Goal: Information Seeking & Learning: Learn about a topic

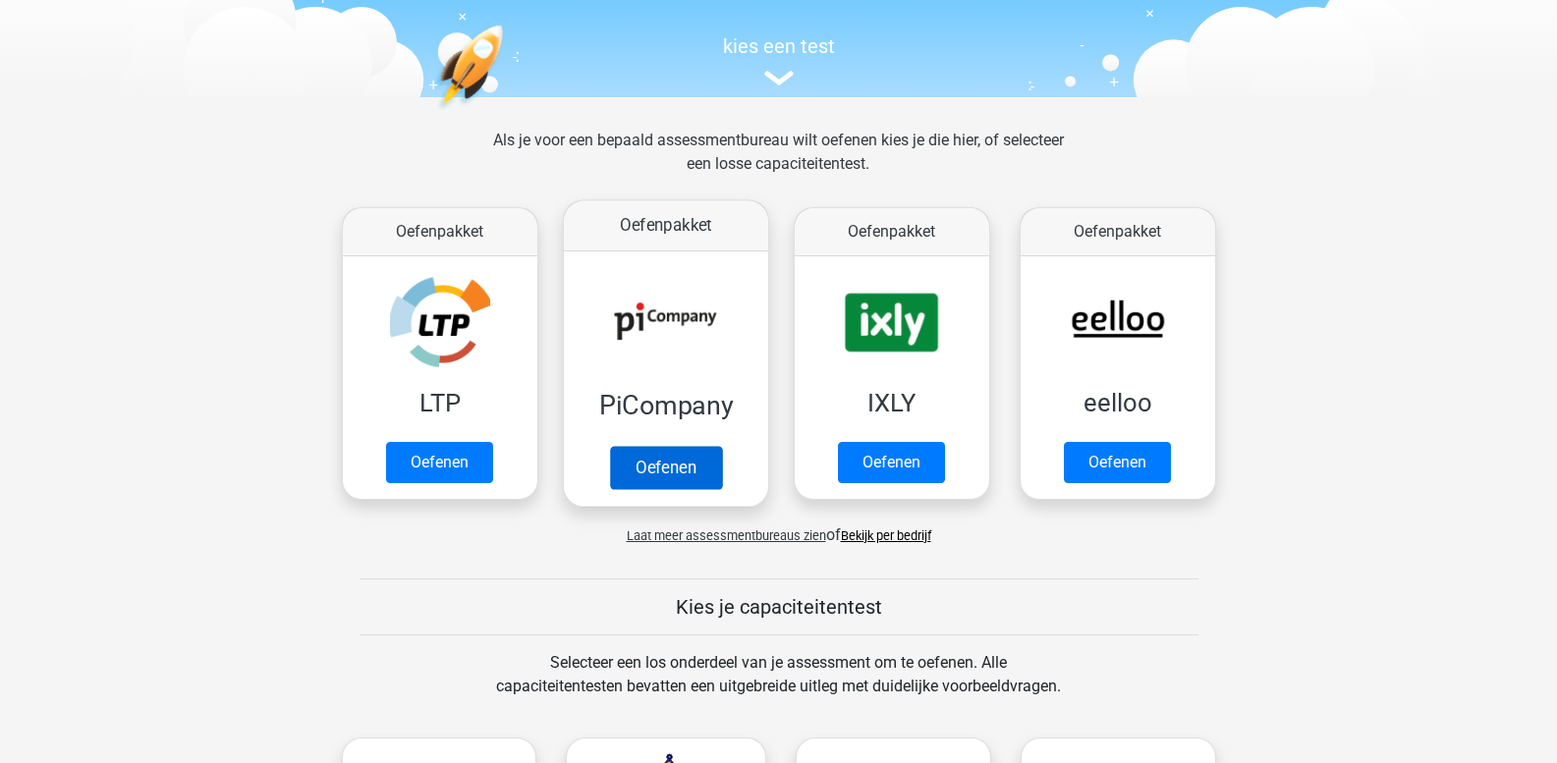
scroll to position [196, 0]
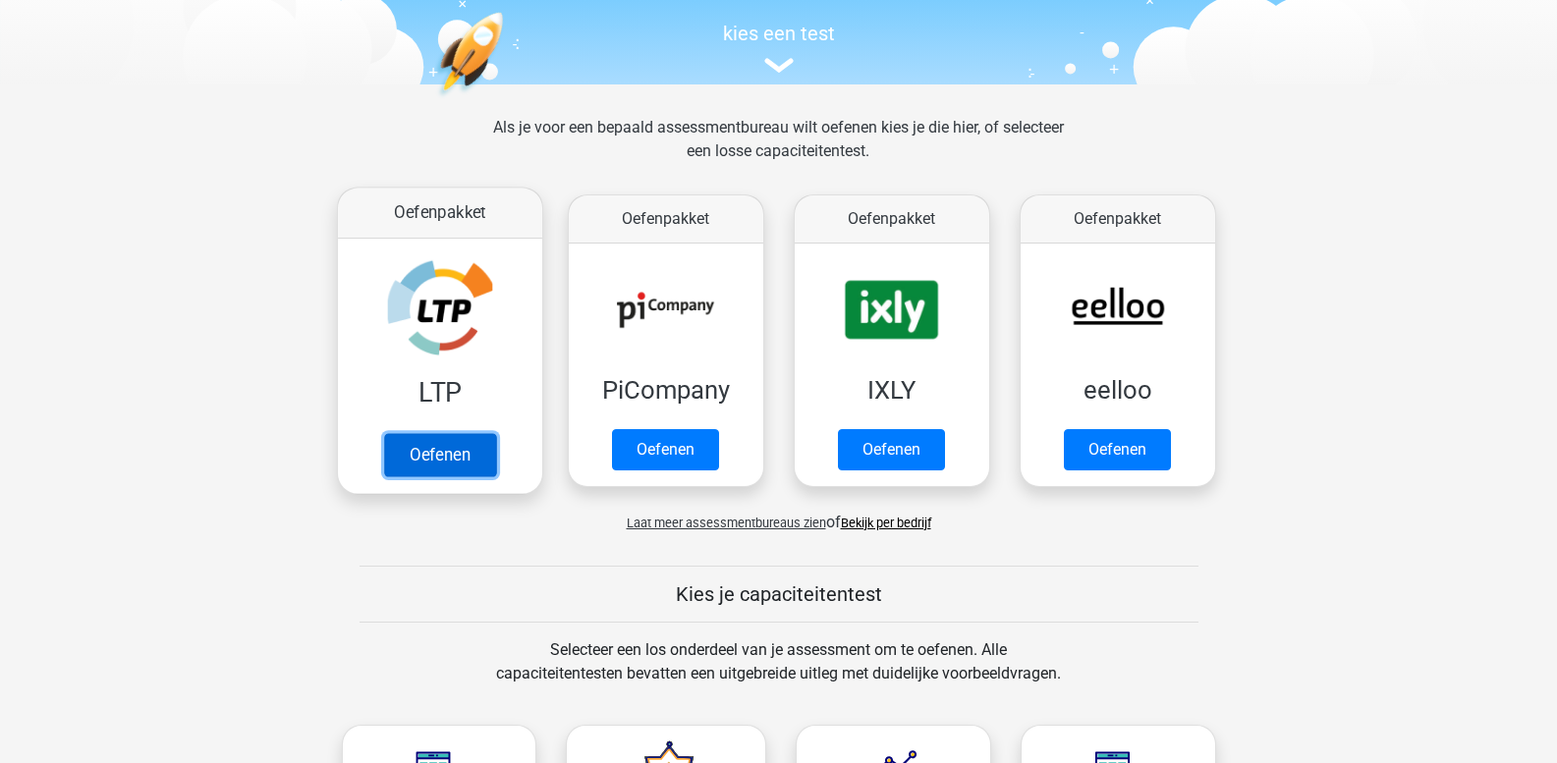
click at [444, 449] on link "Oefenen" at bounding box center [439, 454] width 112 height 43
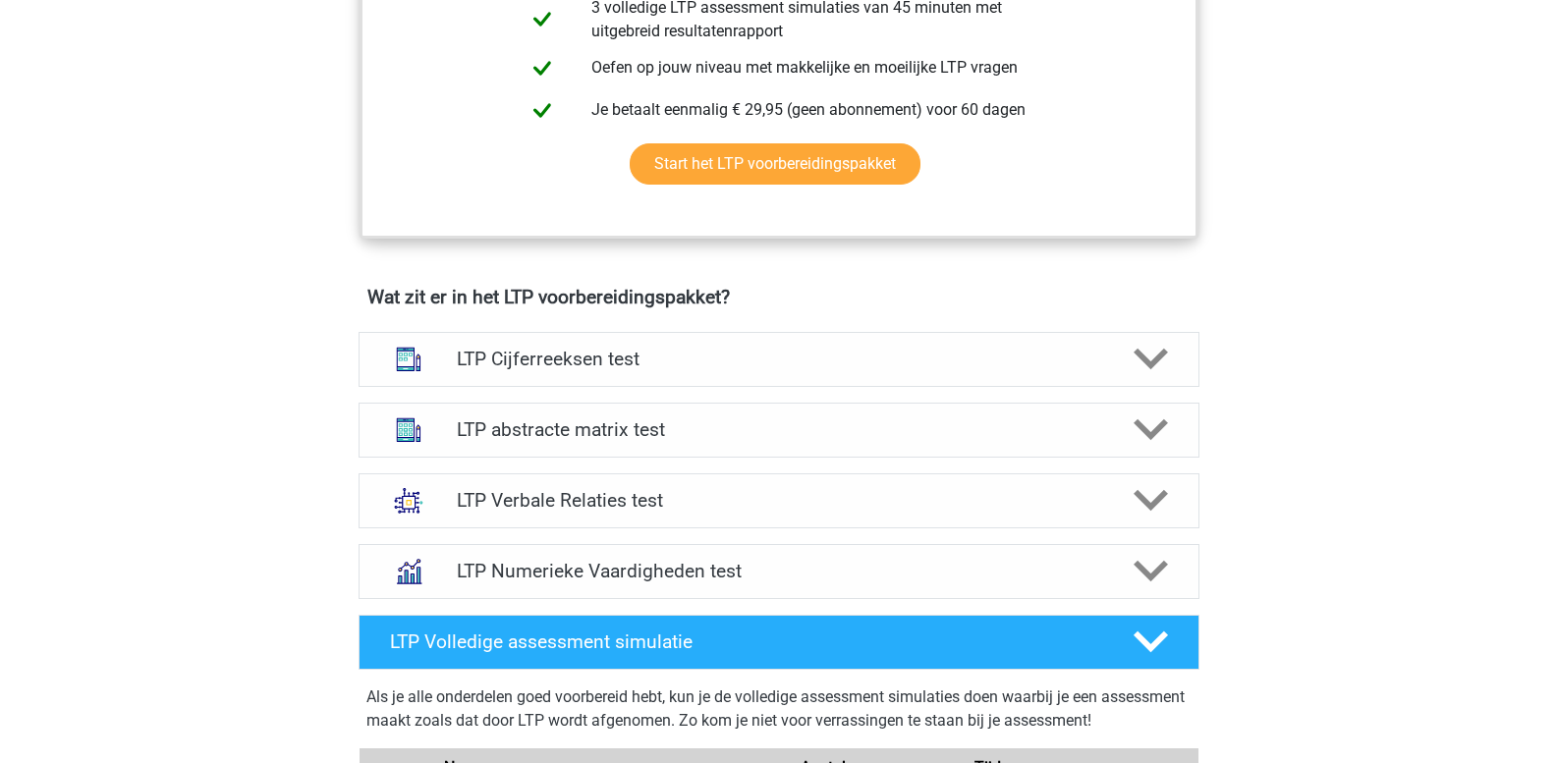
scroll to position [1081, 0]
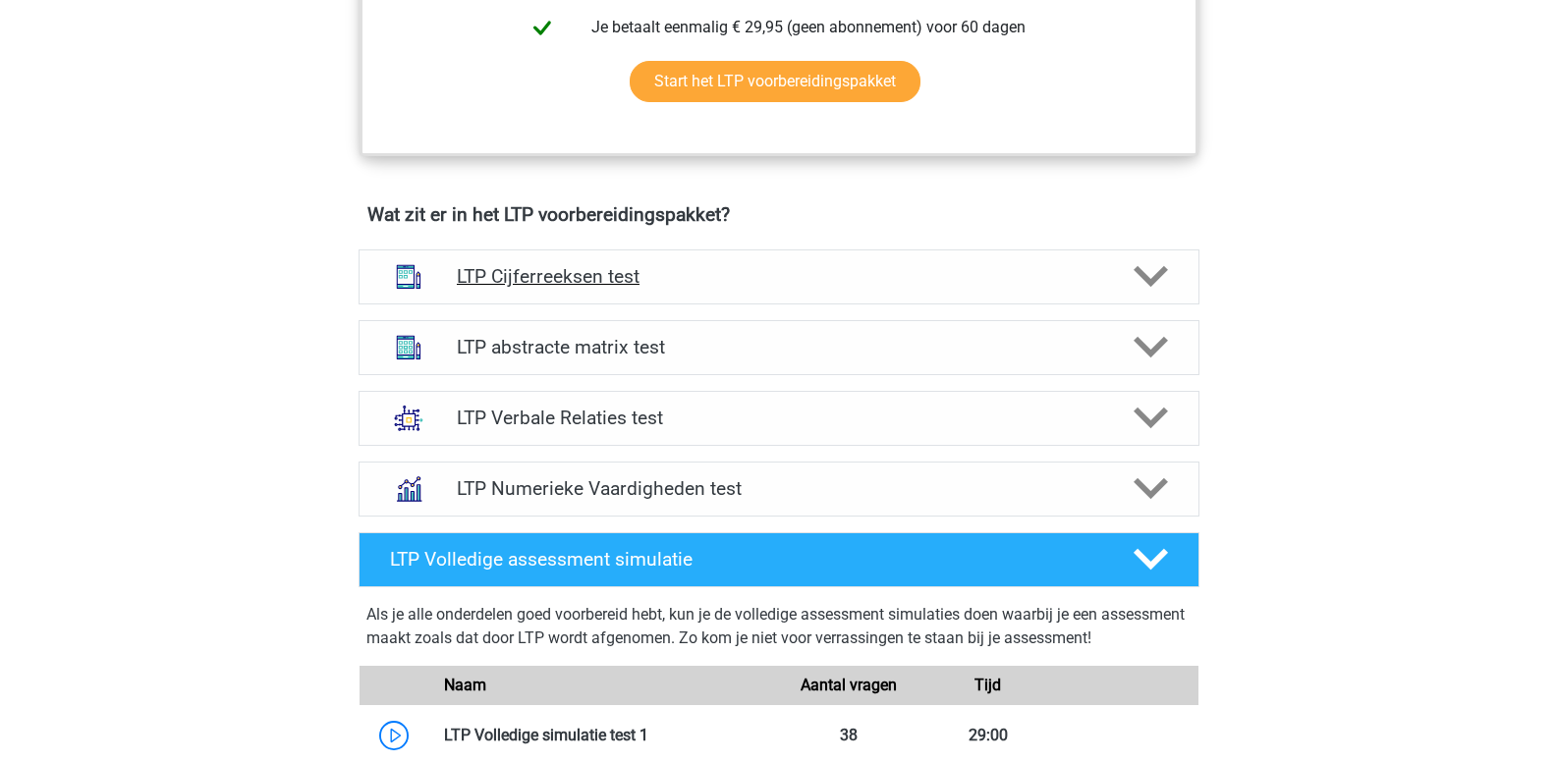
click at [1152, 272] on icon at bounding box center [1151, 276] width 34 height 34
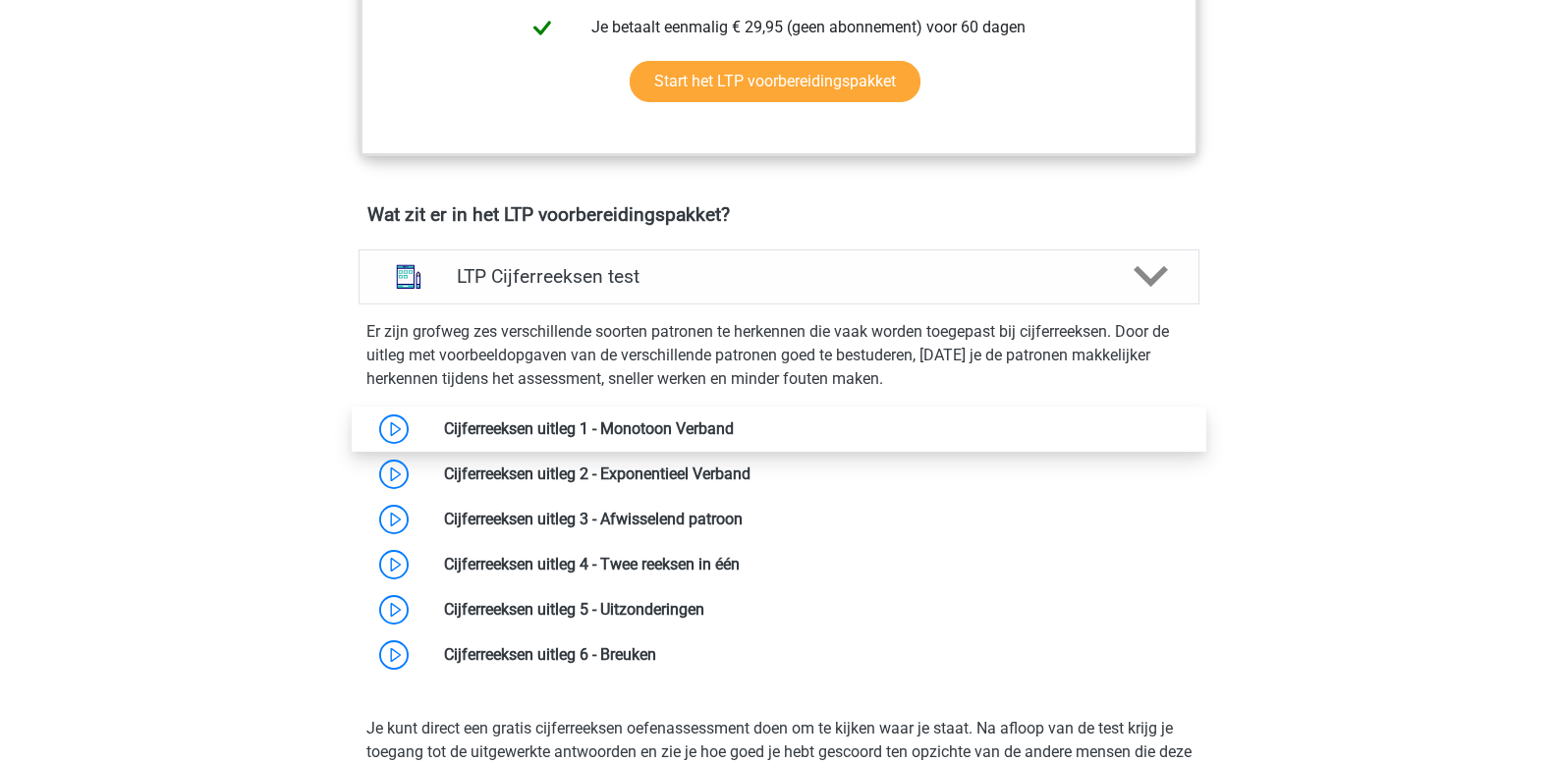
click at [734, 421] on link at bounding box center [734, 428] width 0 height 19
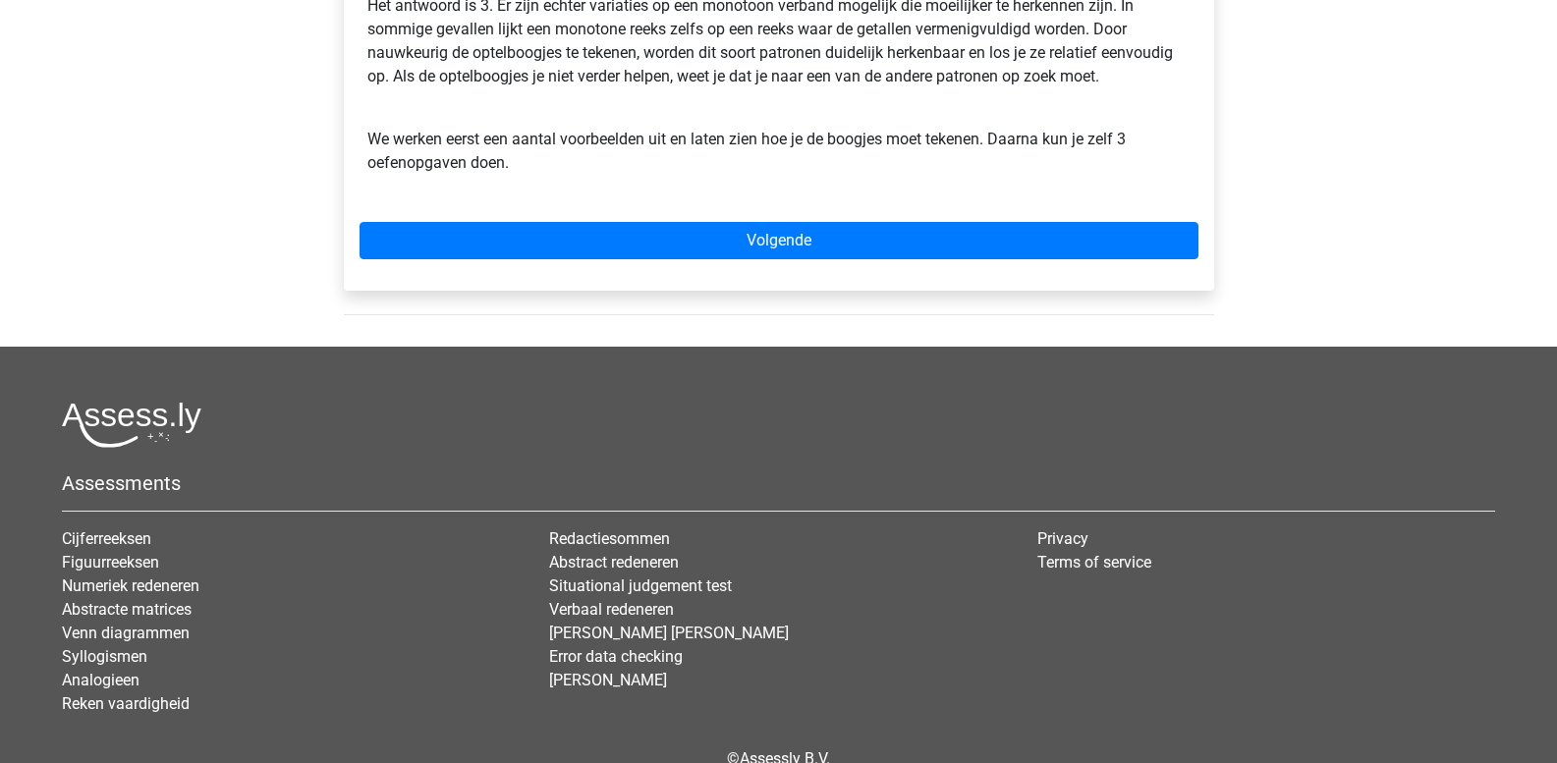
scroll to position [491, 0]
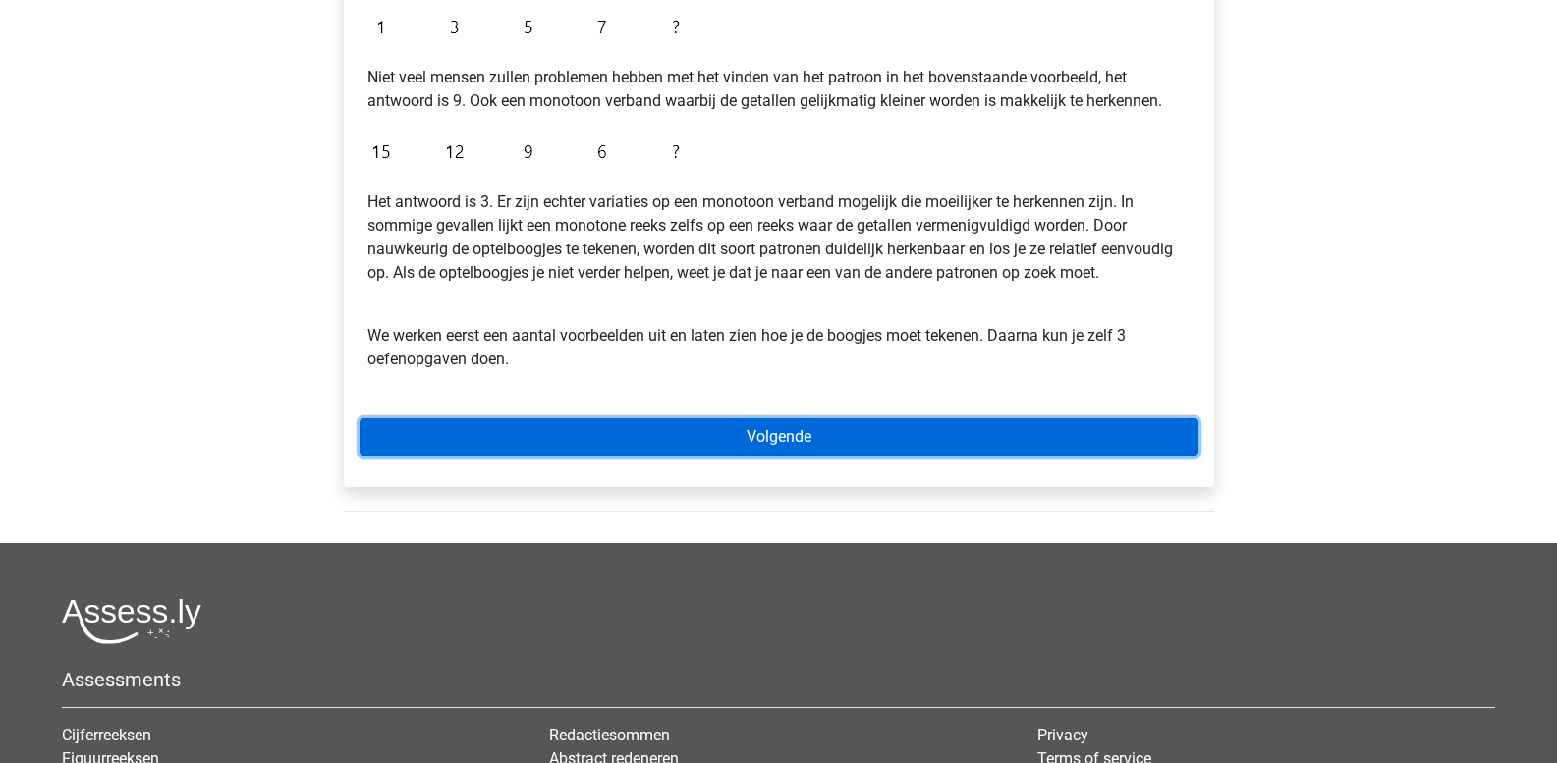
click at [667, 443] on link "Volgende" at bounding box center [779, 437] width 839 height 37
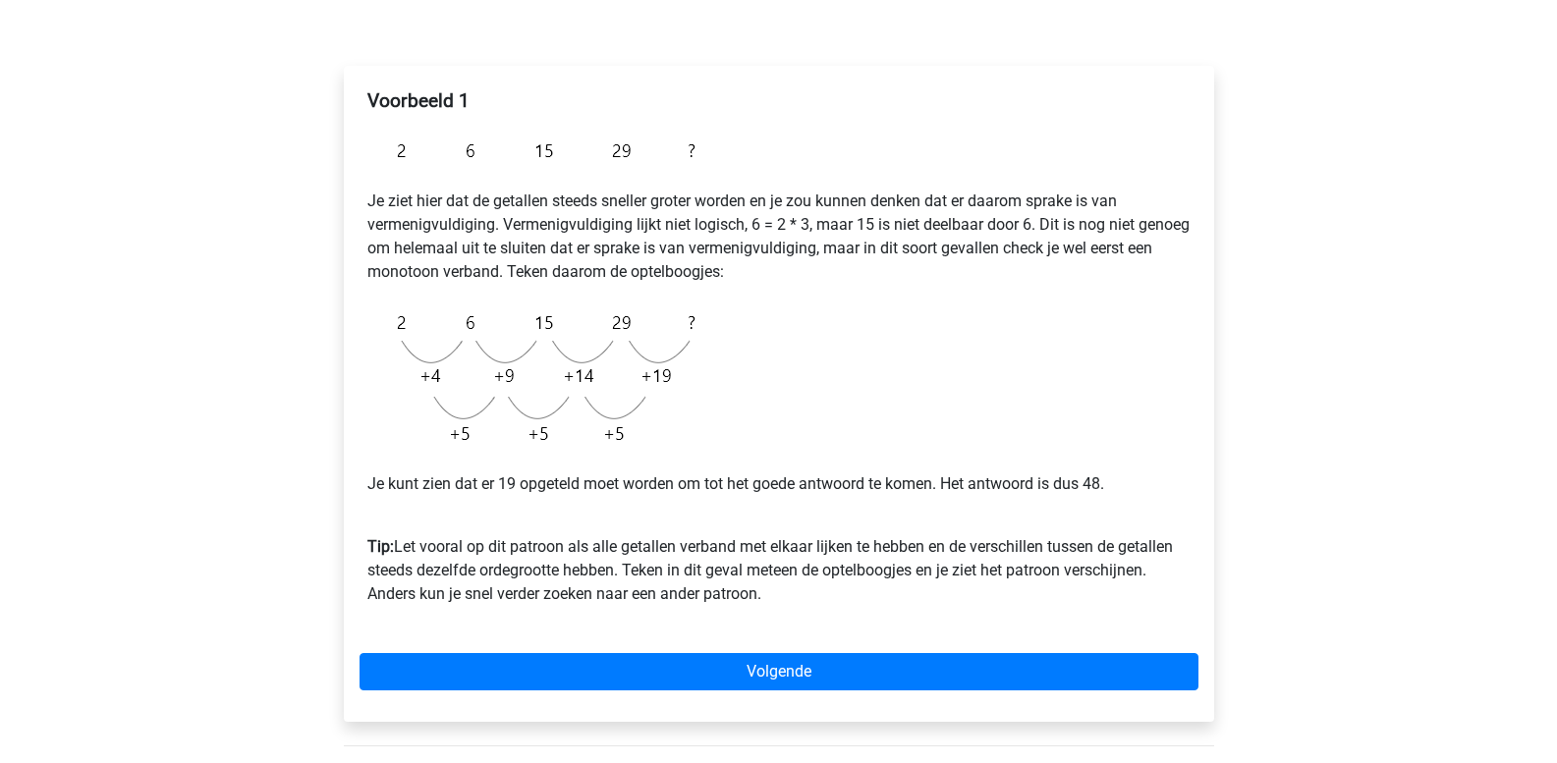
scroll to position [491, 0]
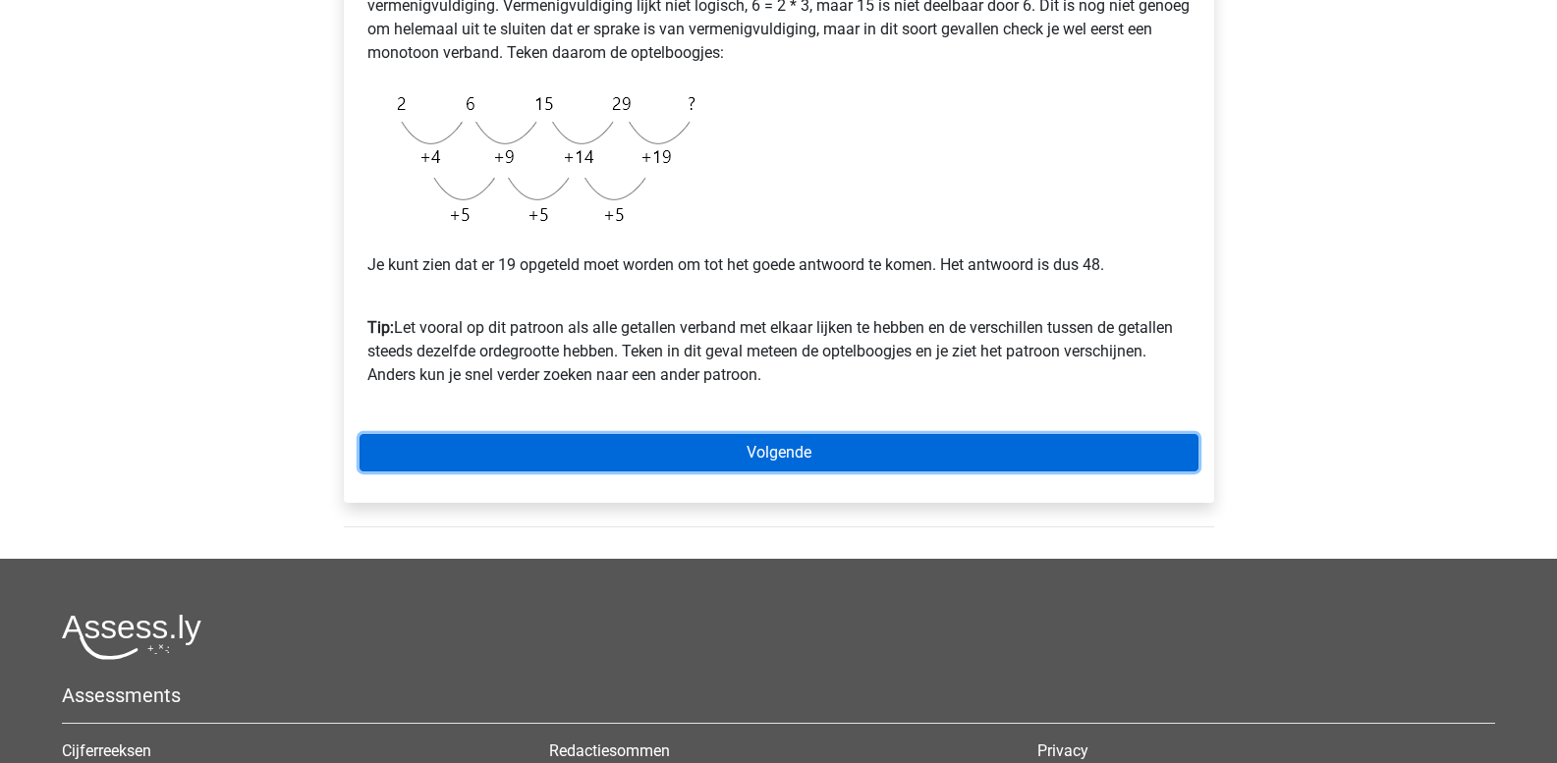
click at [772, 450] on link "Volgende" at bounding box center [779, 452] width 839 height 37
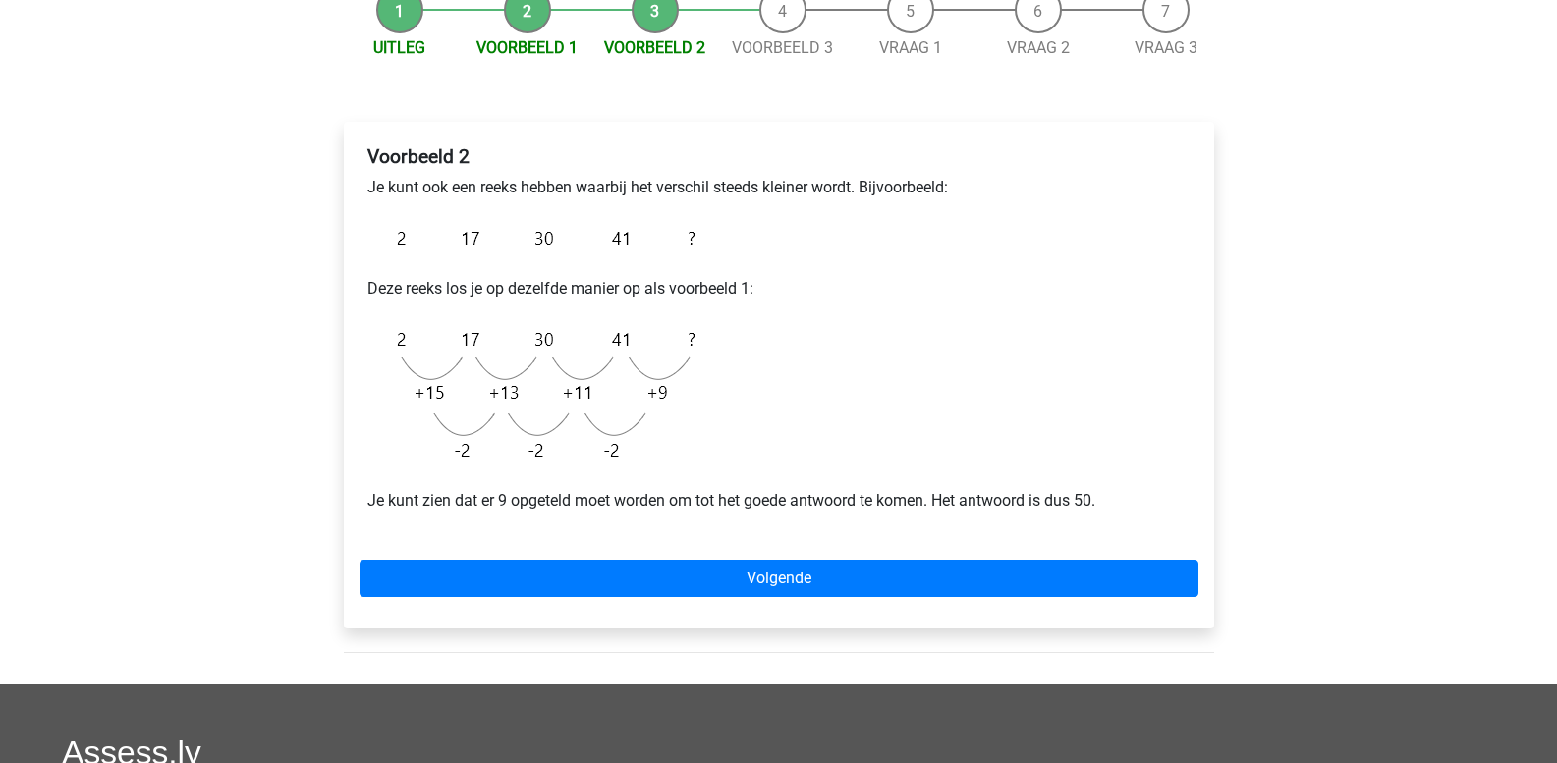
scroll to position [491, 0]
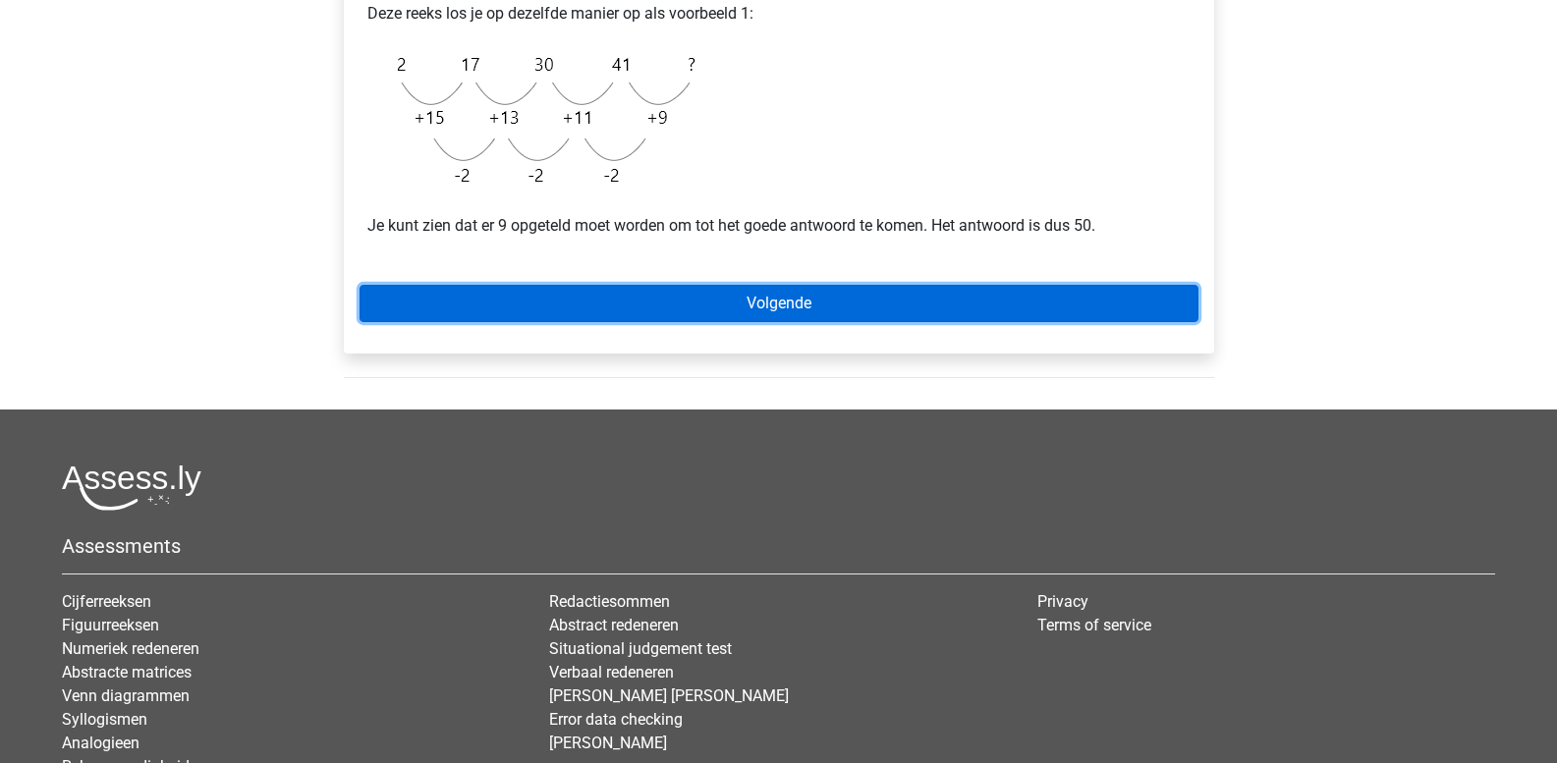
click at [778, 308] on link "Volgende" at bounding box center [779, 303] width 839 height 37
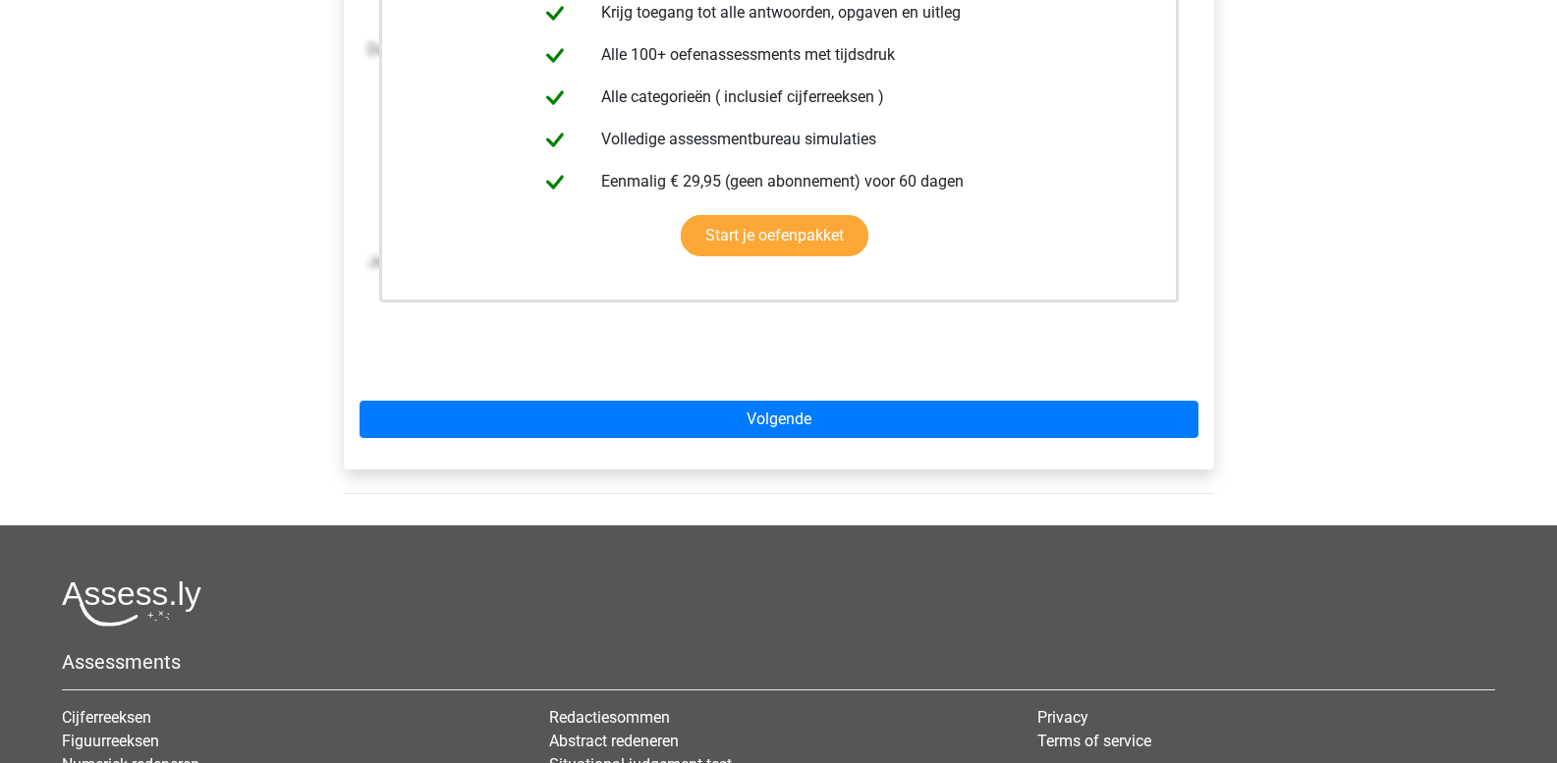
scroll to position [491, 0]
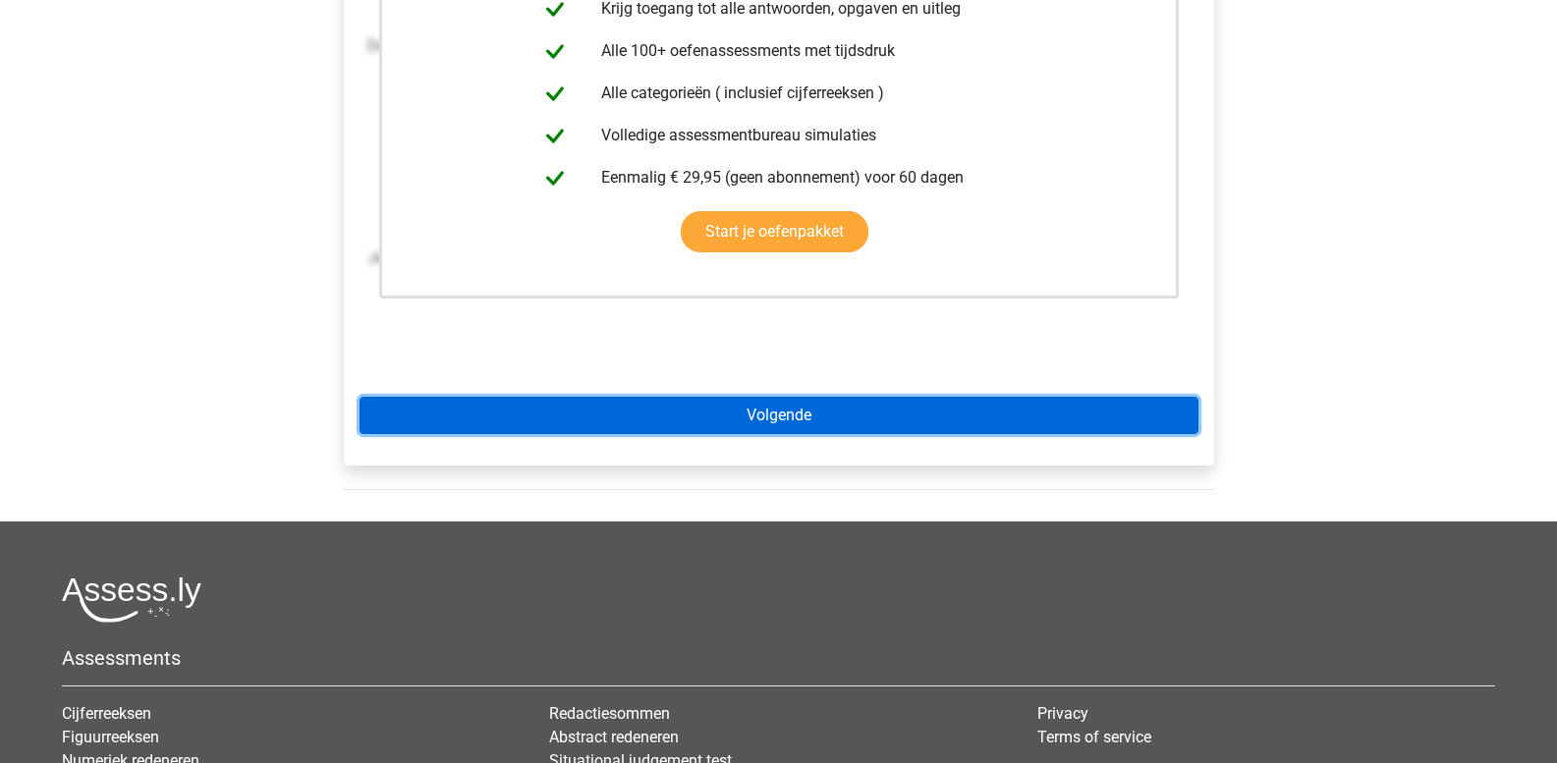
click at [777, 414] on link "Volgende" at bounding box center [779, 415] width 839 height 37
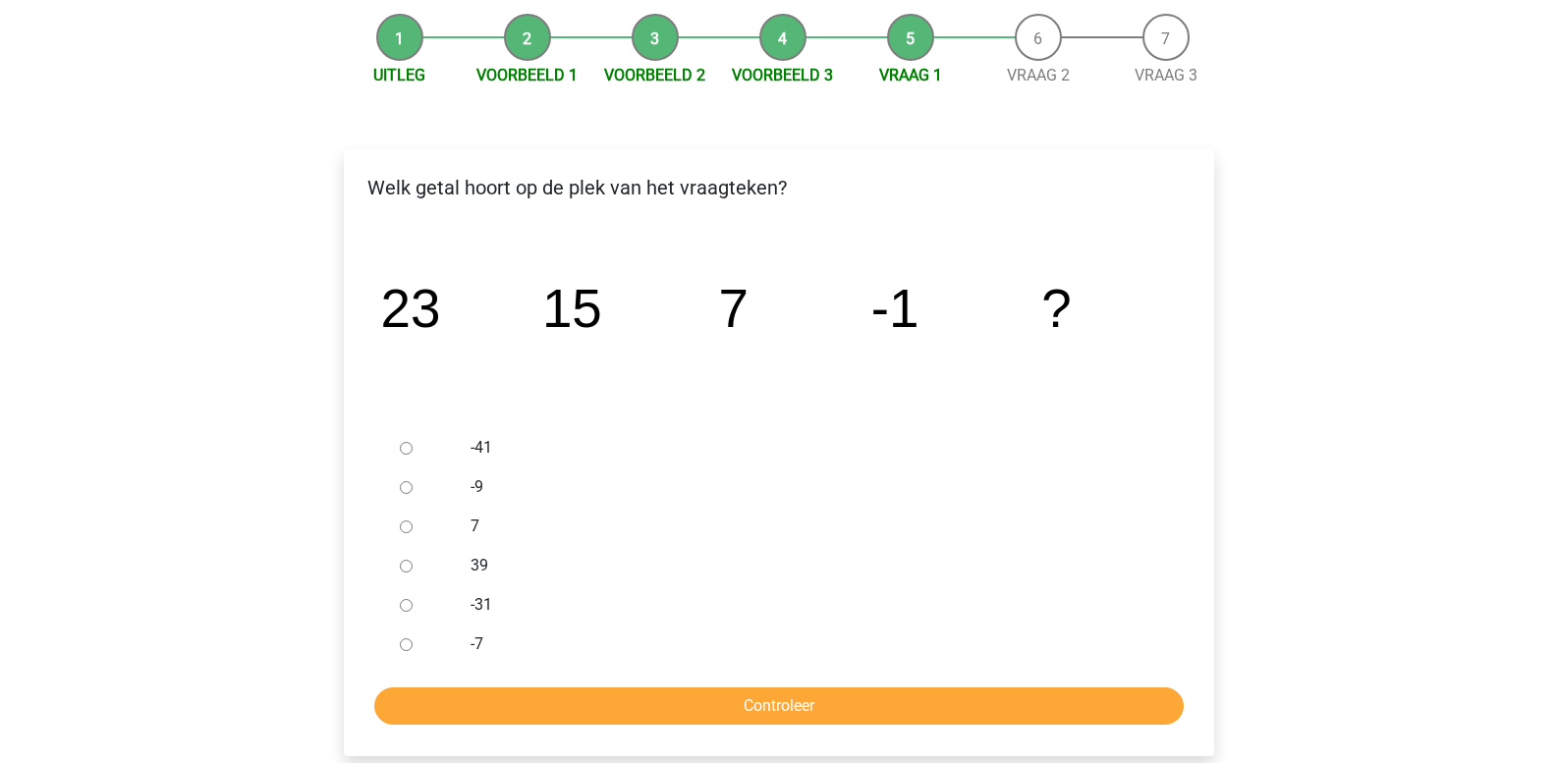
scroll to position [196, 0]
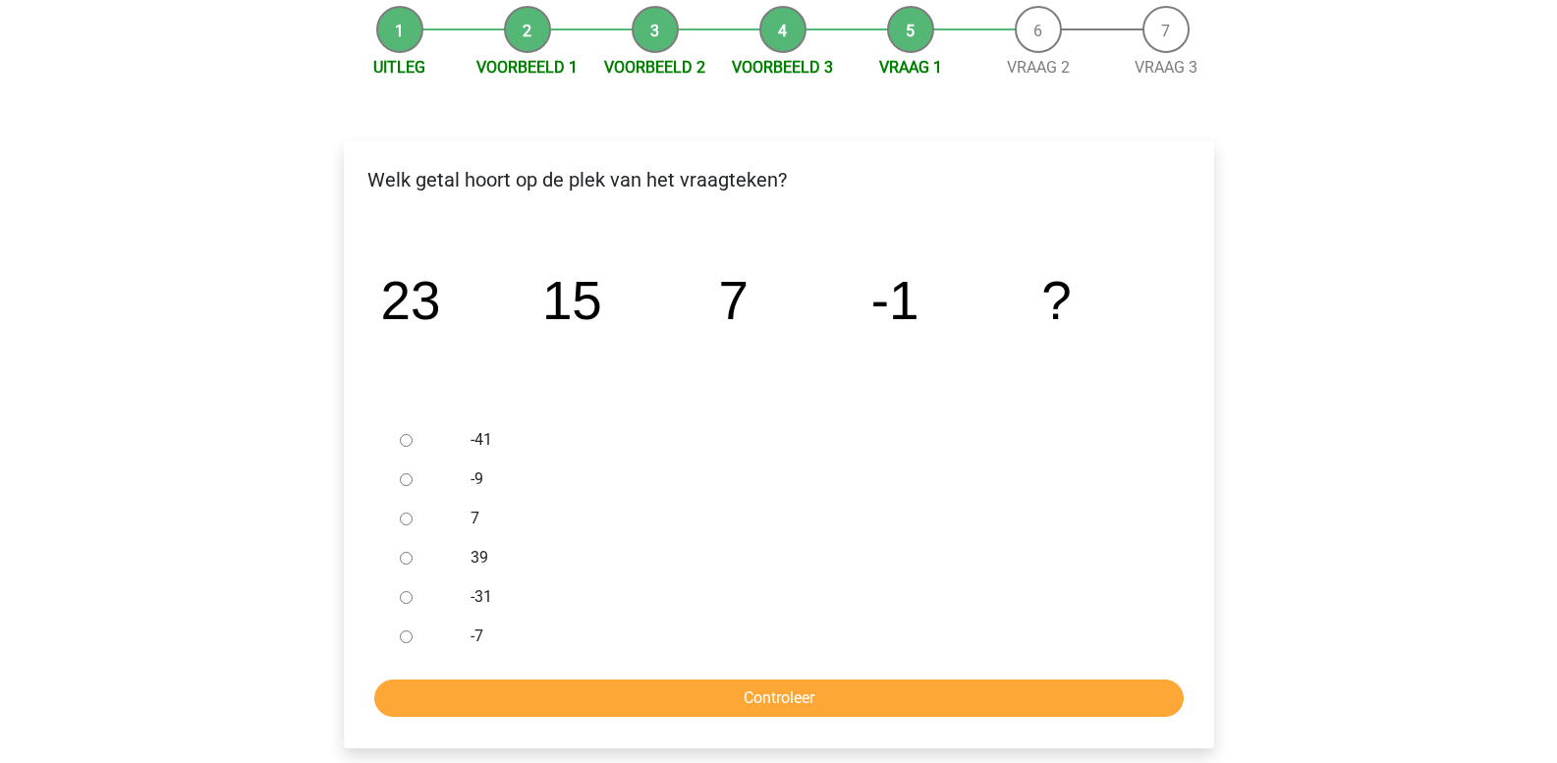
click at [410, 474] on input "-9" at bounding box center [406, 480] width 13 height 13
radio input "true"
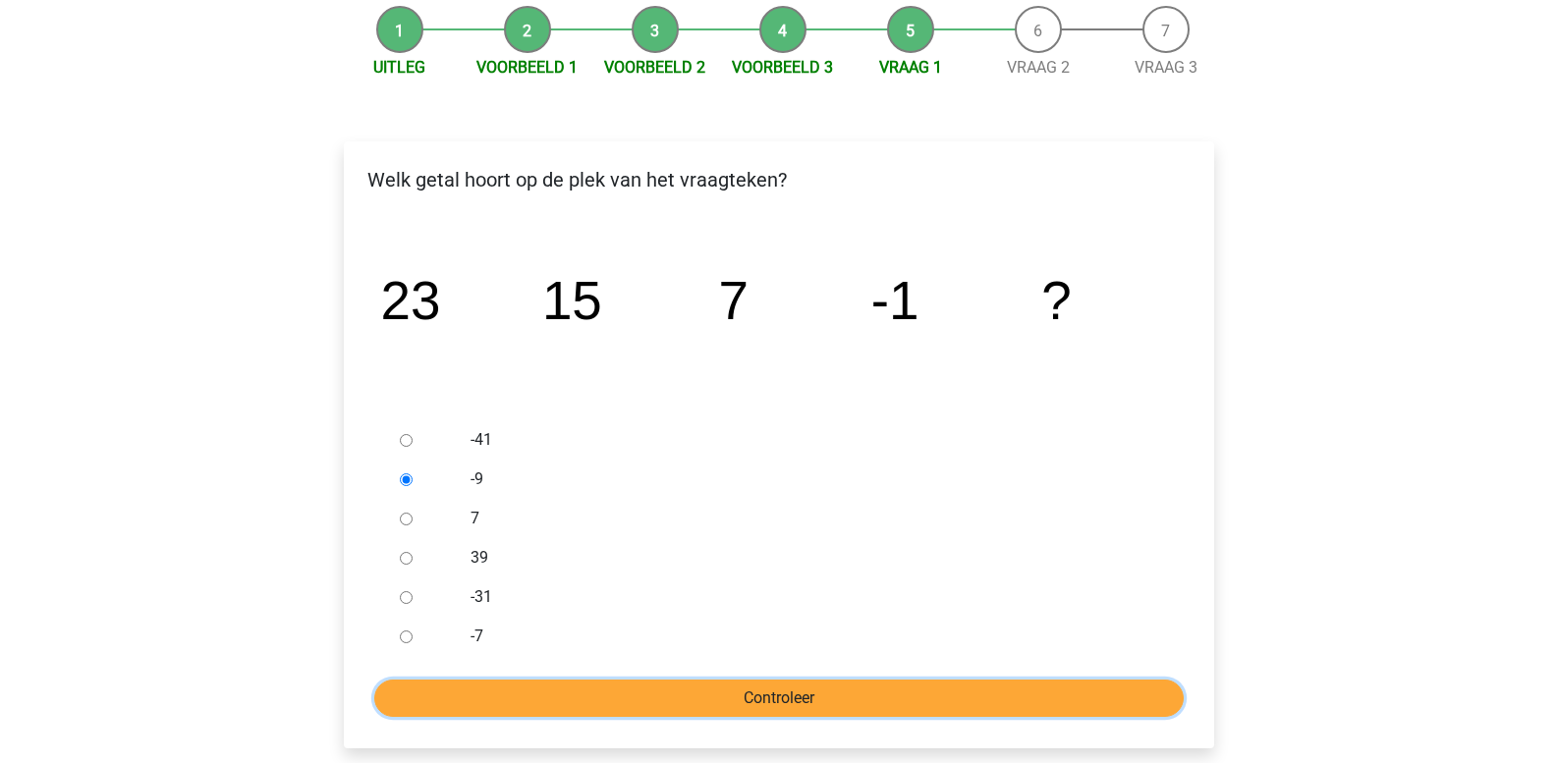
click at [573, 702] on input "Controleer" at bounding box center [779, 698] width 810 height 37
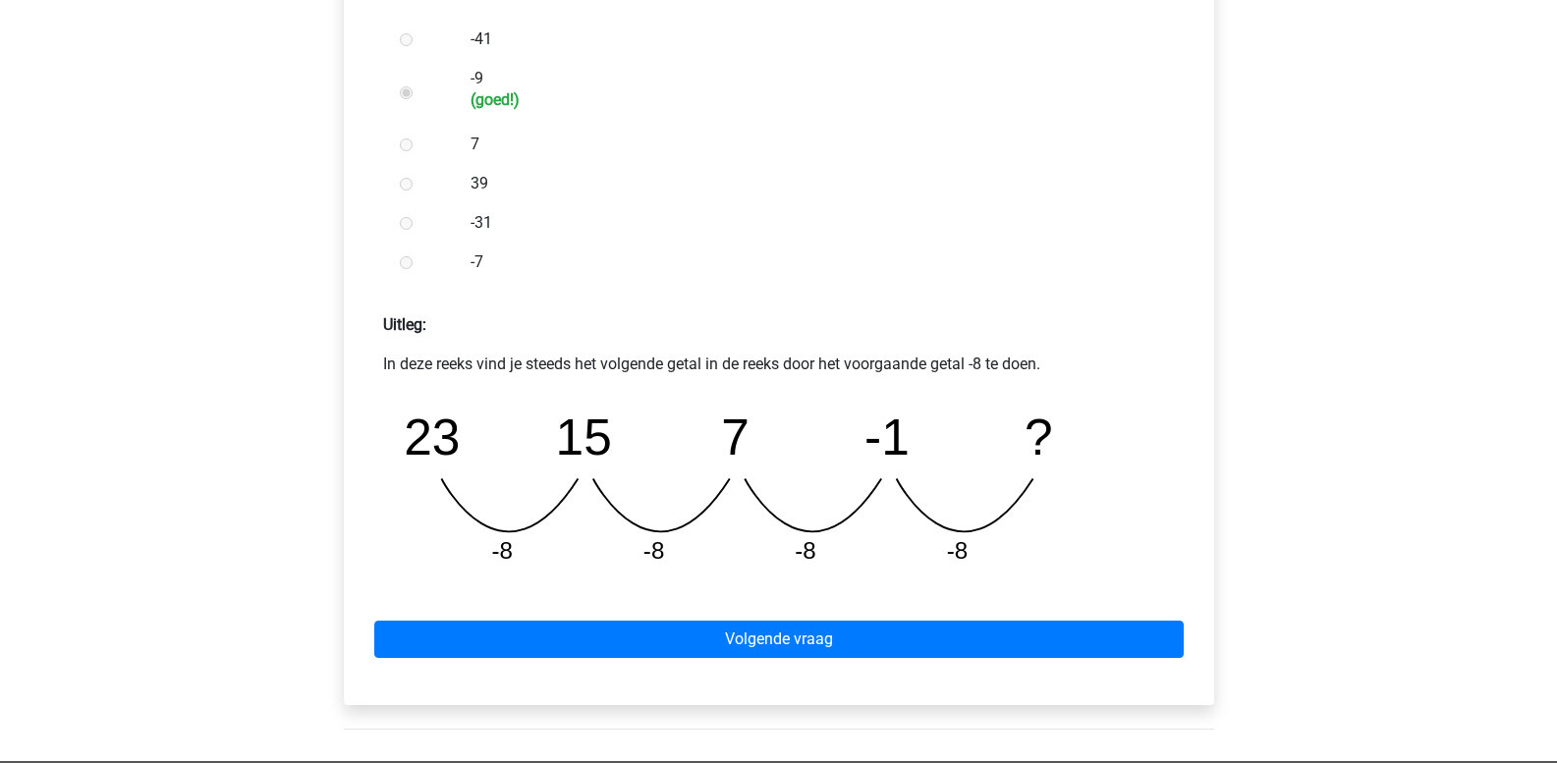
scroll to position [688, 0]
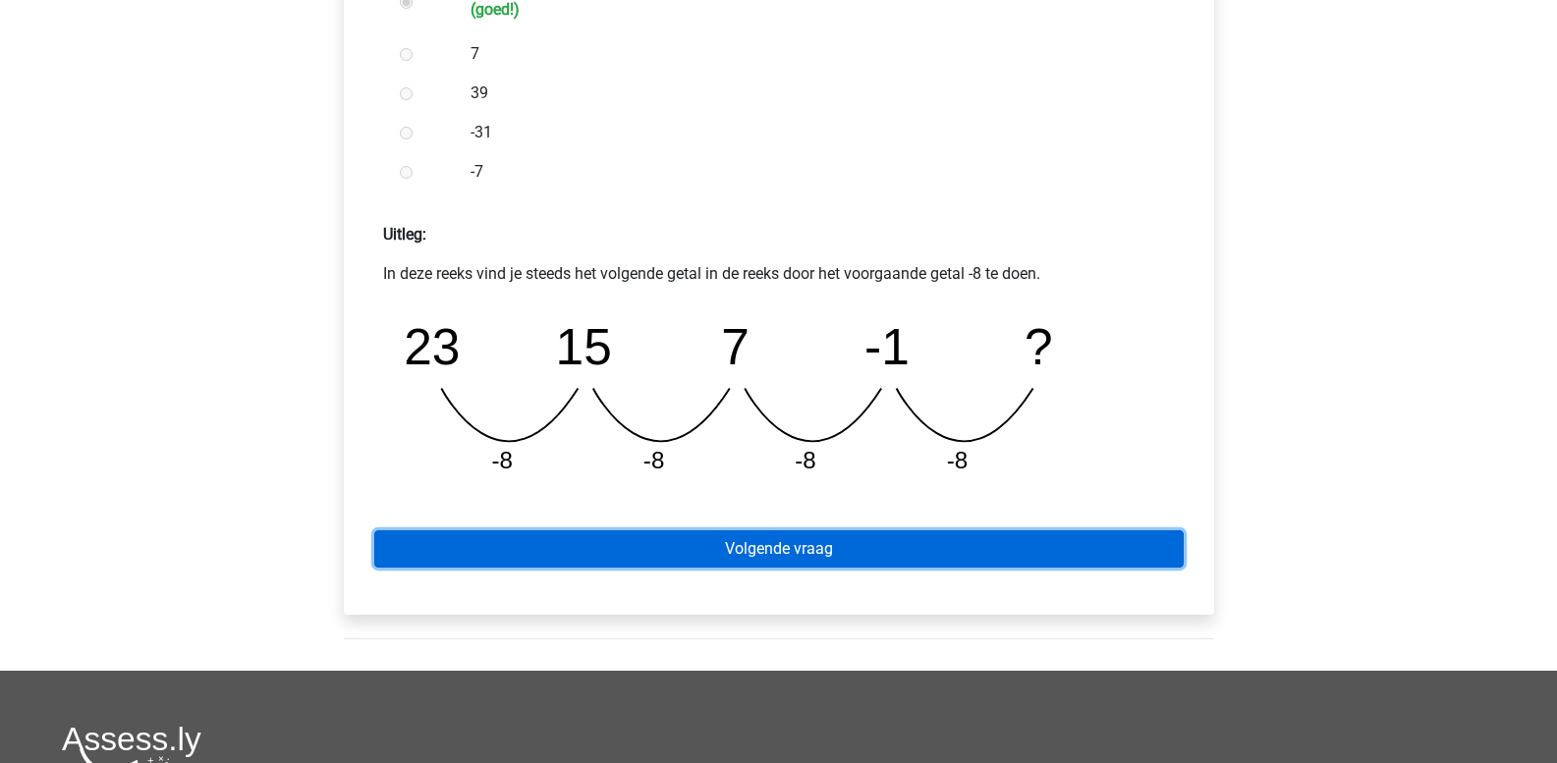
click at [703, 547] on link "Volgende vraag" at bounding box center [779, 549] width 810 height 37
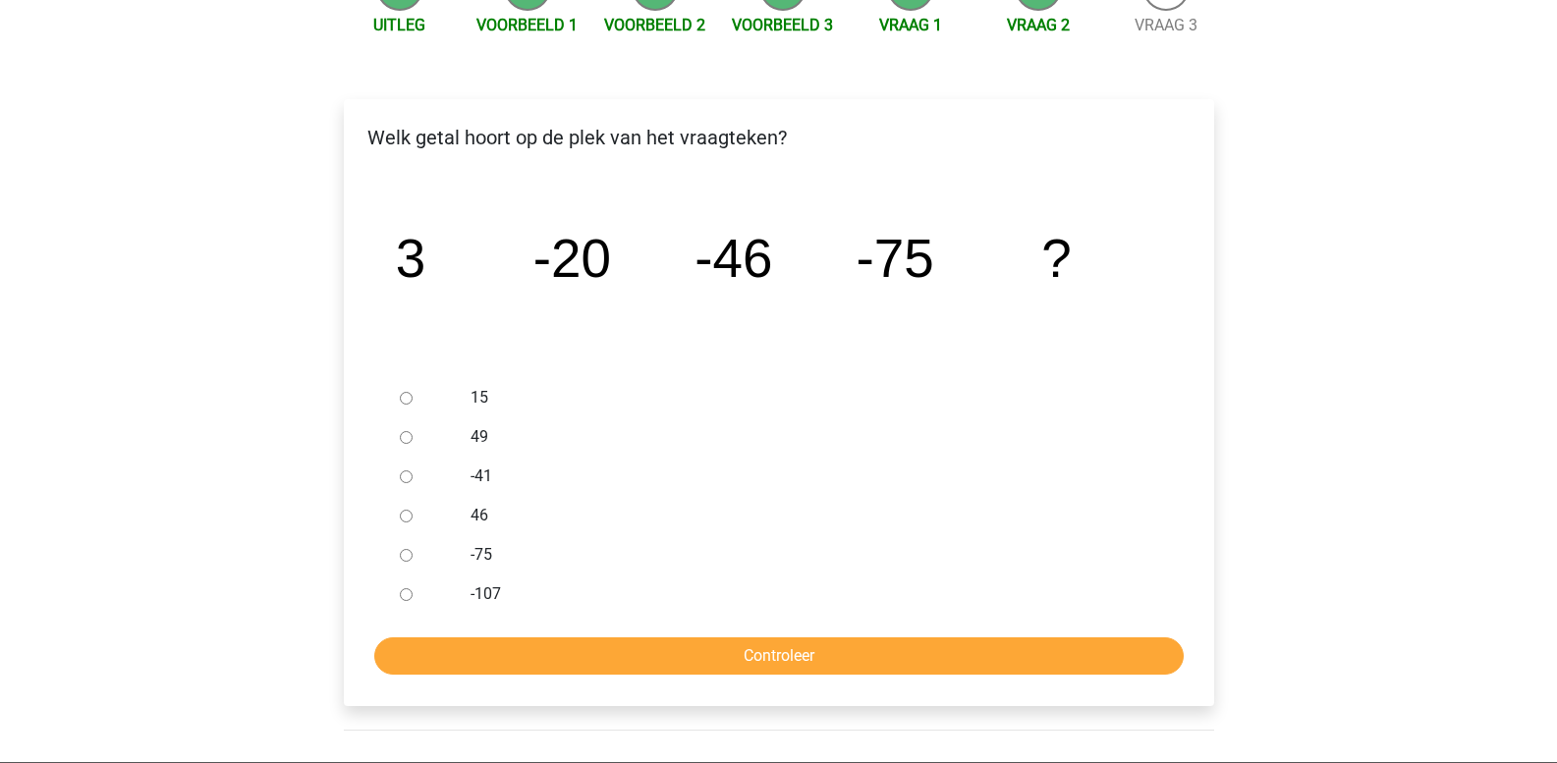
scroll to position [295, 0]
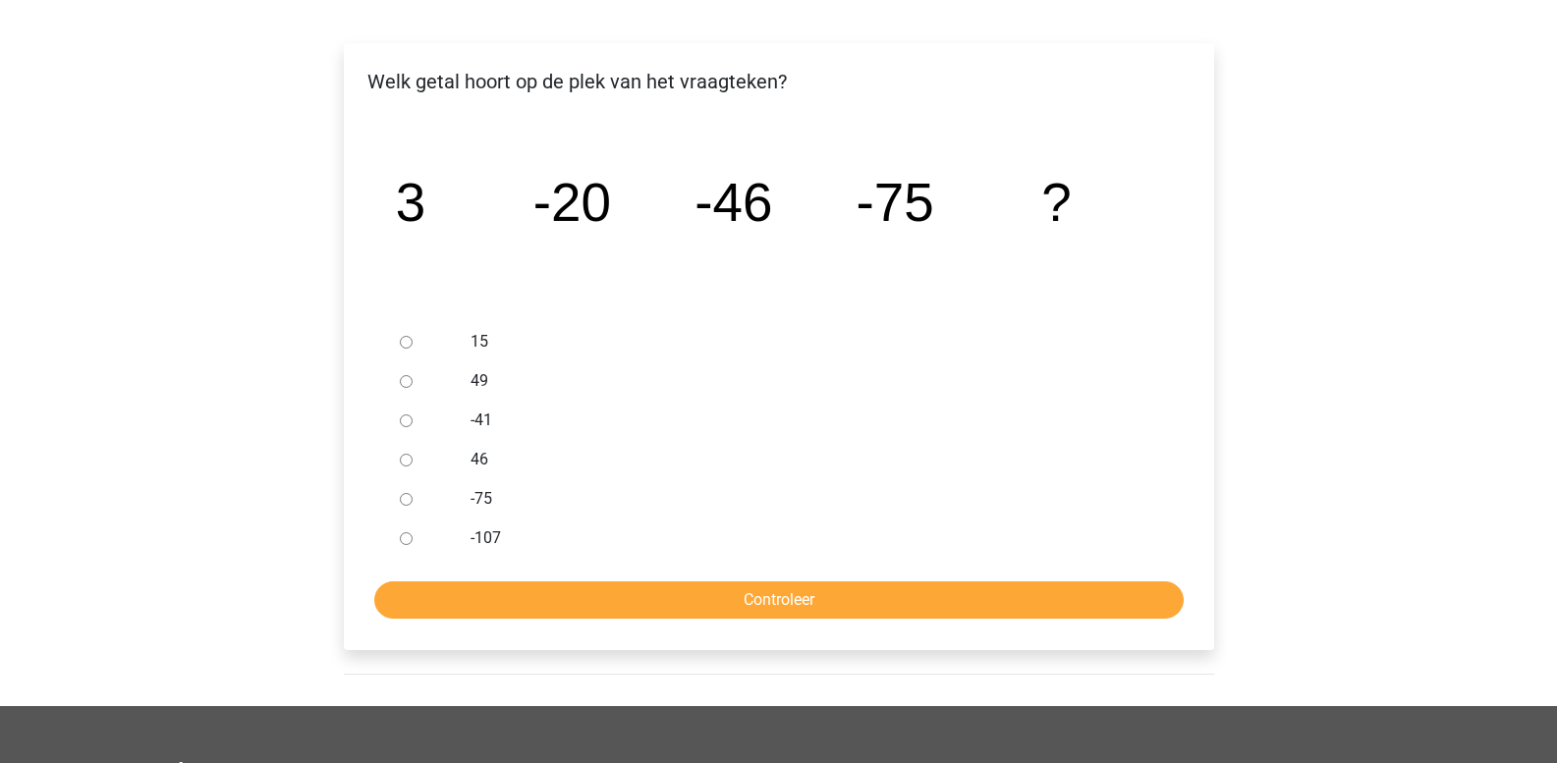
click at [407, 538] on input "-107" at bounding box center [406, 538] width 13 height 13
radio input "true"
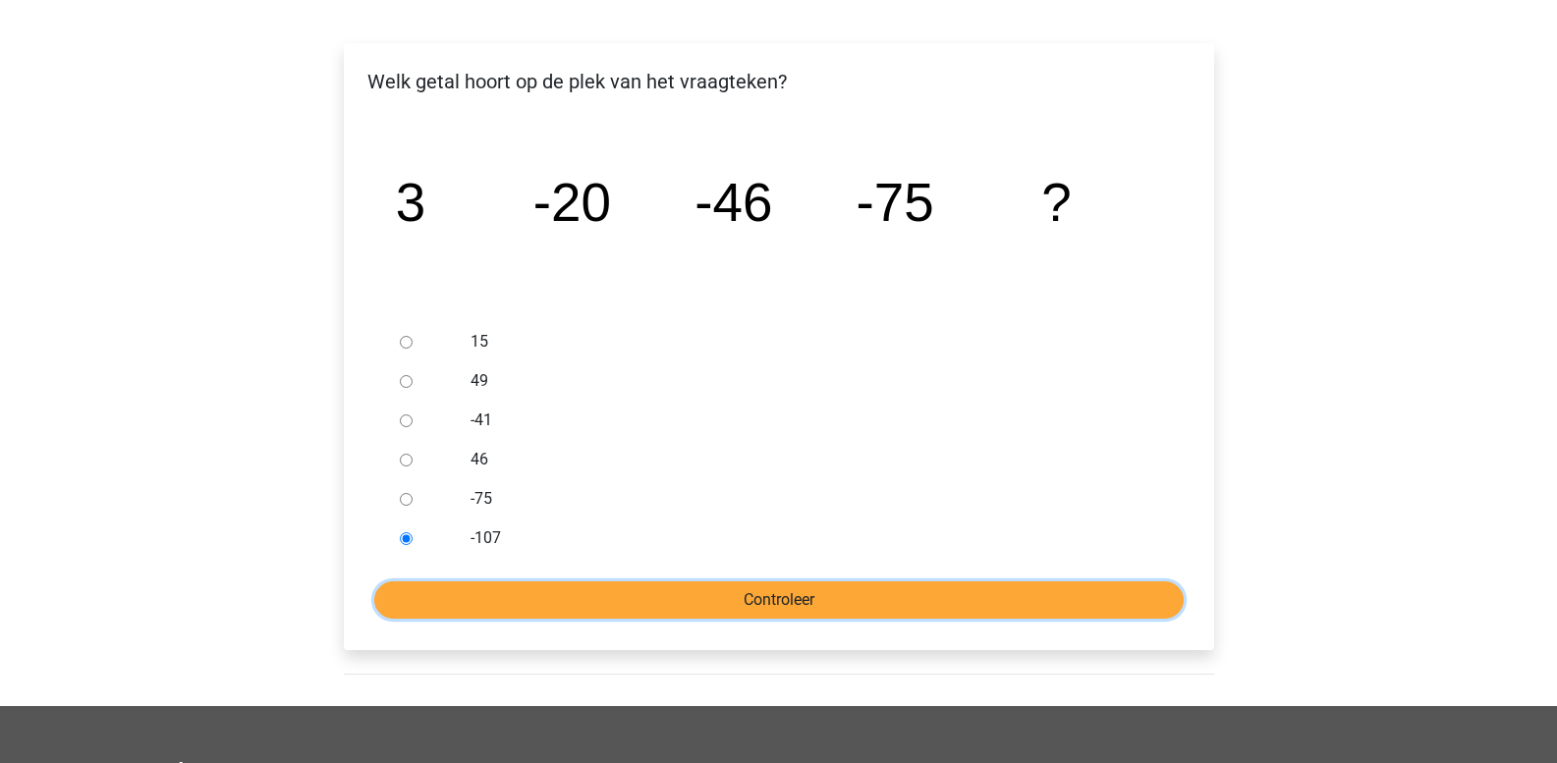
click at [495, 607] on input "Controleer" at bounding box center [779, 600] width 810 height 37
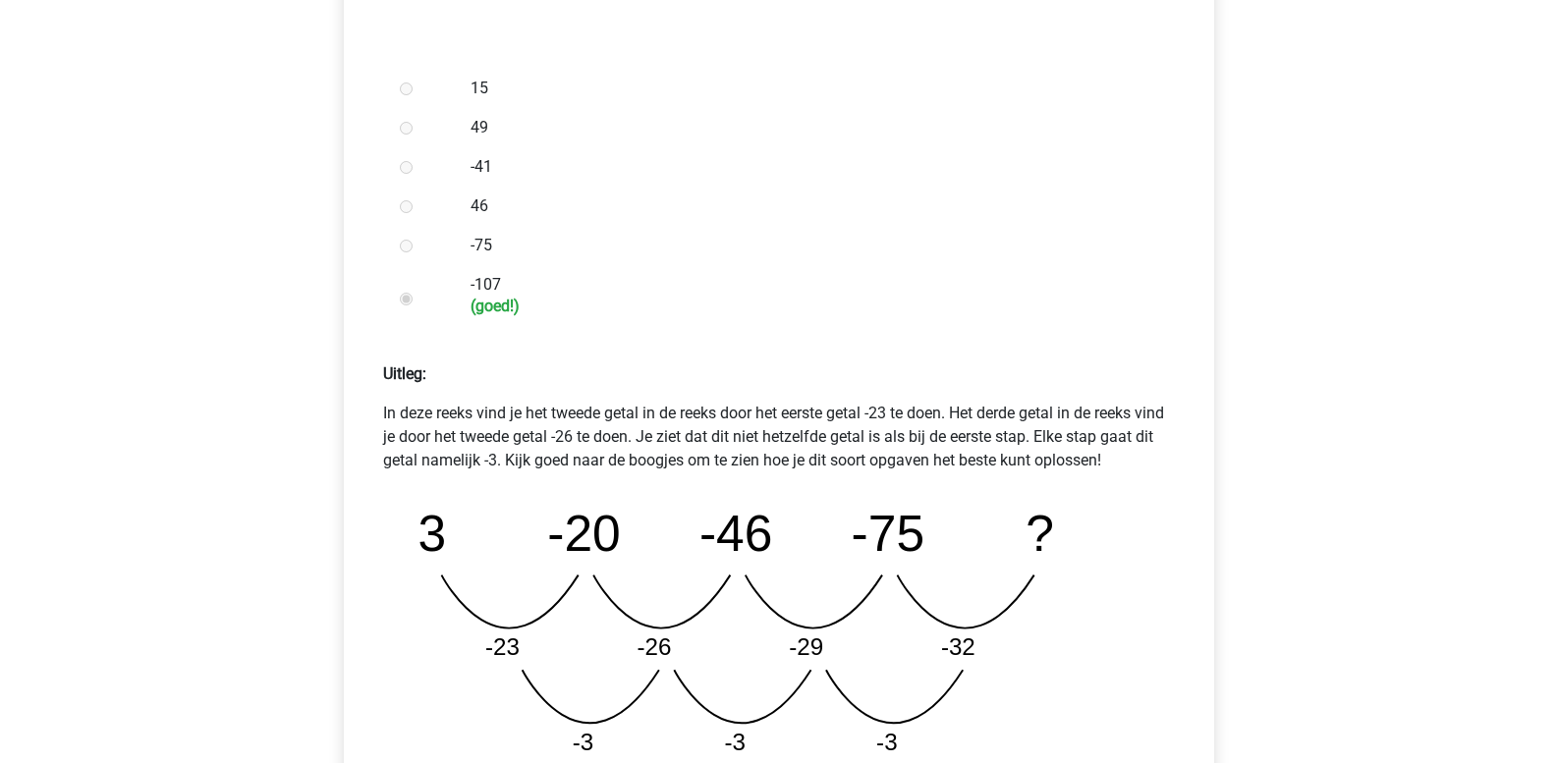
scroll to position [688, 0]
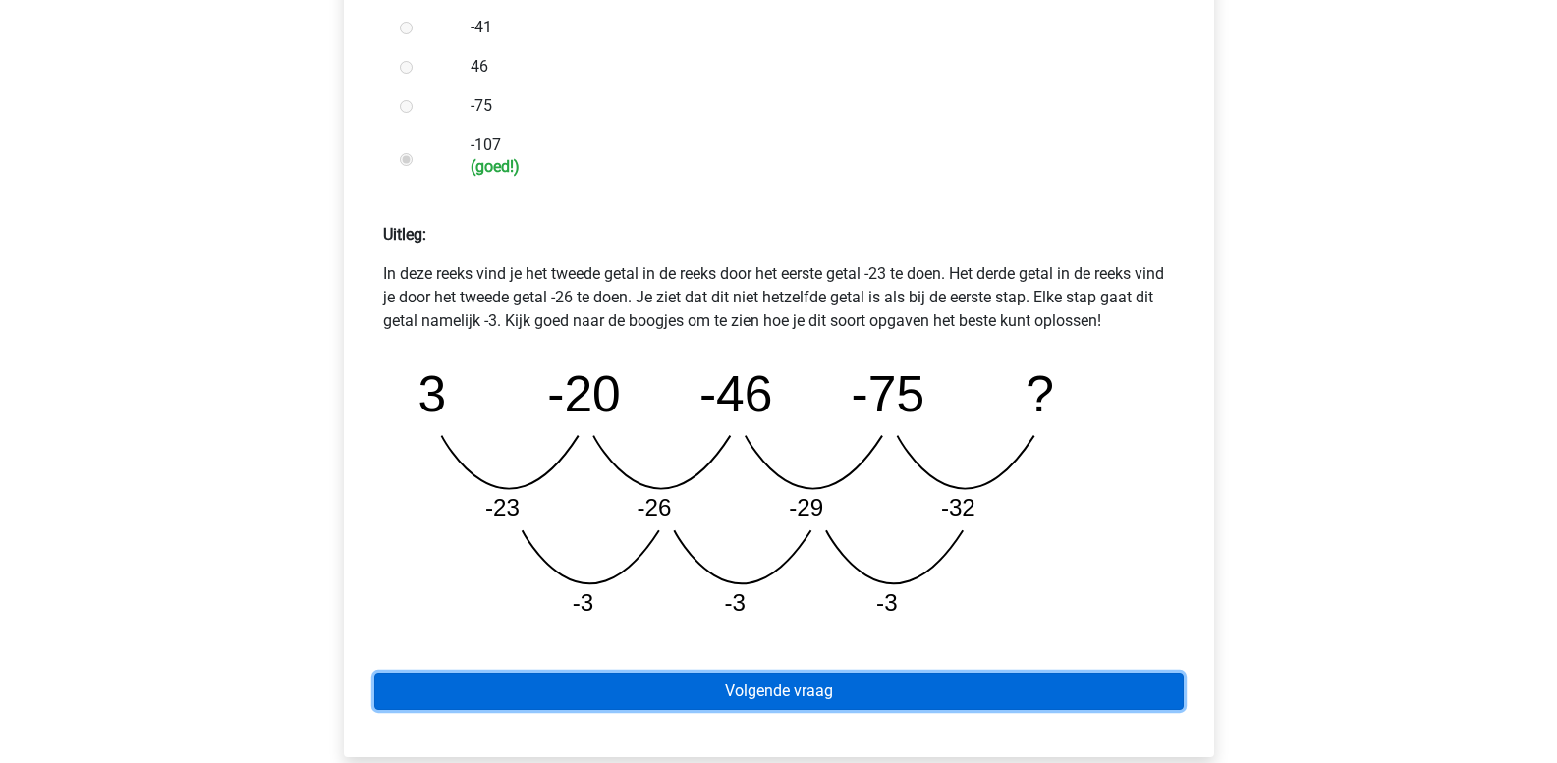
click at [617, 683] on link "Volgende vraag" at bounding box center [779, 691] width 810 height 37
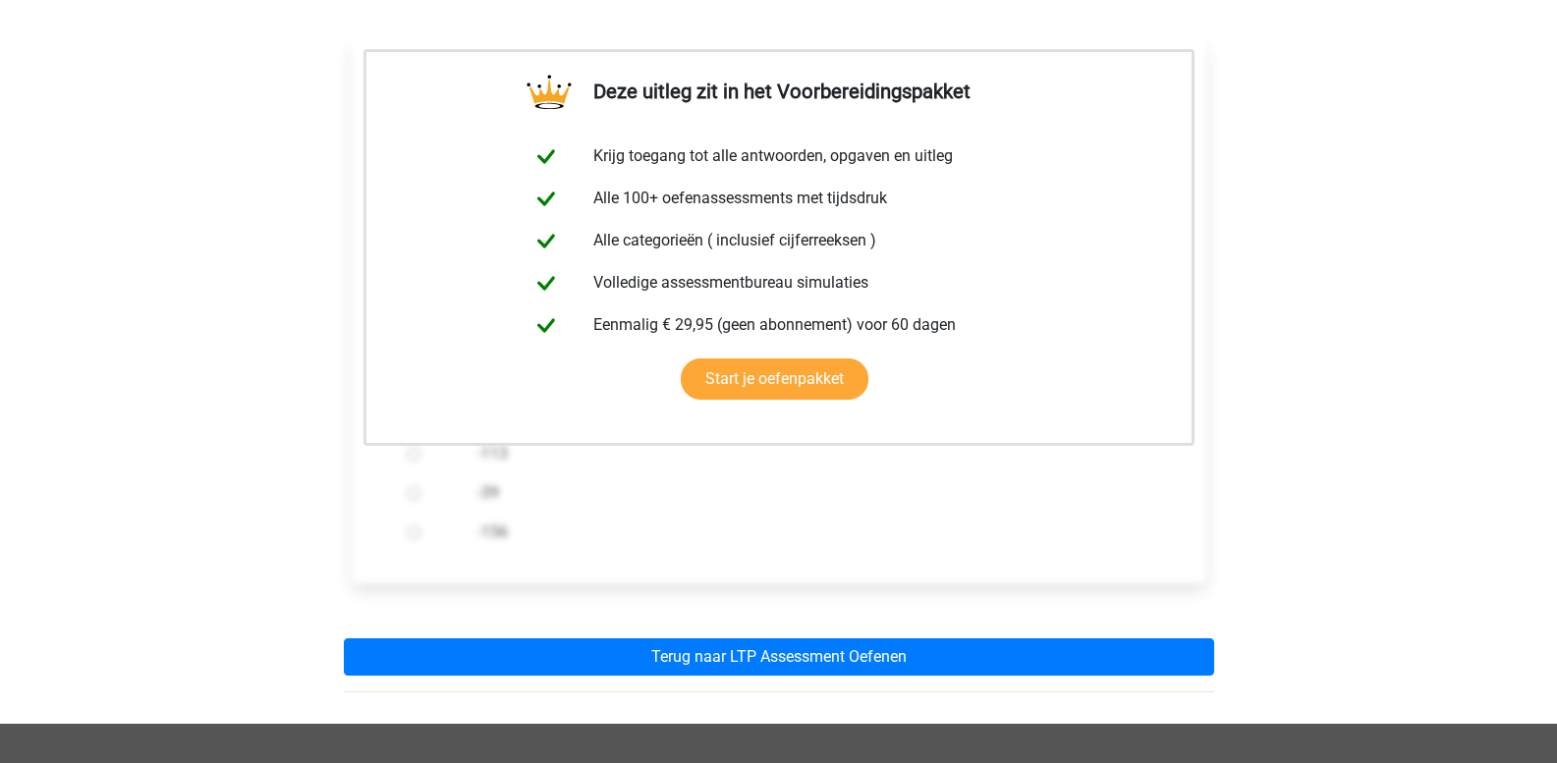
scroll to position [393, 0]
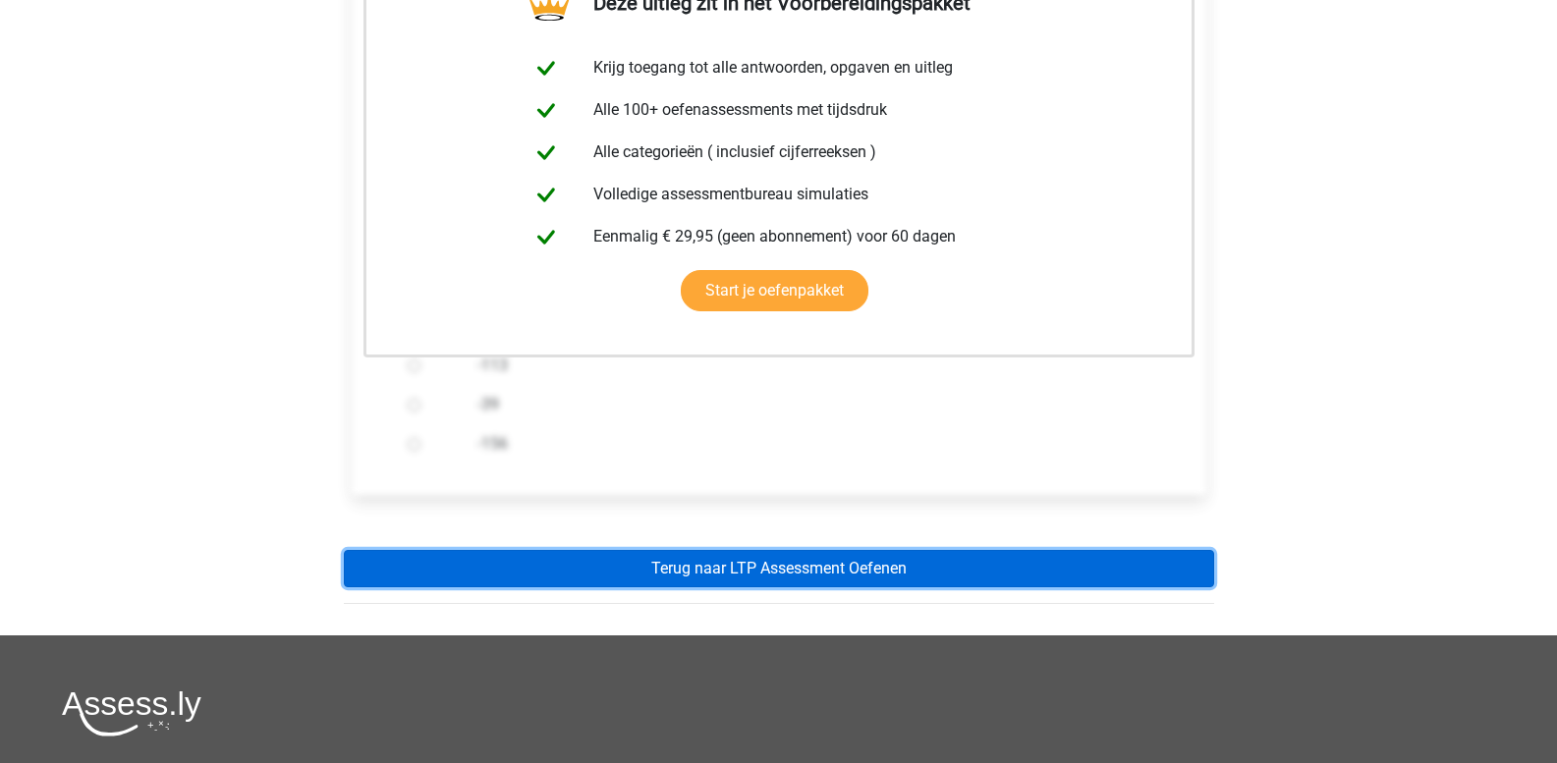
click at [713, 575] on link "Terug naar LTP Assessment Oefenen" at bounding box center [779, 568] width 870 height 37
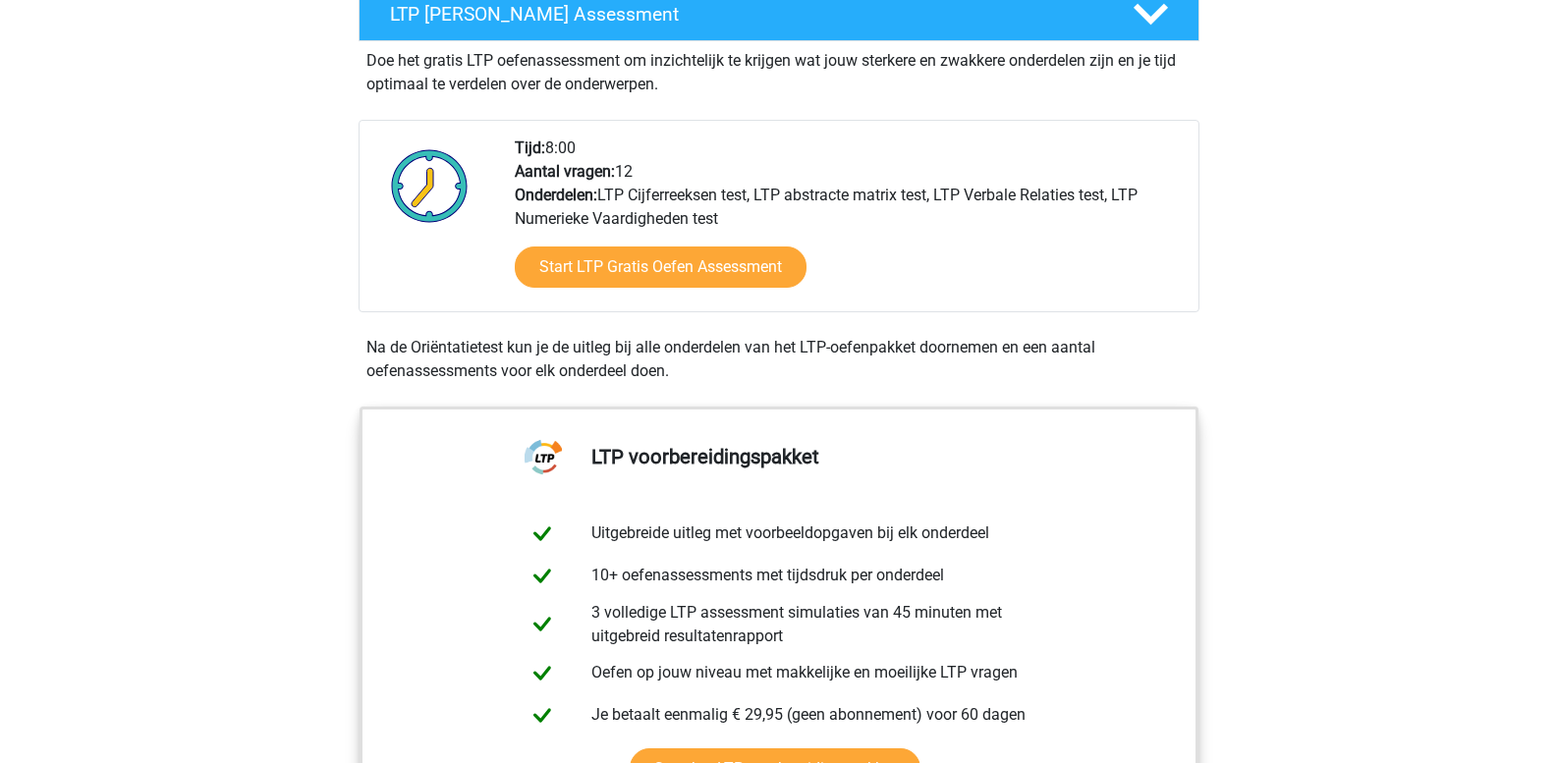
scroll to position [295, 0]
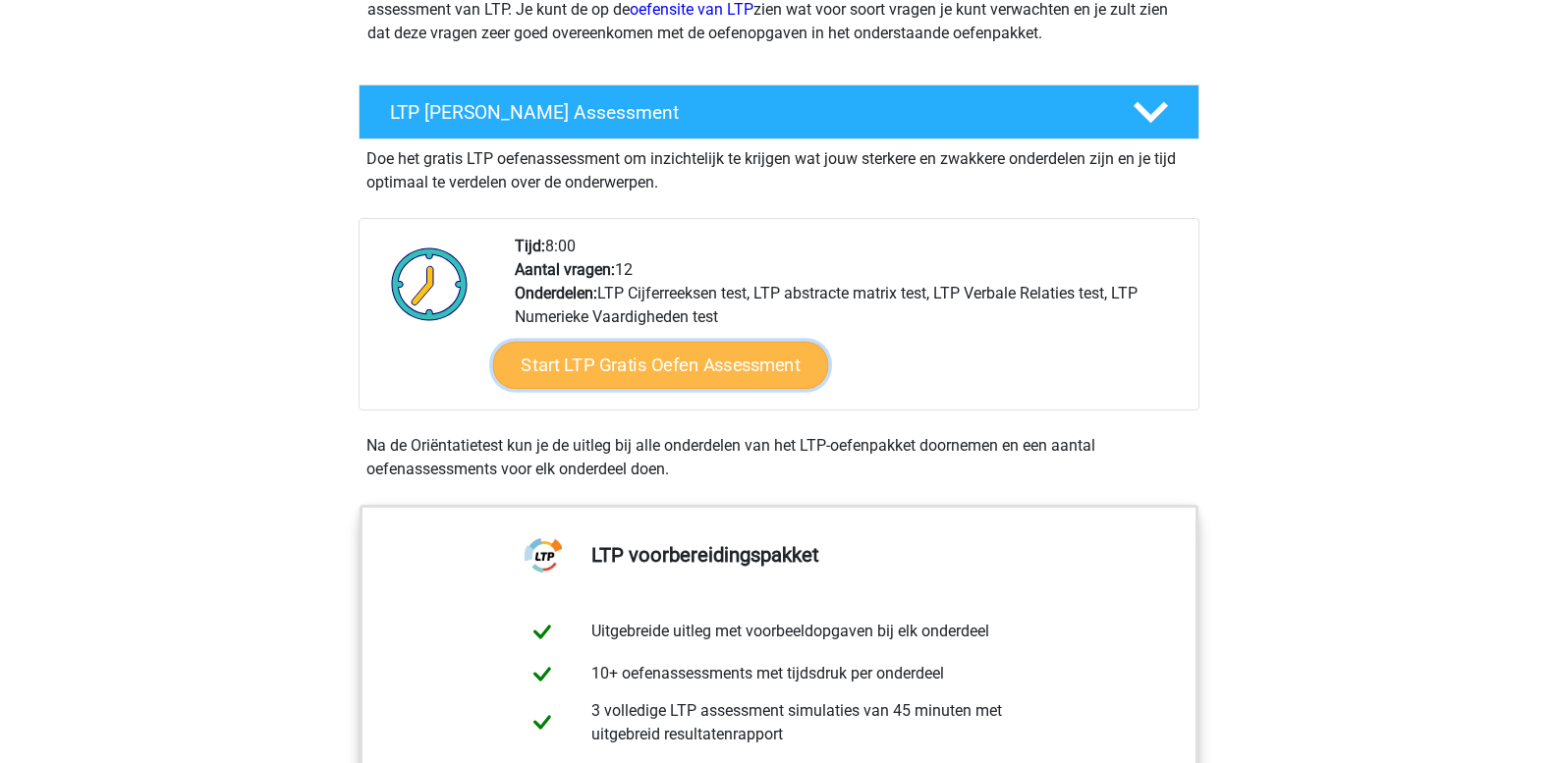
click at [676, 360] on link "Start LTP Gratis Oefen Assessment" at bounding box center [660, 365] width 336 height 47
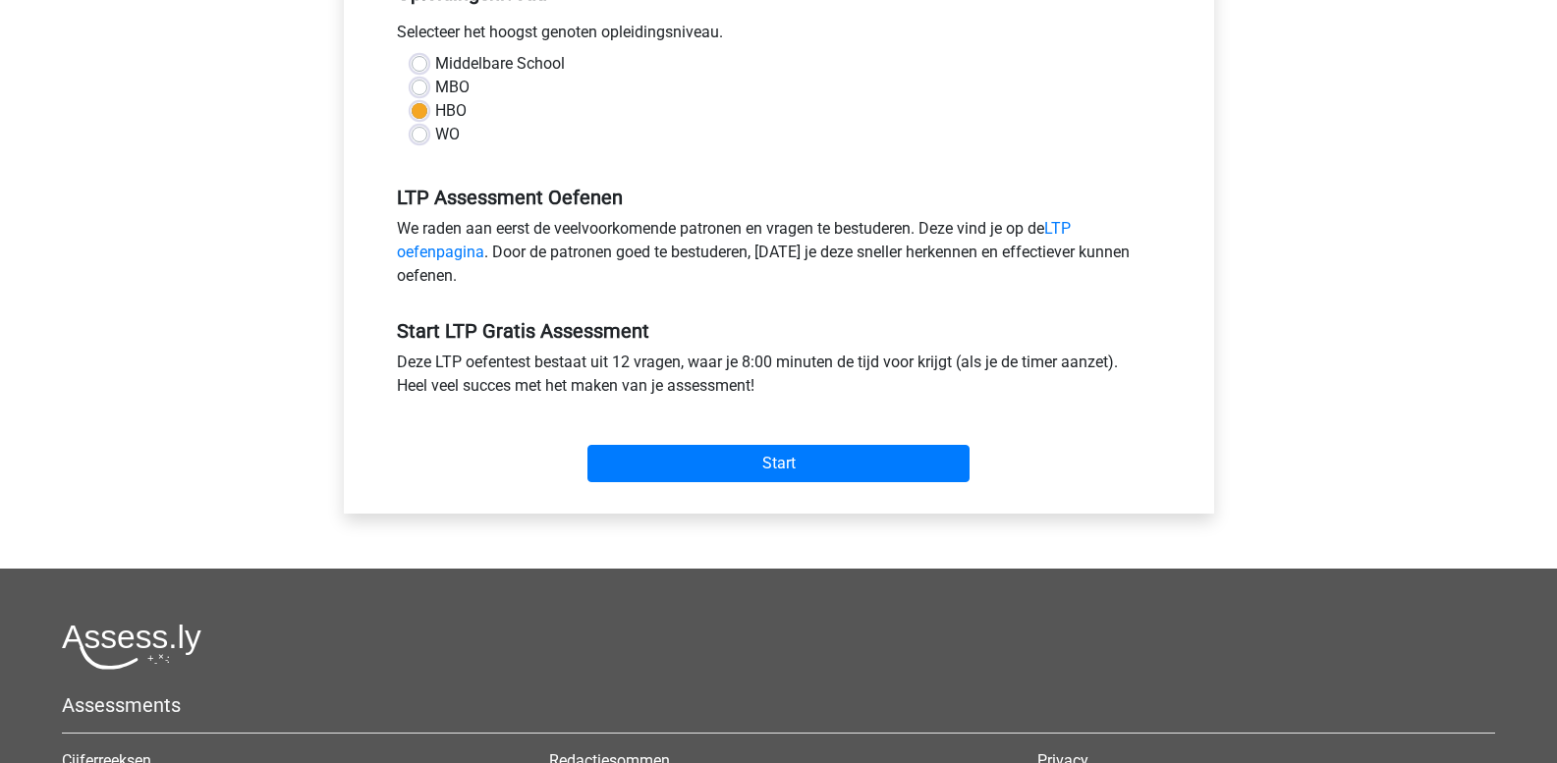
scroll to position [491, 0]
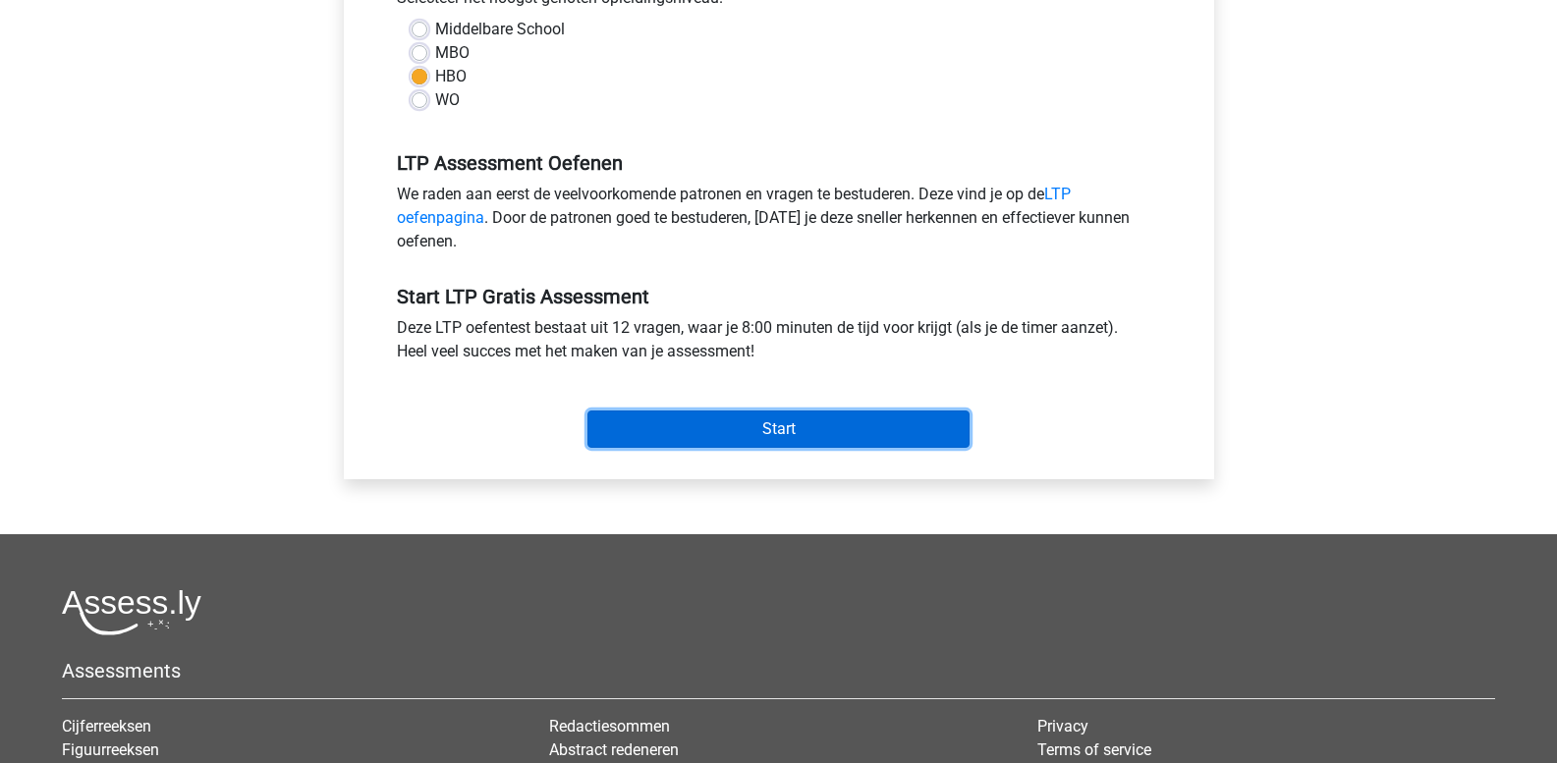
click at [792, 426] on input "Start" at bounding box center [778, 429] width 382 height 37
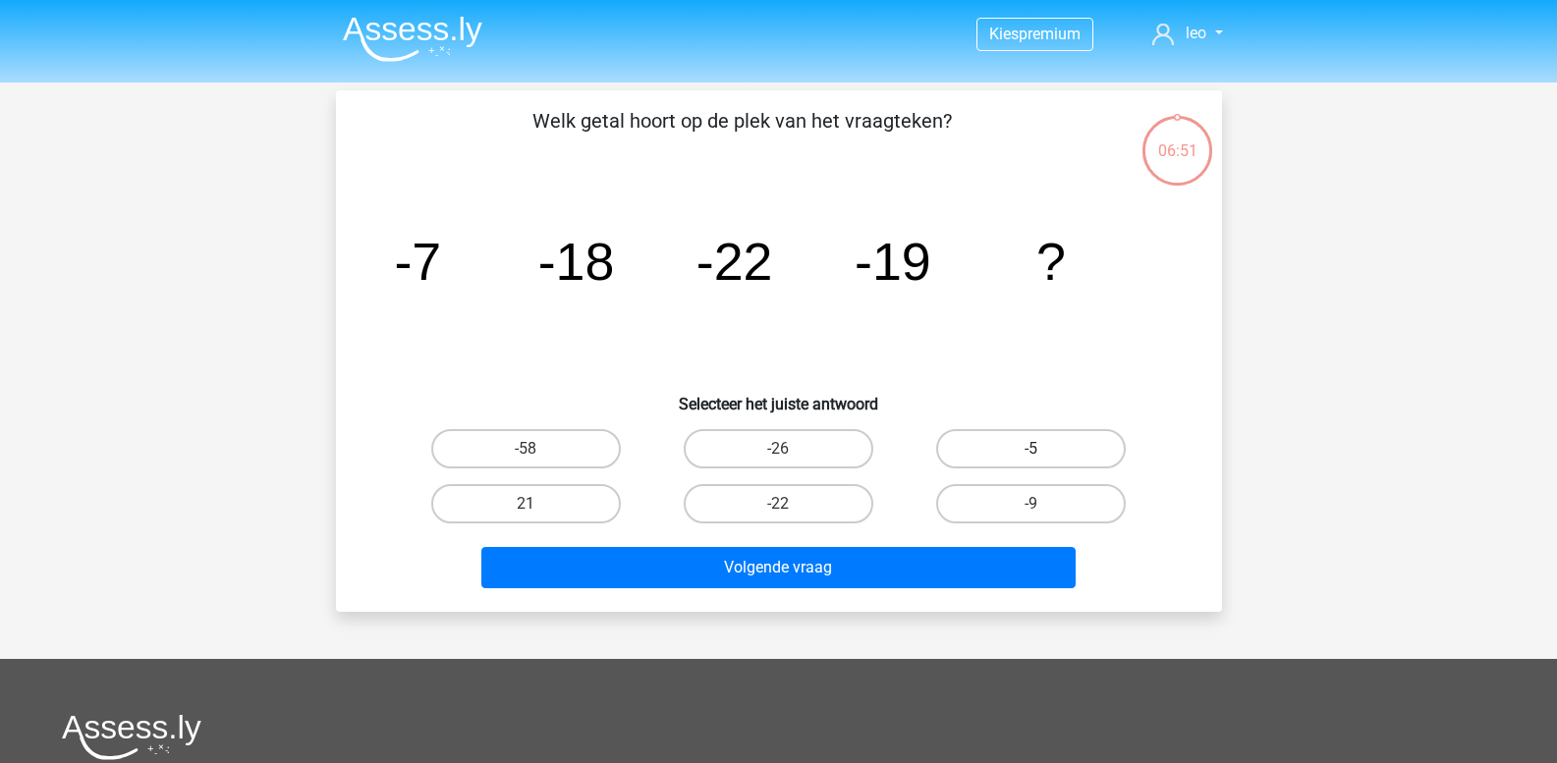
click at [999, 455] on label "-5" at bounding box center [1031, 448] width 190 height 39
click at [1032, 455] on input "-5" at bounding box center [1038, 455] width 13 height 13
radio input "true"
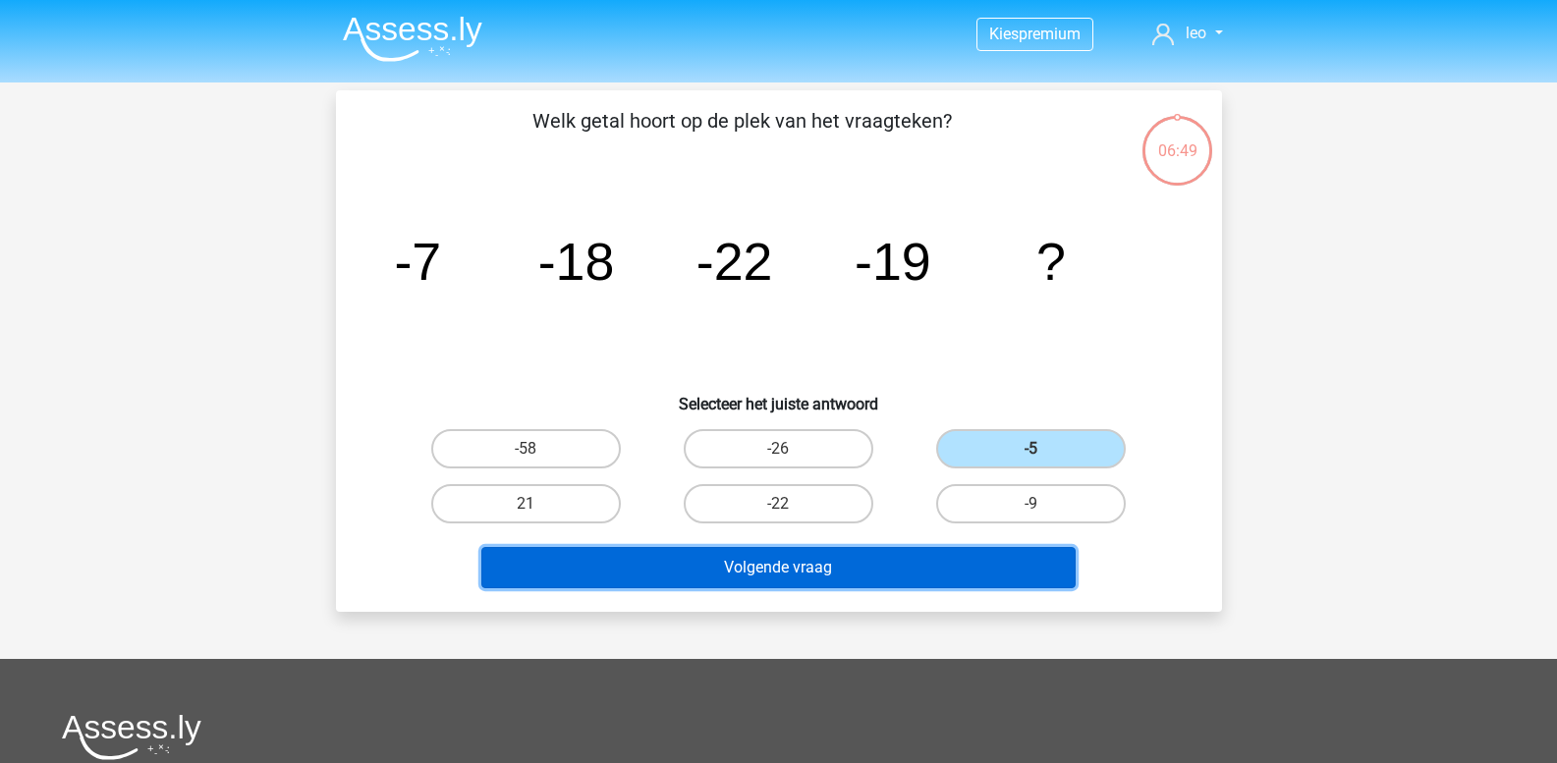
click at [872, 567] on button "Volgende vraag" at bounding box center [778, 567] width 594 height 41
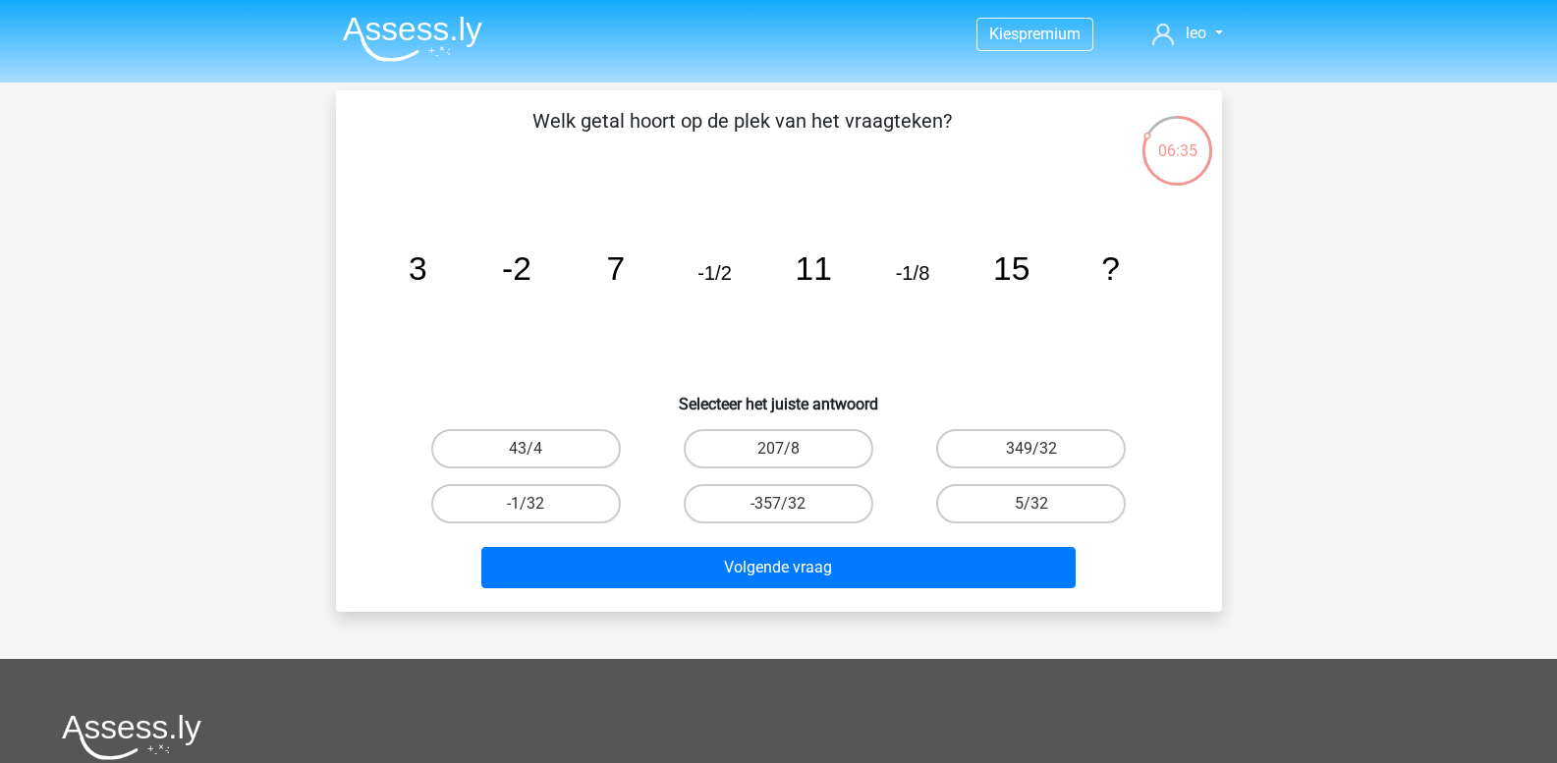
click at [524, 281] on tspan "-2" at bounding box center [516, 269] width 29 height 36
click at [715, 285] on icon "image/svg+xml 3 -2 7 -1/2 11 -1/8 15 ?" at bounding box center [779, 280] width 792 height 198
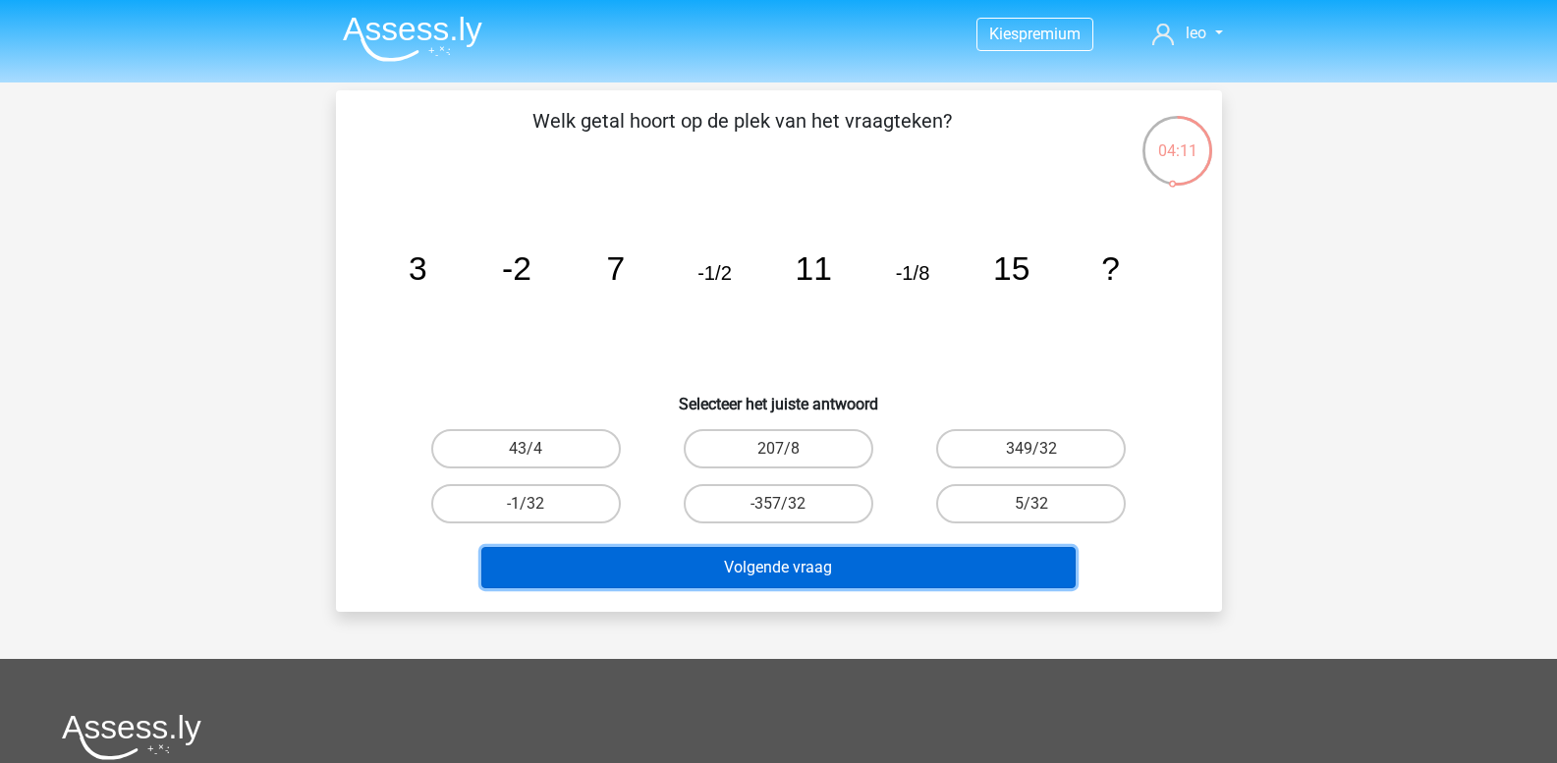
click at [897, 562] on button "Volgende vraag" at bounding box center [778, 567] width 594 height 41
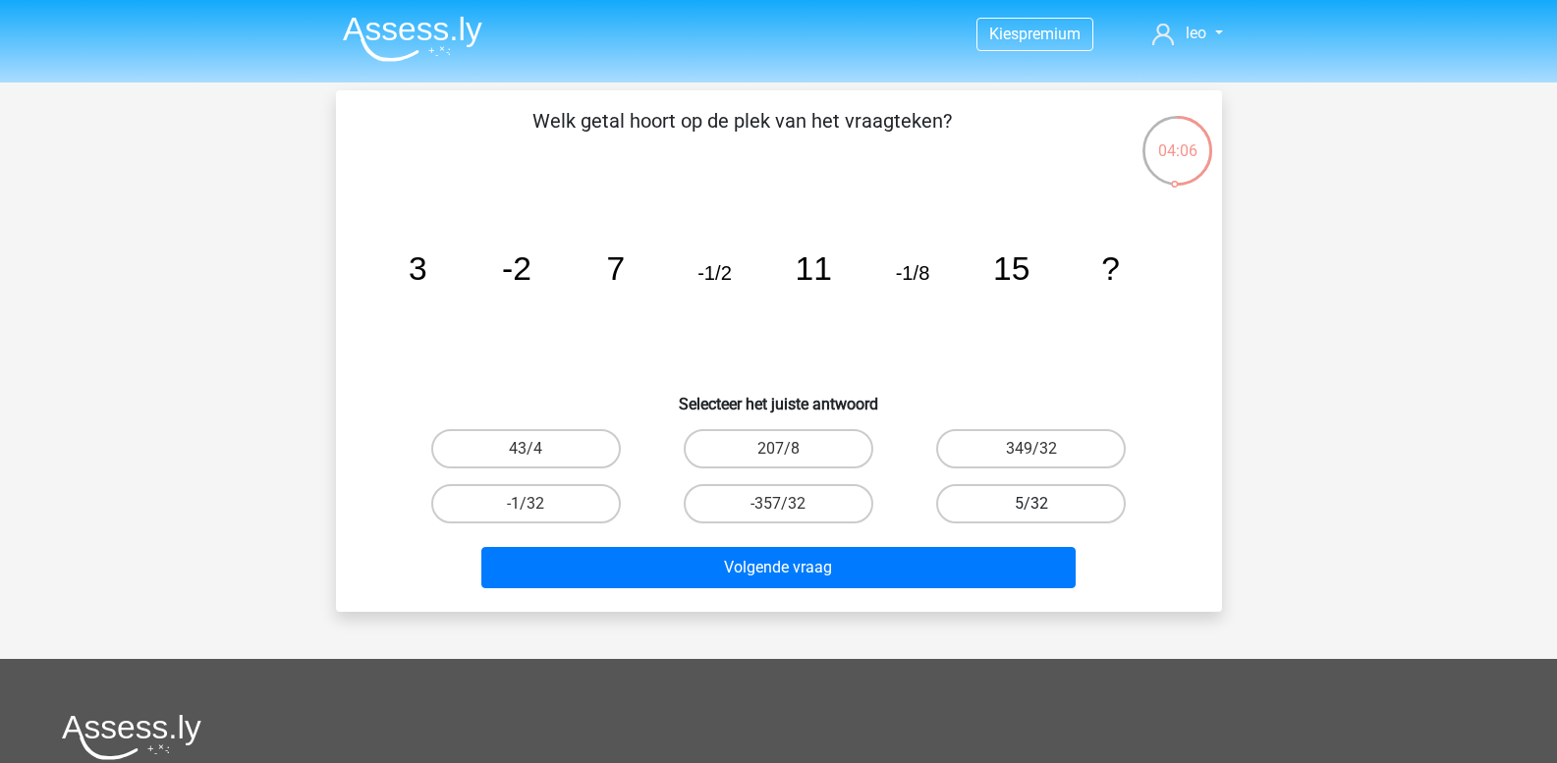
click at [997, 498] on label "5/32" at bounding box center [1031, 503] width 190 height 39
click at [1032, 504] on input "5/32" at bounding box center [1038, 510] width 13 height 13
radio input "true"
click at [535, 504] on input "-1/32" at bounding box center [532, 510] width 13 height 13
radio input "true"
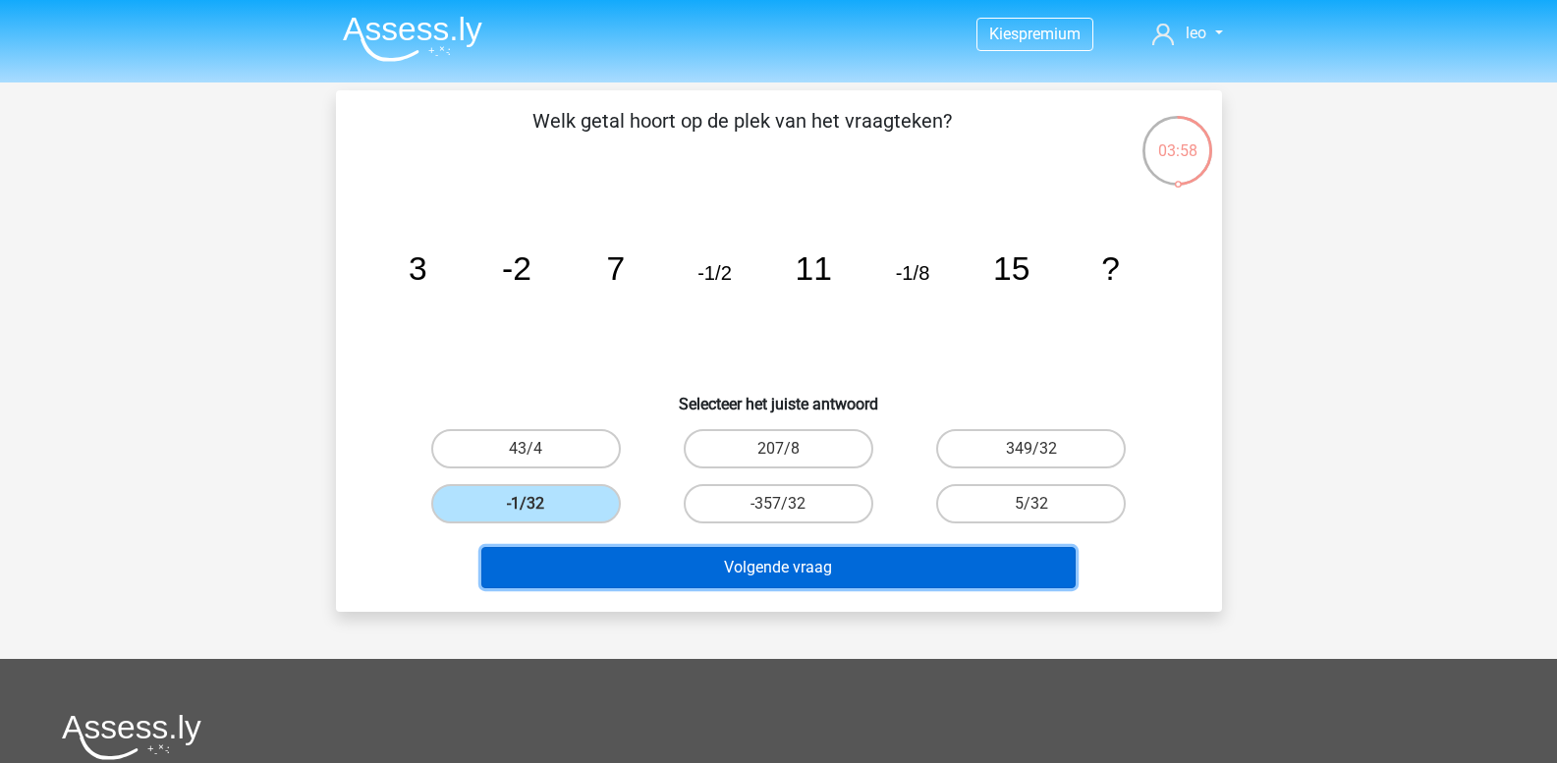
click at [639, 574] on button "Volgende vraag" at bounding box center [778, 567] width 594 height 41
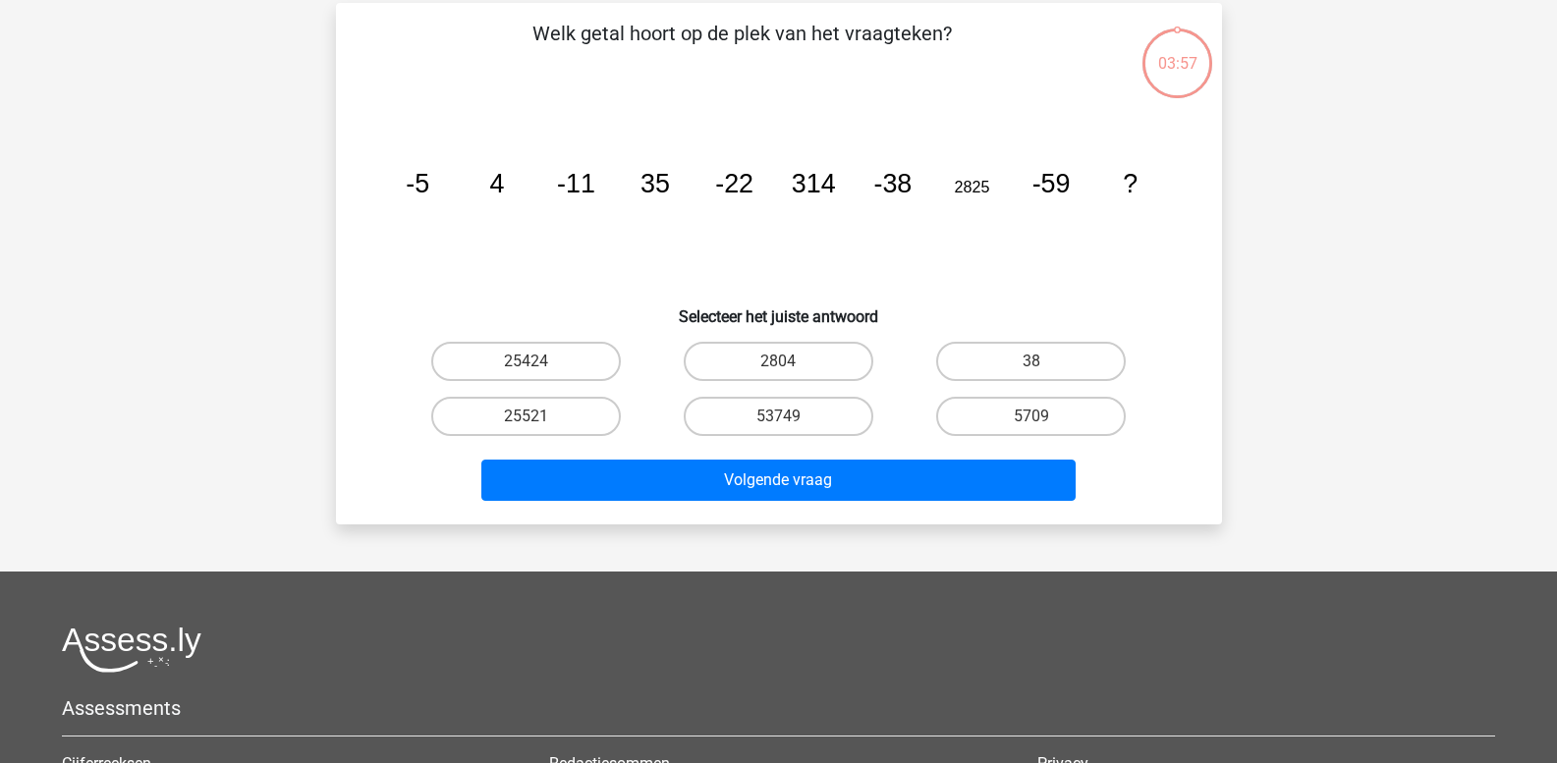
scroll to position [90, 0]
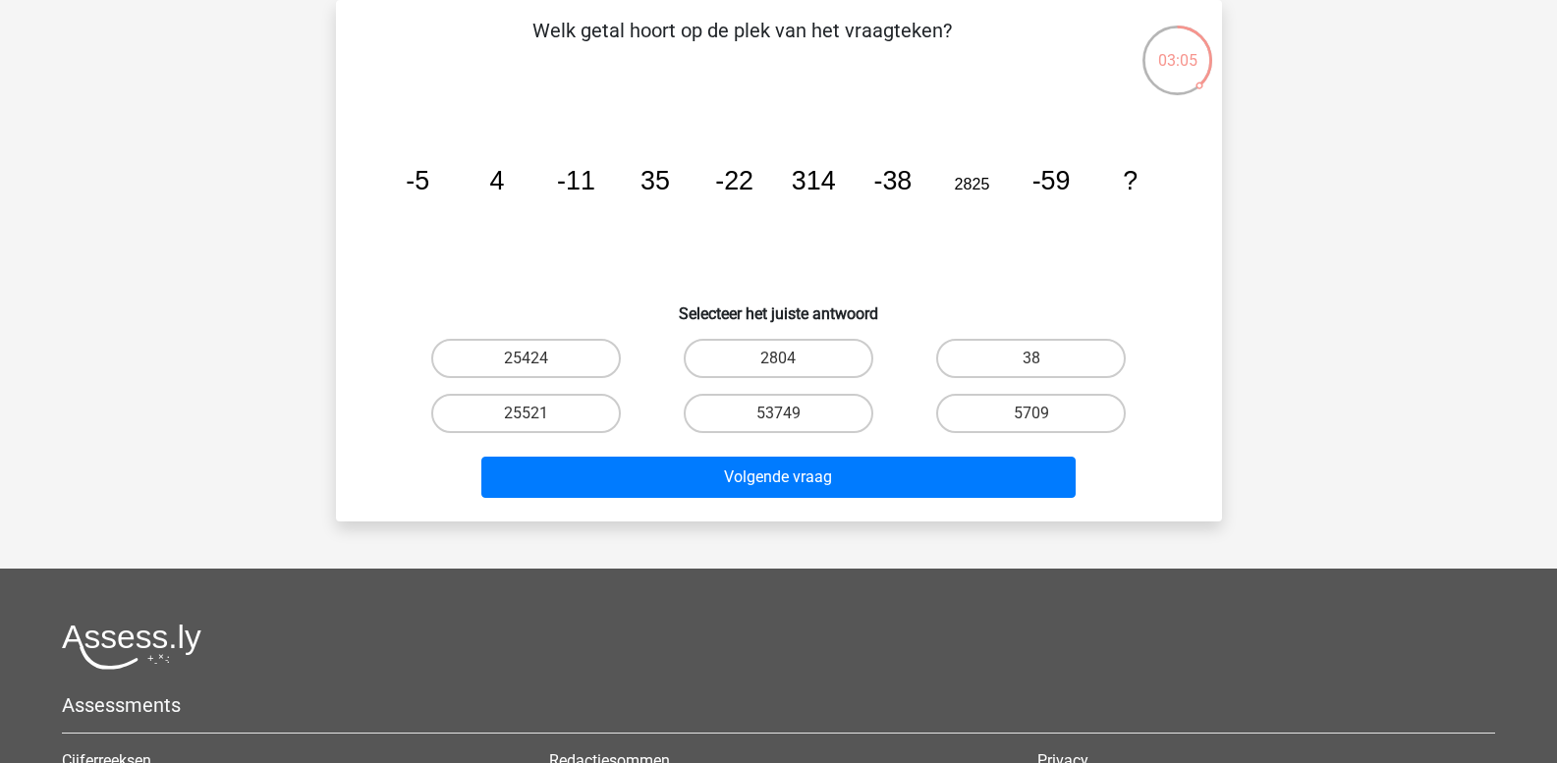
click at [819, 187] on tspan "314" at bounding box center [813, 180] width 44 height 29
click at [547, 420] on label "25521" at bounding box center [526, 413] width 190 height 39
click at [538, 420] on input "25521" at bounding box center [532, 420] width 13 height 13
radio input "true"
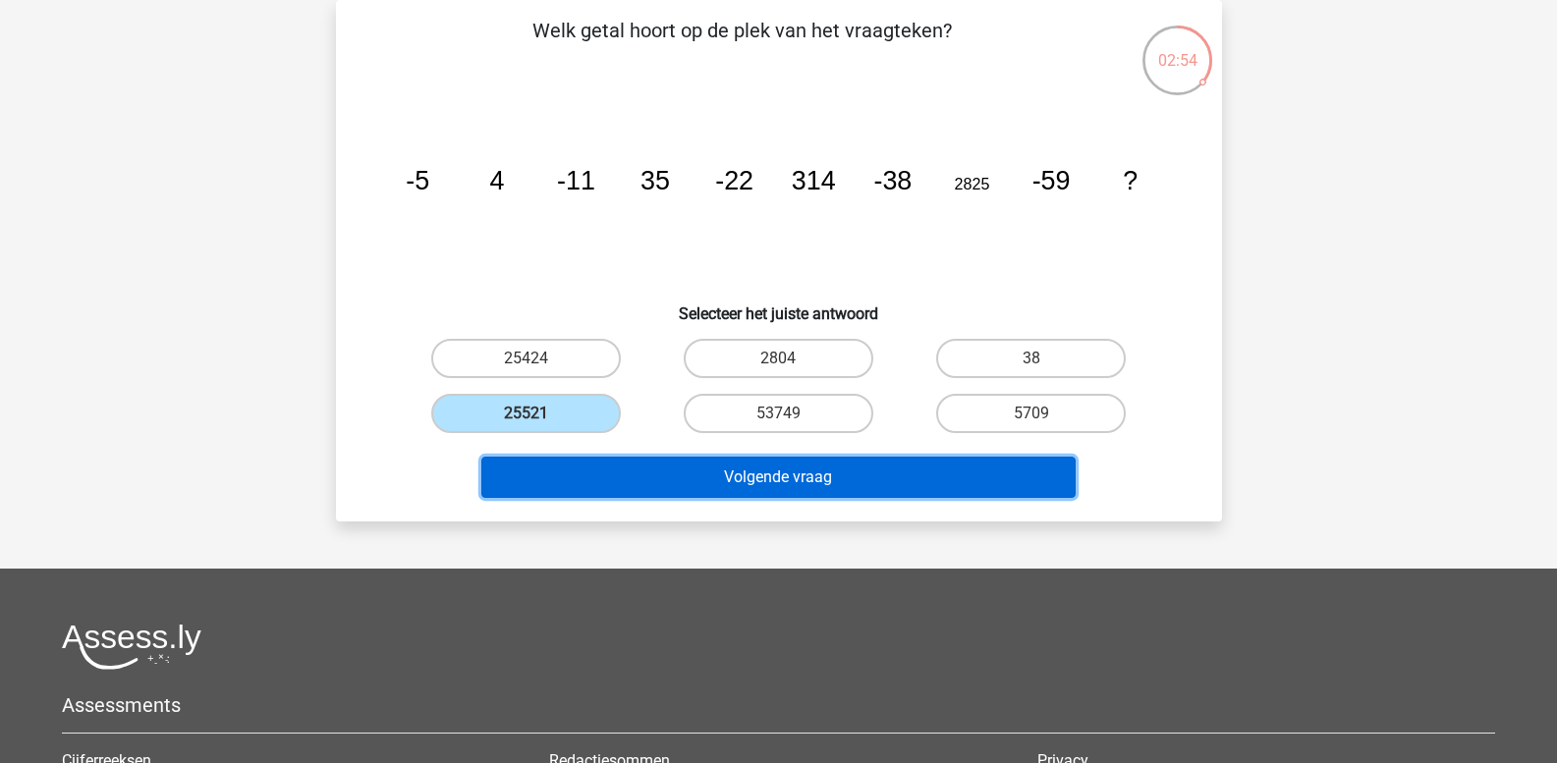
click at [669, 481] on button "Volgende vraag" at bounding box center [778, 477] width 594 height 41
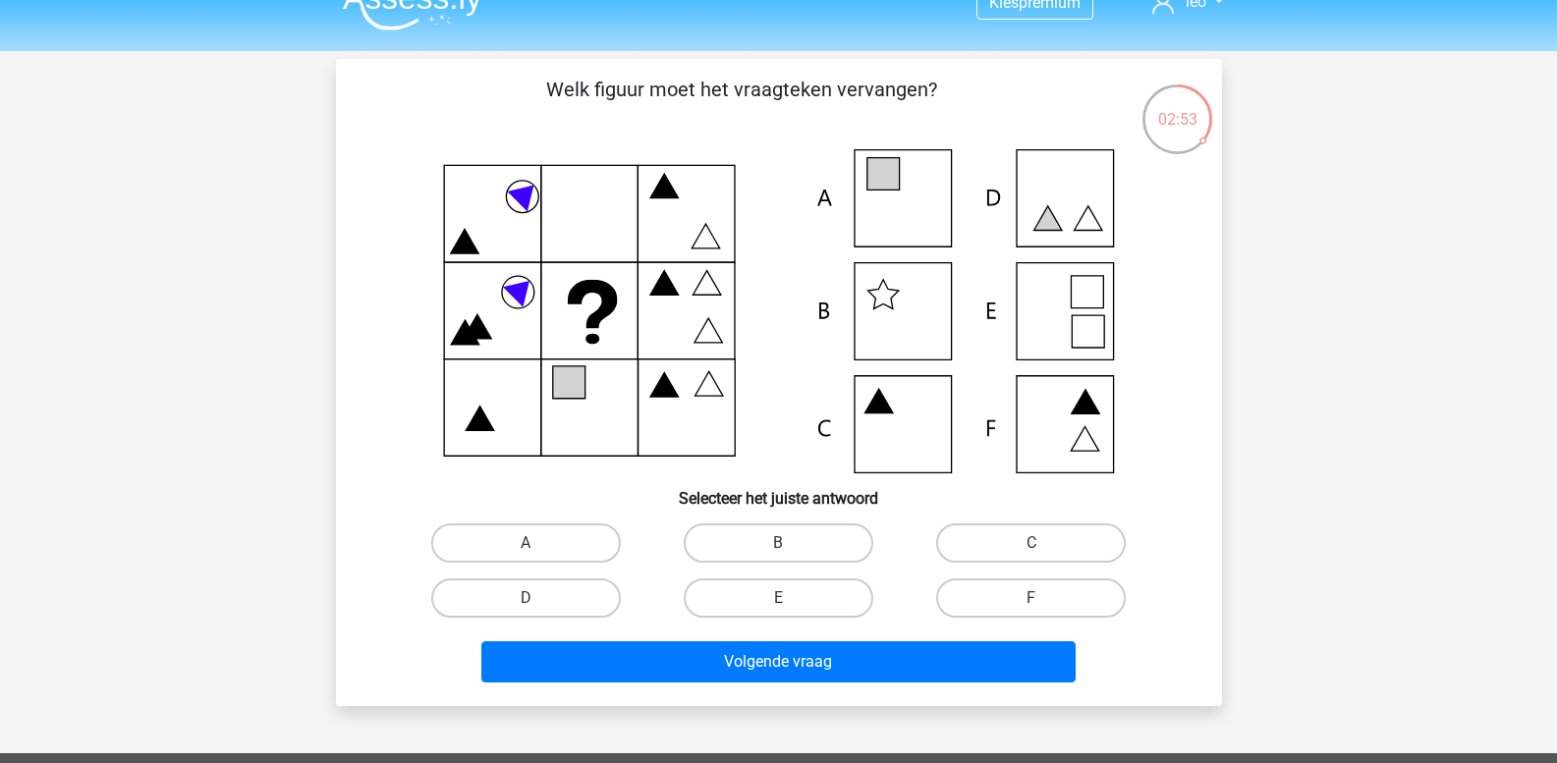
scroll to position [0, 0]
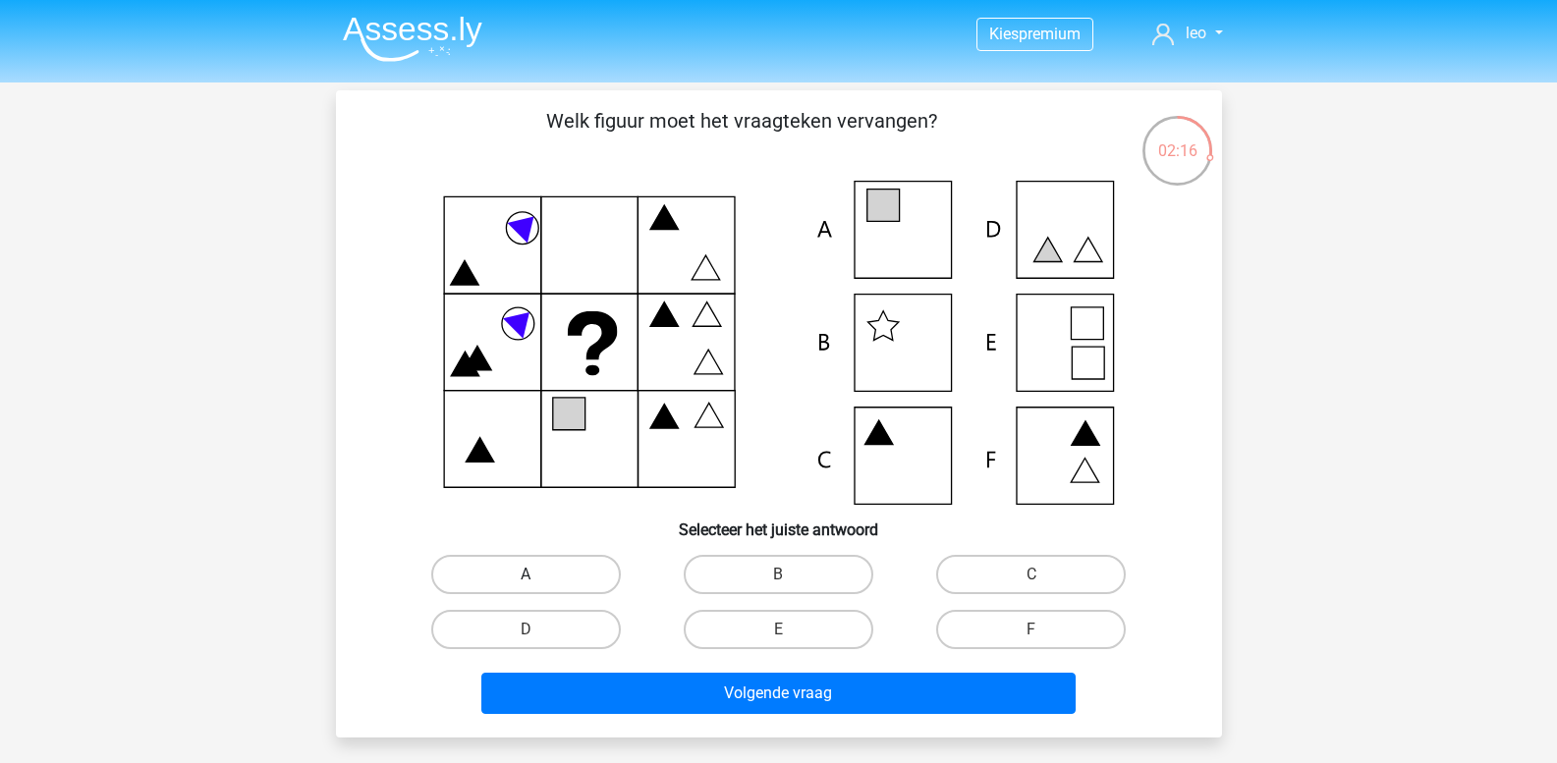
click at [509, 578] on label "A" at bounding box center [526, 574] width 190 height 39
click at [526, 578] on input "A" at bounding box center [532, 581] width 13 height 13
radio input "true"
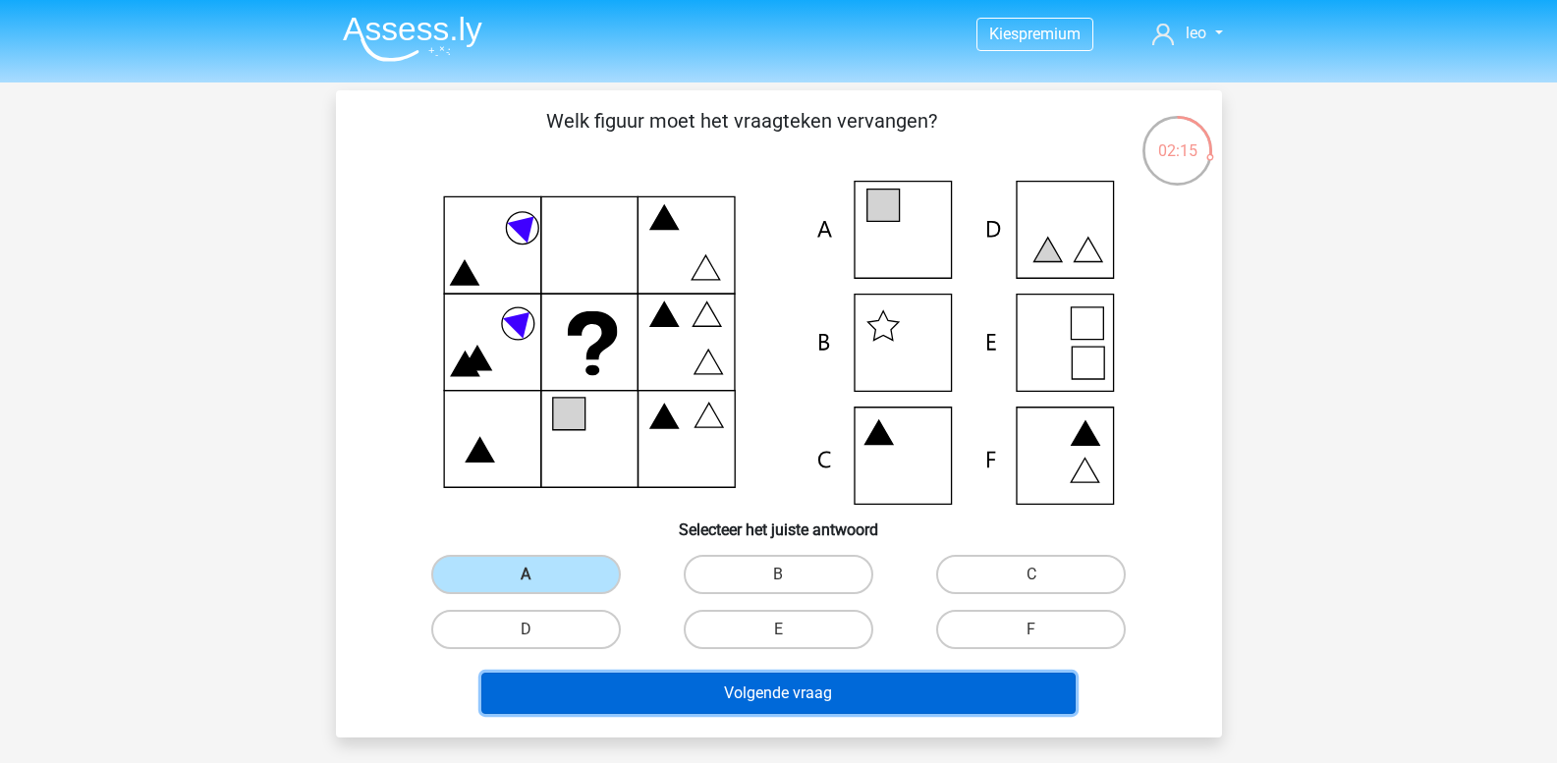
click at [631, 693] on button "Volgende vraag" at bounding box center [778, 693] width 594 height 41
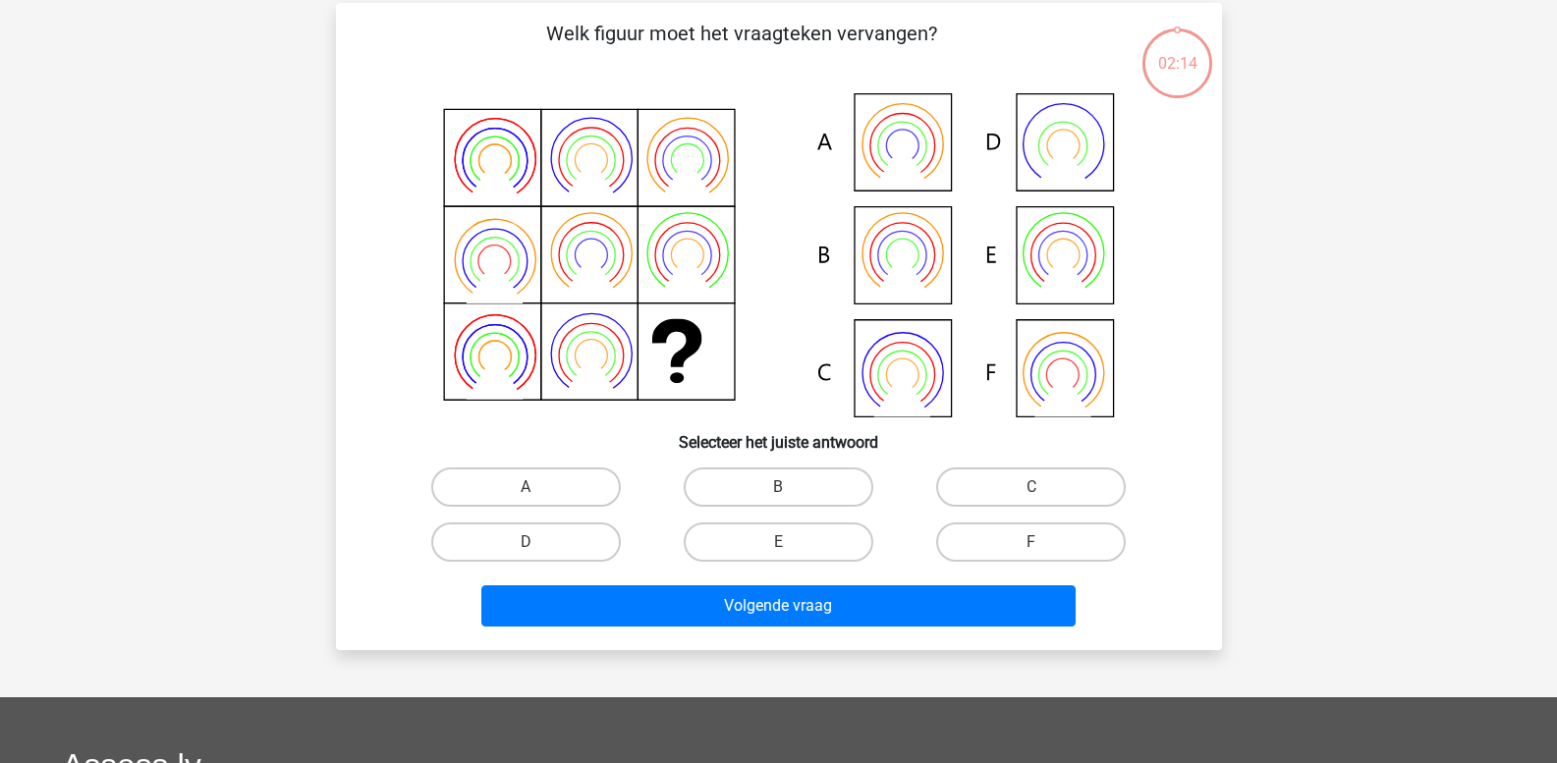
scroll to position [90, 0]
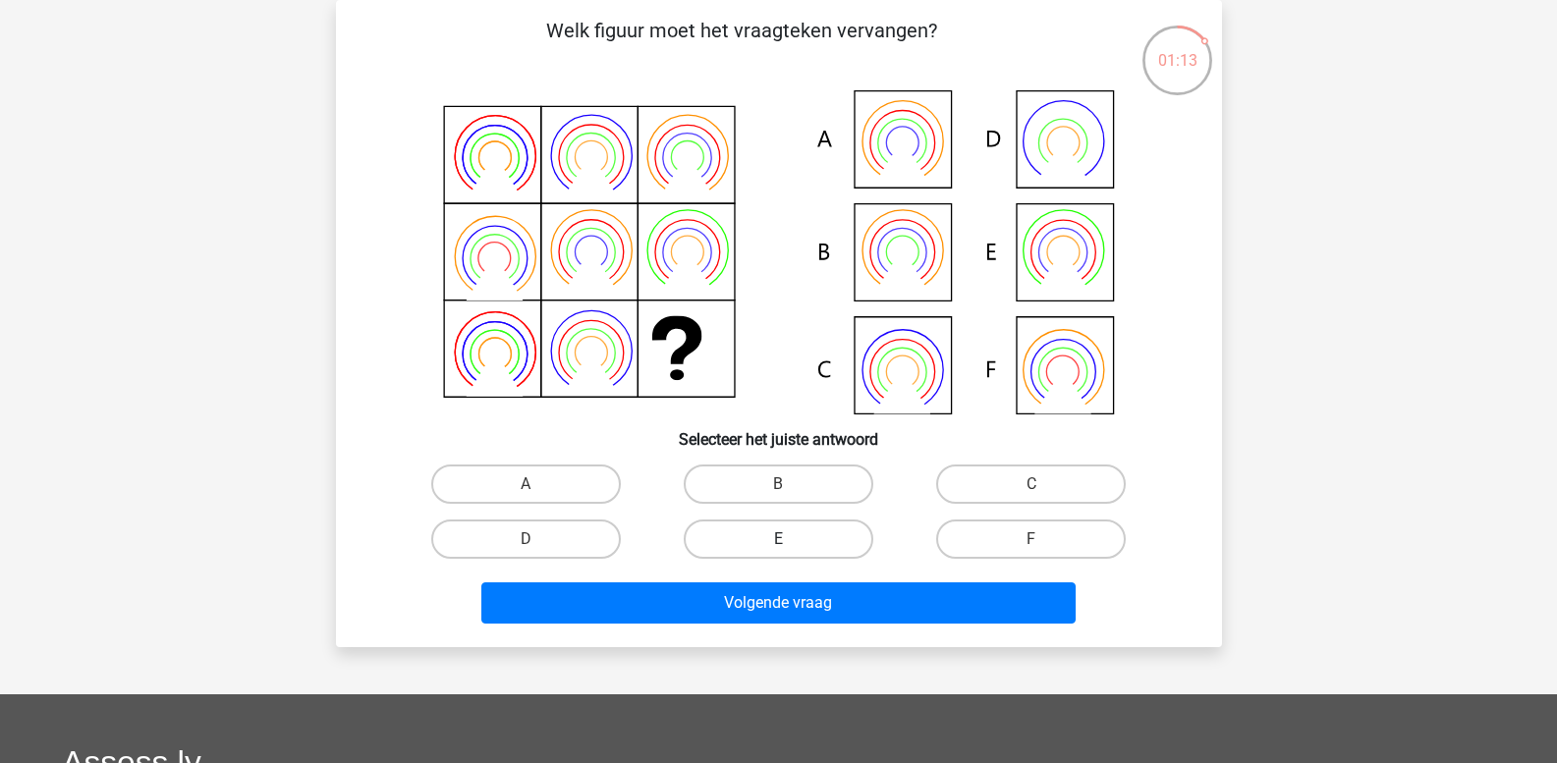
click at [800, 535] on label "E" at bounding box center [779, 539] width 190 height 39
click at [791, 539] on input "E" at bounding box center [784, 545] width 13 height 13
radio input "true"
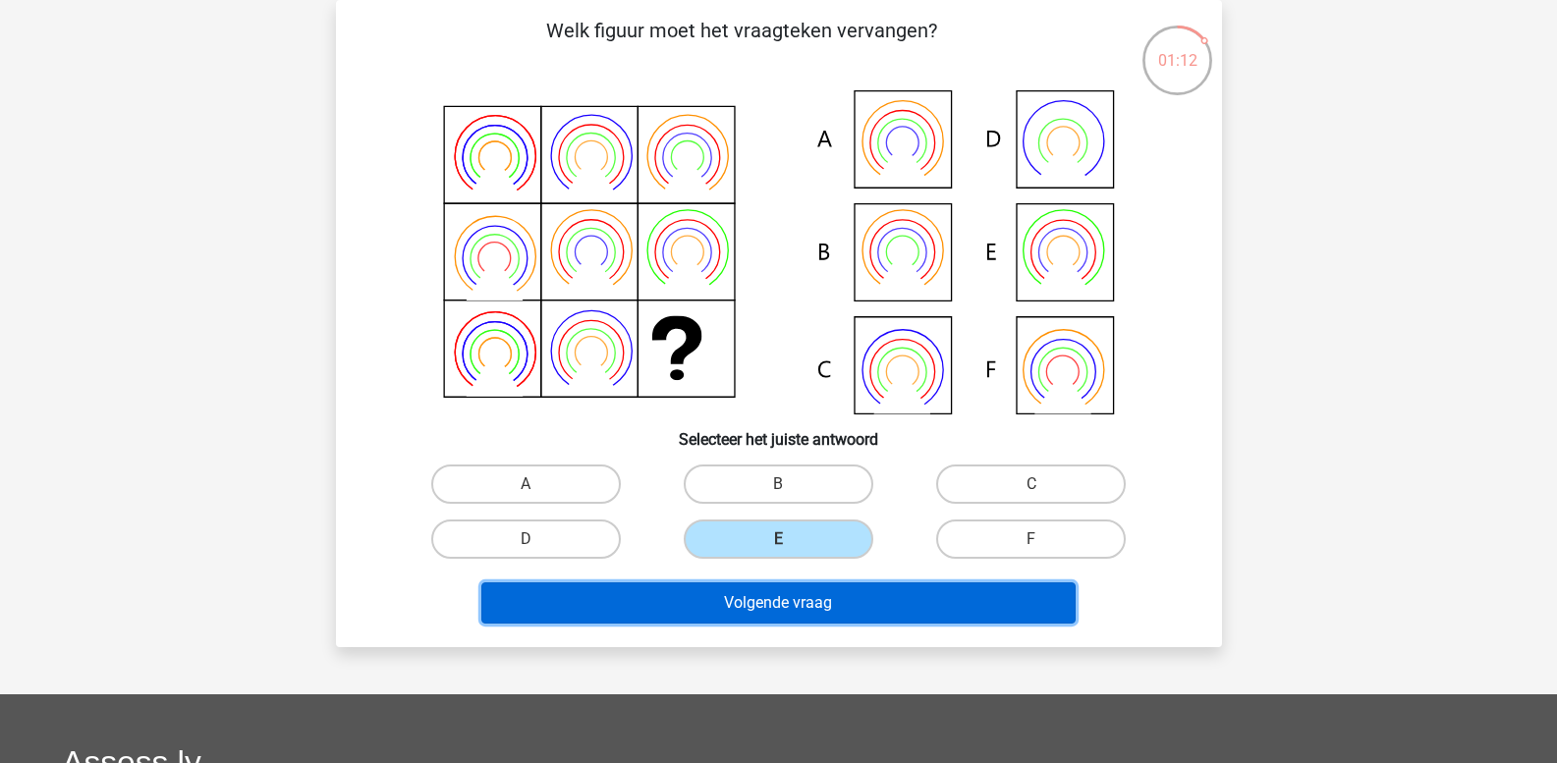
click at [782, 606] on button "Volgende vraag" at bounding box center [778, 603] width 594 height 41
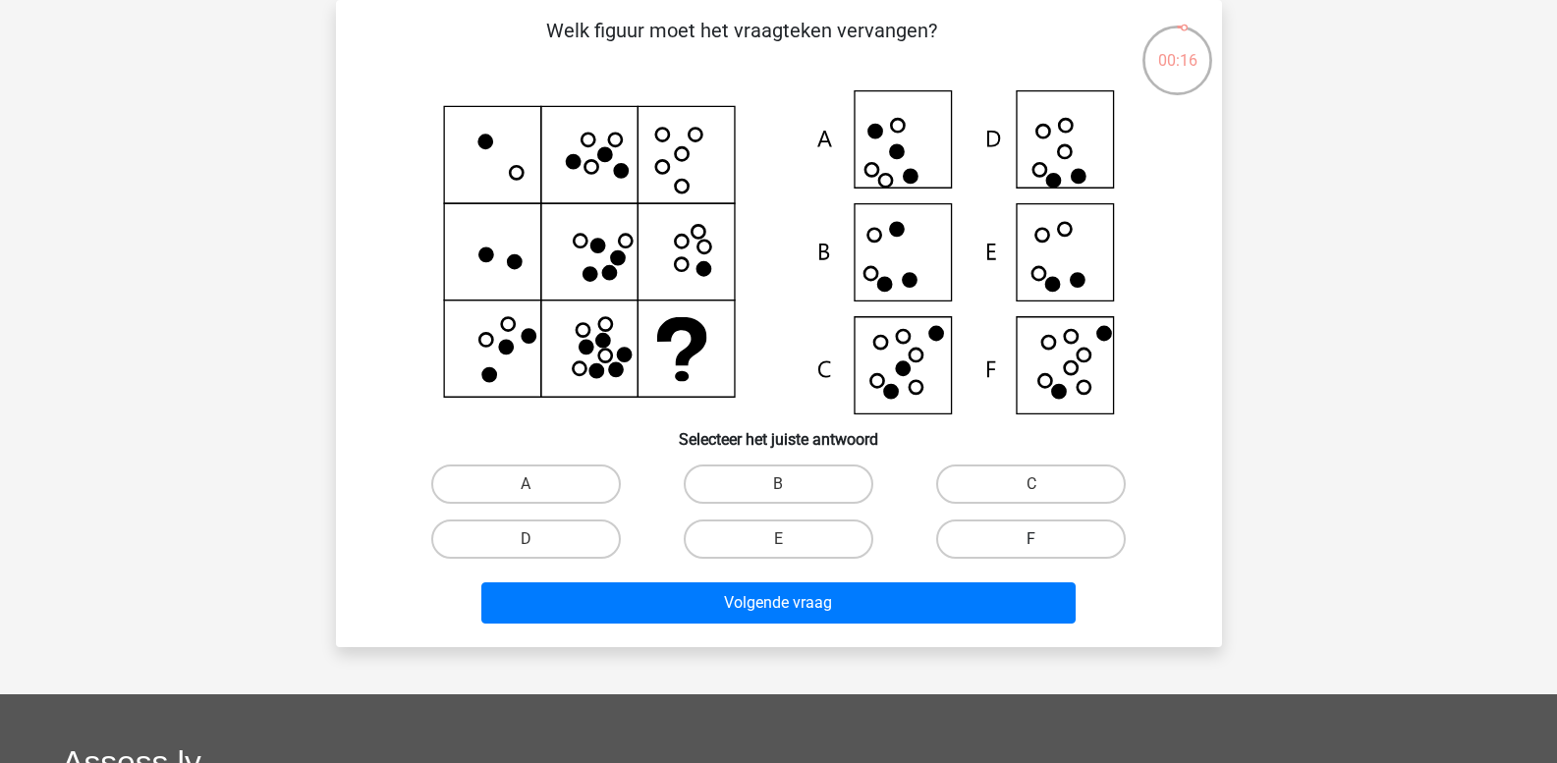
click at [986, 541] on label "F" at bounding box center [1031, 539] width 190 height 39
click at [1032, 541] on input "F" at bounding box center [1038, 545] width 13 height 13
radio input "true"
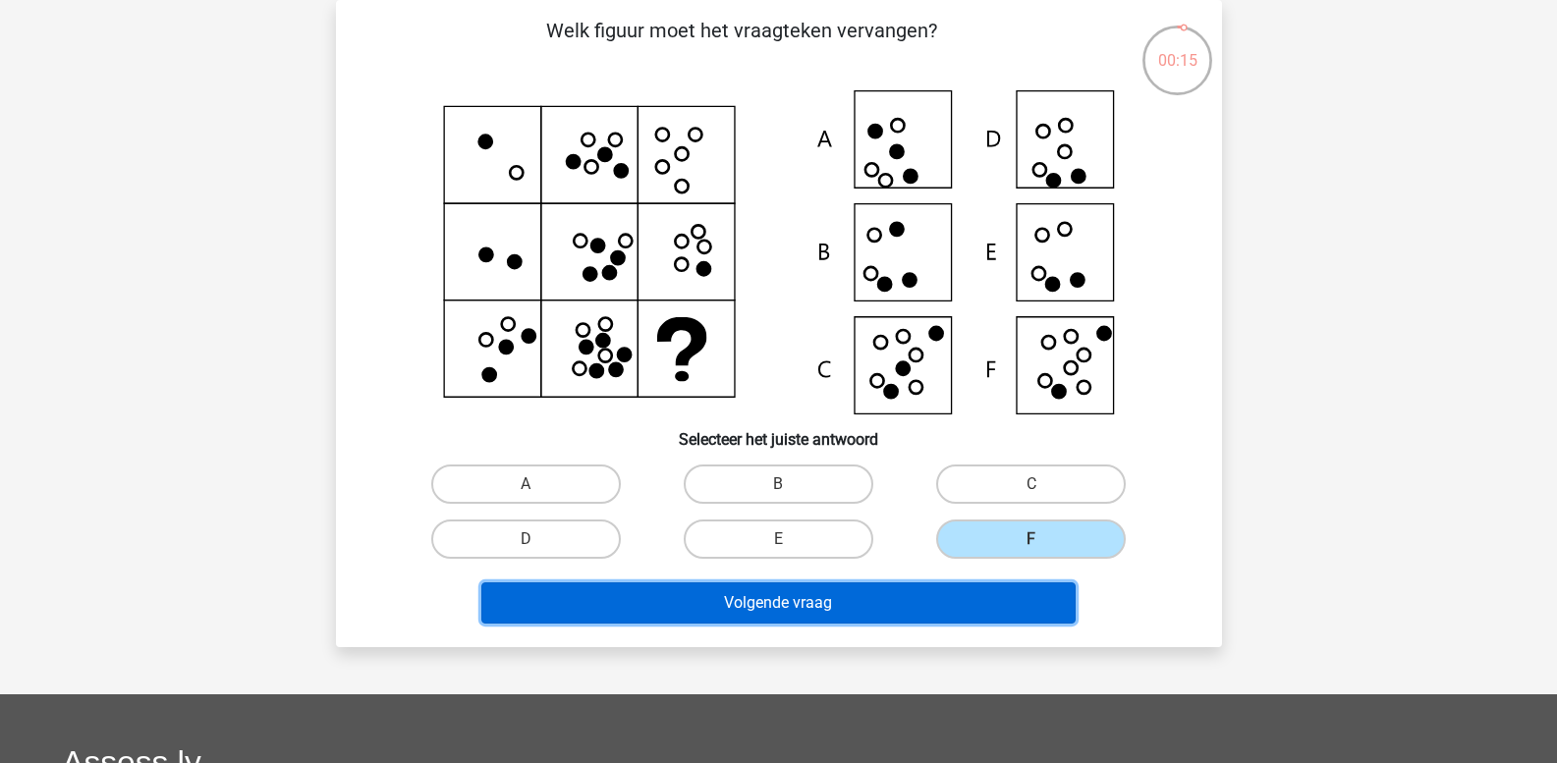
click at [897, 610] on button "Volgende vraag" at bounding box center [778, 603] width 594 height 41
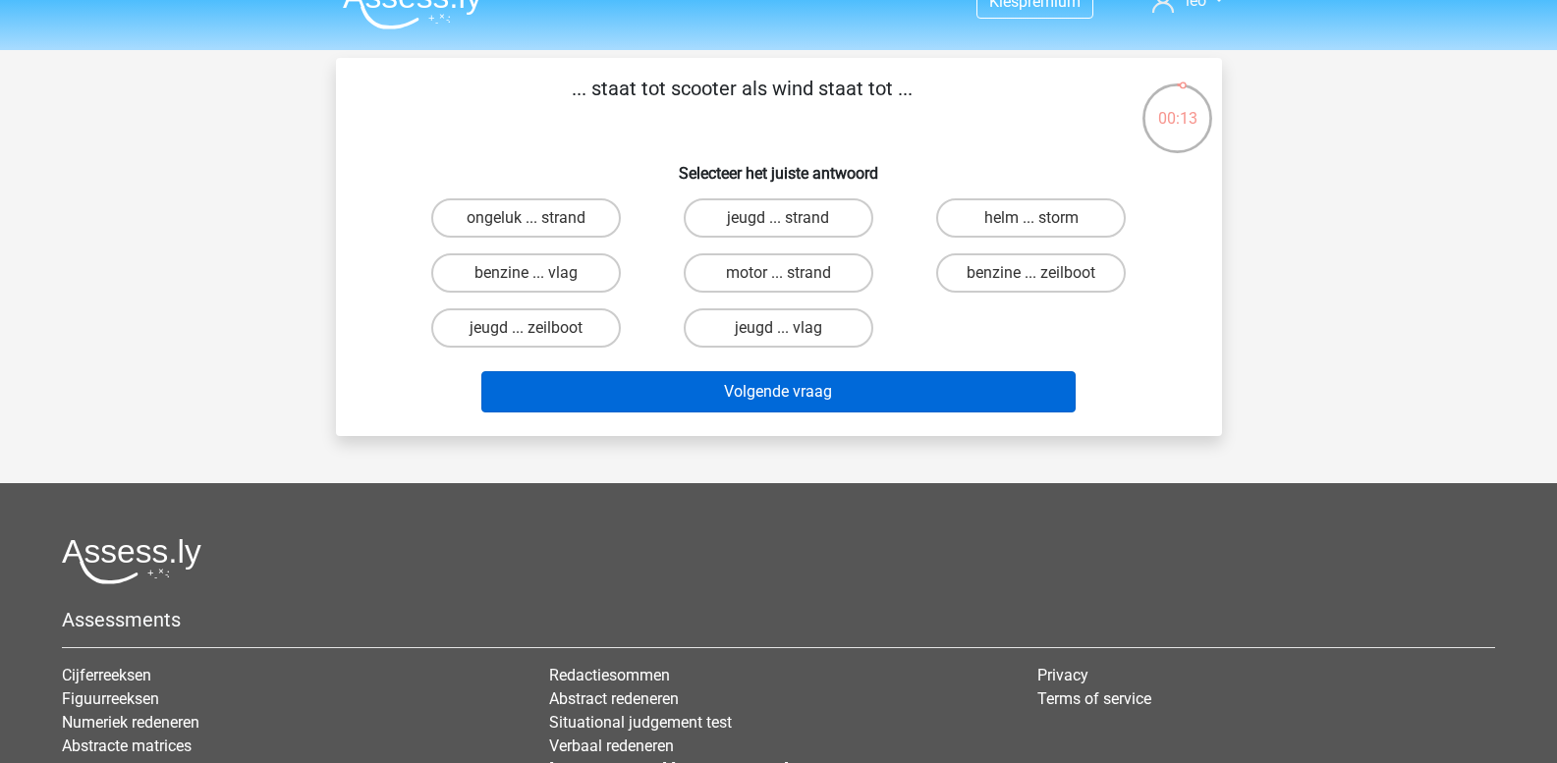
scroll to position [0, 0]
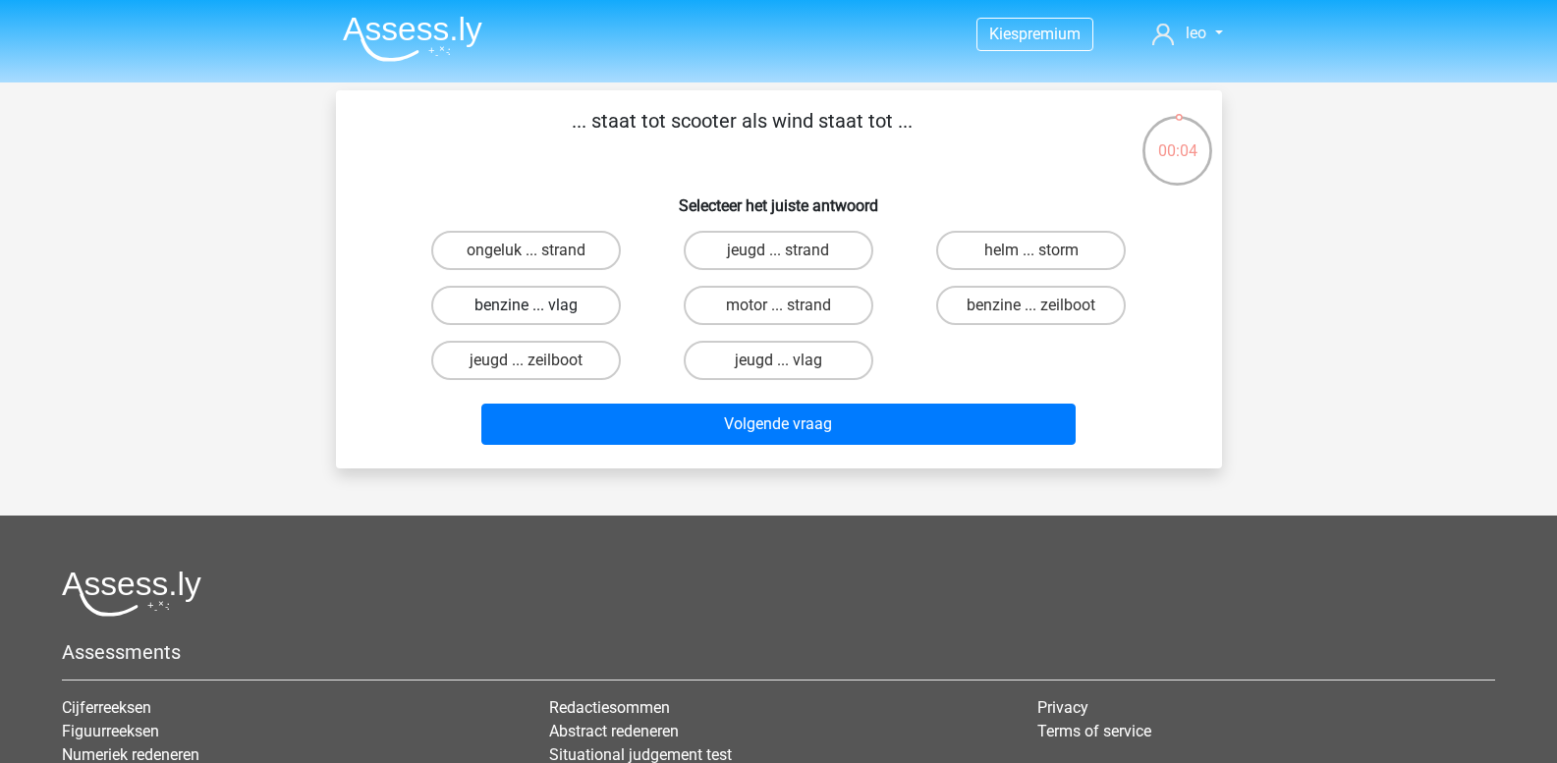
click at [537, 303] on label "benzine ... vlag" at bounding box center [526, 305] width 190 height 39
click at [537, 306] on input "benzine ... vlag" at bounding box center [532, 312] width 13 height 13
radio input "true"
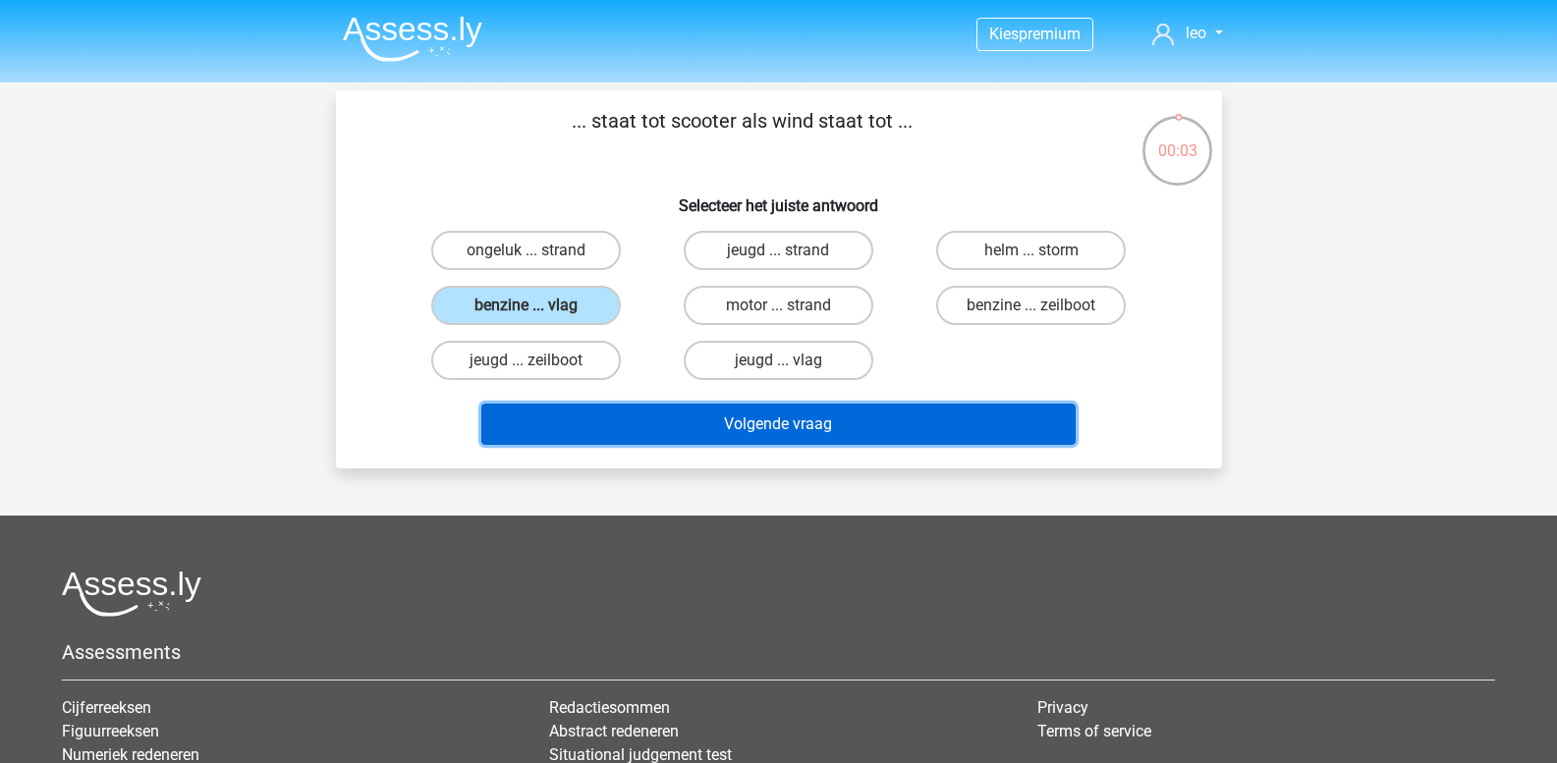
click at [712, 419] on button "Volgende vraag" at bounding box center [778, 424] width 594 height 41
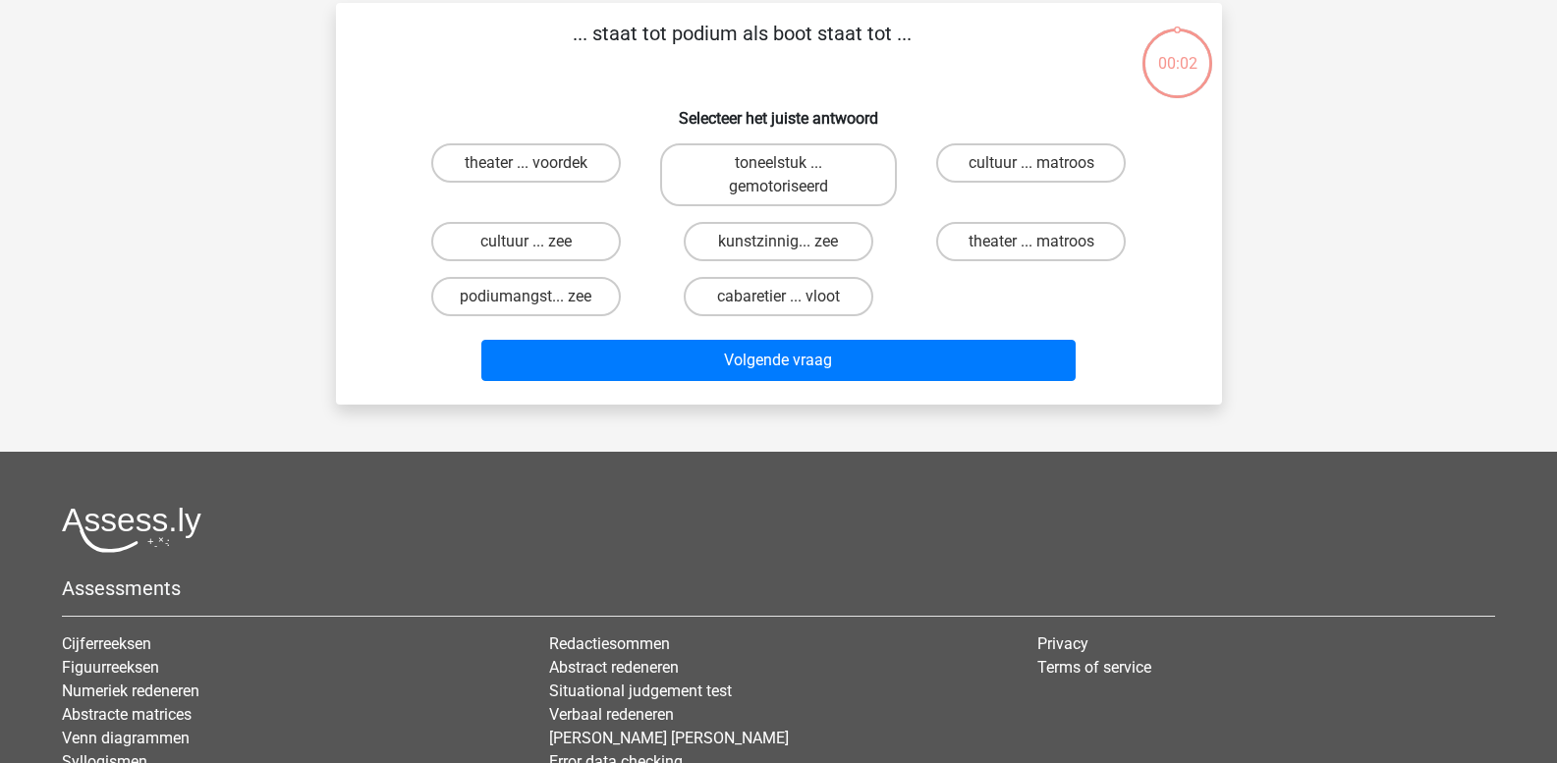
scroll to position [90, 0]
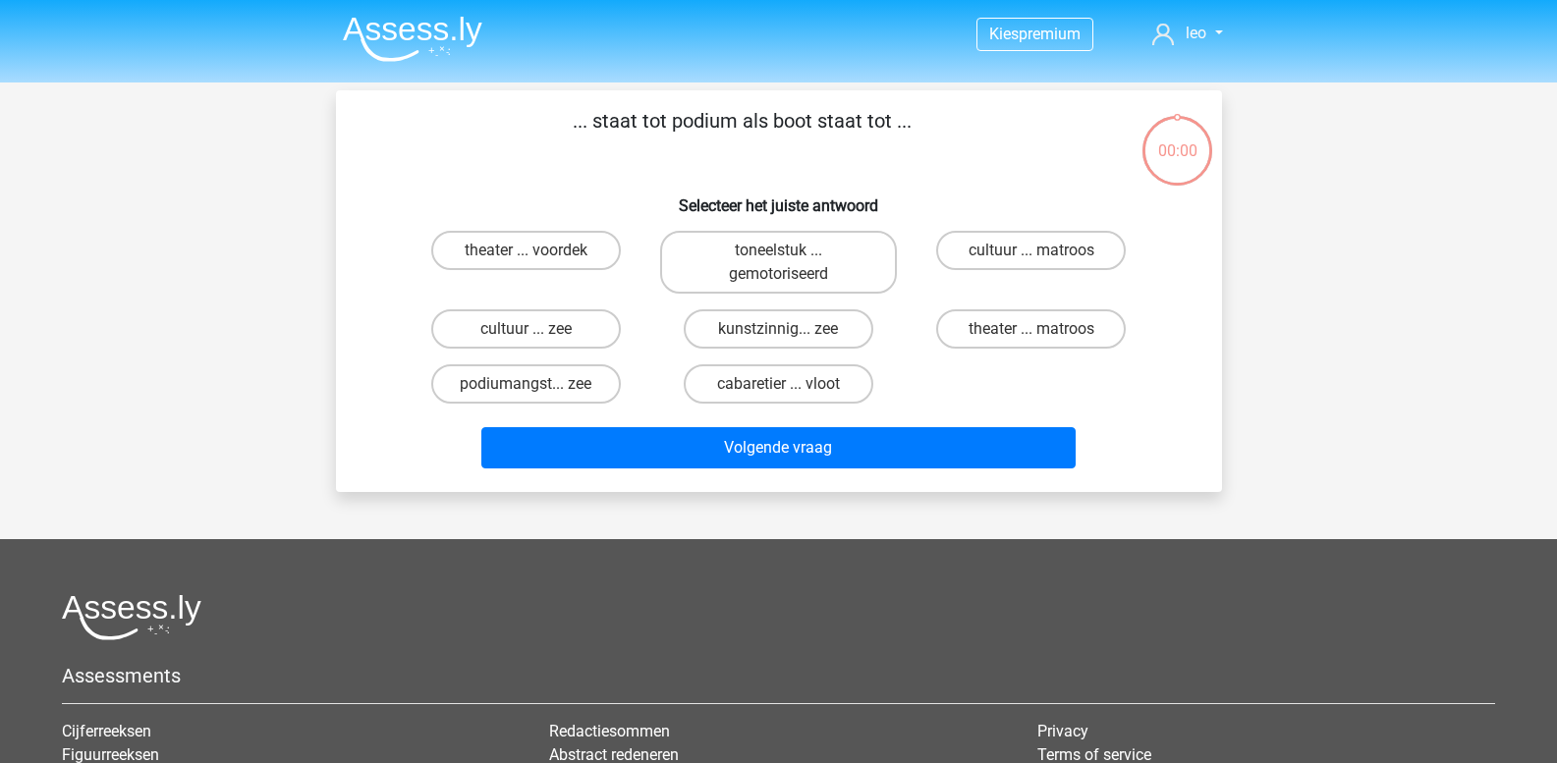
scroll to position [90, 0]
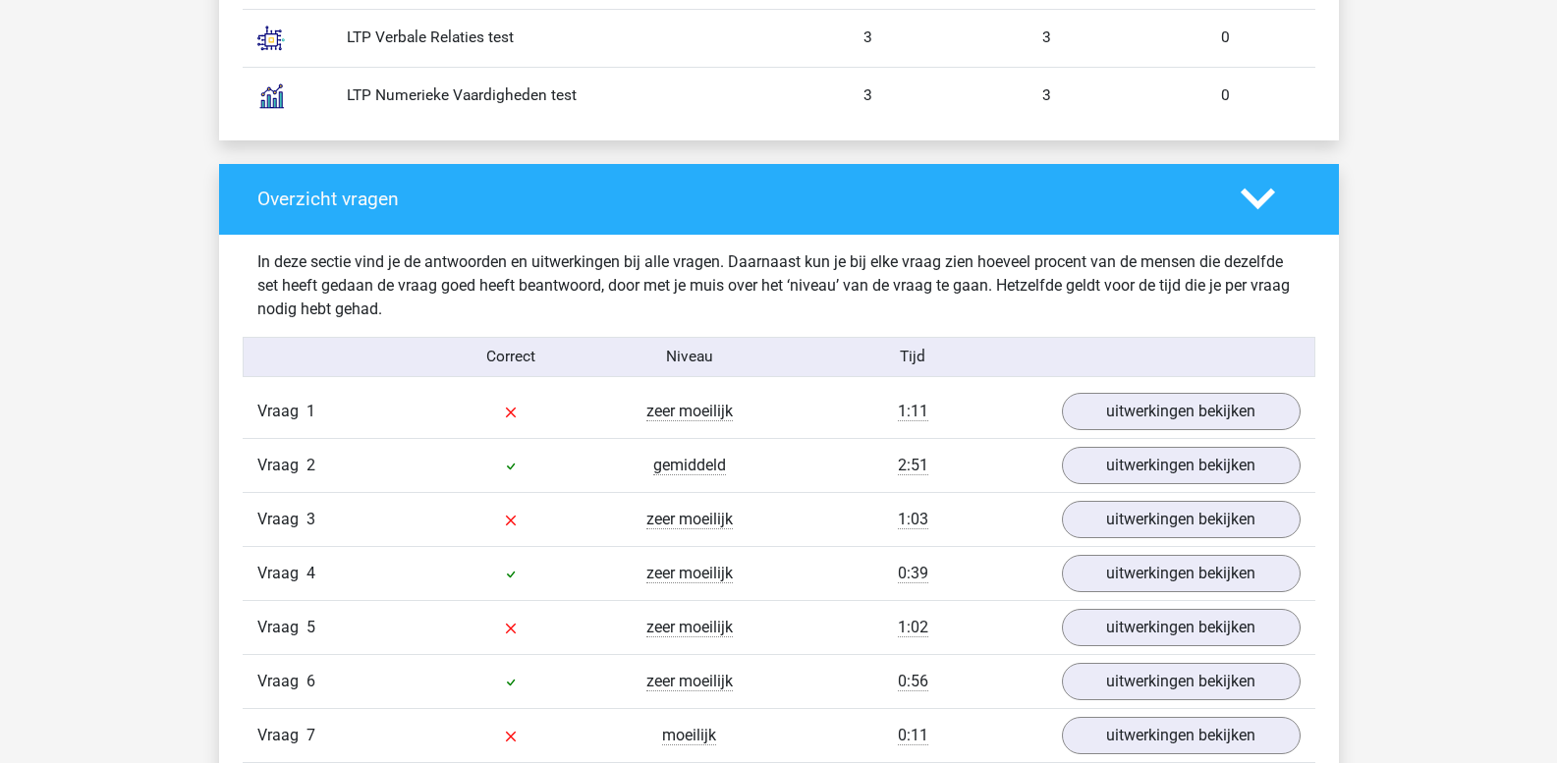
scroll to position [1965, 0]
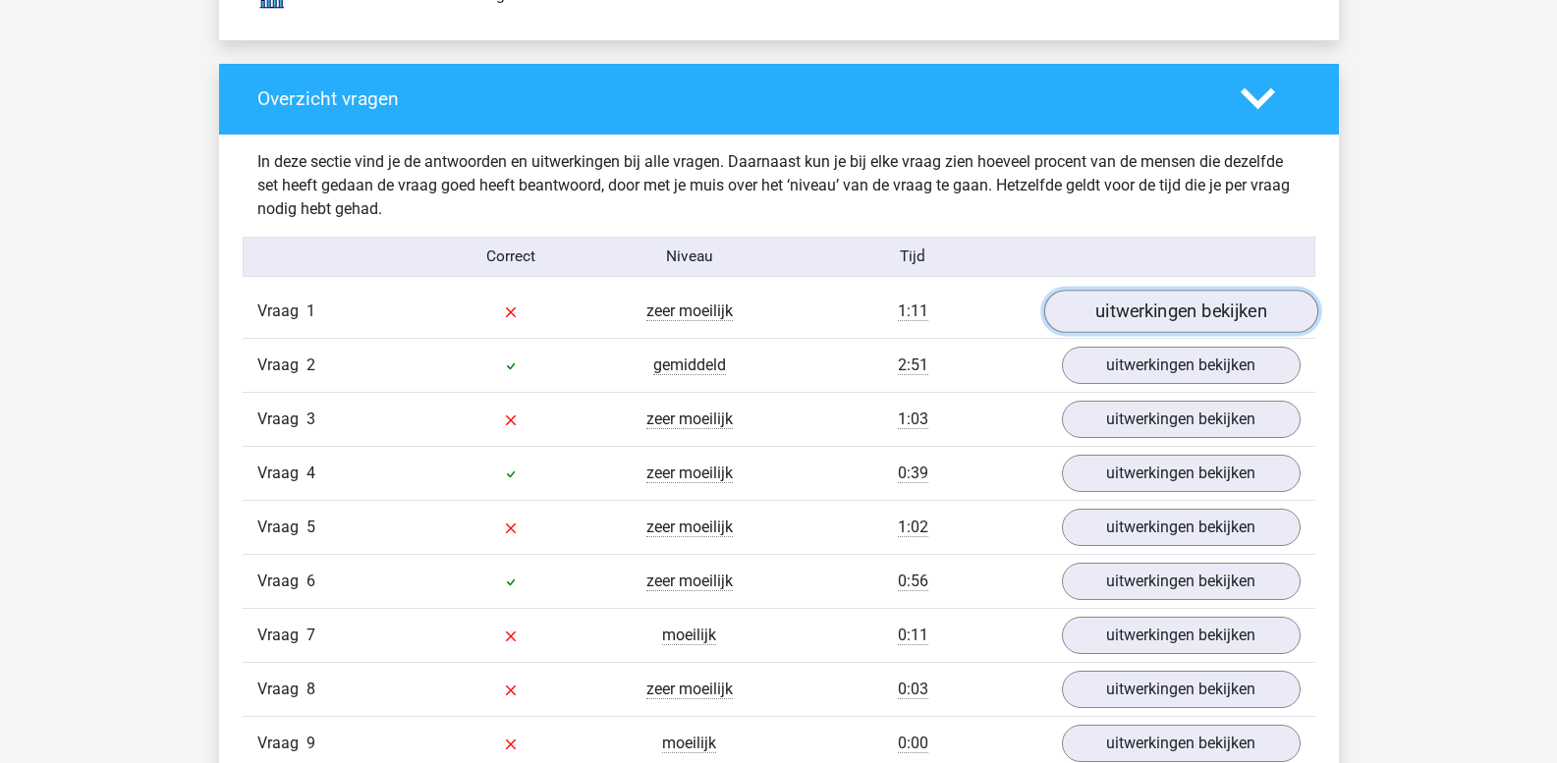
click at [1196, 311] on link "uitwerkingen bekijken" at bounding box center [1180, 311] width 274 height 43
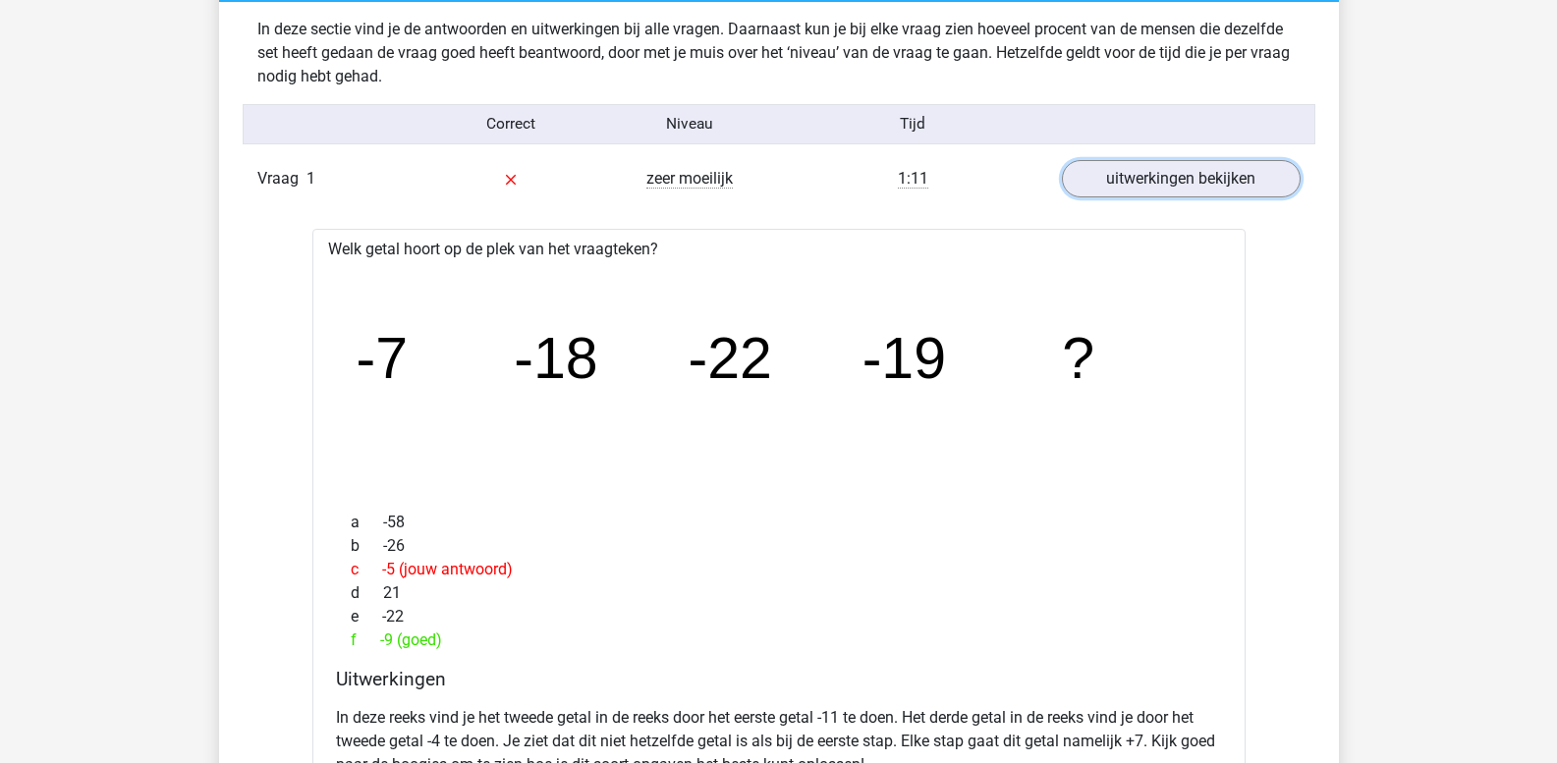
scroll to position [2063, 0]
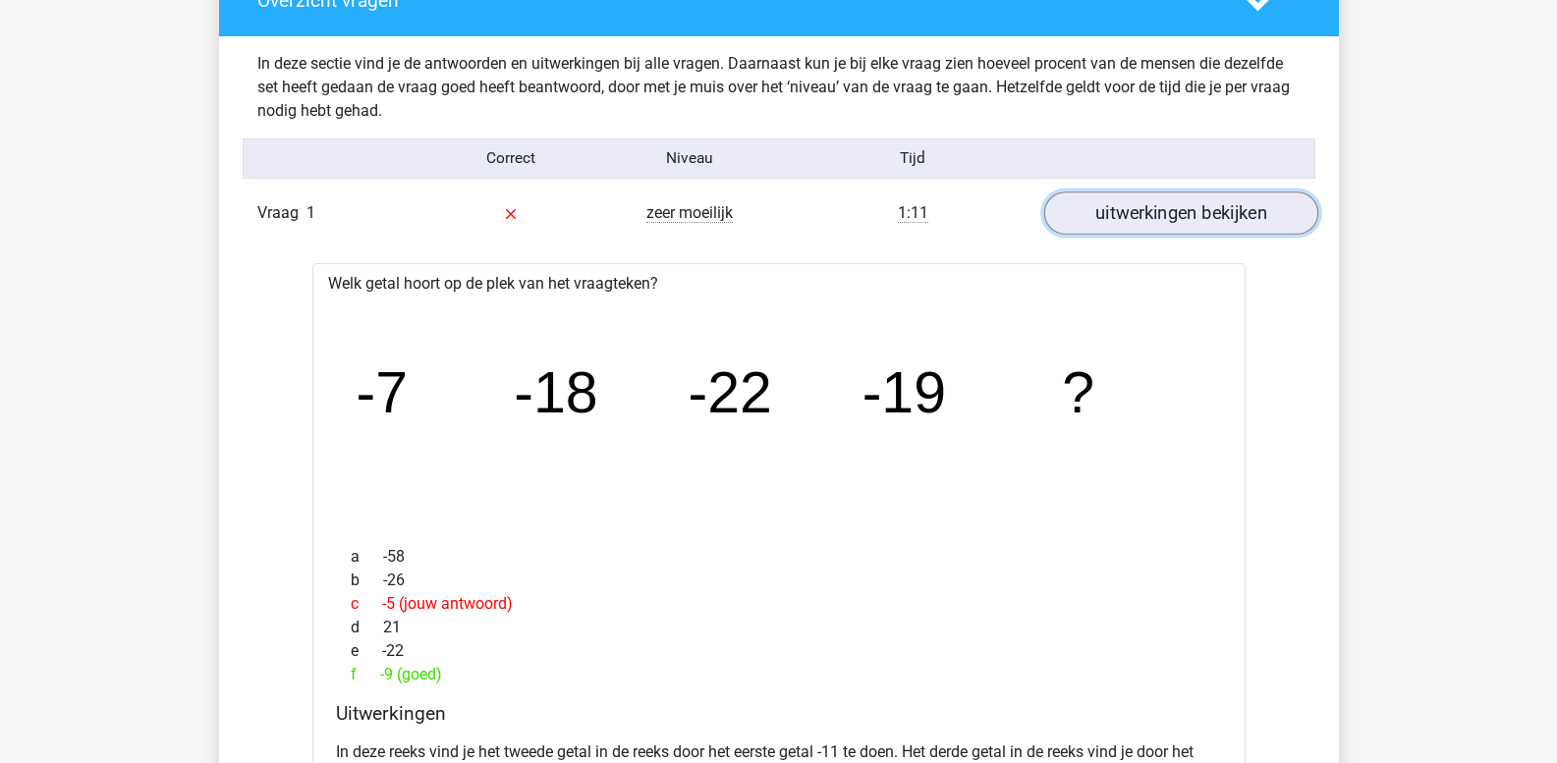
click at [1187, 215] on link "uitwerkingen bekijken" at bounding box center [1180, 213] width 274 height 43
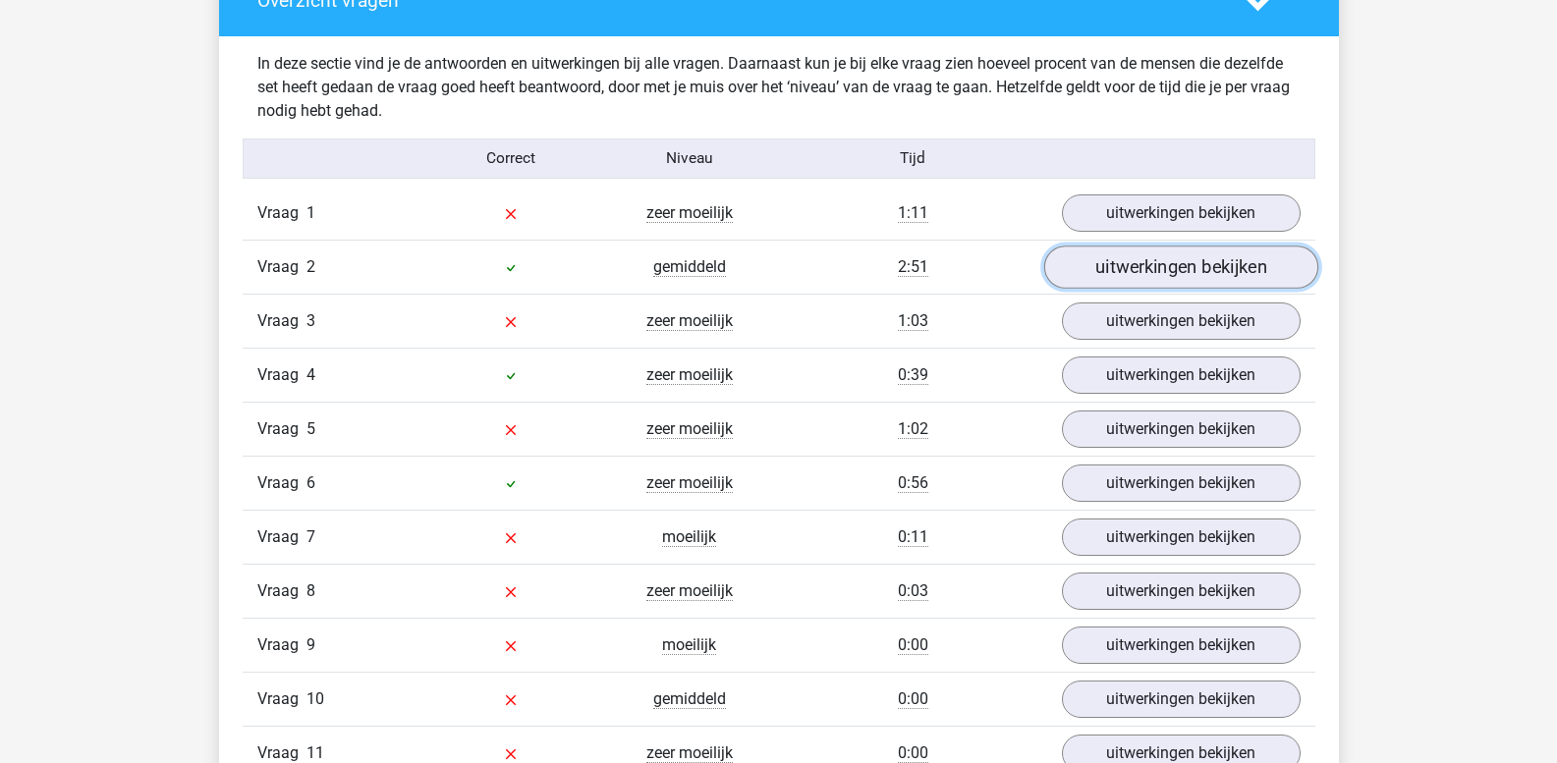
click at [1175, 273] on link "uitwerkingen bekijken" at bounding box center [1180, 267] width 274 height 43
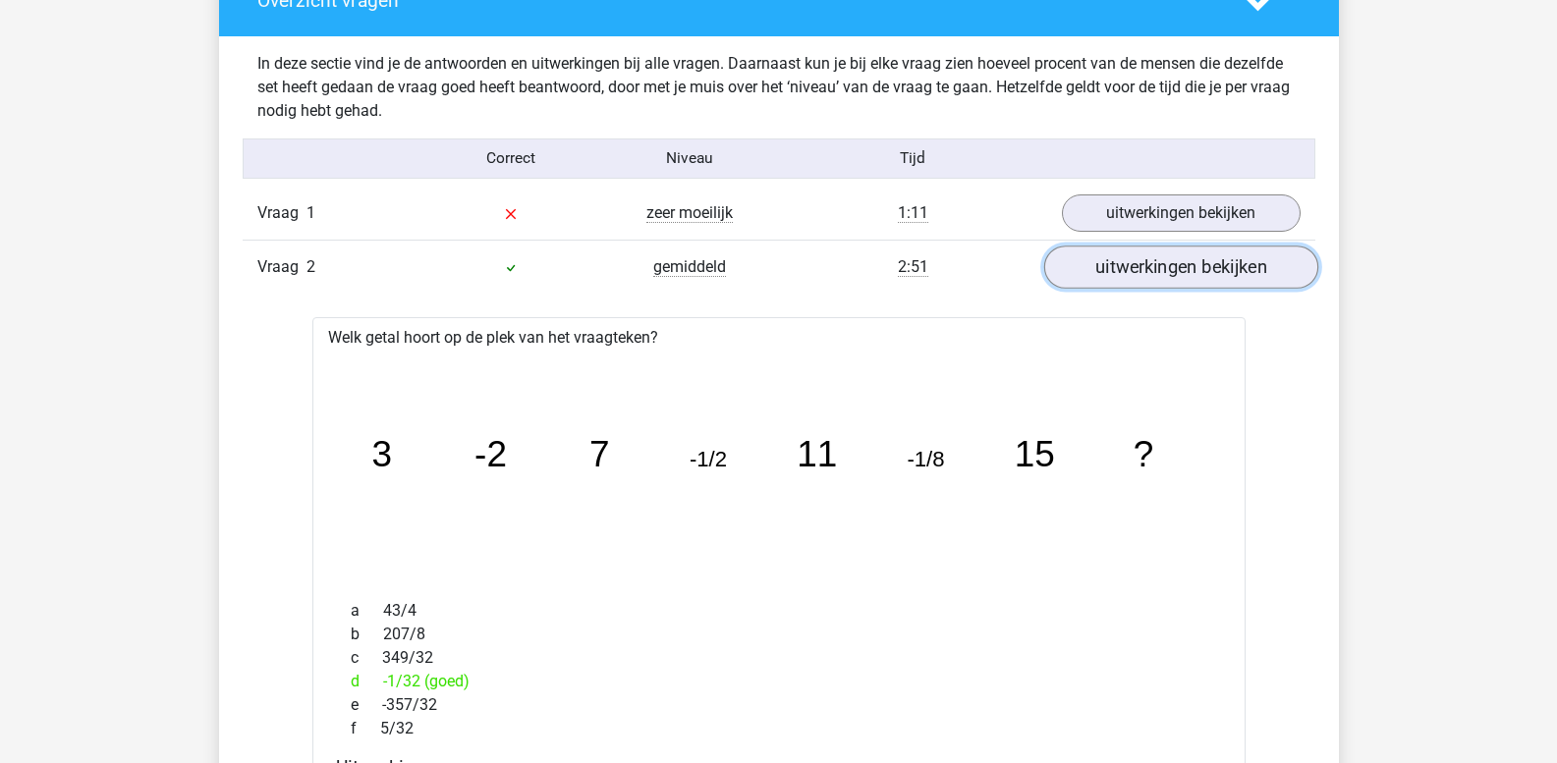
click at [1146, 269] on link "uitwerkingen bekijken" at bounding box center [1180, 267] width 274 height 43
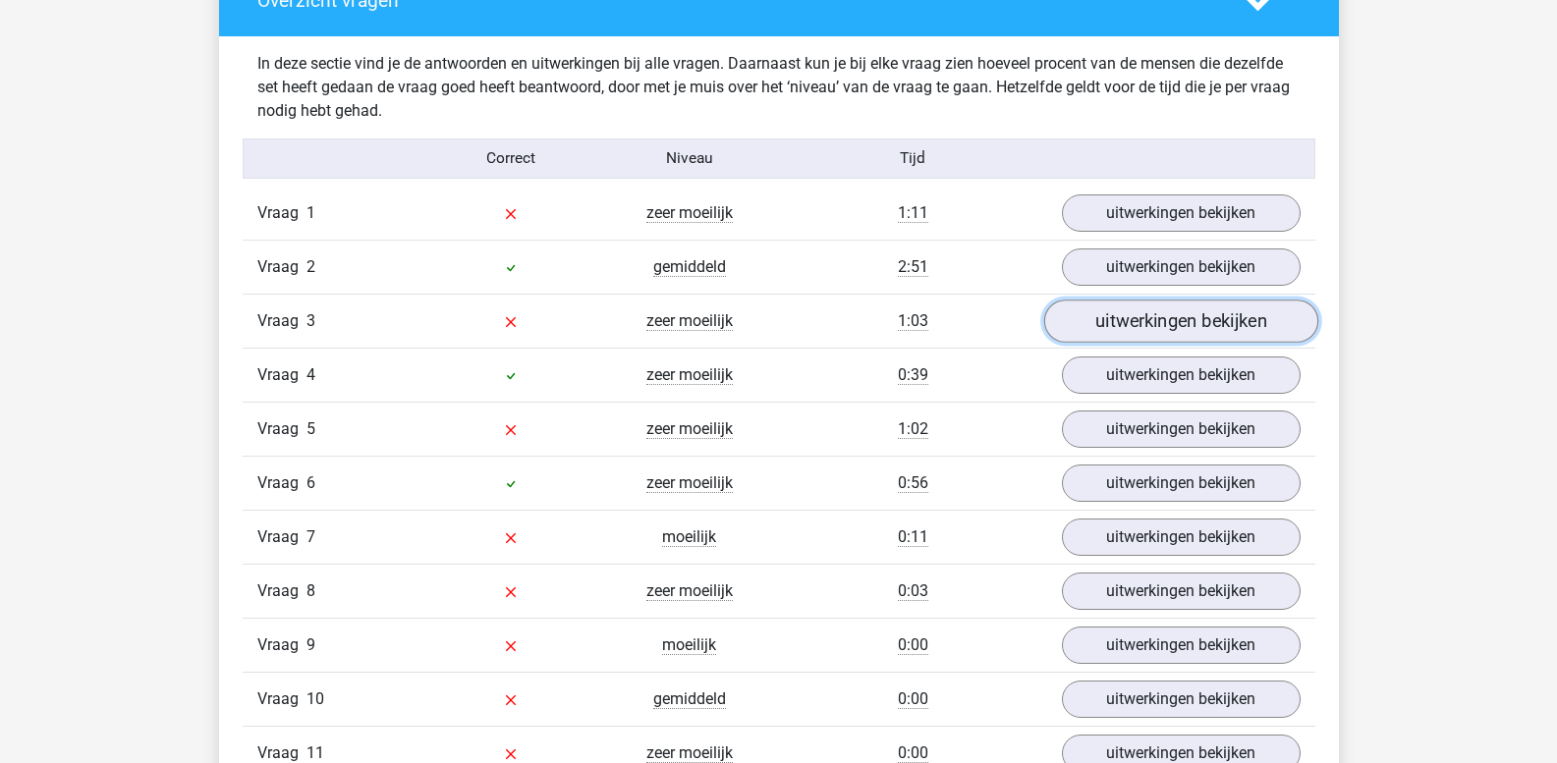
click at [1150, 325] on link "uitwerkingen bekijken" at bounding box center [1180, 321] width 274 height 43
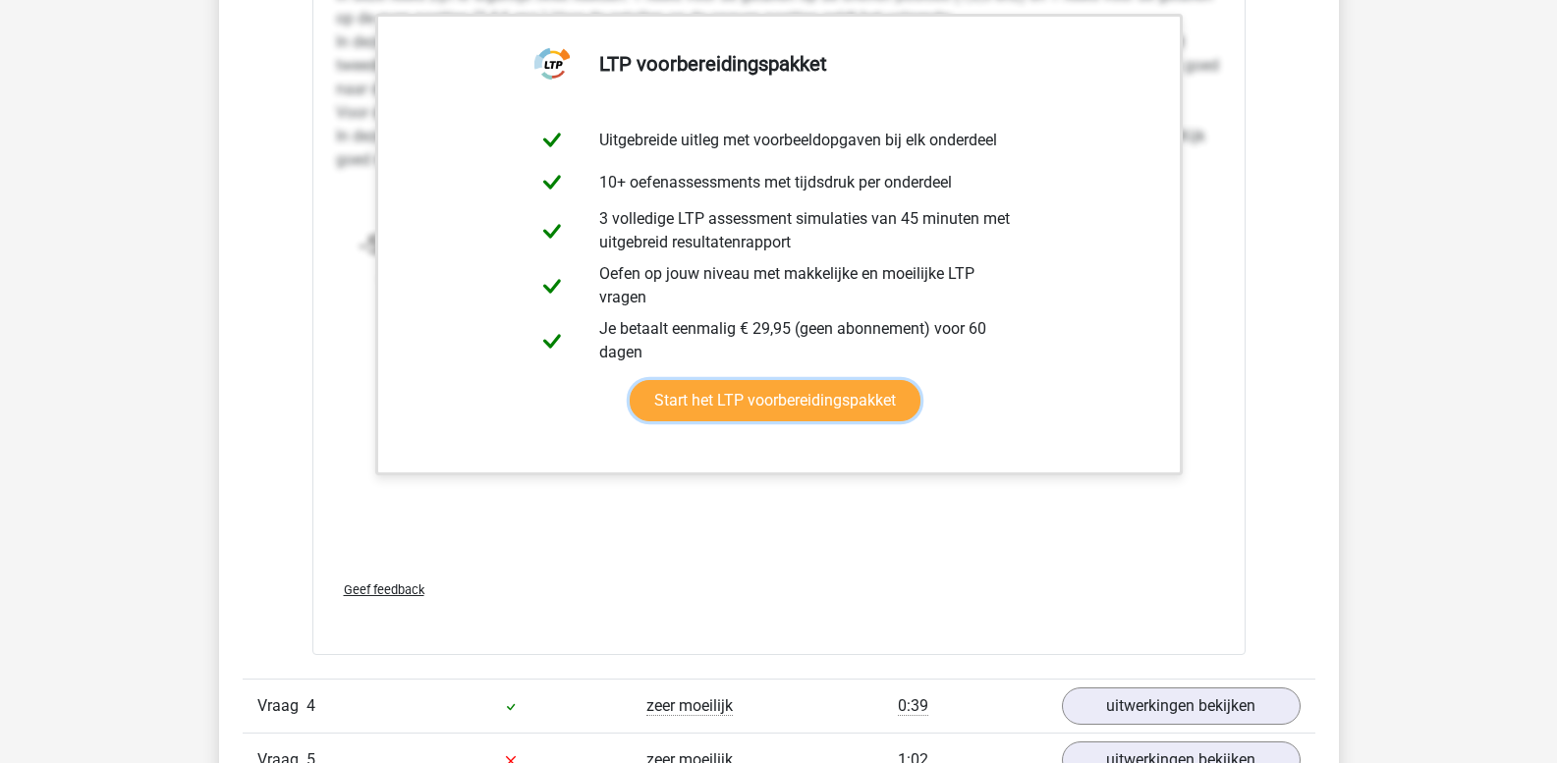
scroll to position [2751, 0]
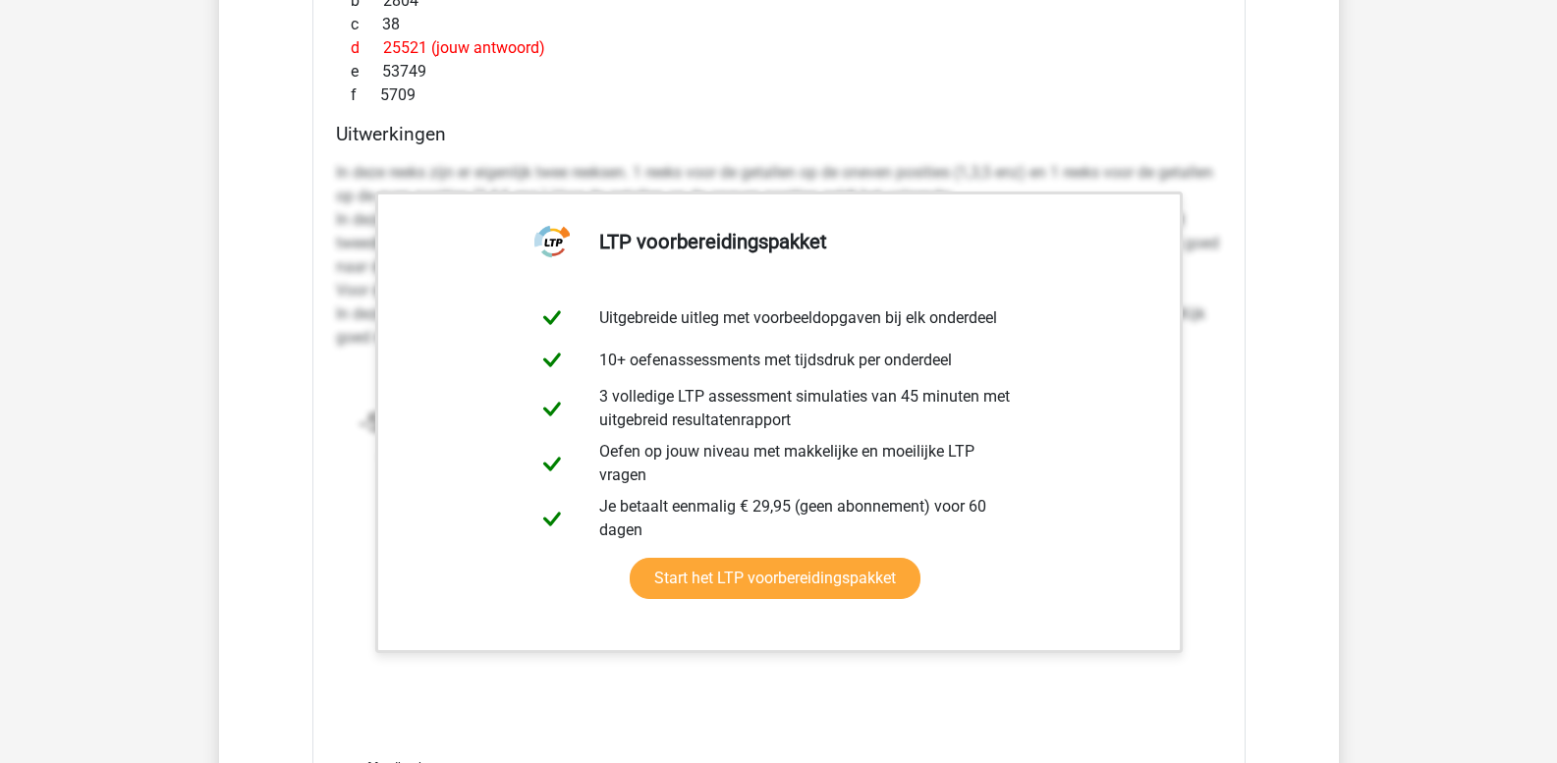
click at [912, 174] on p "In deze reeks zijn er eigenlijk twee reeksen. 1 reeks voor de getallen op de on…" at bounding box center [779, 255] width 886 height 189
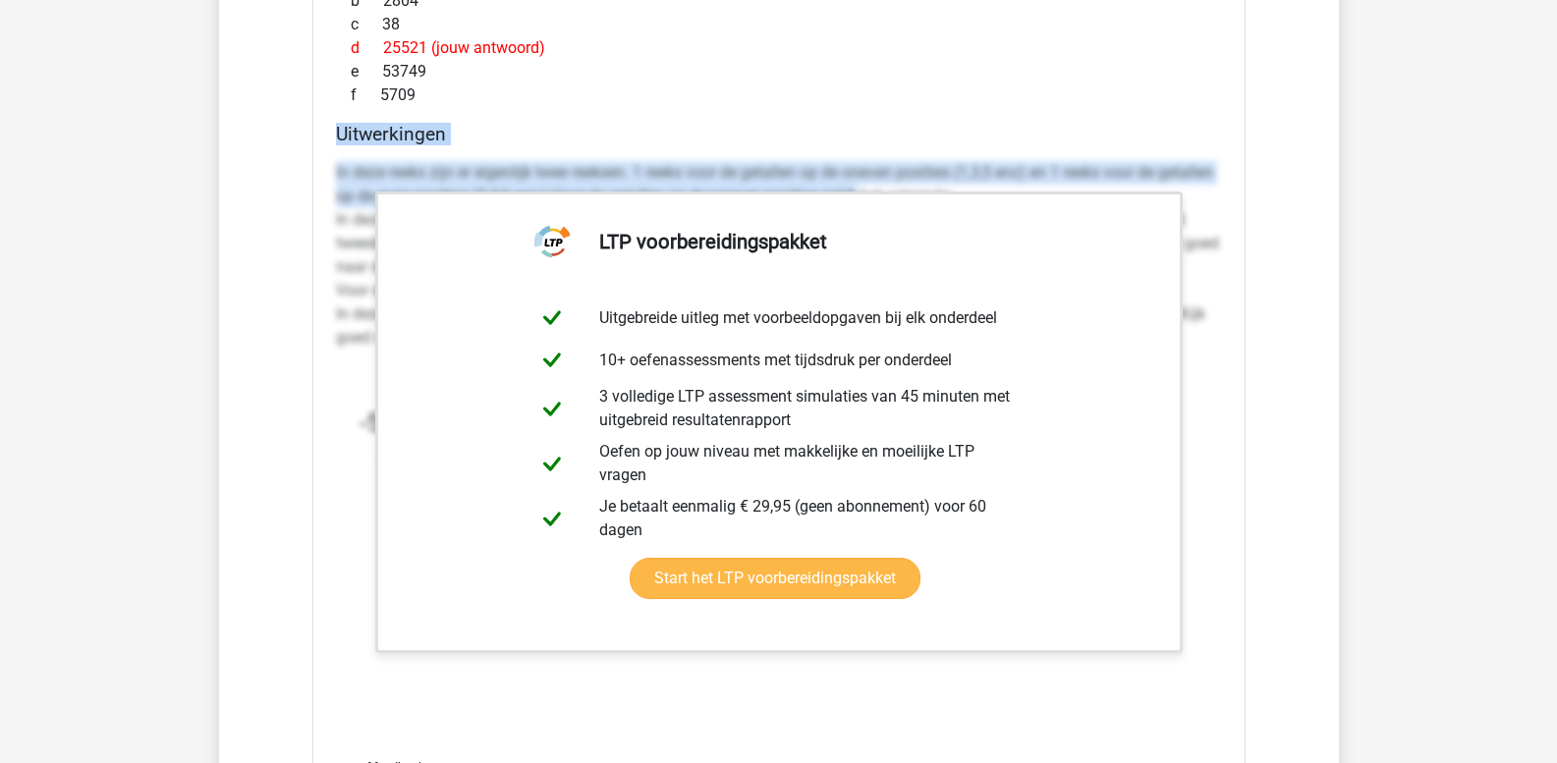
click at [922, 195] on div "Welk getal hoort op de plek van het vraagteken? image/svg+xml -5 4 -11 35 -22 3…" at bounding box center [778, 258] width 933 height 1149
click at [912, 558] on link "Start het LTP voorbereidingspakket" at bounding box center [775, 578] width 291 height 41
copy div "Uitwerkingen In deze reeks zijn er eigenlijk twee reeksen. 1 reeks voor de geta…"
click at [342, 183] on p "In deze reeks zijn er eigenlijk twee reeksen. 1 reeks voor de getallen op de on…" at bounding box center [779, 255] width 886 height 189
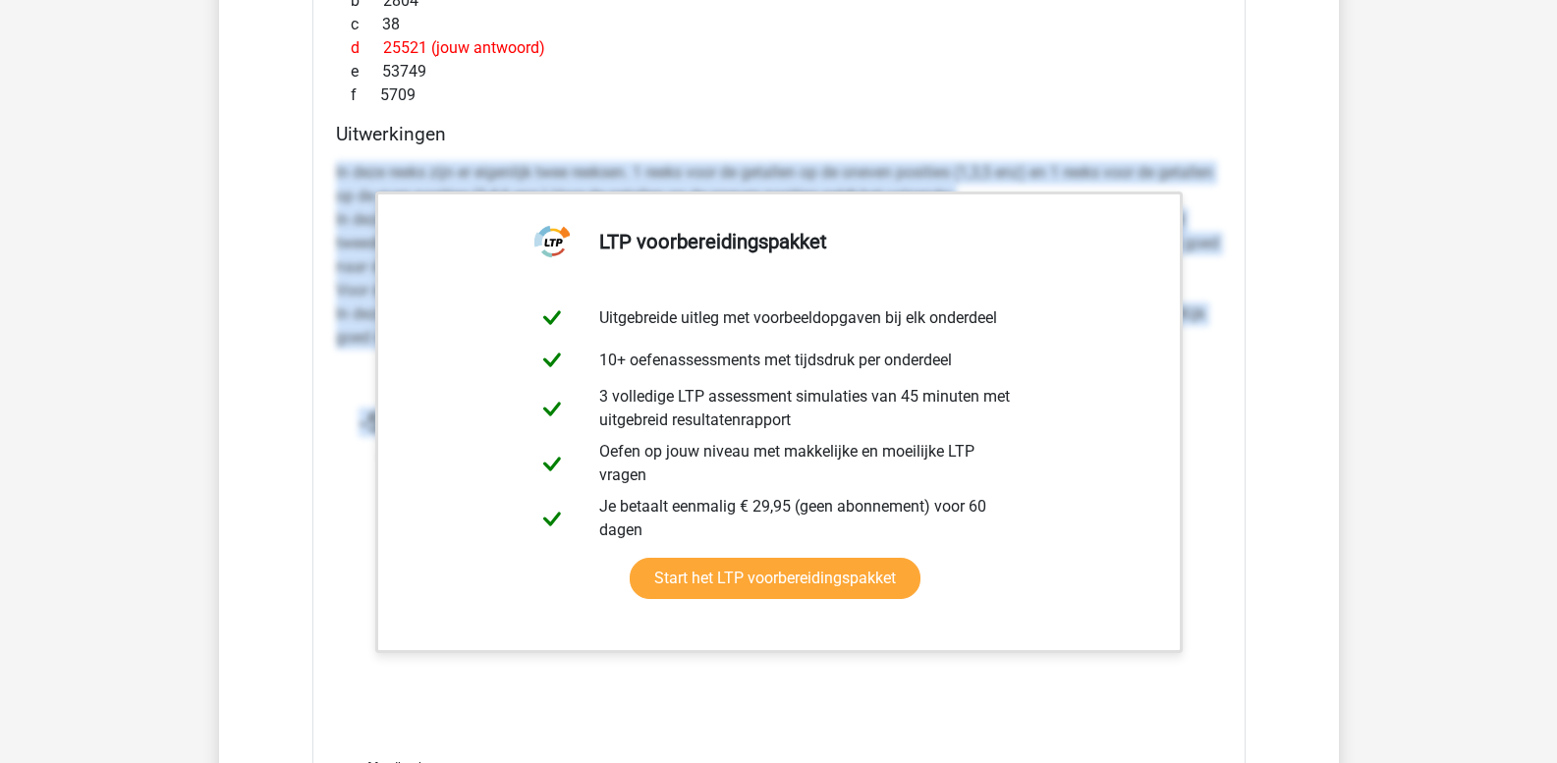
drag, startPoint x: 337, startPoint y: 169, endPoint x: 1193, endPoint y: 619, distance: 966.8
click at [1193, 619] on div "In deze reeks zijn er eigenlijk twee reeksen. 1 reeks voor de getallen op de on…" at bounding box center [779, 410] width 886 height 515
copy div "In deze reeks zijn er eigenlijk twee reeksen. 1 reeks voor de getallen op de on…"
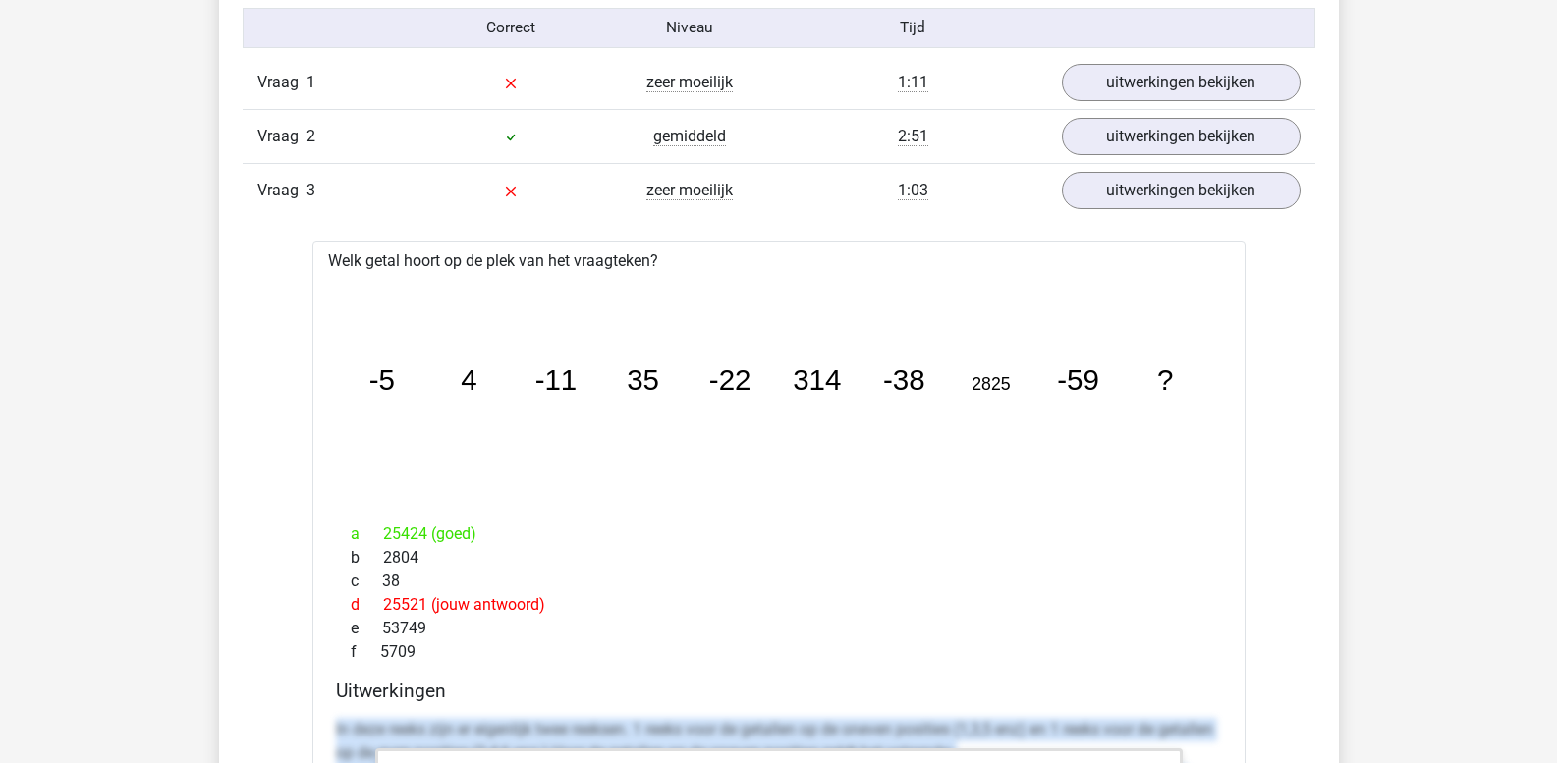
scroll to position [2161, 0]
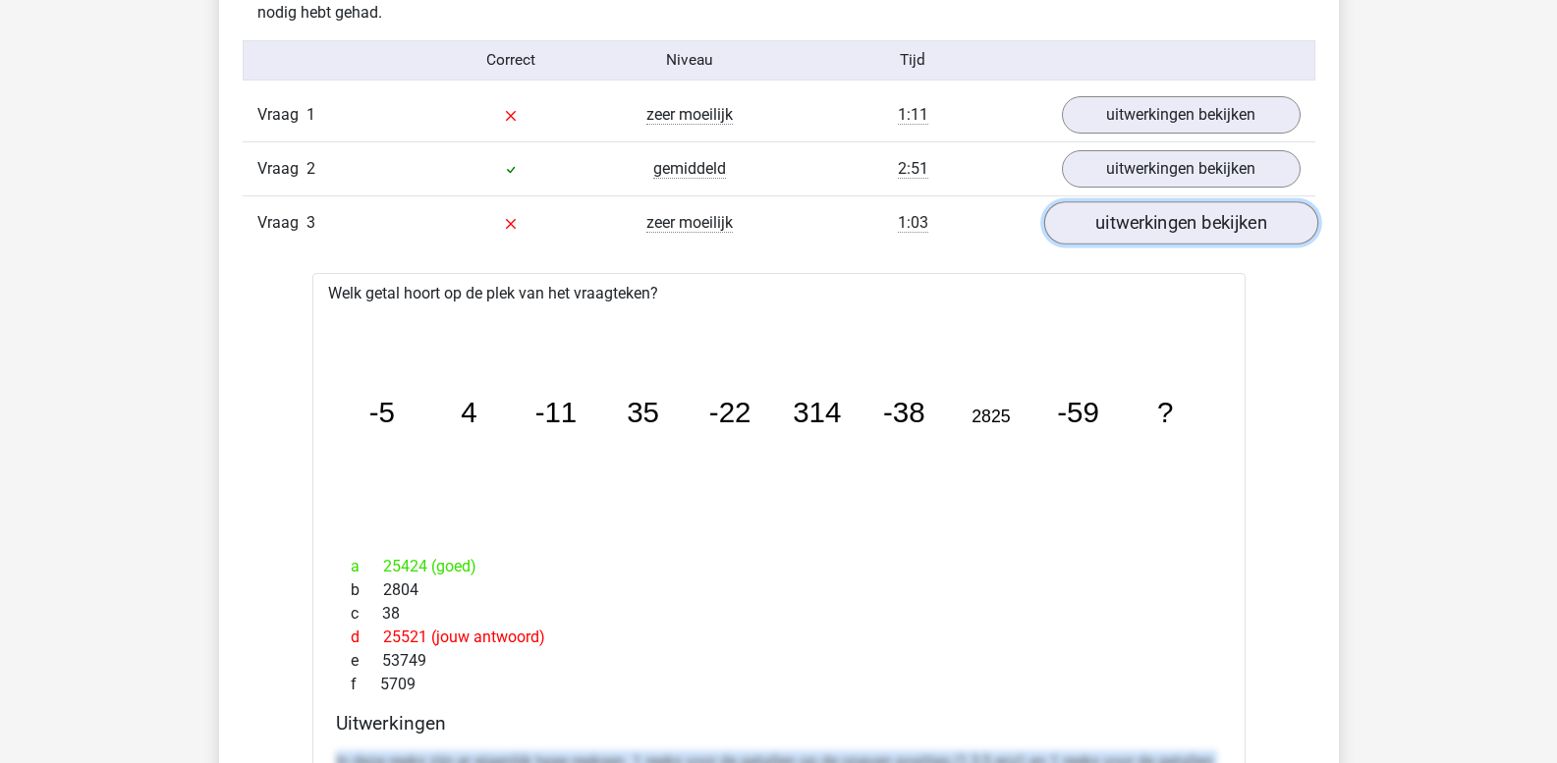
click at [1207, 232] on link "uitwerkingen bekijken" at bounding box center [1180, 222] width 274 height 43
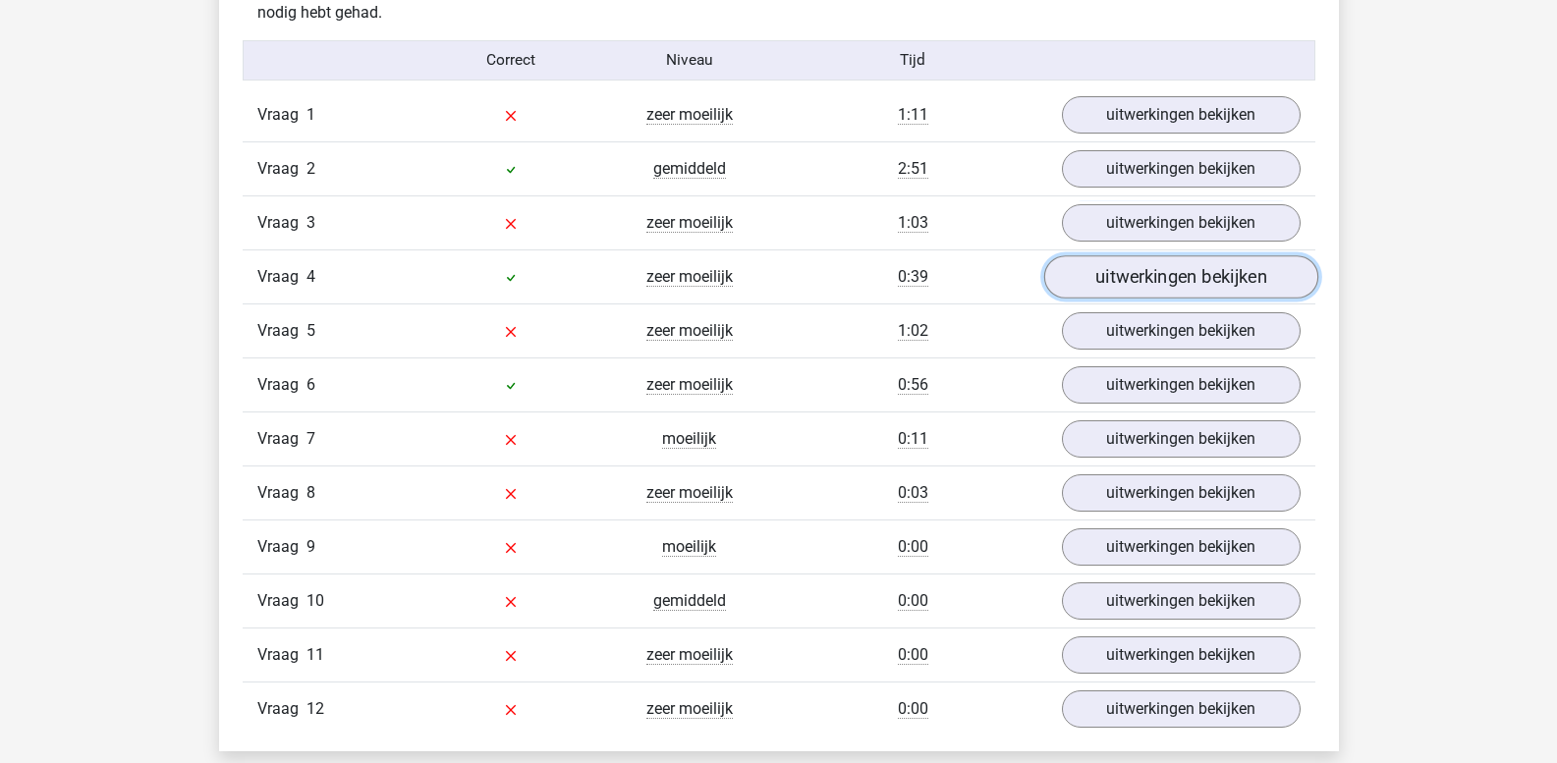
click at [1173, 269] on link "uitwerkingen bekijken" at bounding box center [1180, 276] width 274 height 43
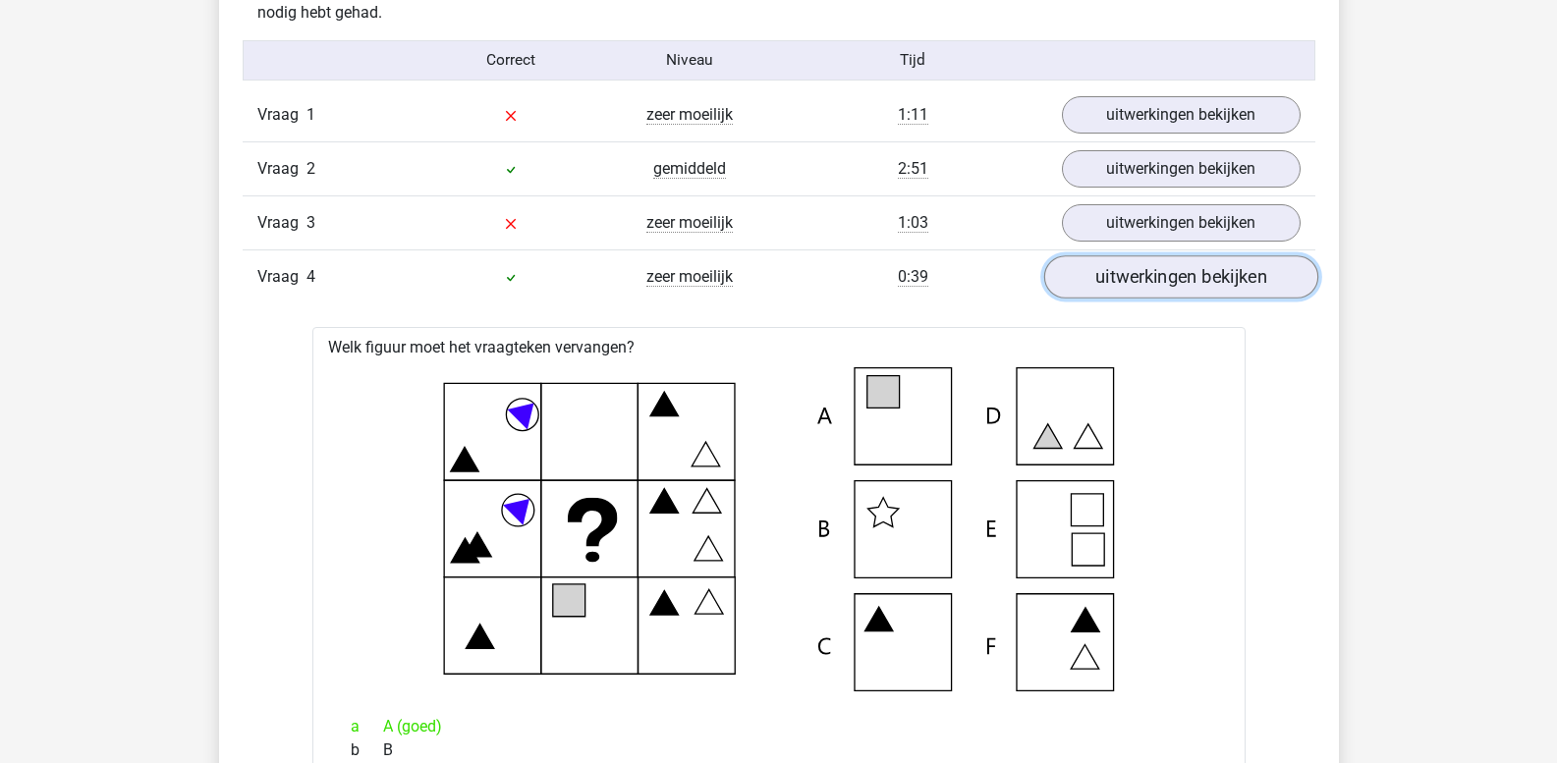
click at [1168, 286] on link "uitwerkingen bekijken" at bounding box center [1180, 276] width 274 height 43
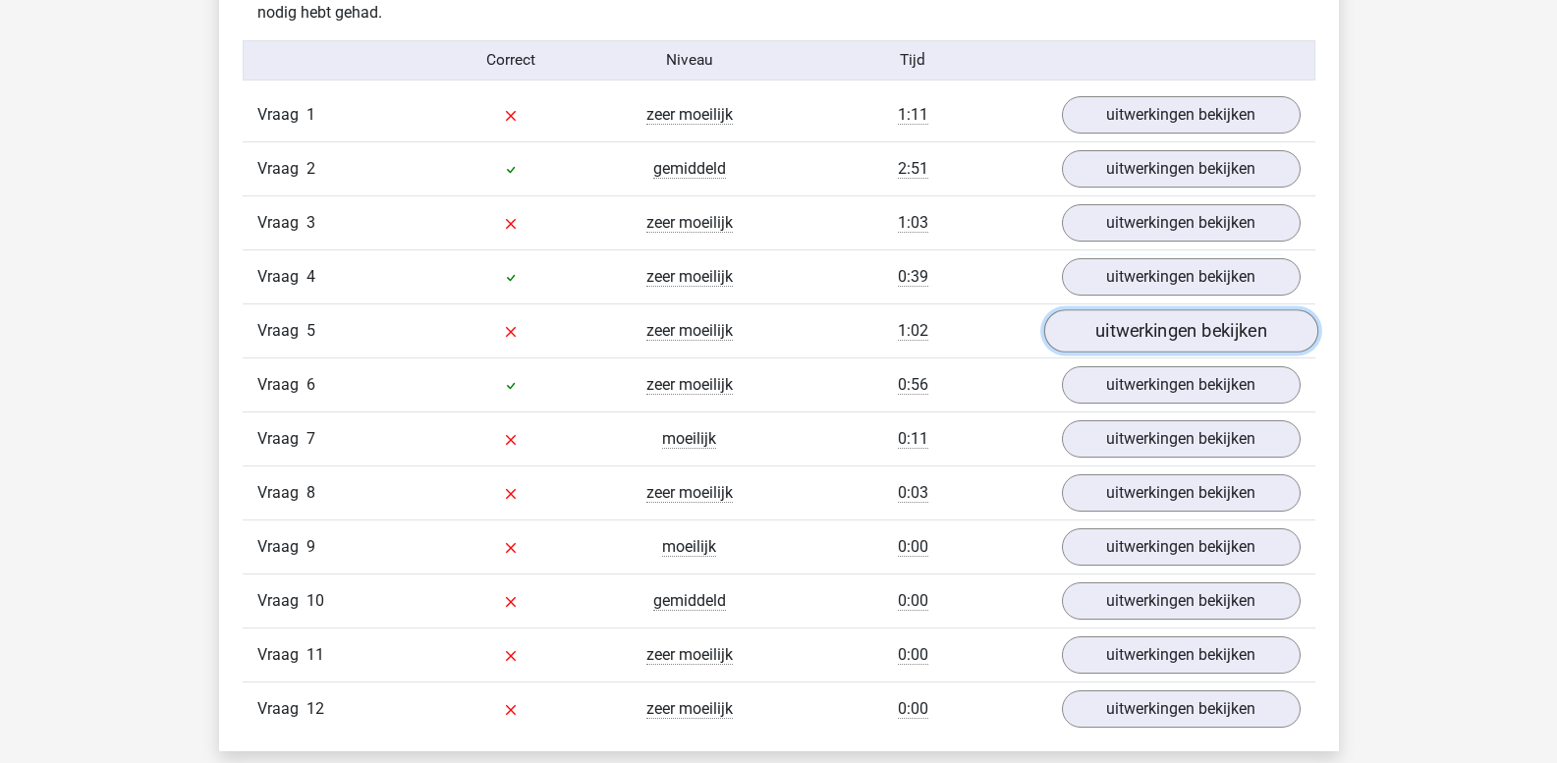
click at [1163, 322] on link "uitwerkingen bekijken" at bounding box center [1180, 330] width 274 height 43
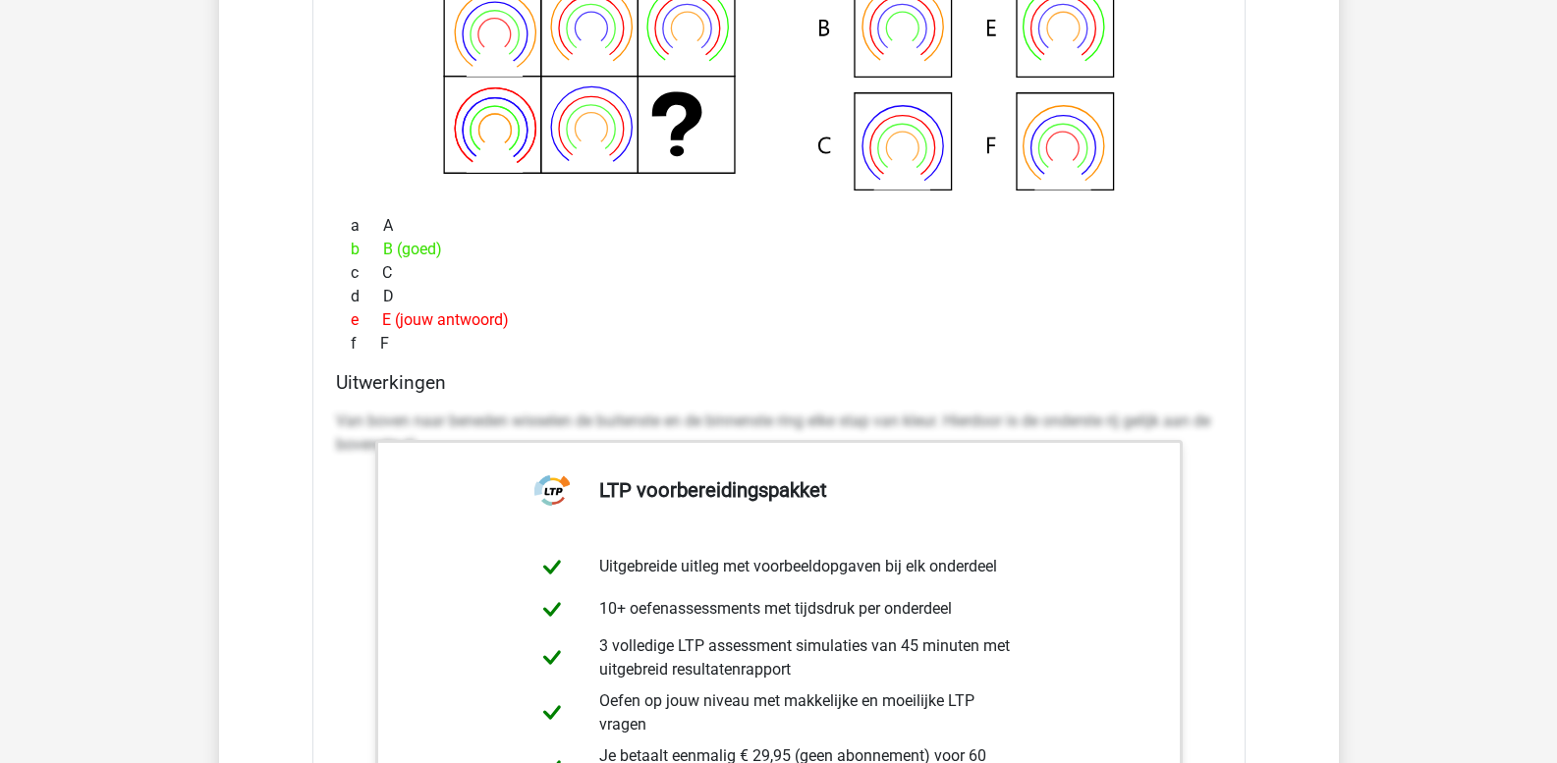
scroll to position [2751, 0]
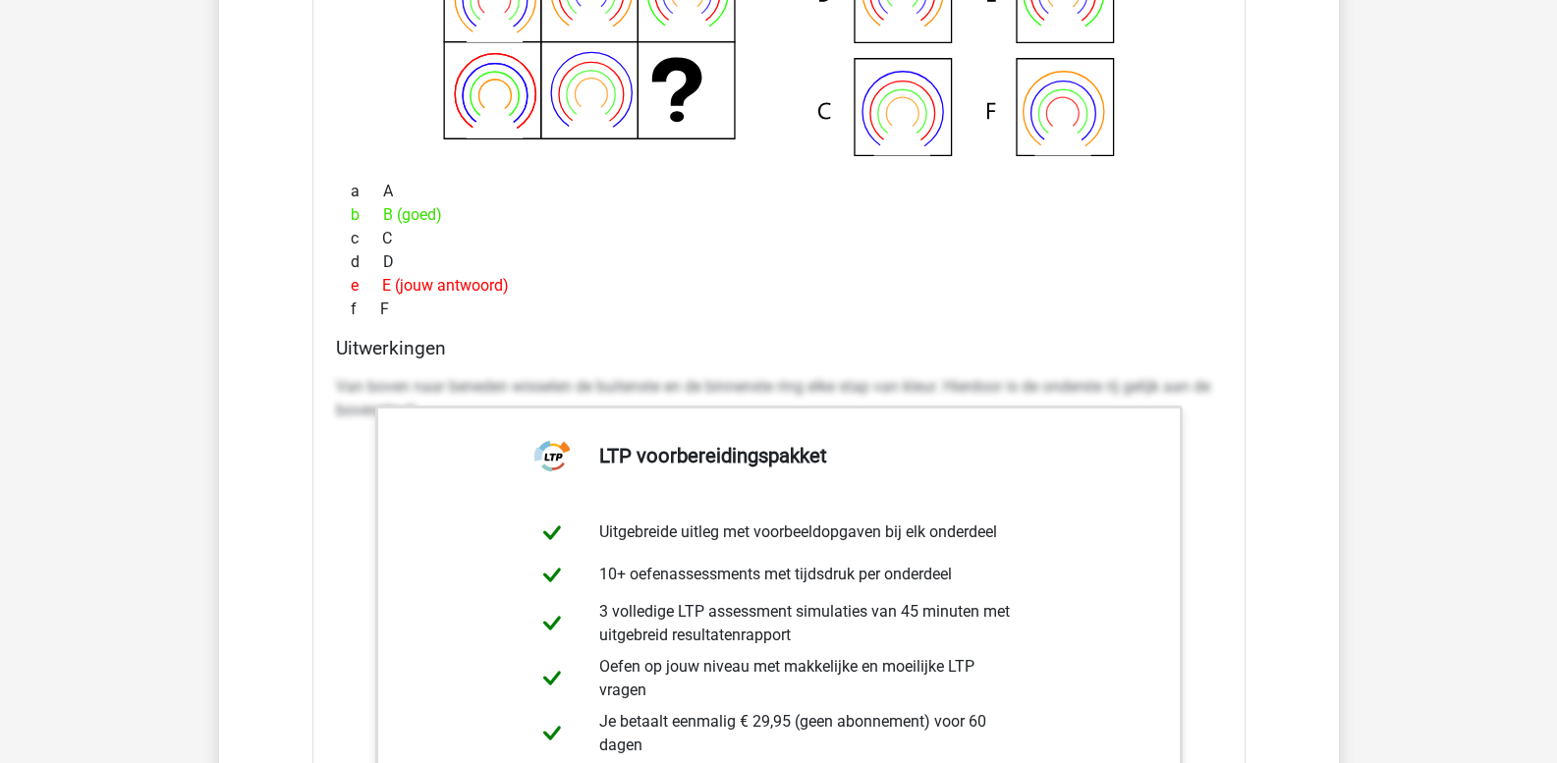
click at [337, 376] on p "Van boven naar beneden wisselen de buitenste en de binnenste ring elke stap van…" at bounding box center [779, 398] width 886 height 47
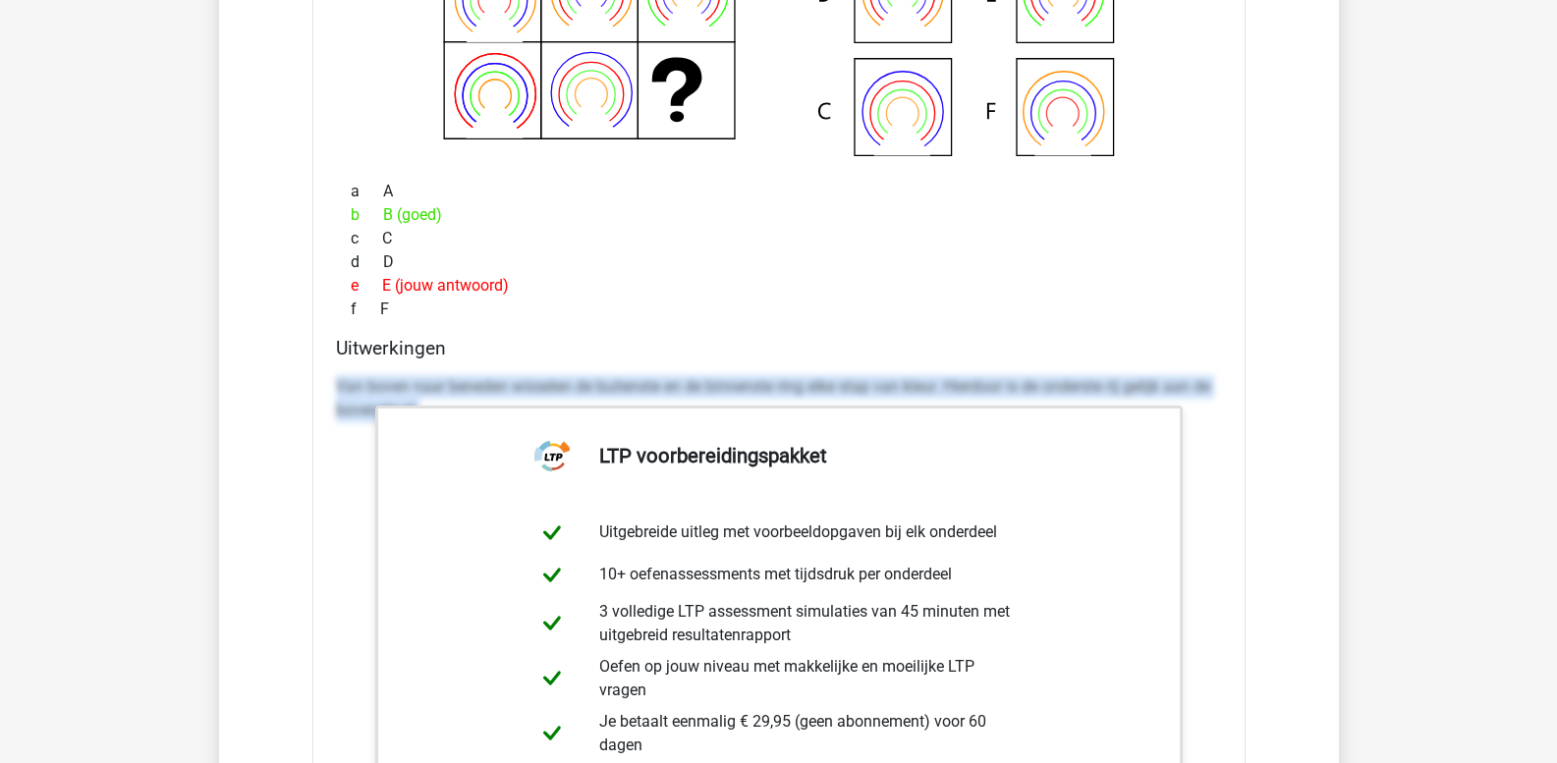
drag, startPoint x: 340, startPoint y: 384, endPoint x: 1219, endPoint y: 490, distance: 885.6
click at [1219, 490] on div "Van boven naar beneden wisselen de buitenste en de binnenste ring elke stap van…" at bounding box center [779, 661] width 886 height 589
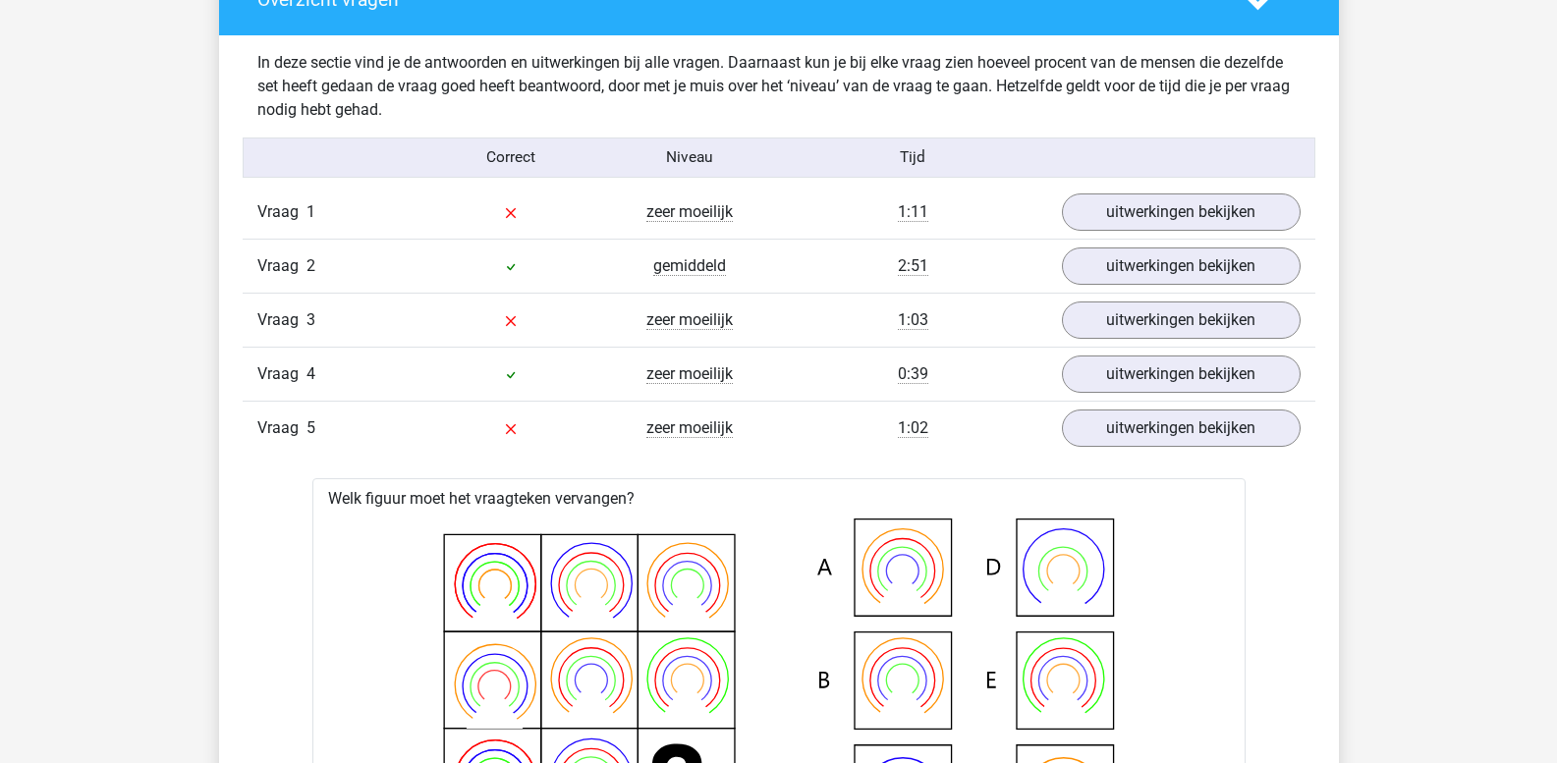
scroll to position [2063, 0]
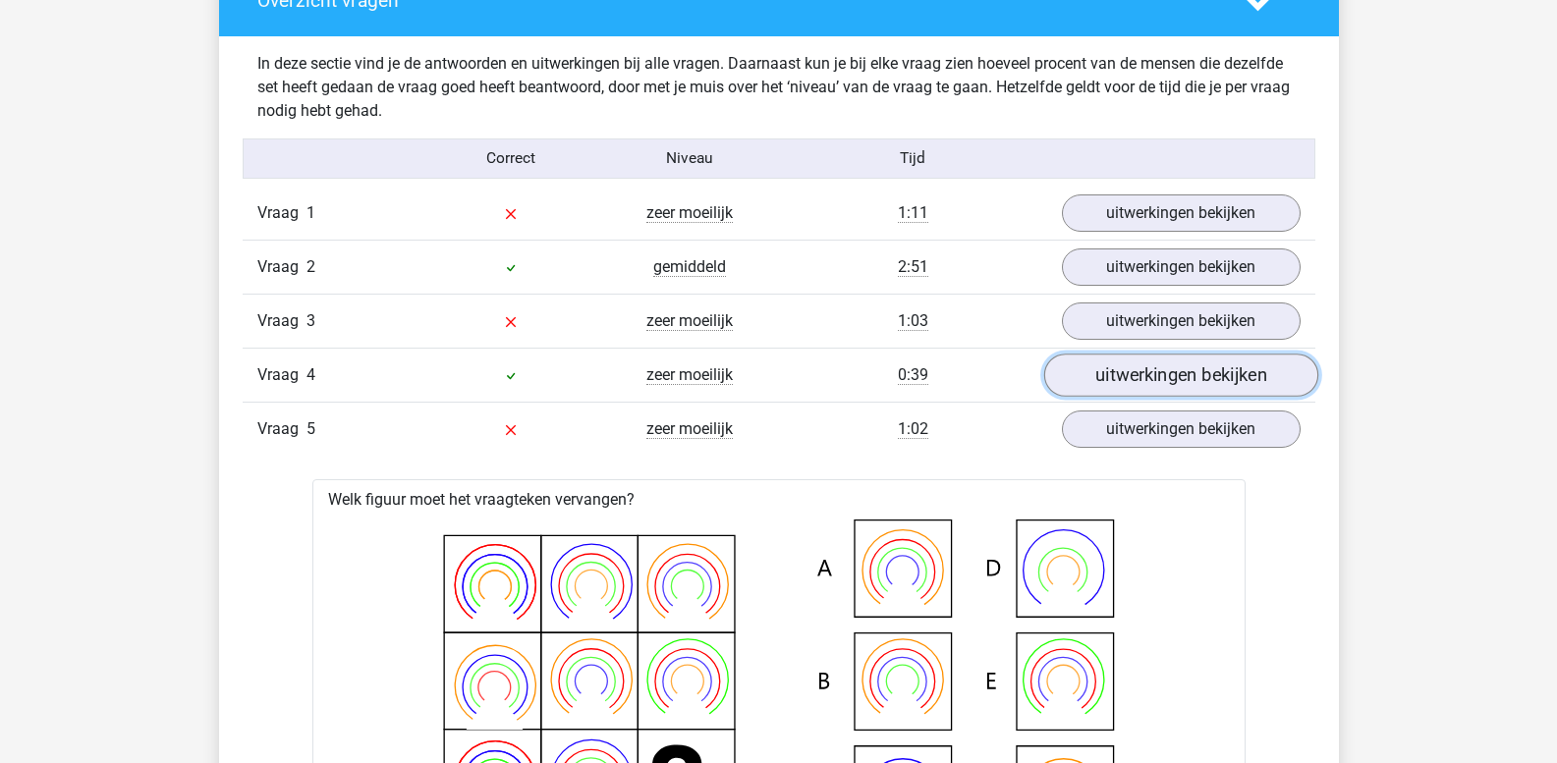
click at [1142, 383] on link "uitwerkingen bekijken" at bounding box center [1180, 375] width 274 height 43
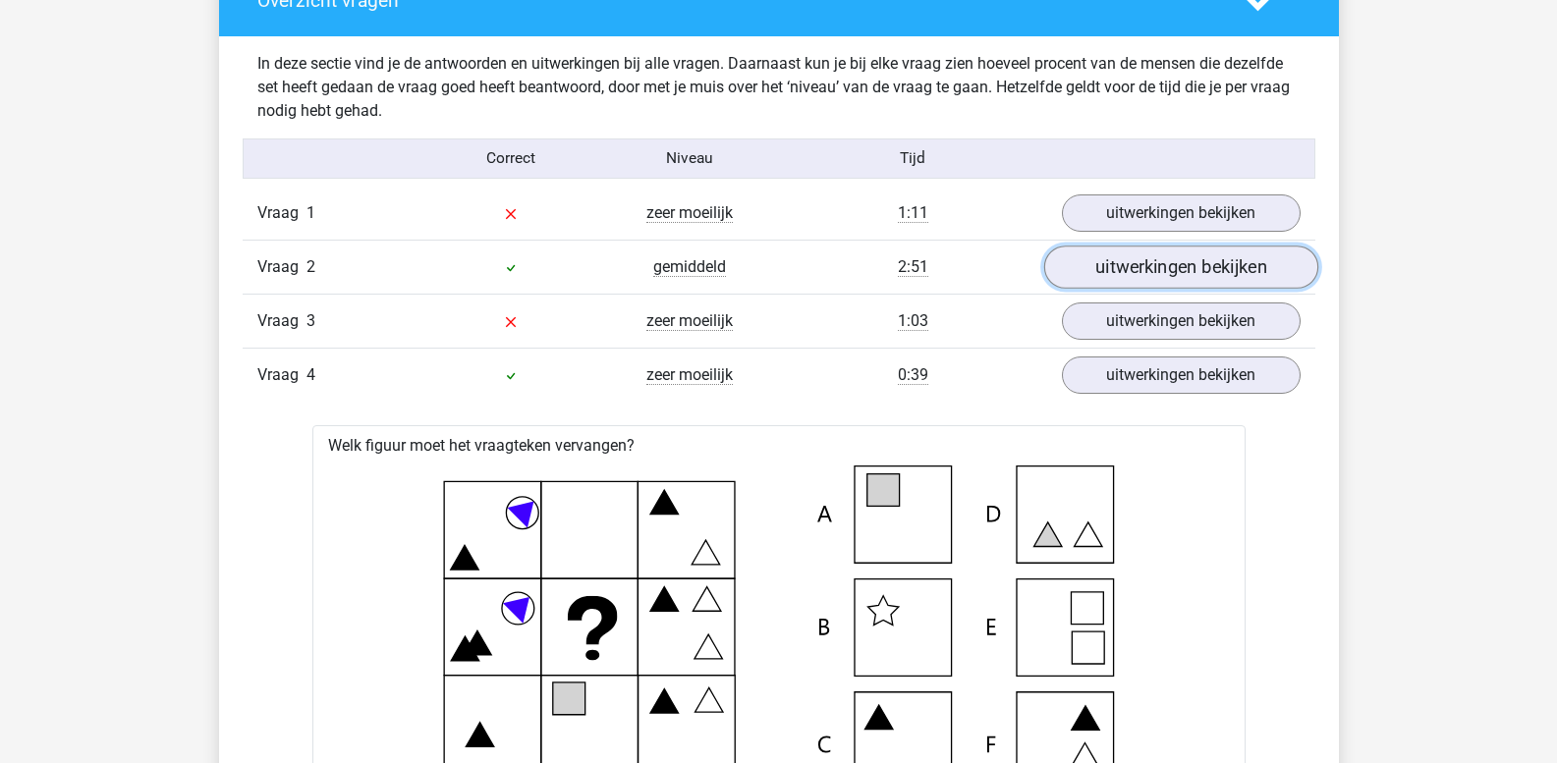
click at [1132, 274] on link "uitwerkingen bekijken" at bounding box center [1180, 267] width 274 height 43
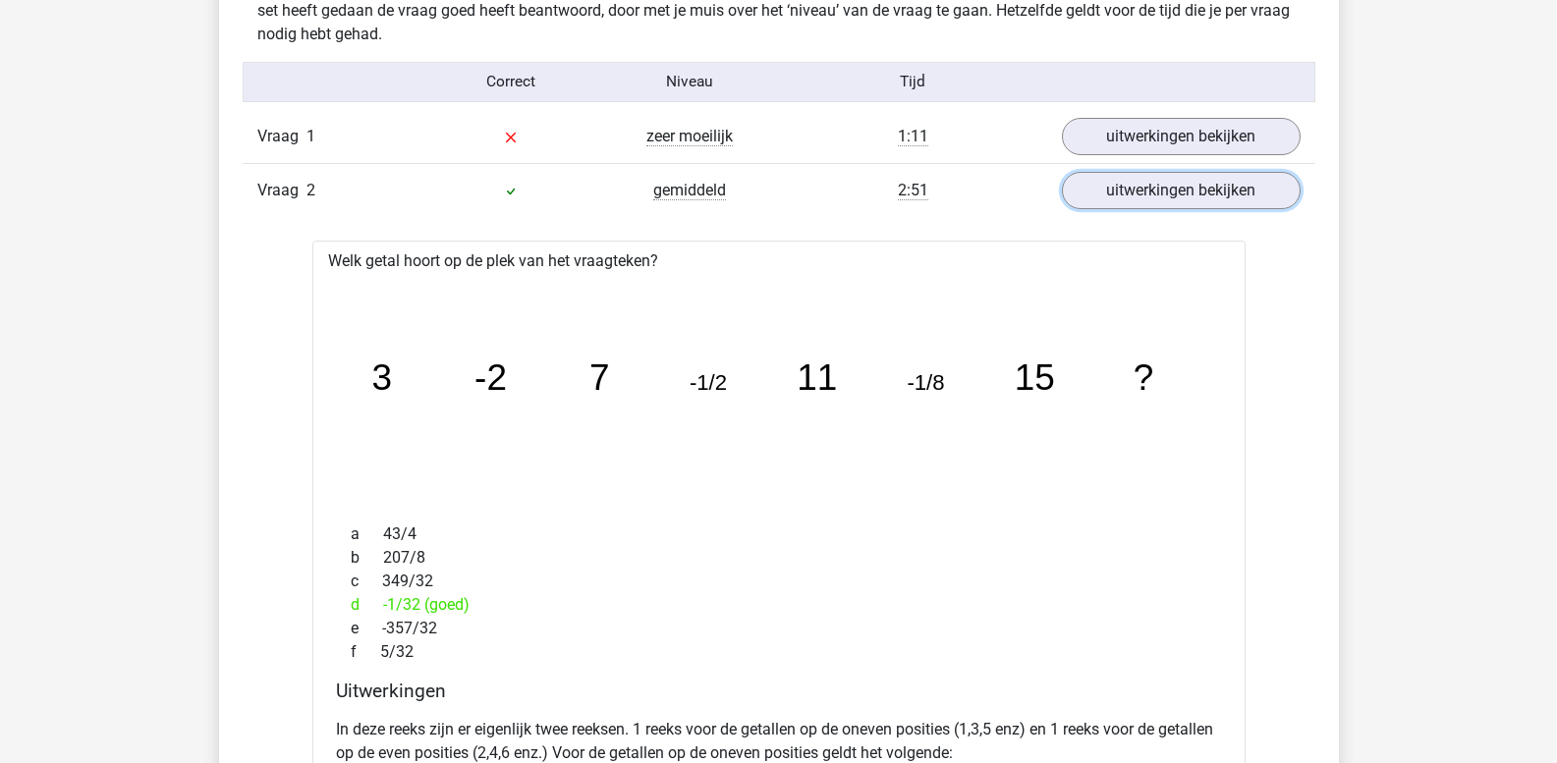
scroll to position [2161, 0]
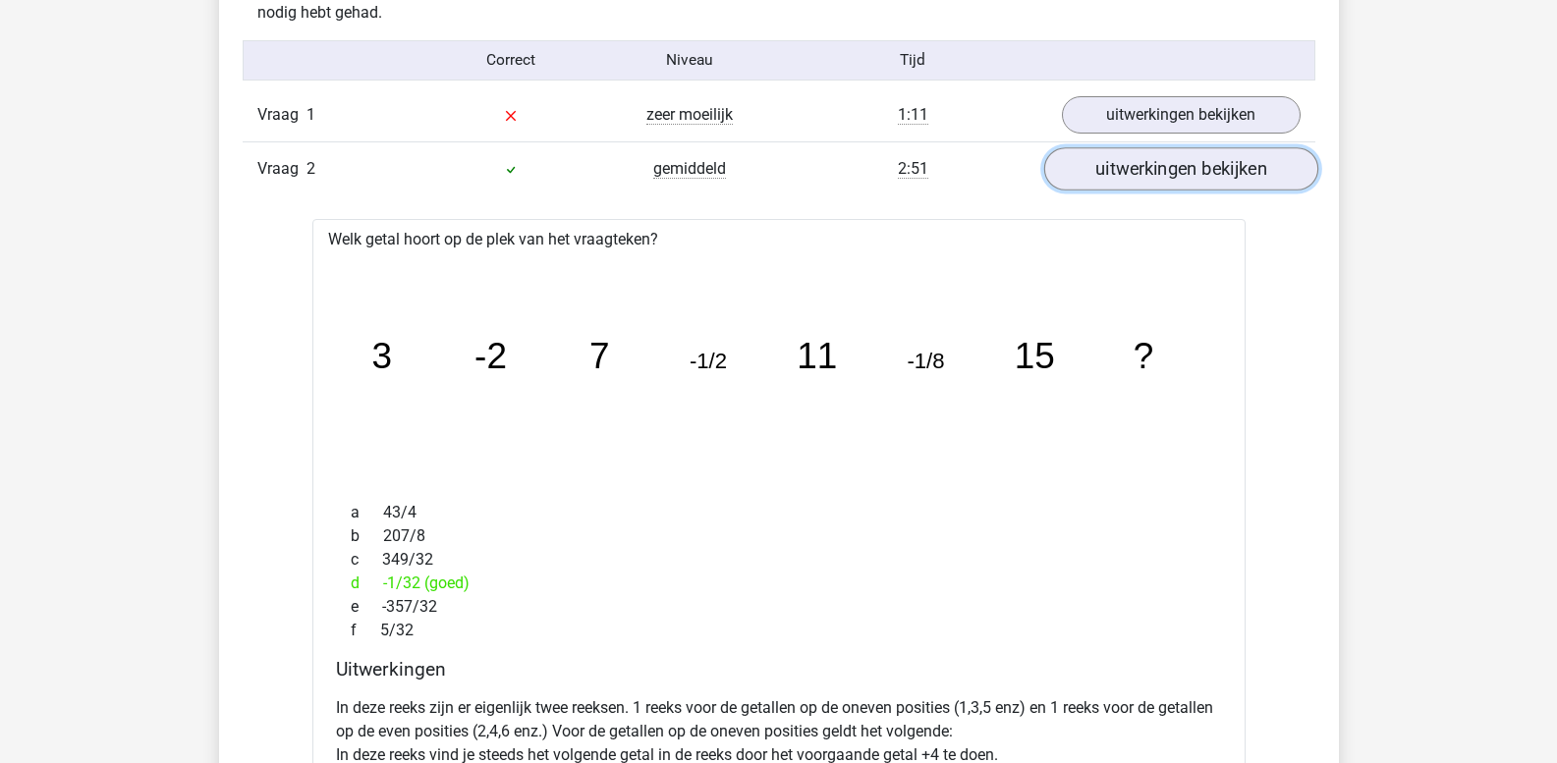
click at [1116, 176] on link "uitwerkingen bekijken" at bounding box center [1180, 168] width 274 height 43
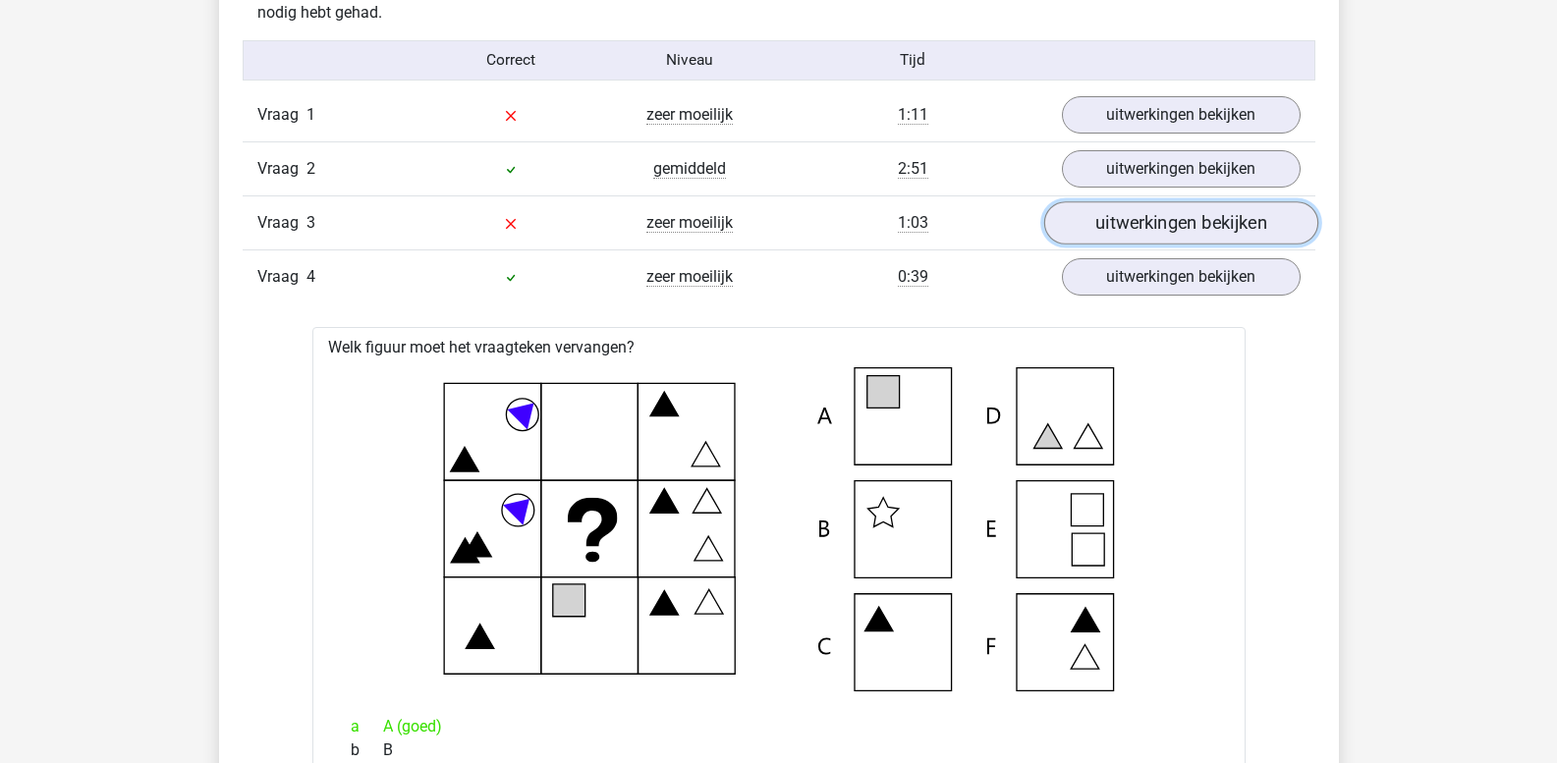
click at [1136, 232] on link "uitwerkingen bekijken" at bounding box center [1180, 222] width 274 height 43
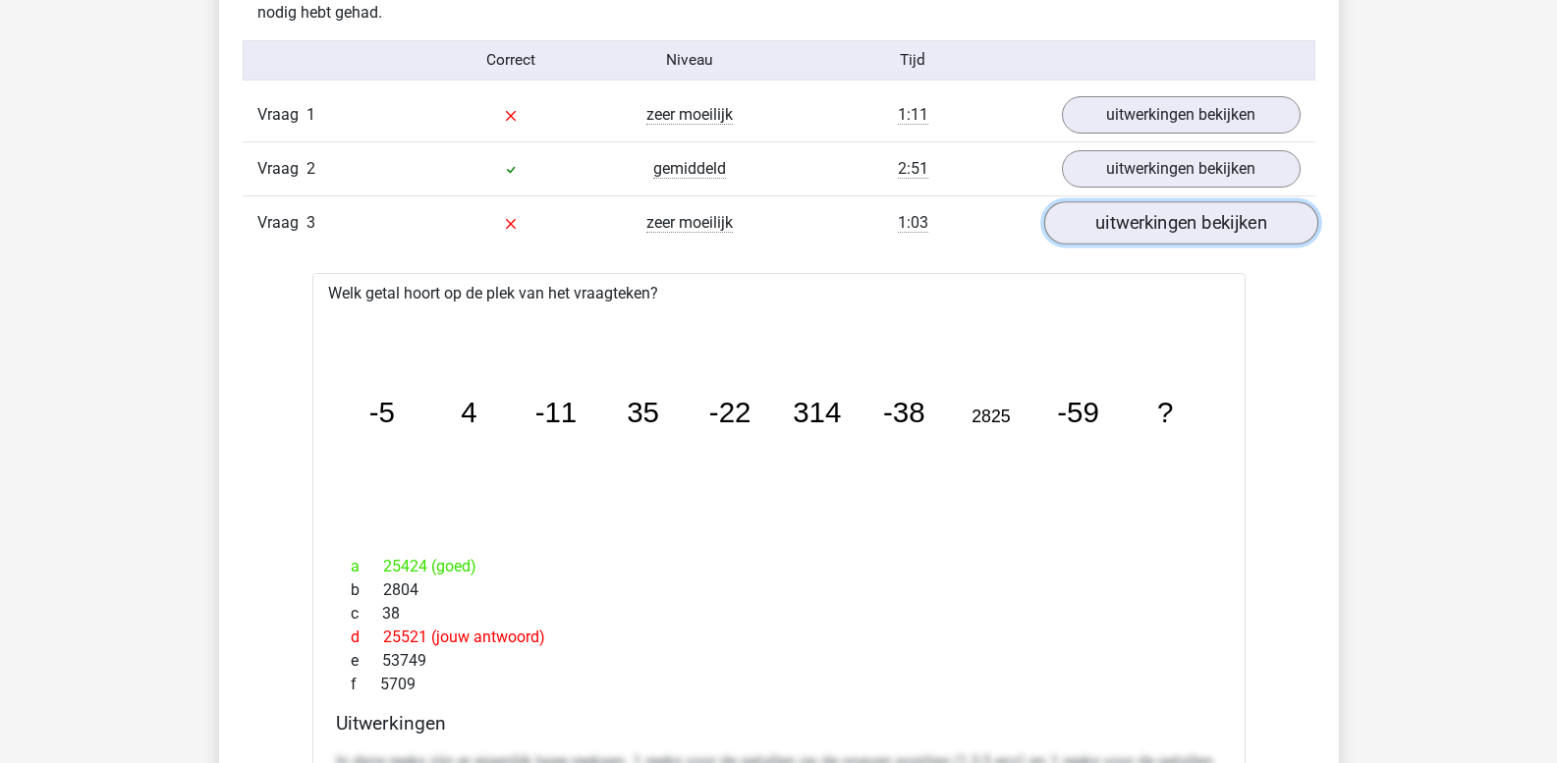
click at [1133, 228] on link "uitwerkingen bekijken" at bounding box center [1180, 222] width 274 height 43
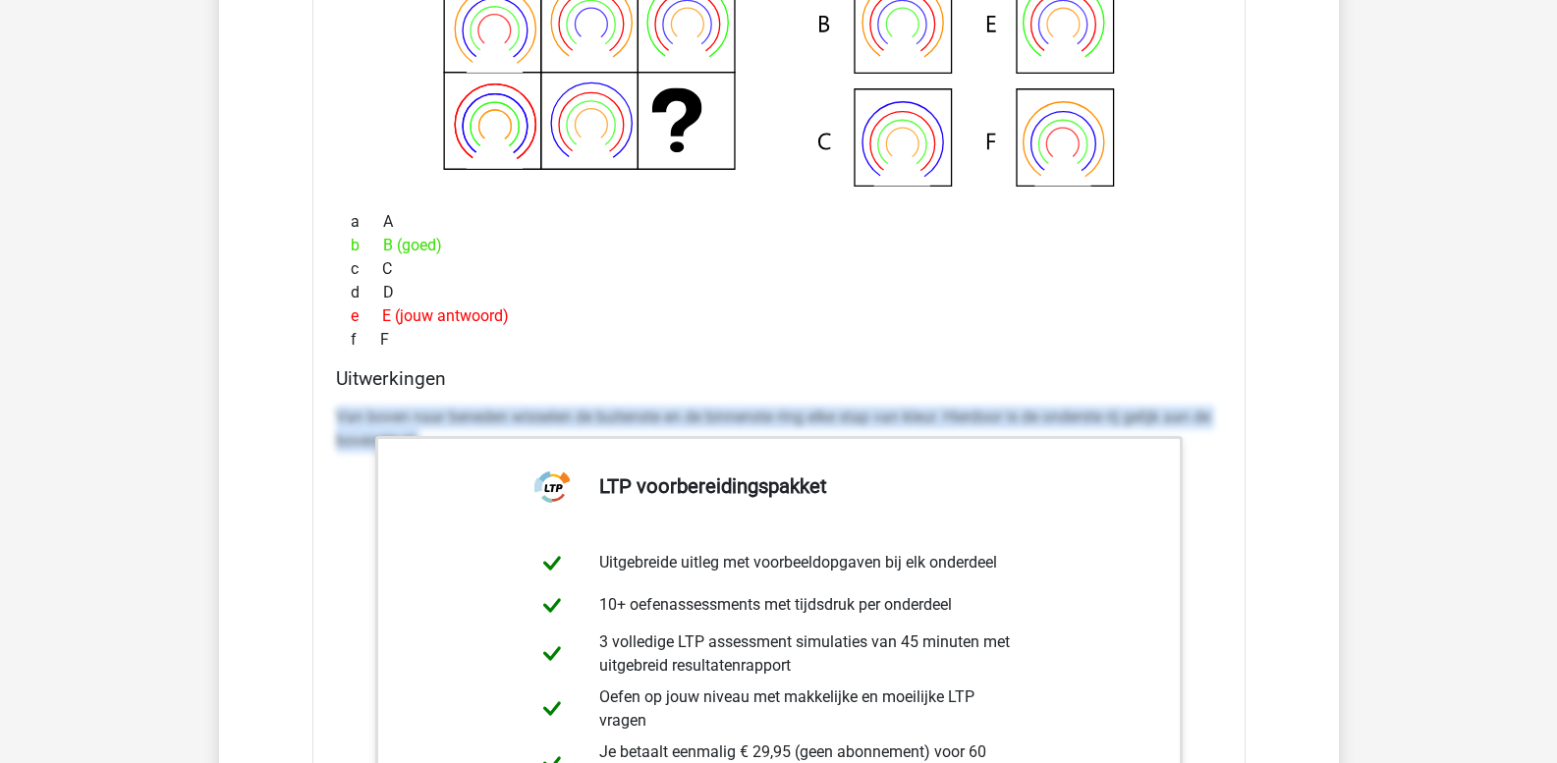
scroll to position [3635, 0]
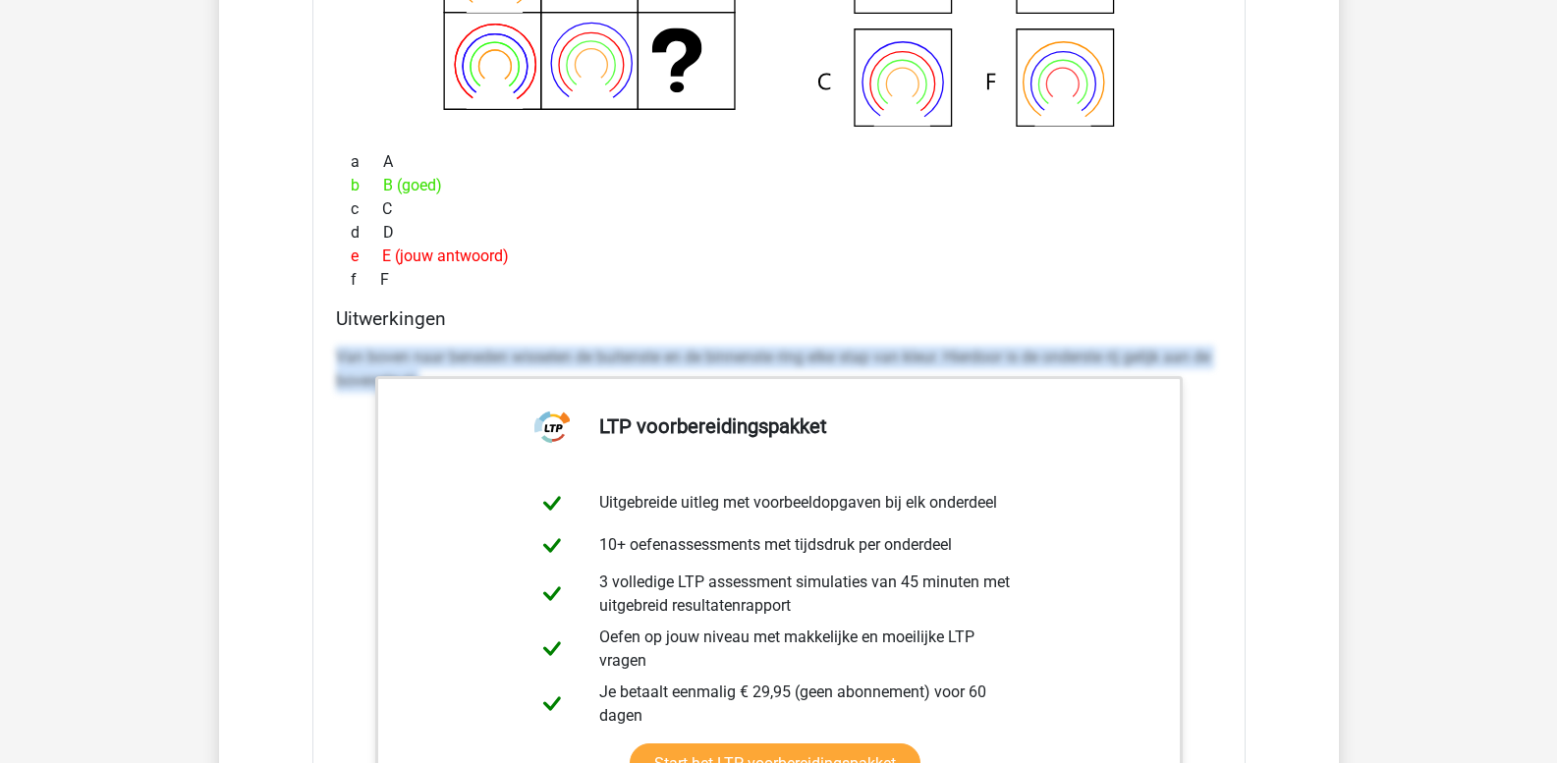
click at [337, 342] on div "Van boven naar beneden wisselen de buitenste en de binnenste ring elke stap van…" at bounding box center [779, 377] width 886 height 79
click at [349, 356] on p "Van boven naar beneden wisselen de buitenste en de binnenste ring elke stap van…" at bounding box center [779, 369] width 886 height 47
drag, startPoint x: 336, startPoint y: 357, endPoint x: 1234, endPoint y: 492, distance: 908.1
click at [1234, 492] on div "Welk figuur moet het vraagteken vervangen?" at bounding box center [778, 390] width 933 height 1256
copy p "Van boven naar beneden wisselen de buitenste en de binnenste ring elke stap van…"
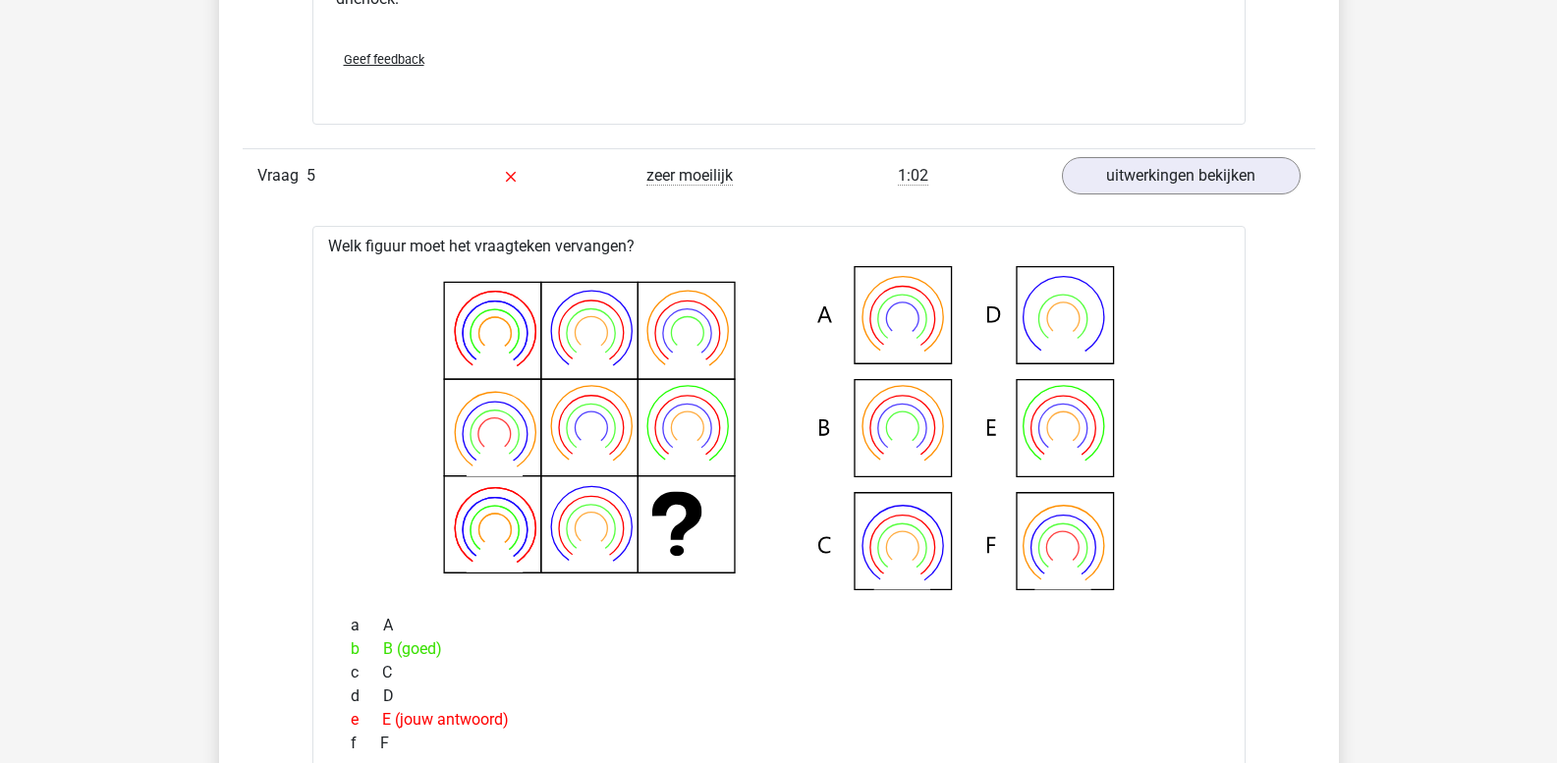
scroll to position [3144, 0]
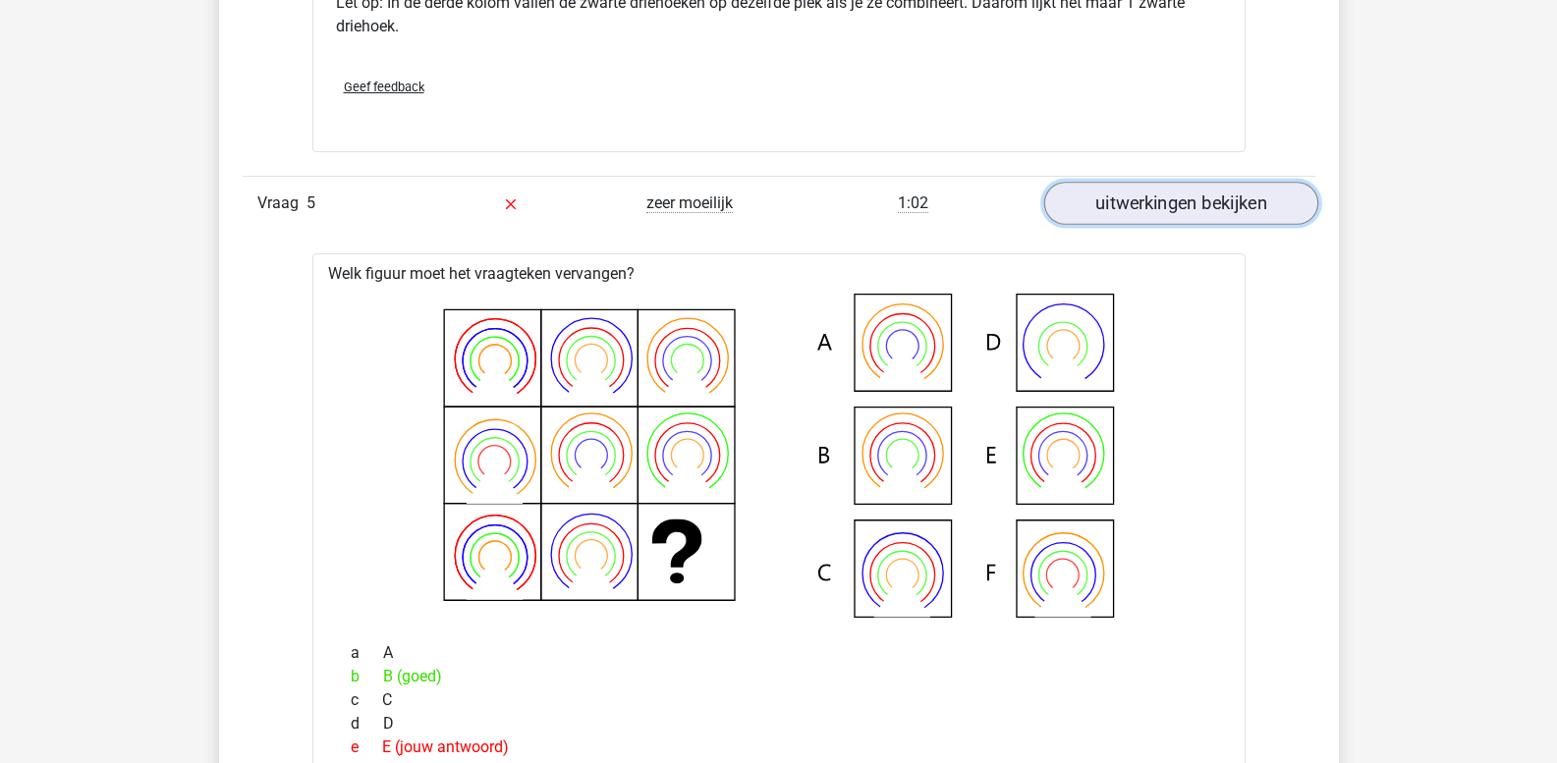
click at [1123, 207] on link "uitwerkingen bekijken" at bounding box center [1180, 204] width 274 height 43
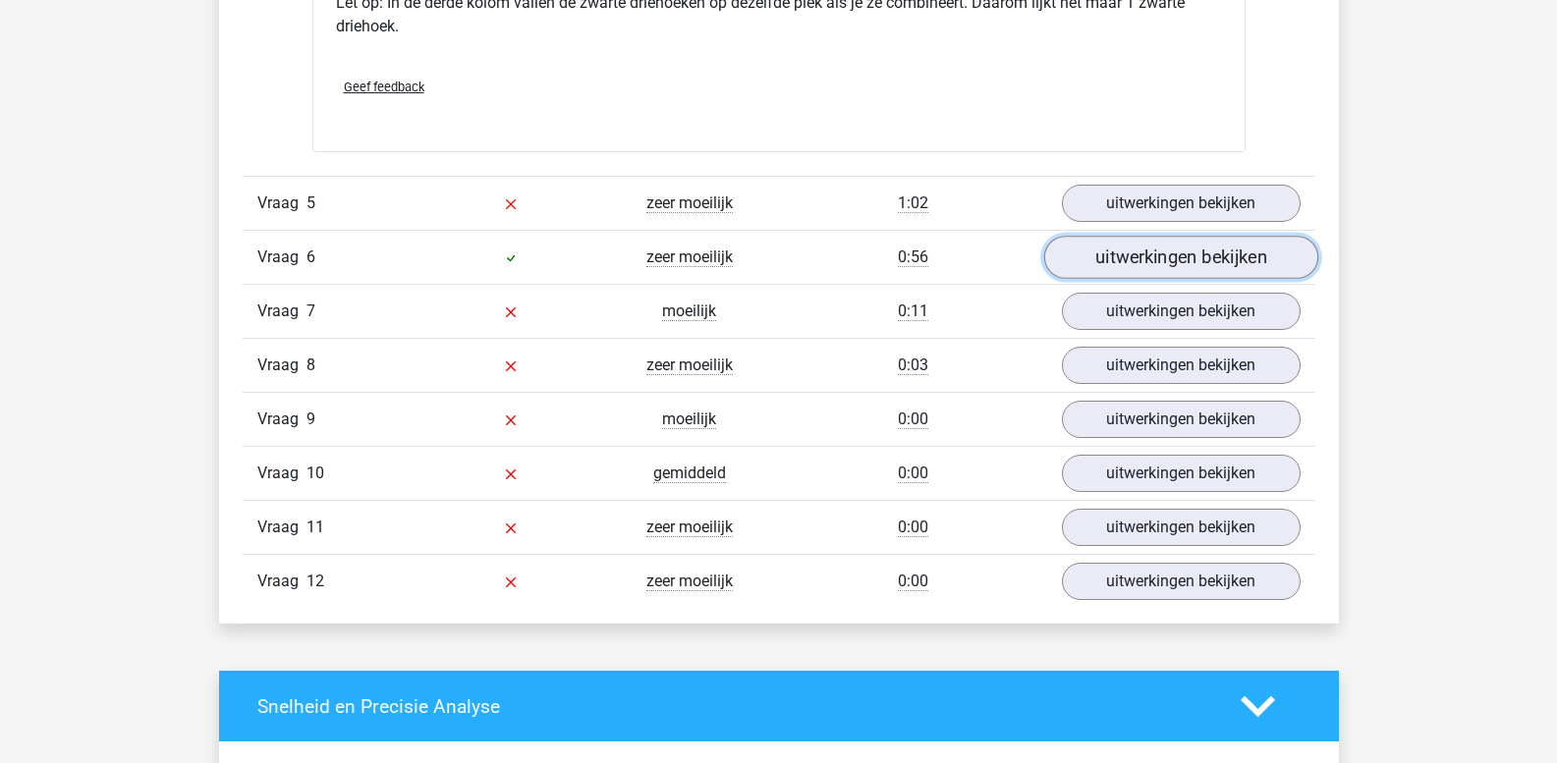
click at [1116, 262] on link "uitwerkingen bekijken" at bounding box center [1180, 258] width 274 height 43
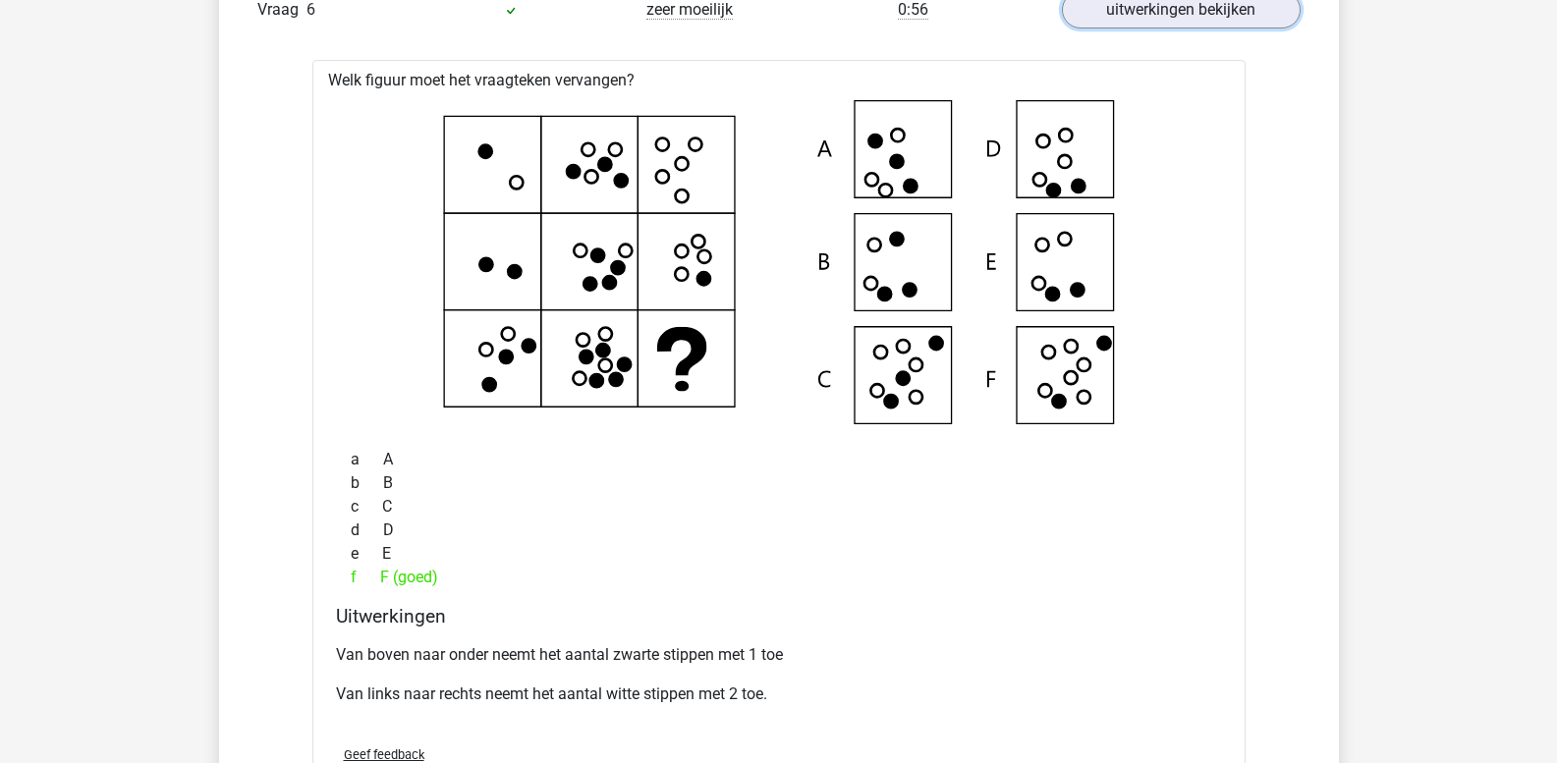
scroll to position [3340, 0]
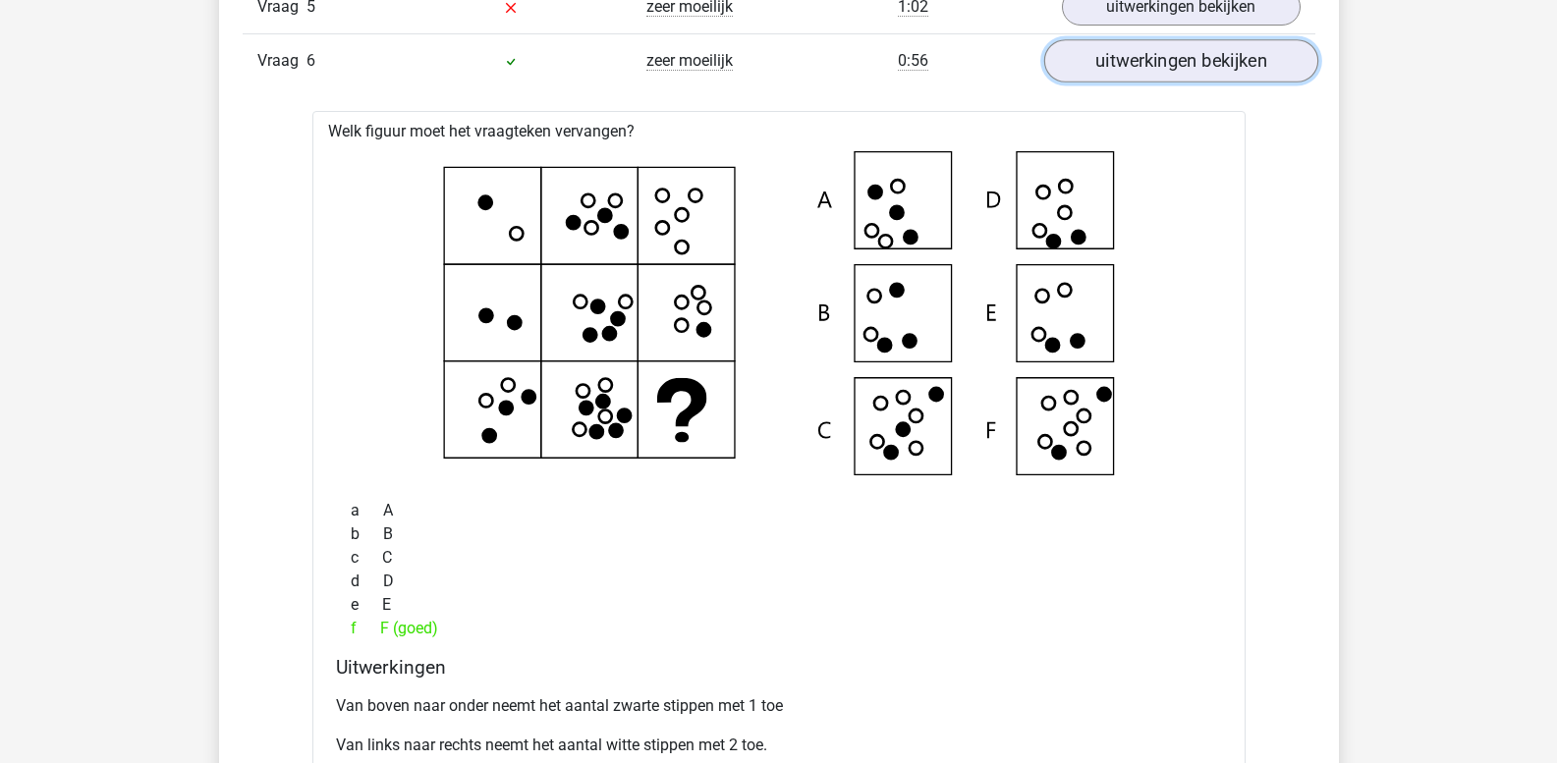
click at [1113, 67] on link "uitwerkingen bekijken" at bounding box center [1180, 61] width 274 height 43
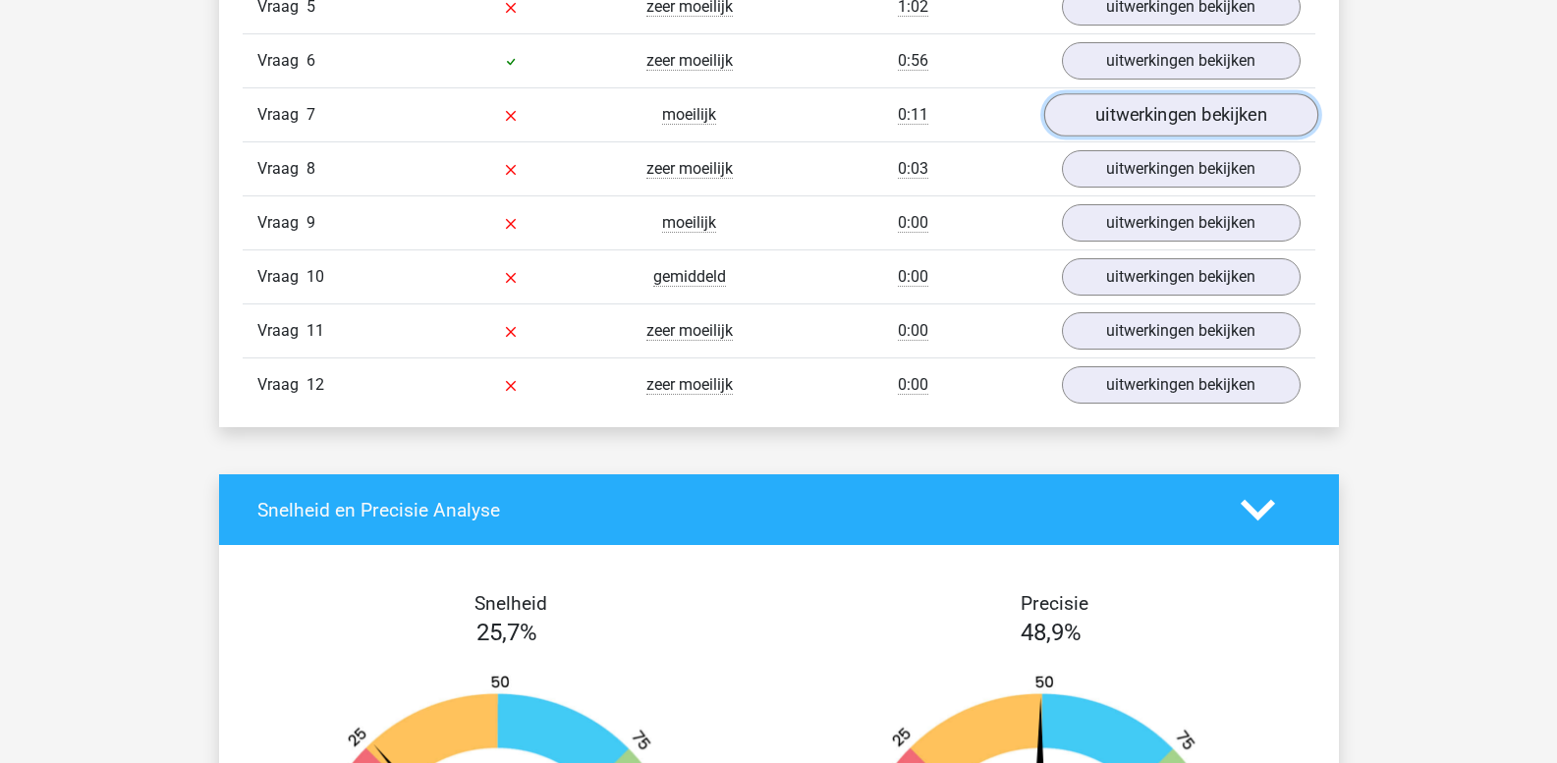
click at [1127, 118] on link "uitwerkingen bekijken" at bounding box center [1180, 115] width 274 height 43
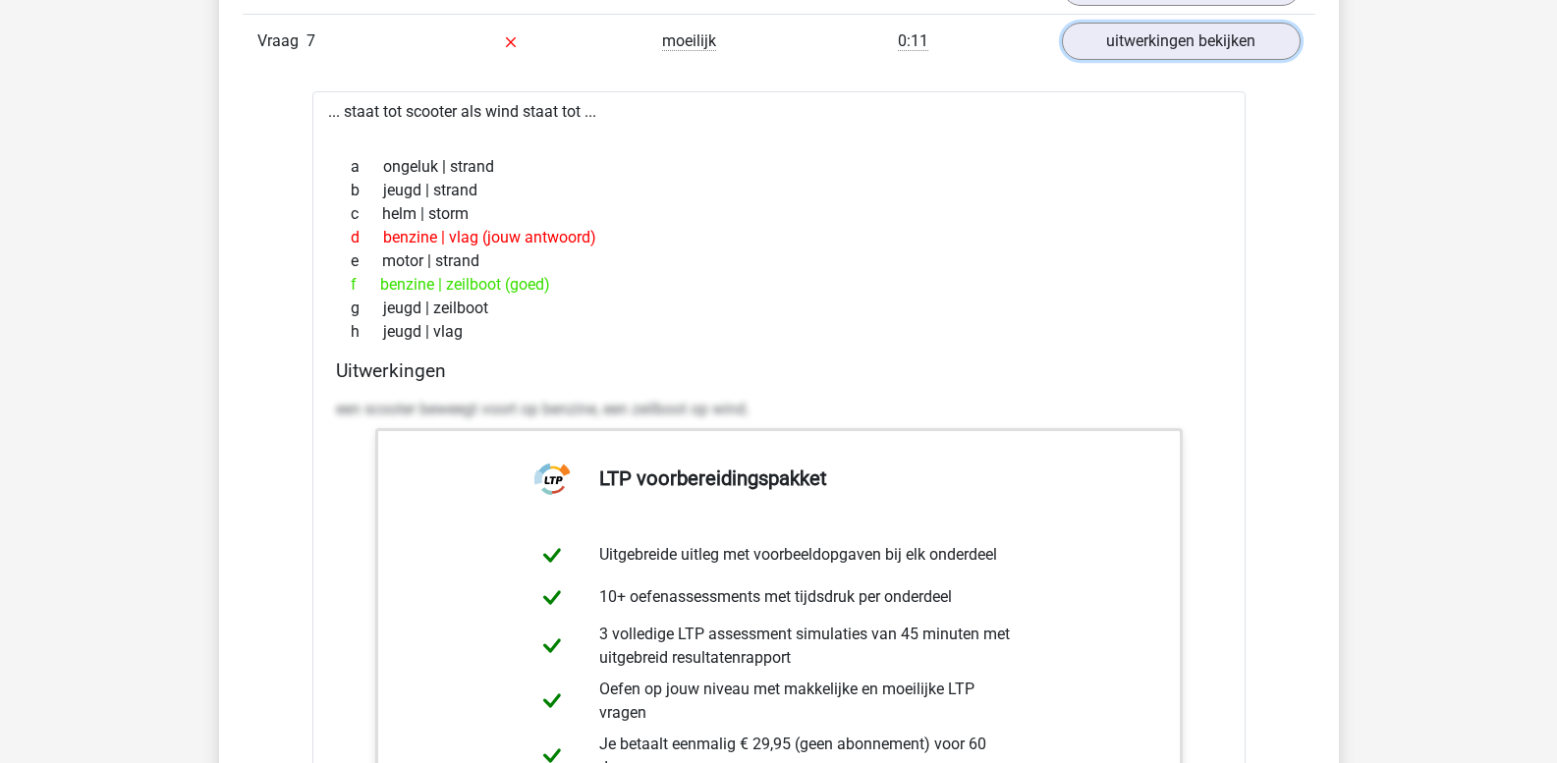
scroll to position [3438, 0]
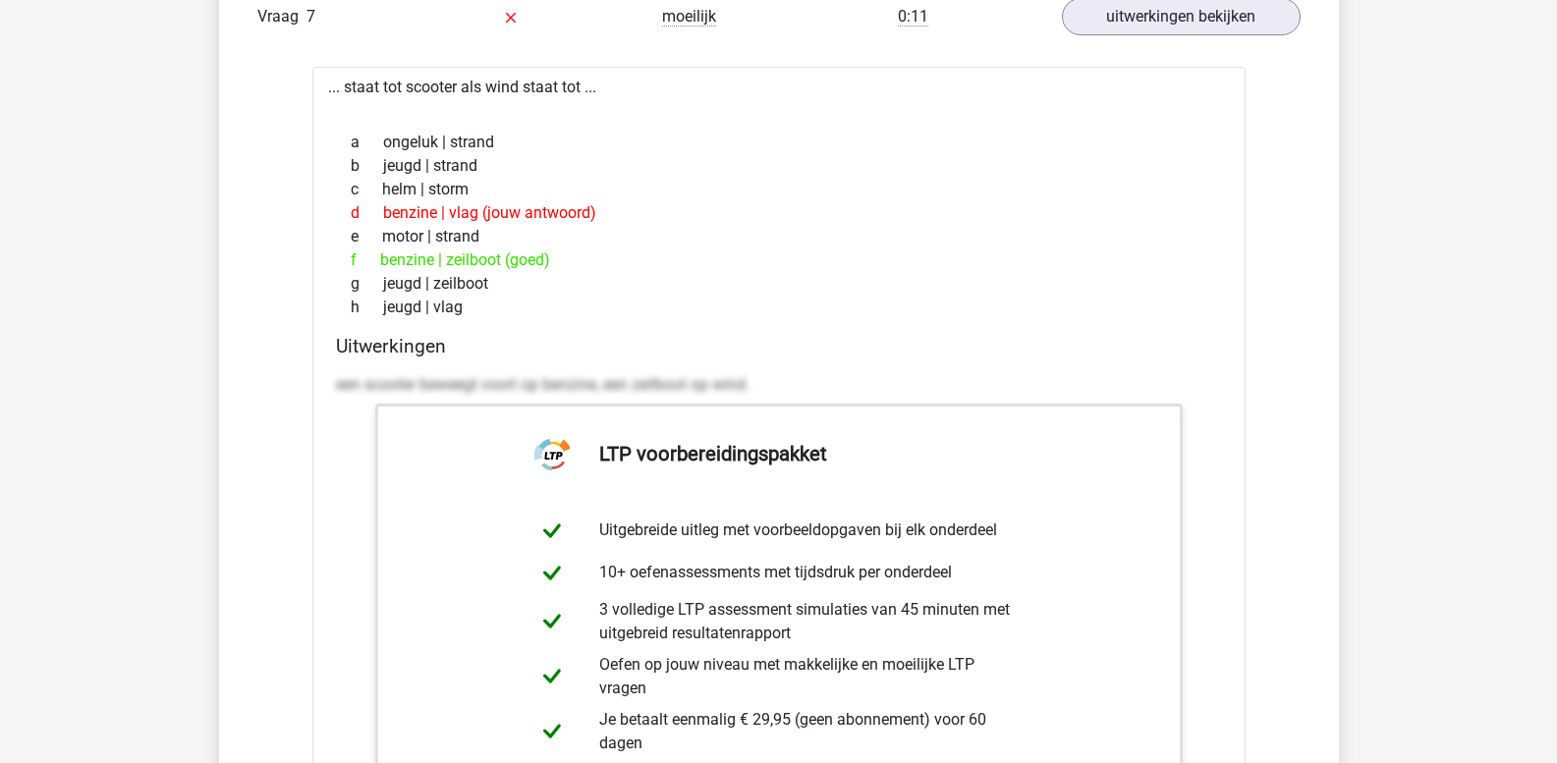
click at [374, 381] on p "een scooter beweegt voort op benzine, een zeilboot op wind." at bounding box center [779, 385] width 886 height 24
click at [334, 381] on div "Uitwerkingen een scooter beweegt voort op benzine, een zeilboot op wind." at bounding box center [779, 645] width 902 height 620
drag, startPoint x: 341, startPoint y: 380, endPoint x: 329, endPoint y: 382, distance: 12.0
click at [329, 382] on div "Uitwerkingen een scooter beweegt voort op benzine, een zeilboot op wind." at bounding box center [779, 645] width 902 height 620
click at [786, 382] on p "een scooter beweegt voort op benzine, een zeilboot op wind." at bounding box center [779, 385] width 886 height 24
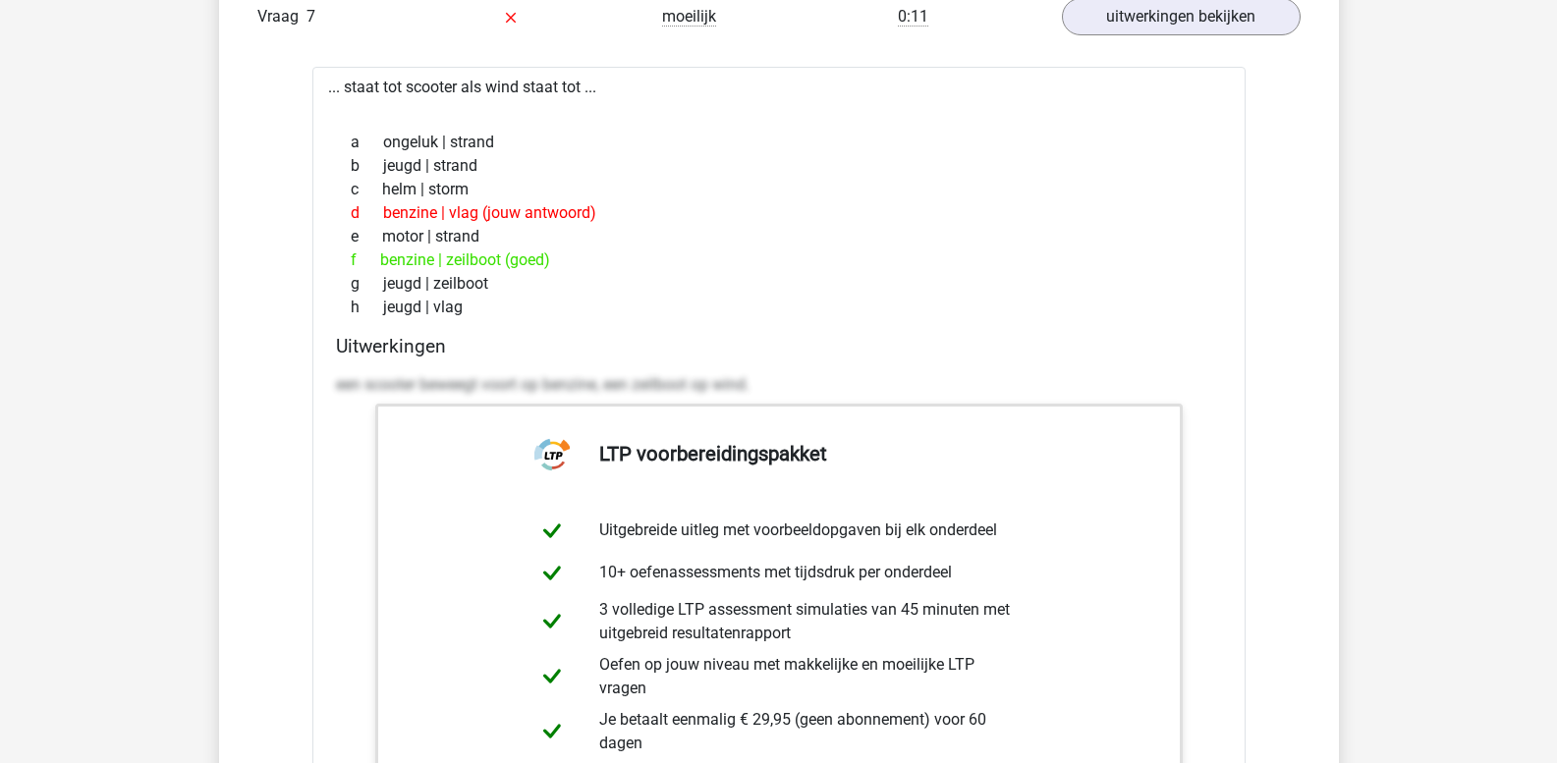
drag, startPoint x: 765, startPoint y: 378, endPoint x: 754, endPoint y: 378, distance: 11.8
click at [763, 378] on p "een scooter beweegt voort op benzine, een zeilboot op wind." at bounding box center [779, 385] width 886 height 24
drag, startPoint x: 751, startPoint y: 383, endPoint x: 305, endPoint y: 366, distance: 446.3
click at [305, 366] on div "Vraag 1 zeer moeilijk 1:11 uitwerkingen bekijken Welk getal hoort op de plek va…" at bounding box center [778, 75] width 1043 height 2528
copy p "een scooter beweegt voort op benzine, een zeilboot op wind"
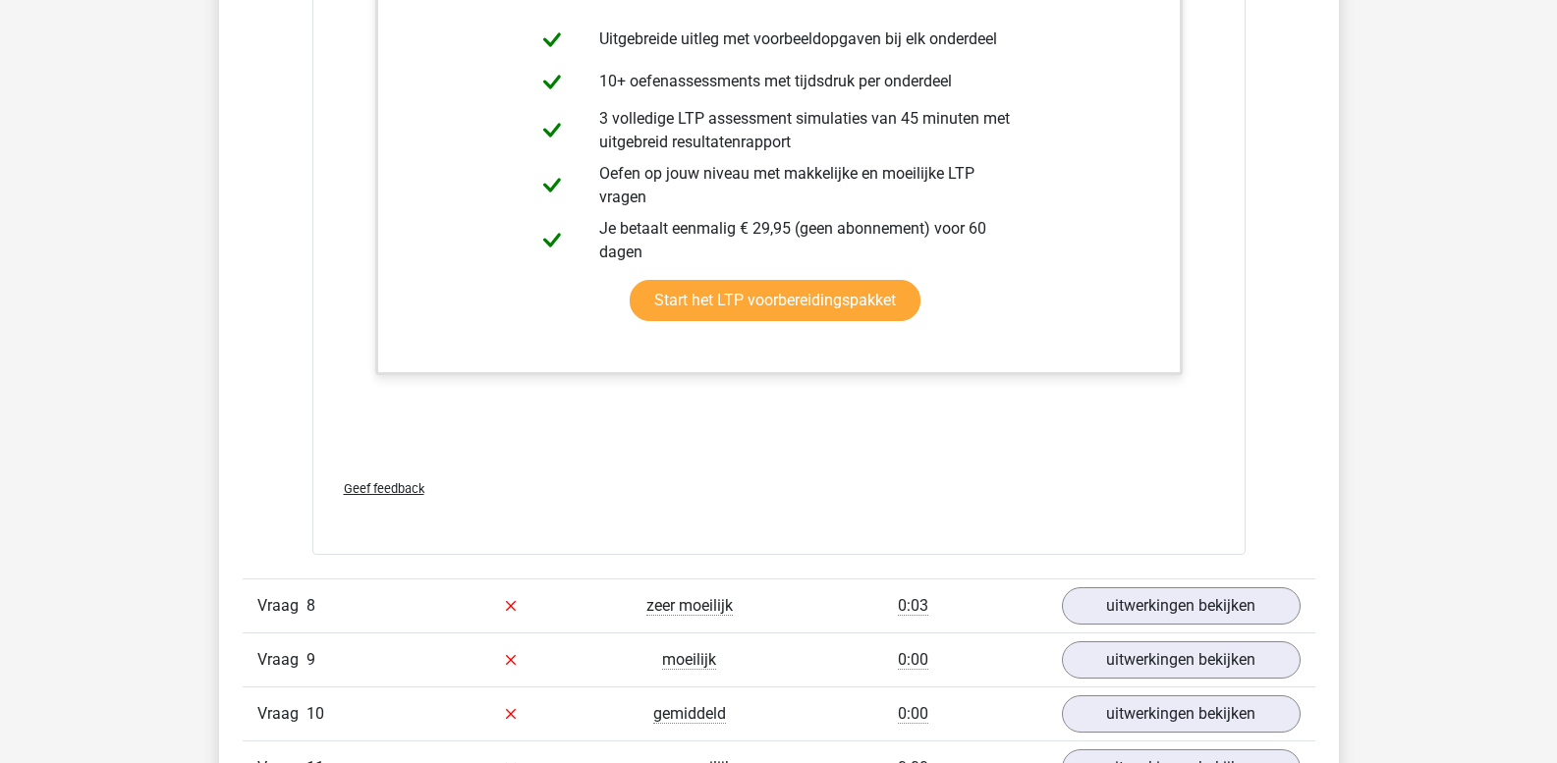
scroll to position [4224, 0]
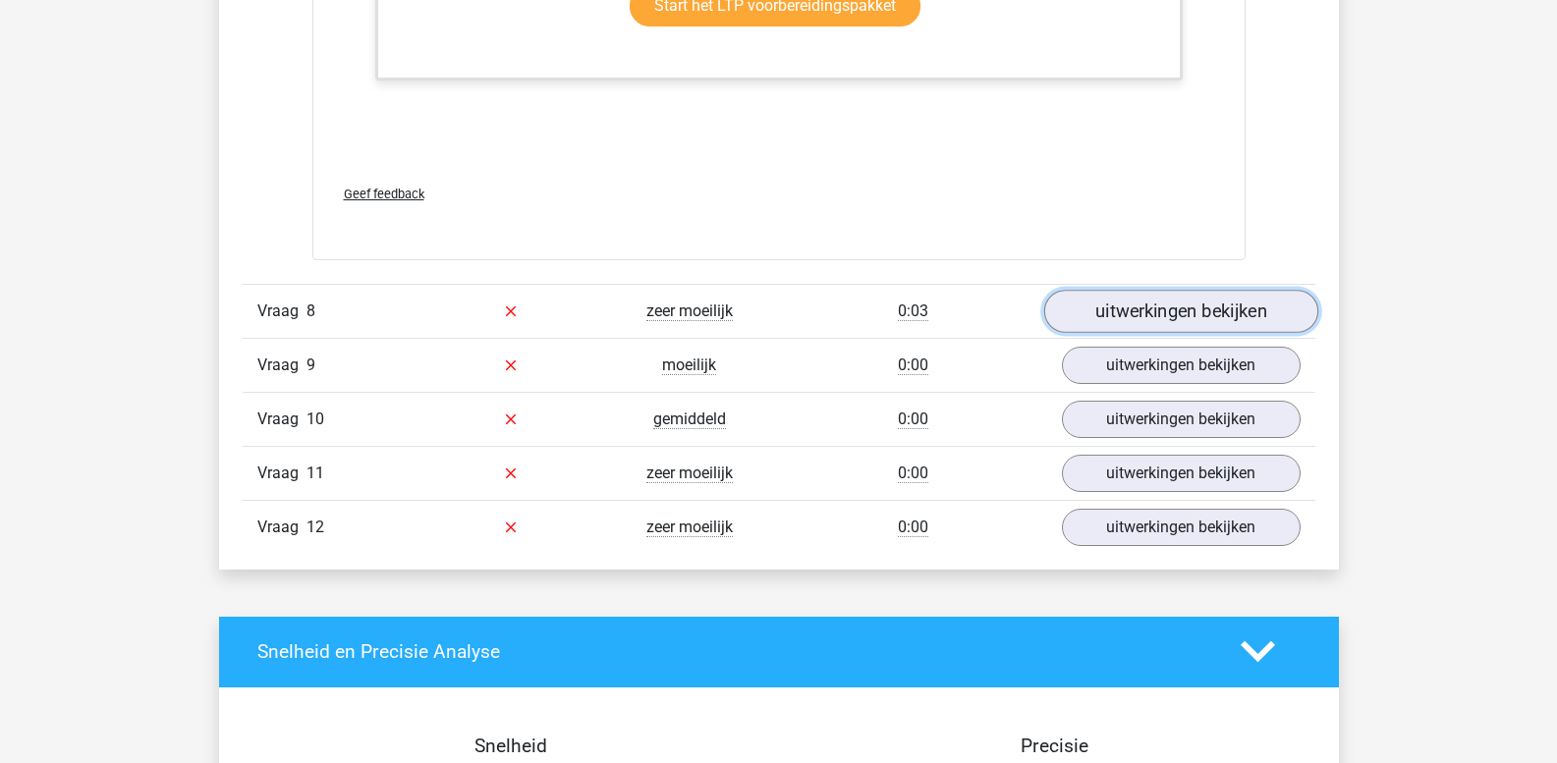
click at [1148, 313] on link "uitwerkingen bekijken" at bounding box center [1180, 311] width 274 height 43
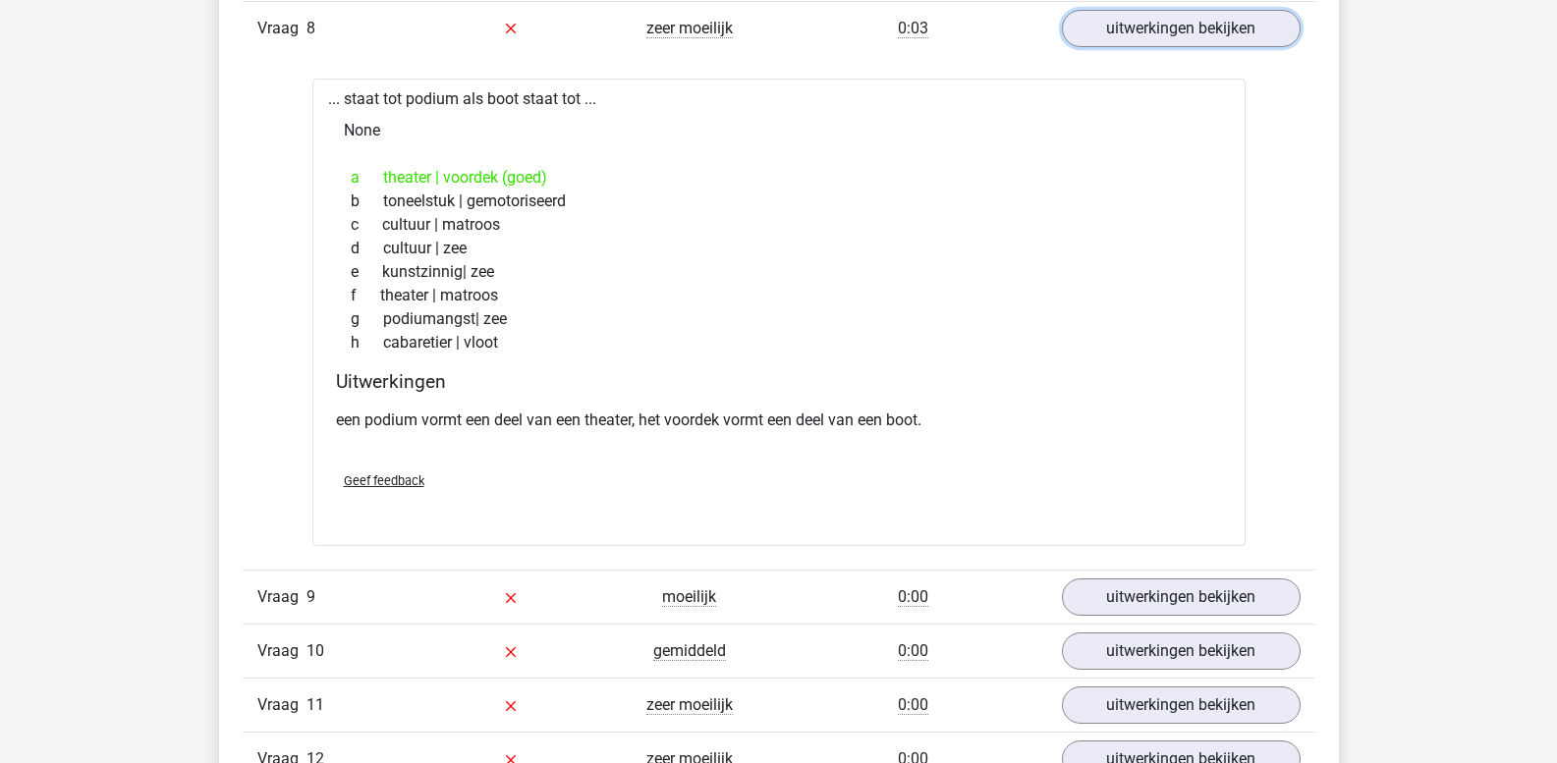
scroll to position [4421, 0]
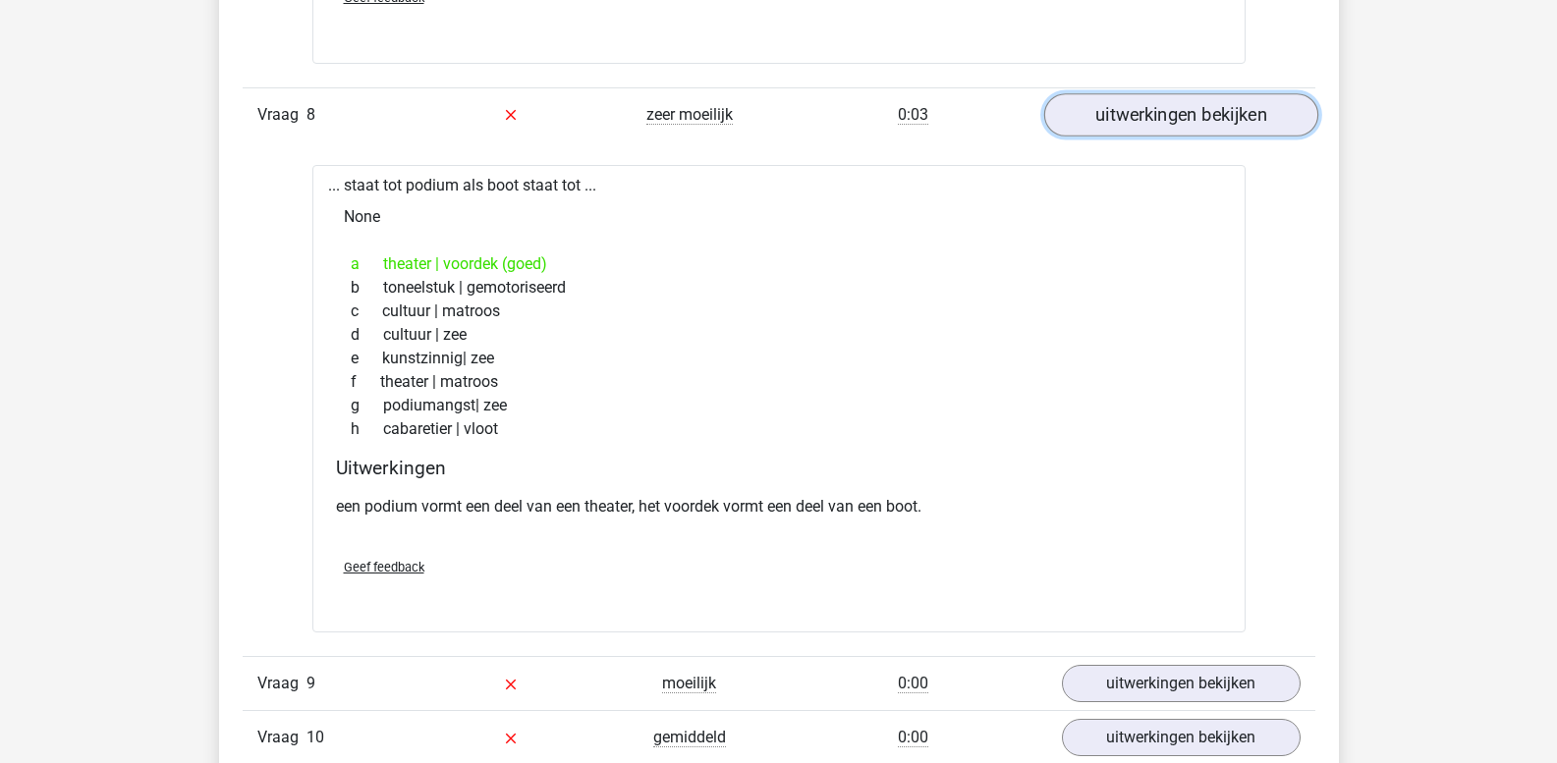
click at [1175, 122] on link "uitwerkingen bekijken" at bounding box center [1180, 114] width 274 height 43
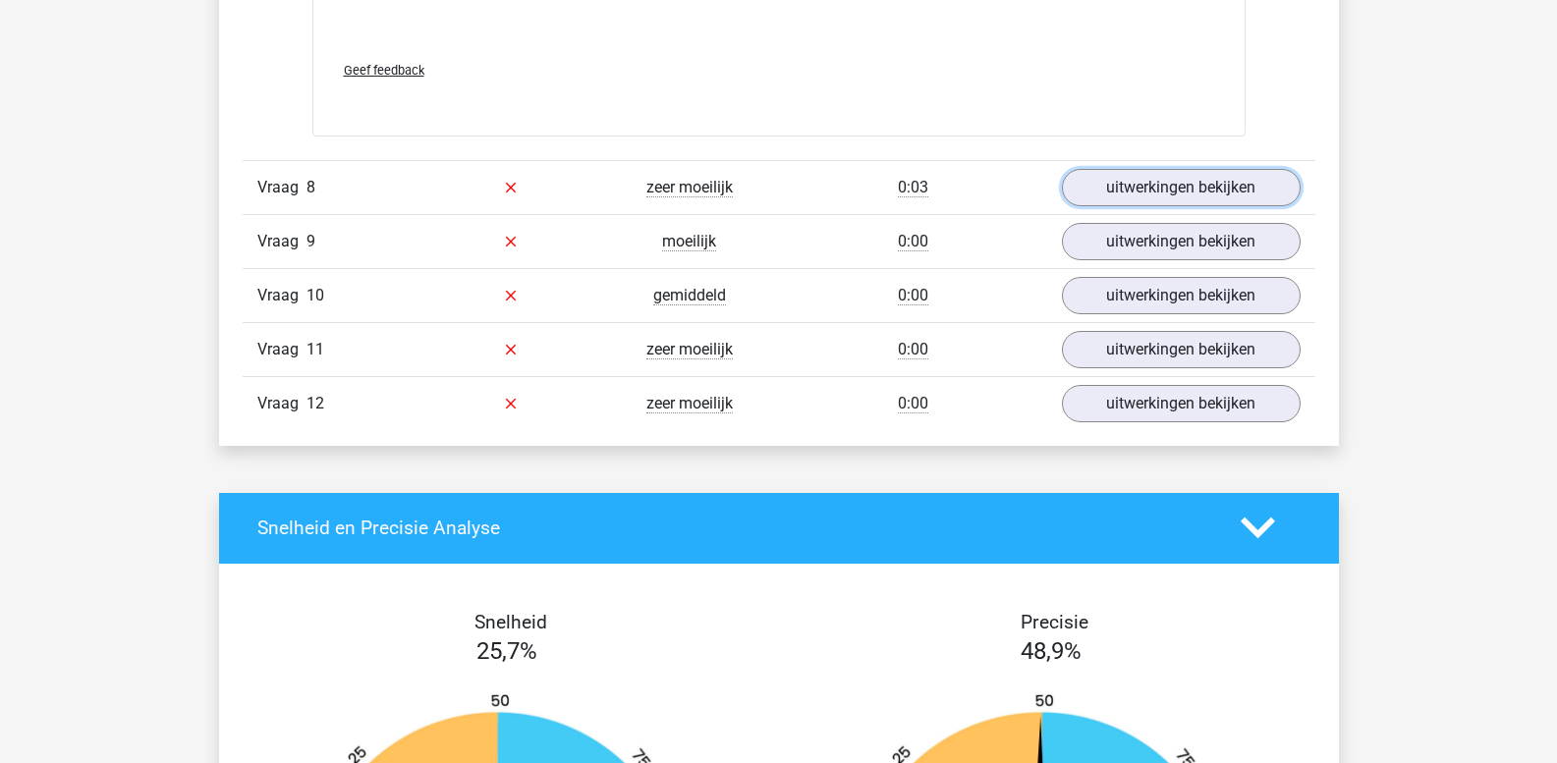
scroll to position [4323, 0]
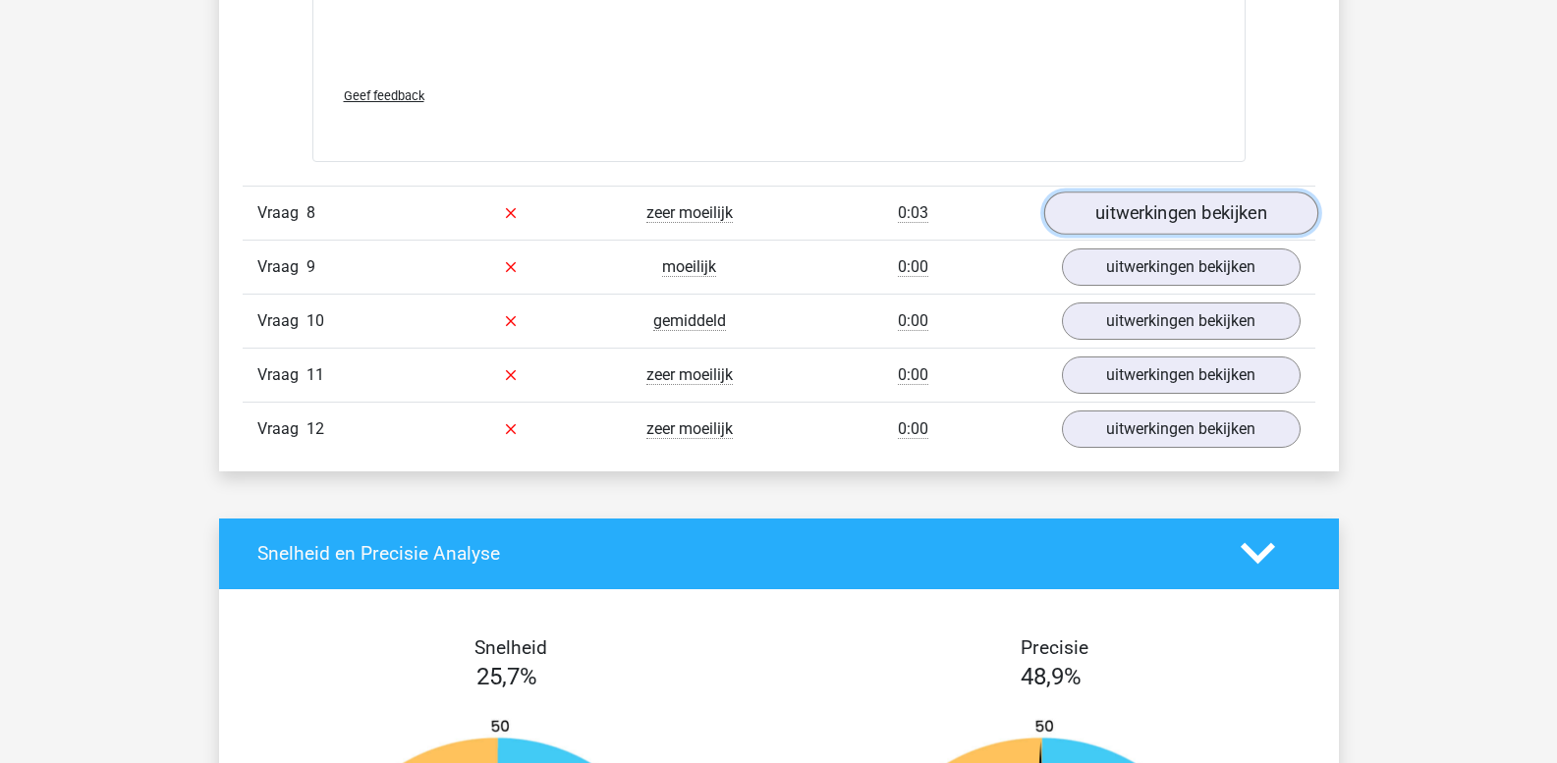
click at [1155, 209] on link "uitwerkingen bekijken" at bounding box center [1180, 213] width 274 height 43
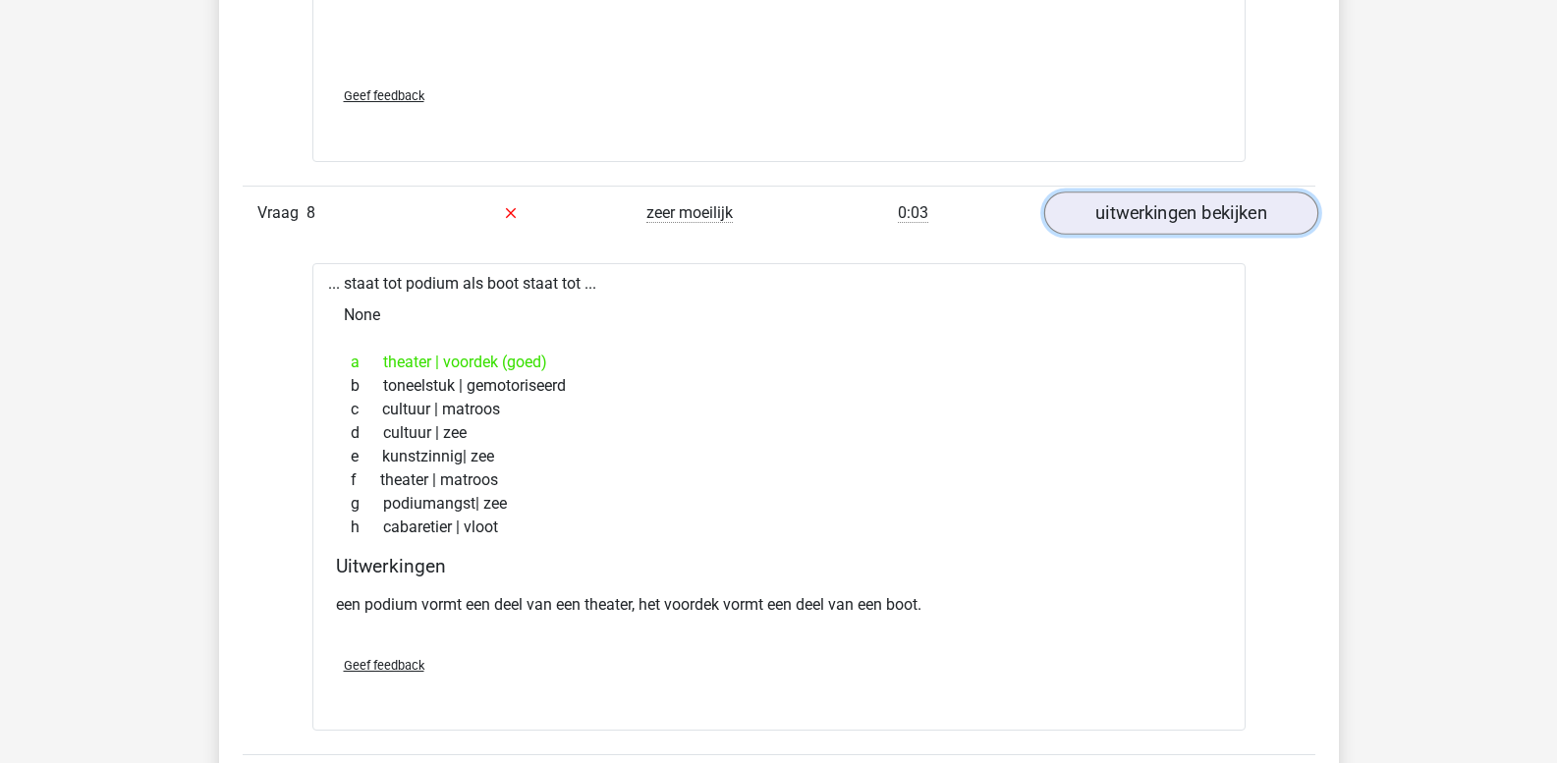
click at [1155, 209] on link "uitwerkingen bekijken" at bounding box center [1180, 213] width 274 height 43
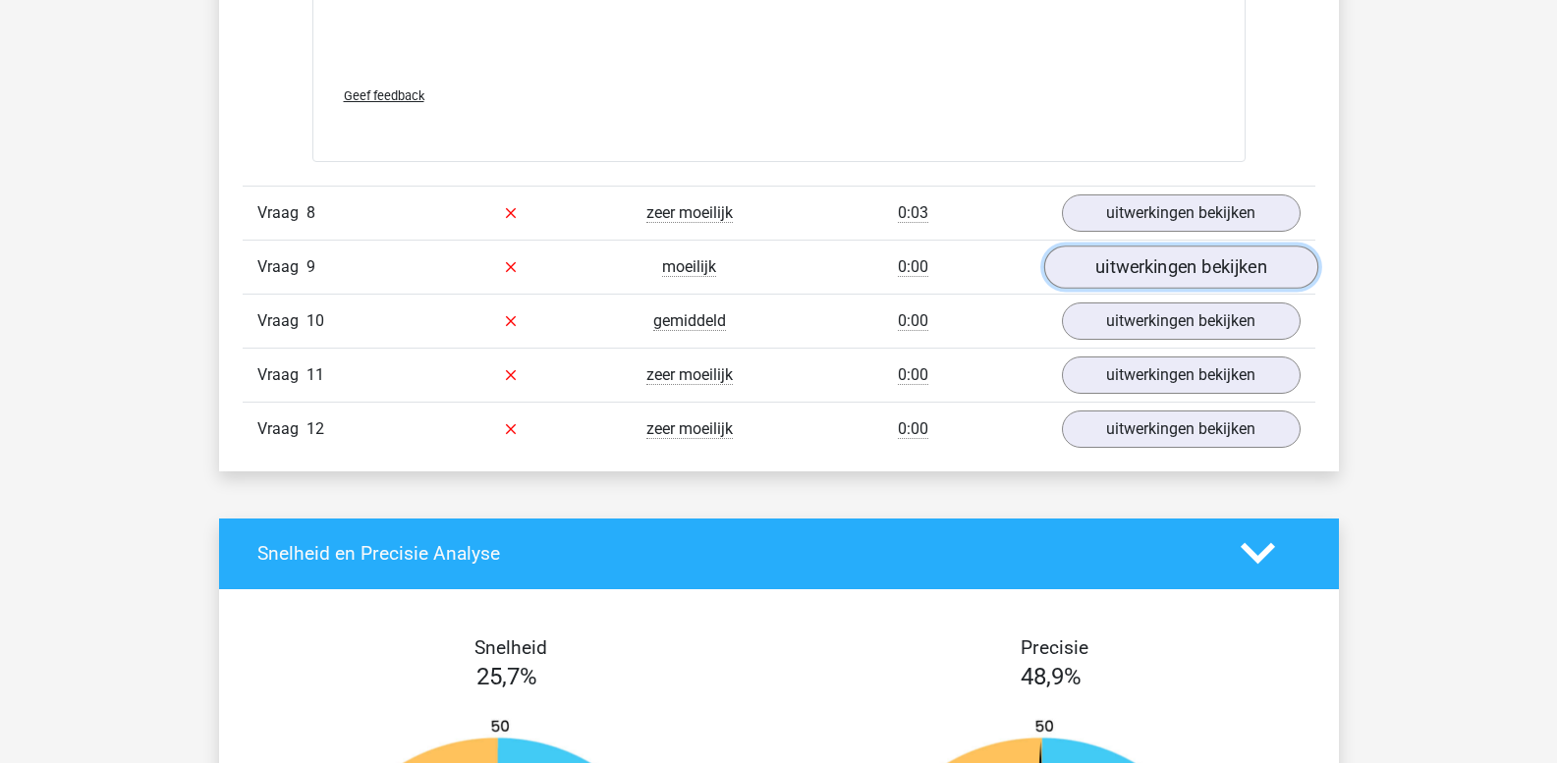
click at [1138, 264] on link "uitwerkingen bekijken" at bounding box center [1180, 267] width 274 height 43
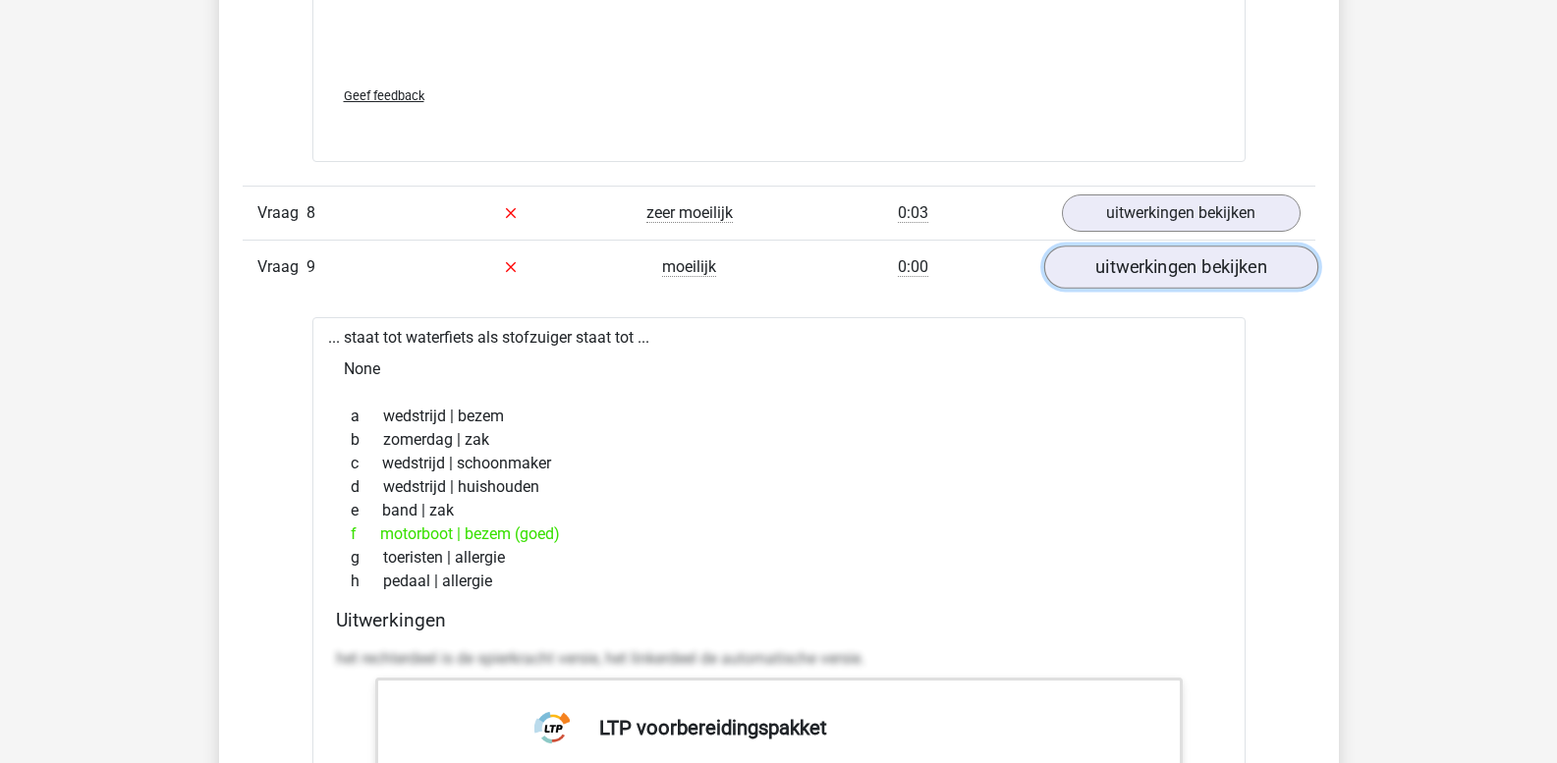
click at [1138, 264] on link "uitwerkingen bekijken" at bounding box center [1180, 267] width 274 height 43
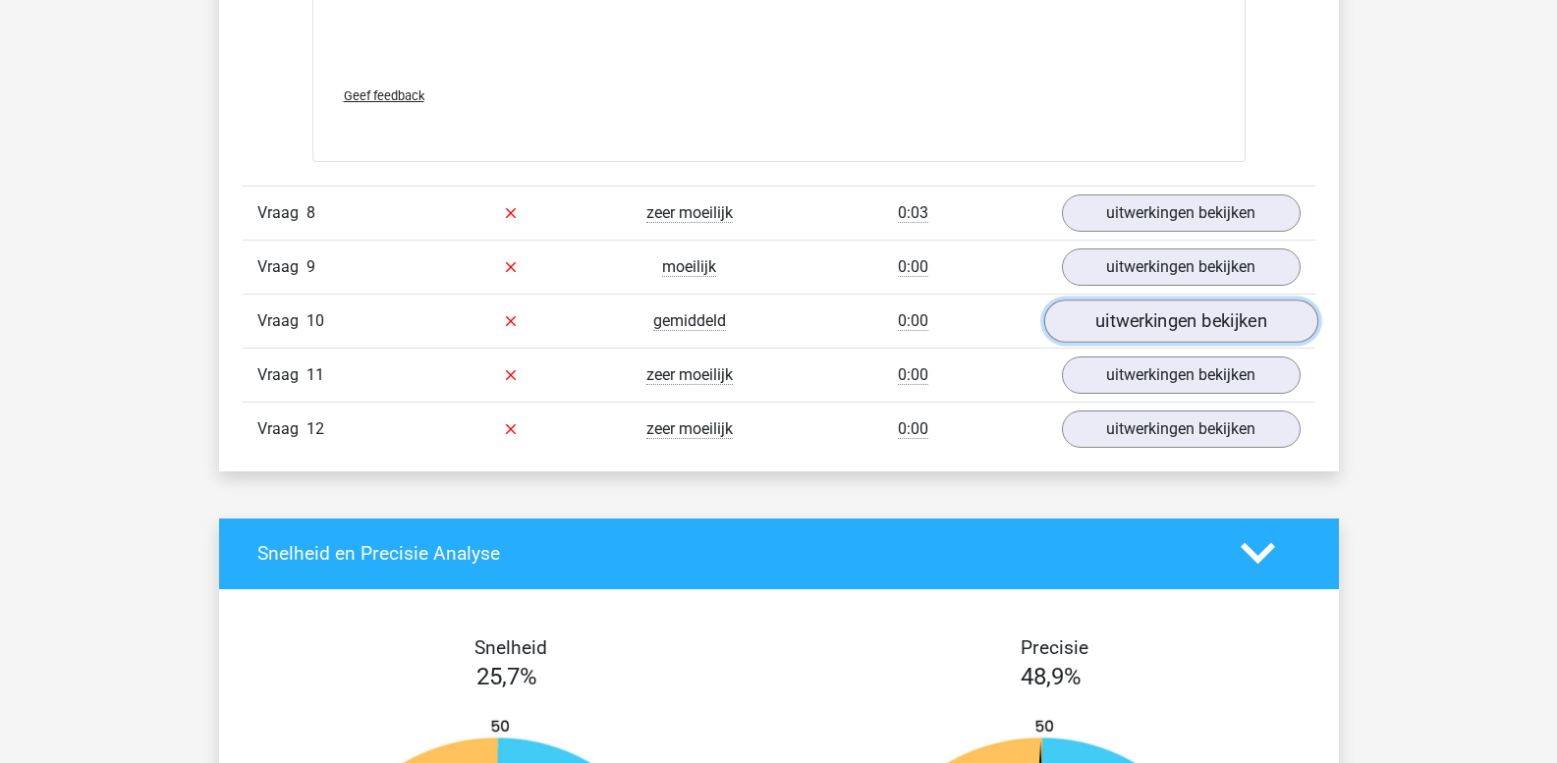
click at [1132, 312] on link "uitwerkingen bekijken" at bounding box center [1180, 321] width 274 height 43
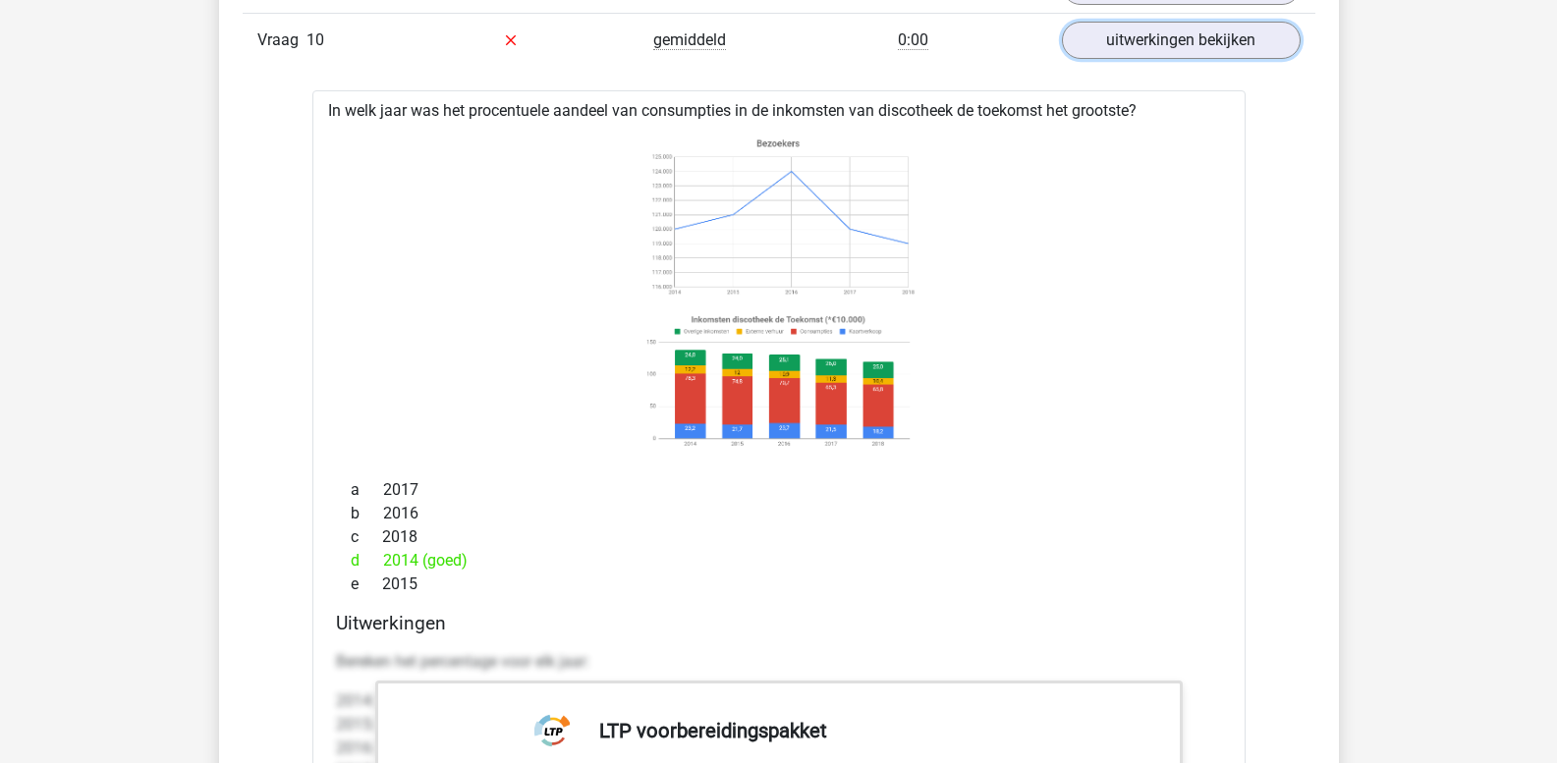
scroll to position [4421, 0]
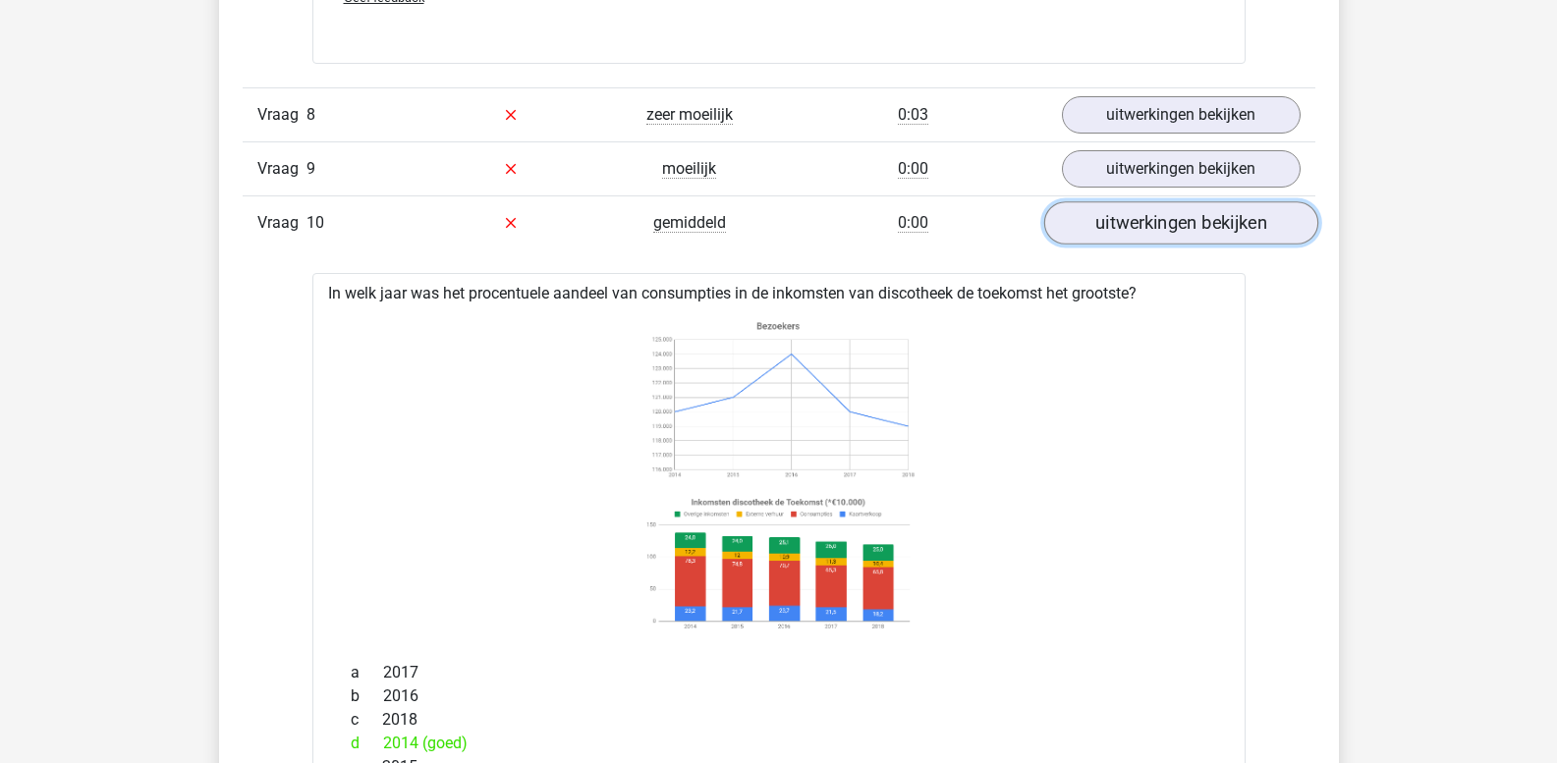
click at [1137, 231] on link "uitwerkingen bekijken" at bounding box center [1180, 222] width 274 height 43
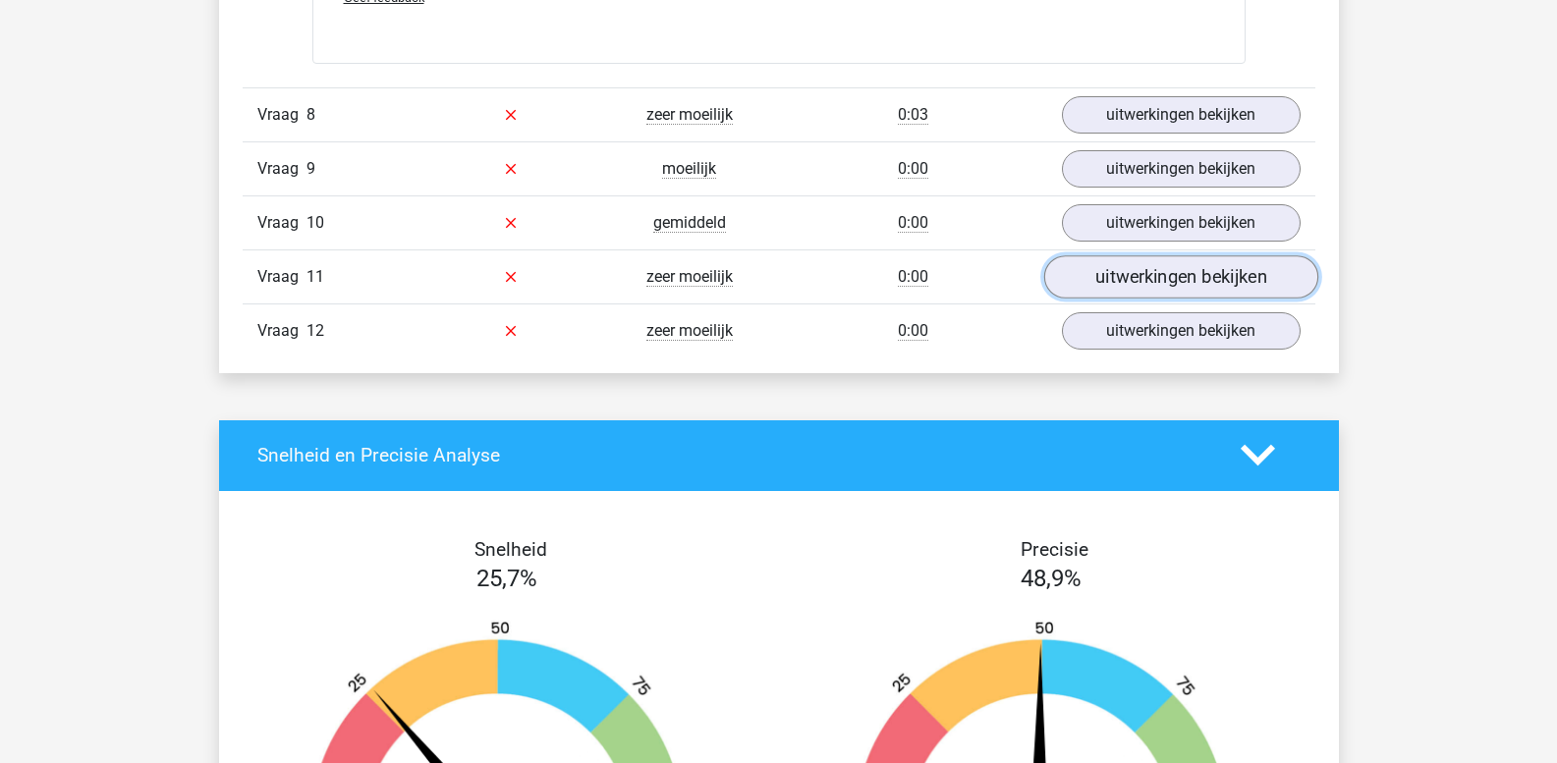
click at [1131, 274] on link "uitwerkingen bekijken" at bounding box center [1180, 276] width 274 height 43
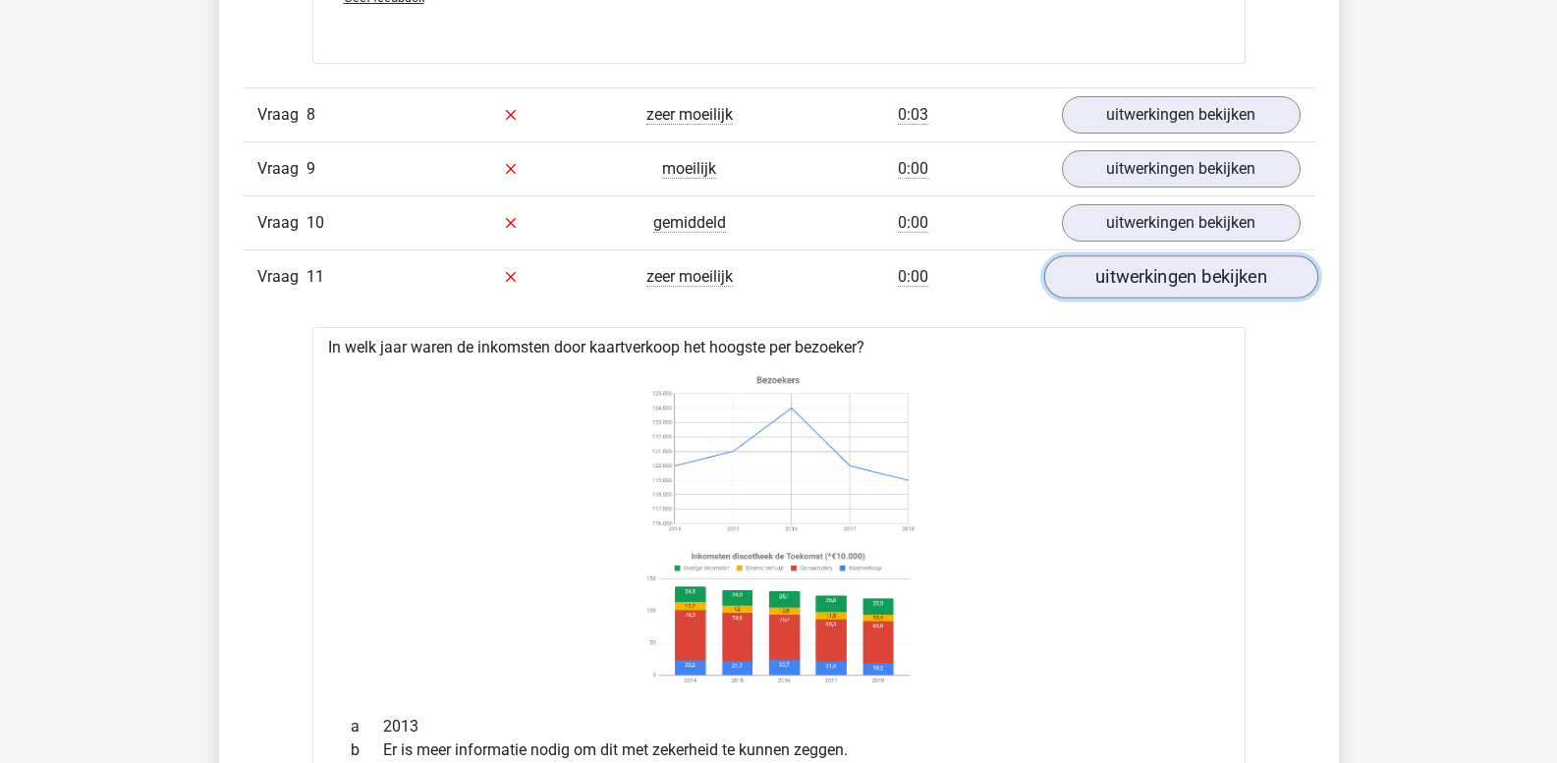
click at [1130, 274] on link "uitwerkingen bekijken" at bounding box center [1180, 276] width 274 height 43
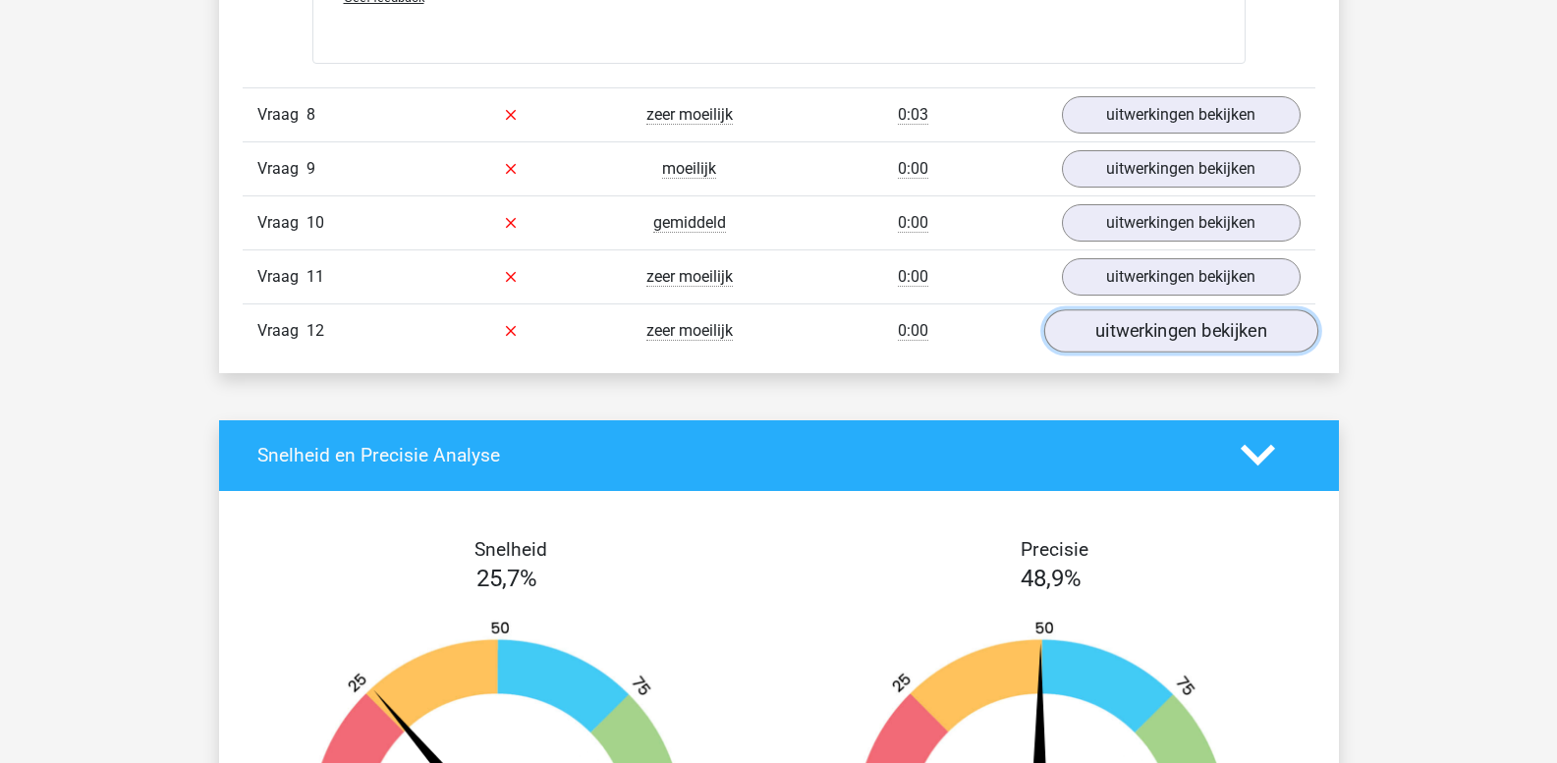
click at [1130, 332] on link "uitwerkingen bekijken" at bounding box center [1180, 330] width 274 height 43
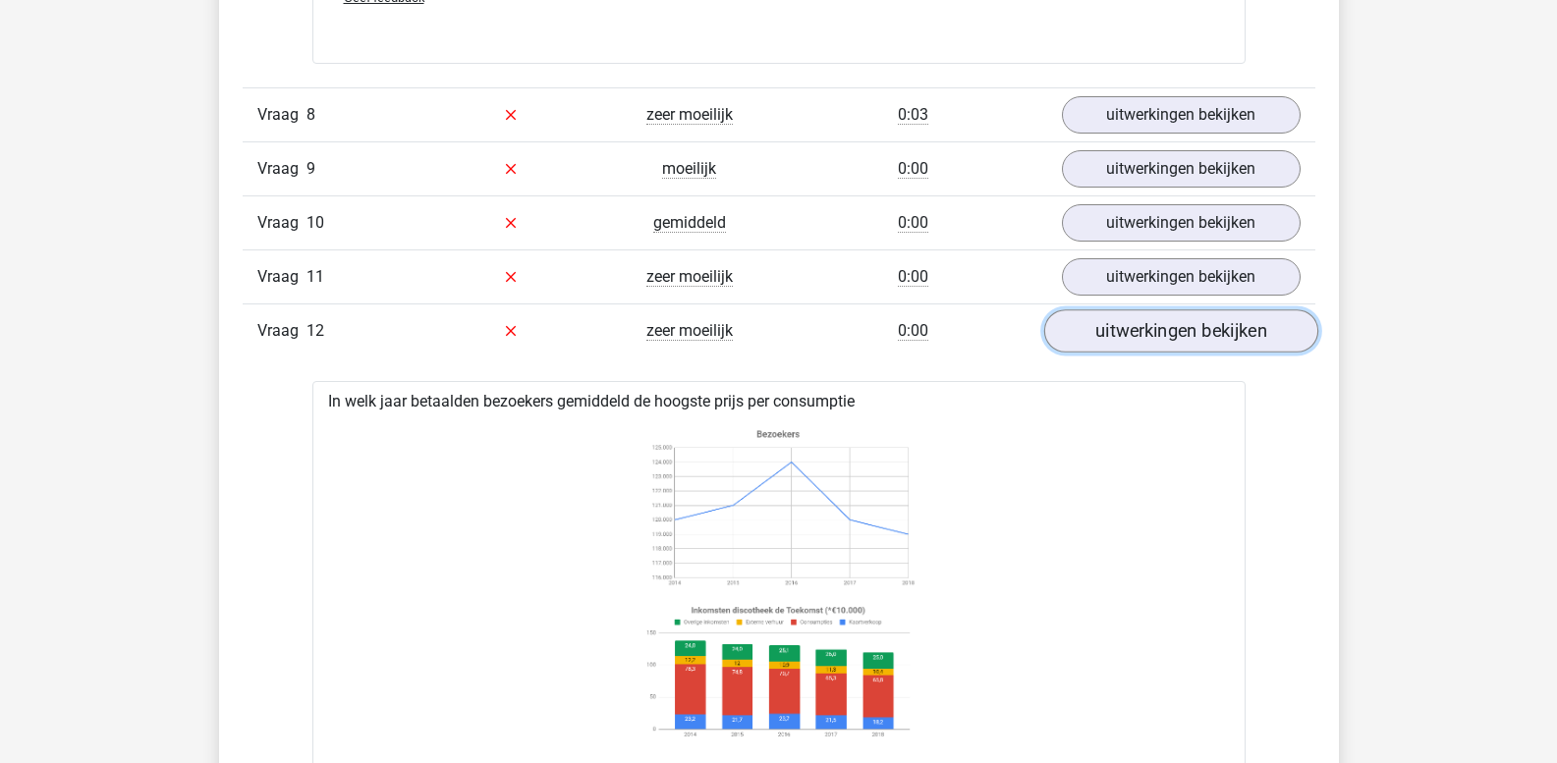
click at [1130, 322] on link "uitwerkingen bekijken" at bounding box center [1180, 330] width 274 height 43
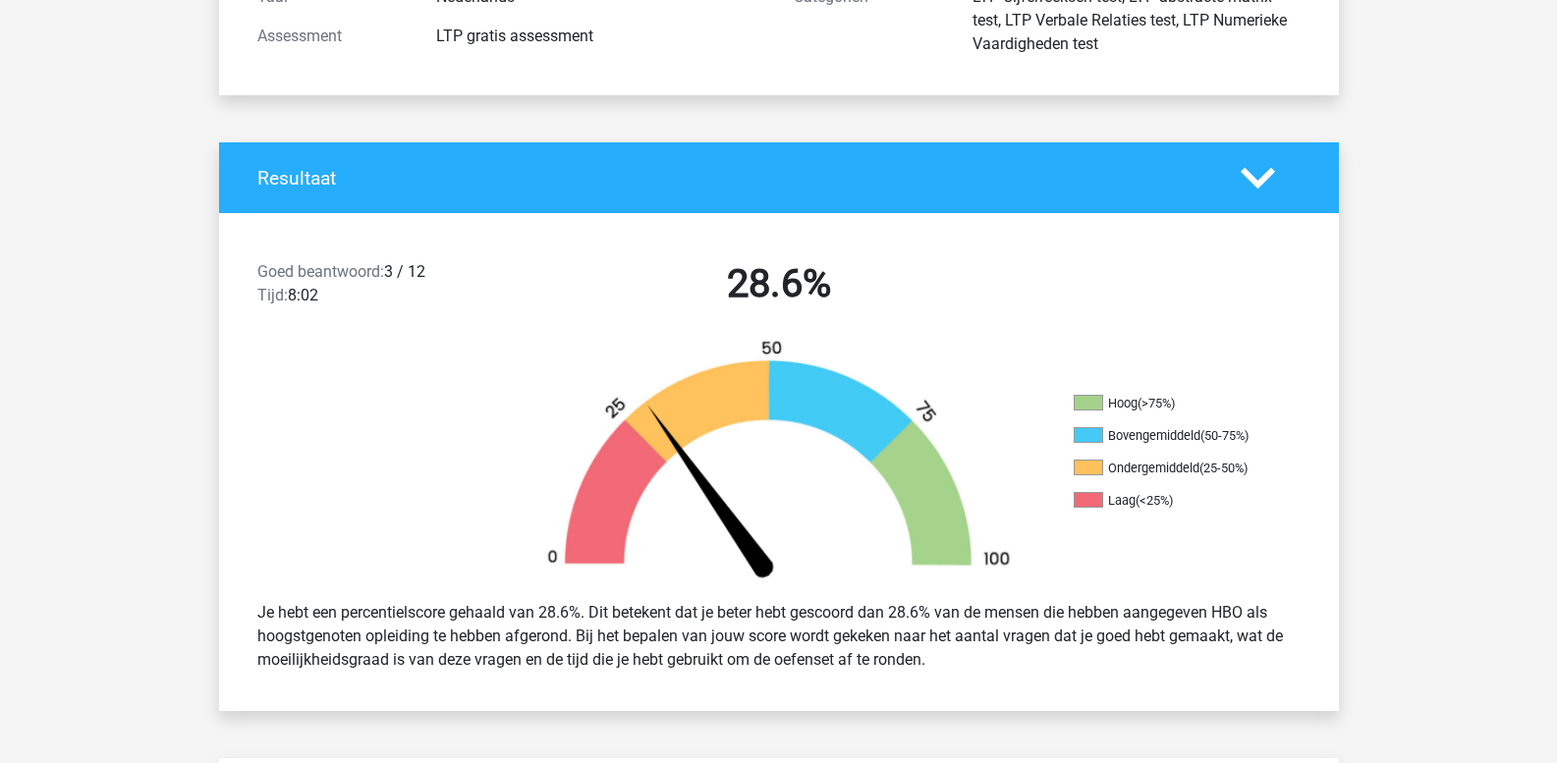
scroll to position [0, 0]
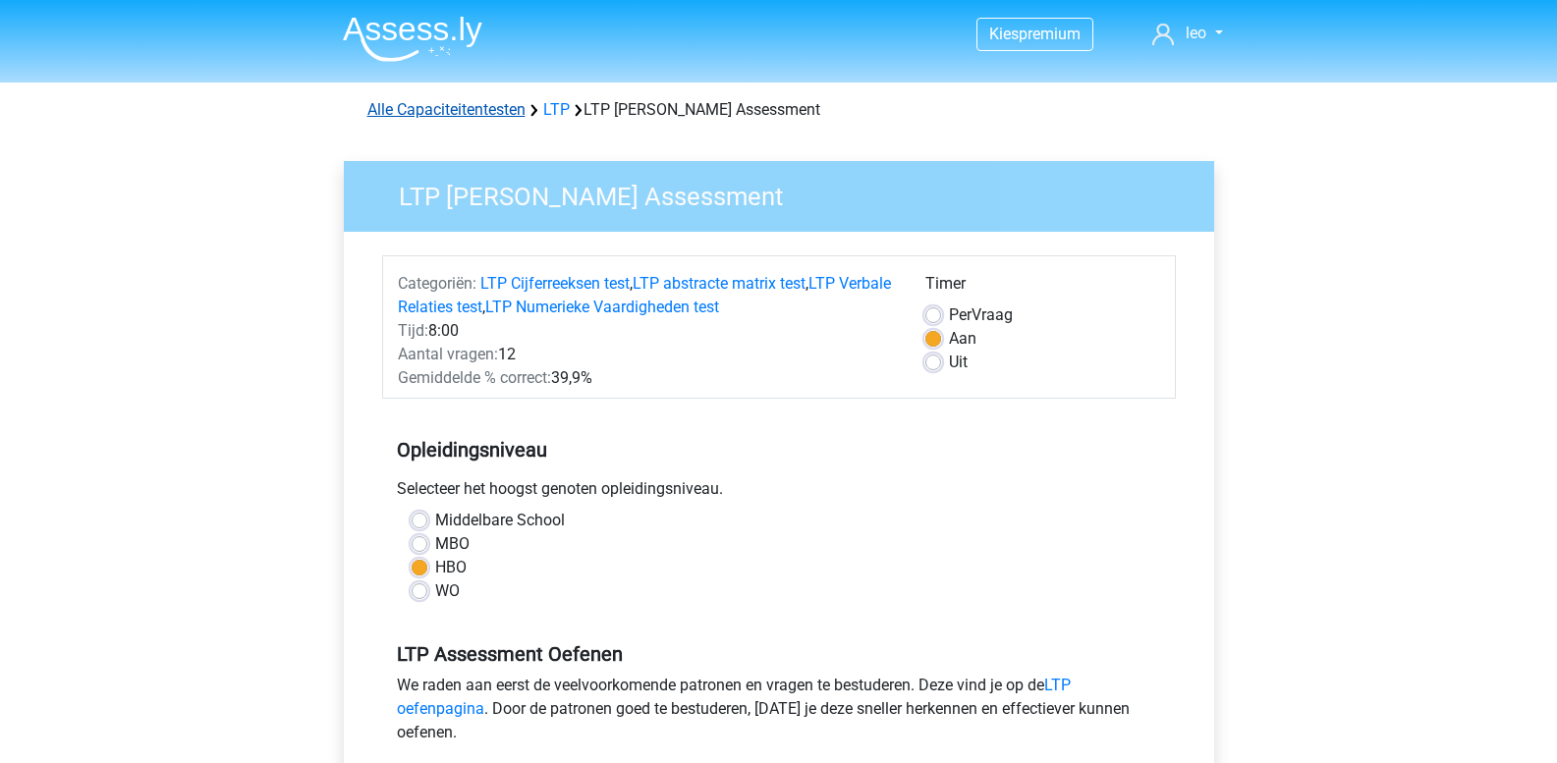
click at [467, 104] on link "Alle Capaciteitentesten" at bounding box center [446, 109] width 158 height 19
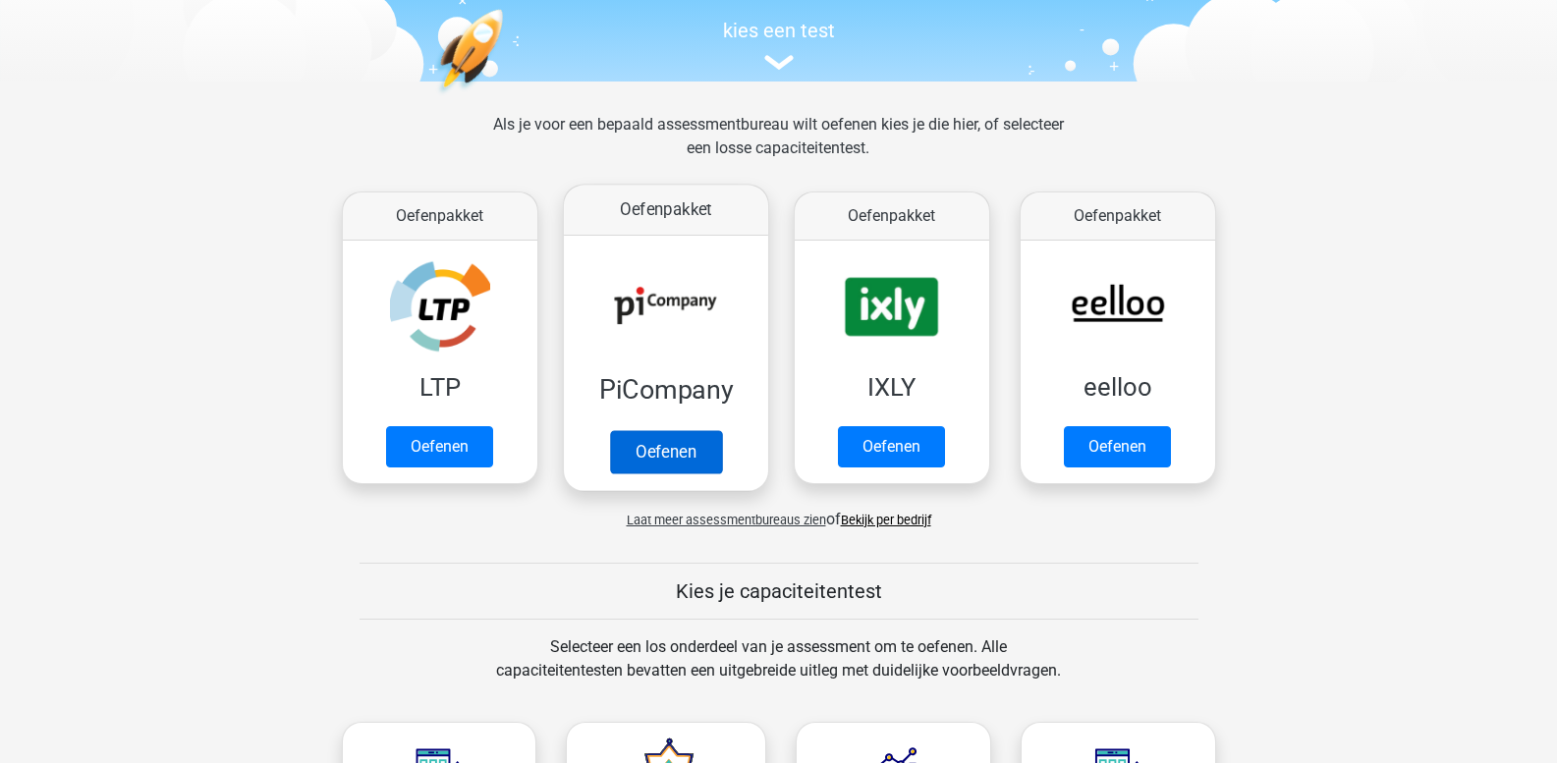
scroll to position [344, 0]
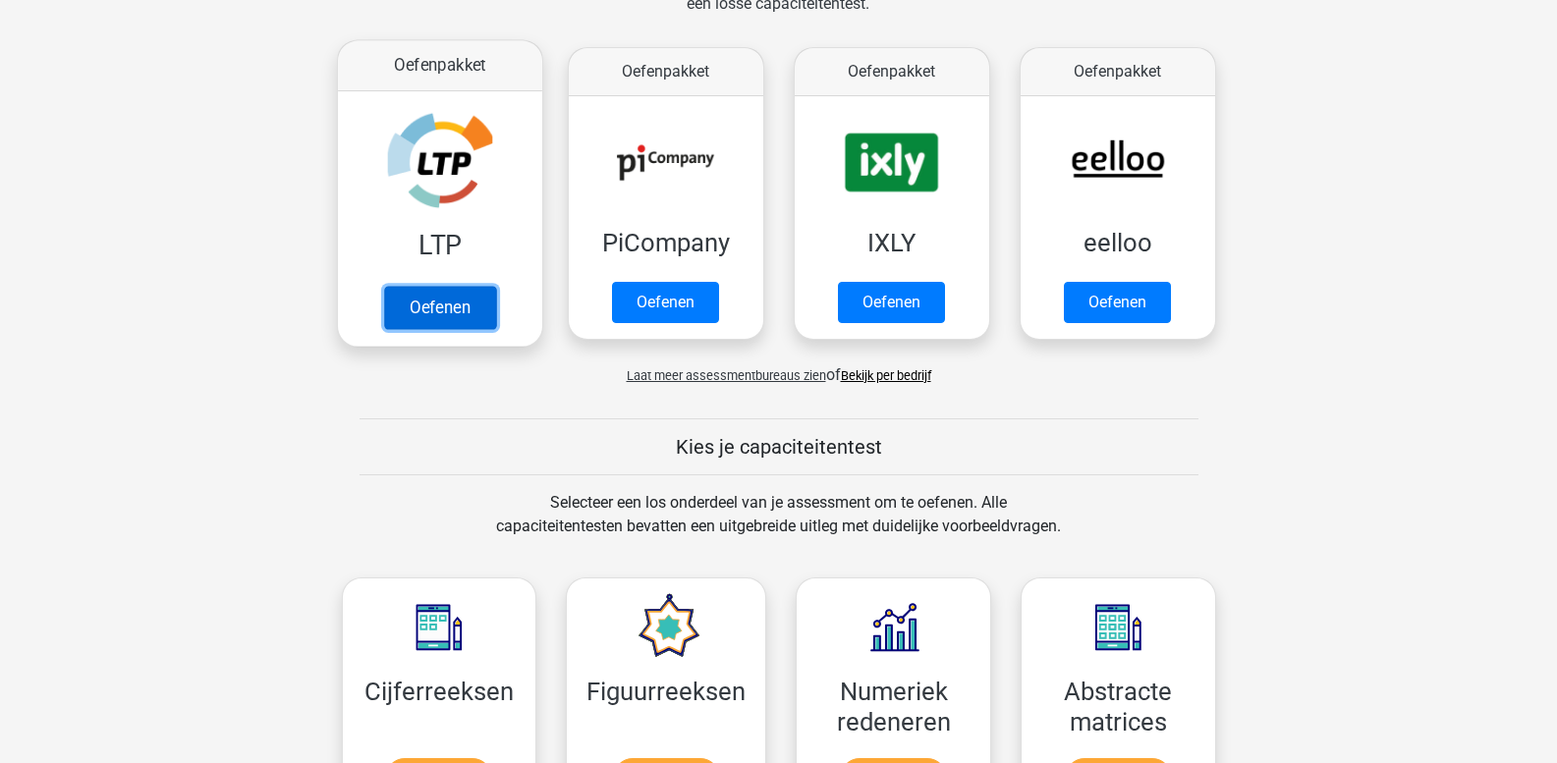
click at [445, 286] on link "Oefenen" at bounding box center [439, 307] width 112 height 43
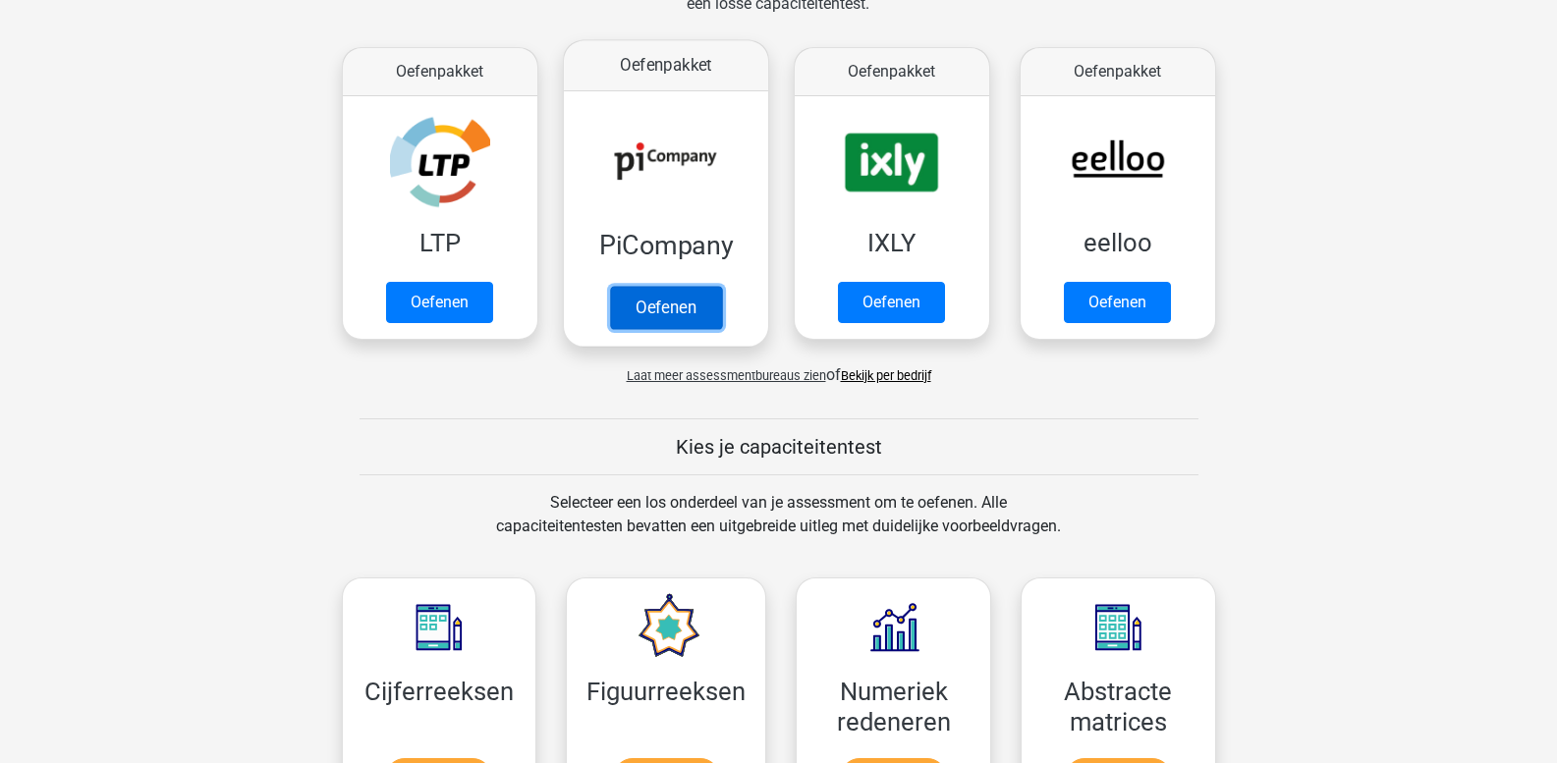
click at [689, 286] on link "Oefenen" at bounding box center [665, 307] width 112 height 43
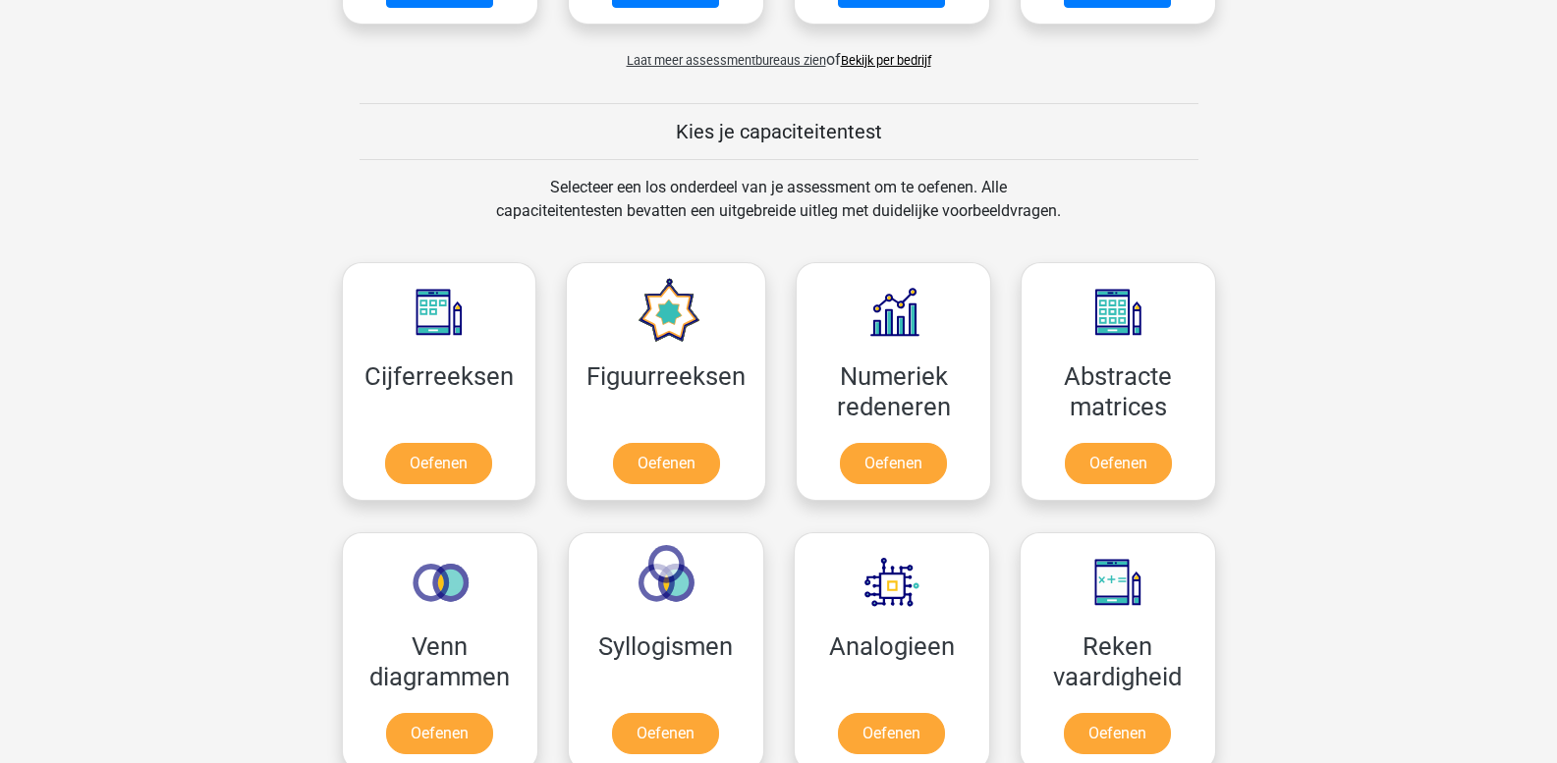
scroll to position [737, 0]
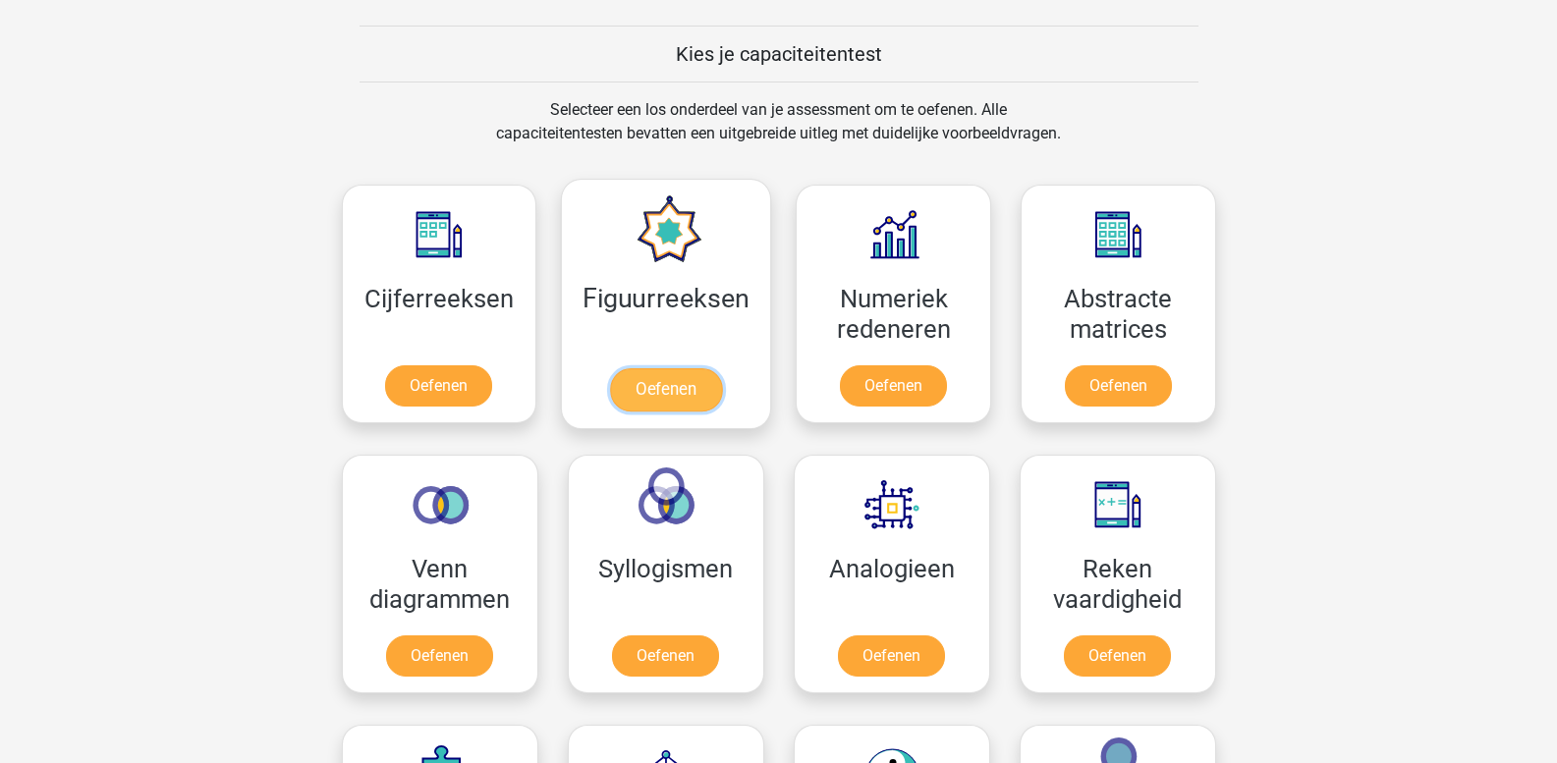
click at [689, 368] on link "Oefenen" at bounding box center [666, 389] width 112 height 43
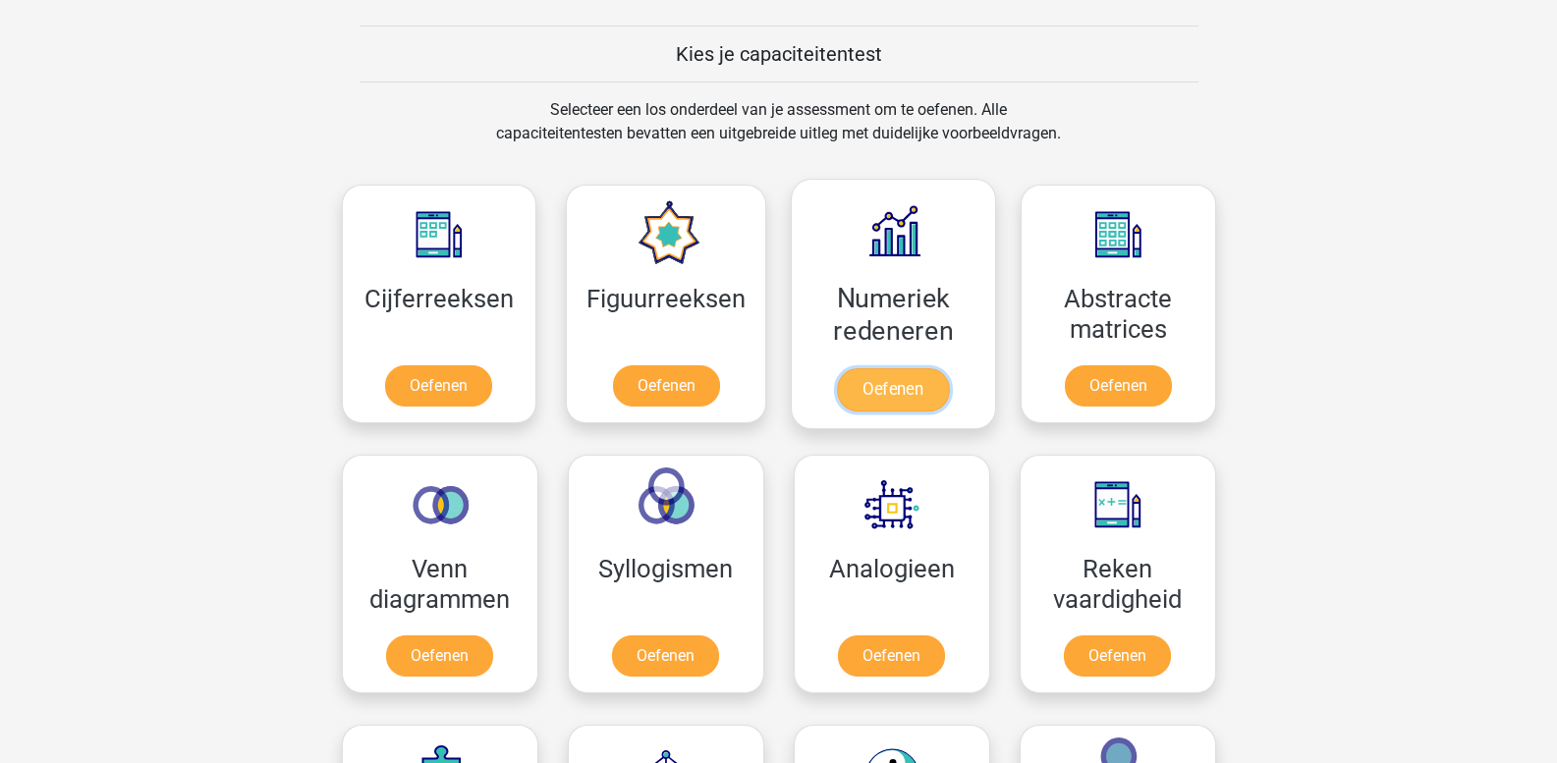
click at [899, 368] on link "Oefenen" at bounding box center [893, 389] width 112 height 43
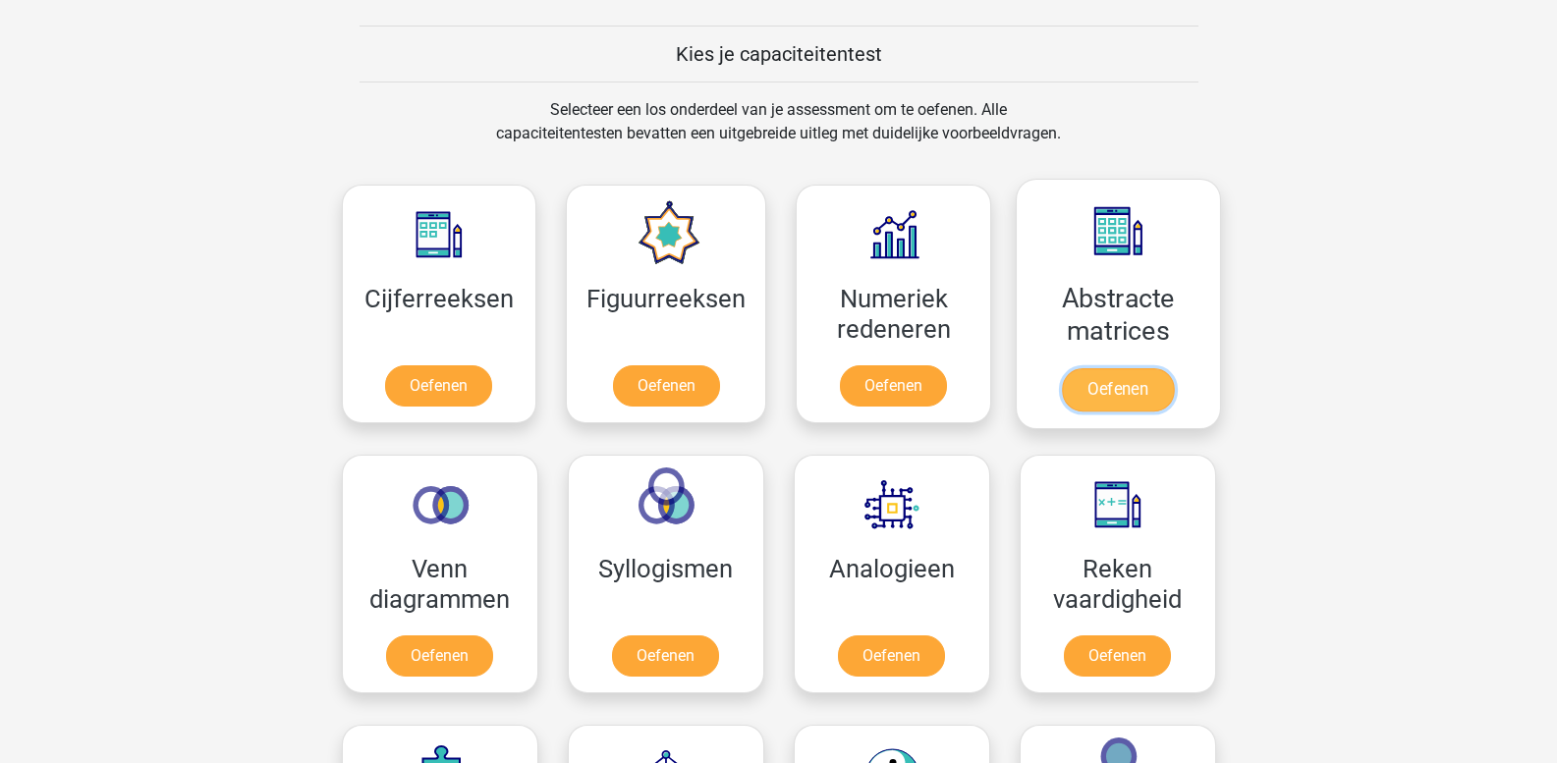
click at [1103, 368] on link "Oefenen" at bounding box center [1118, 389] width 112 height 43
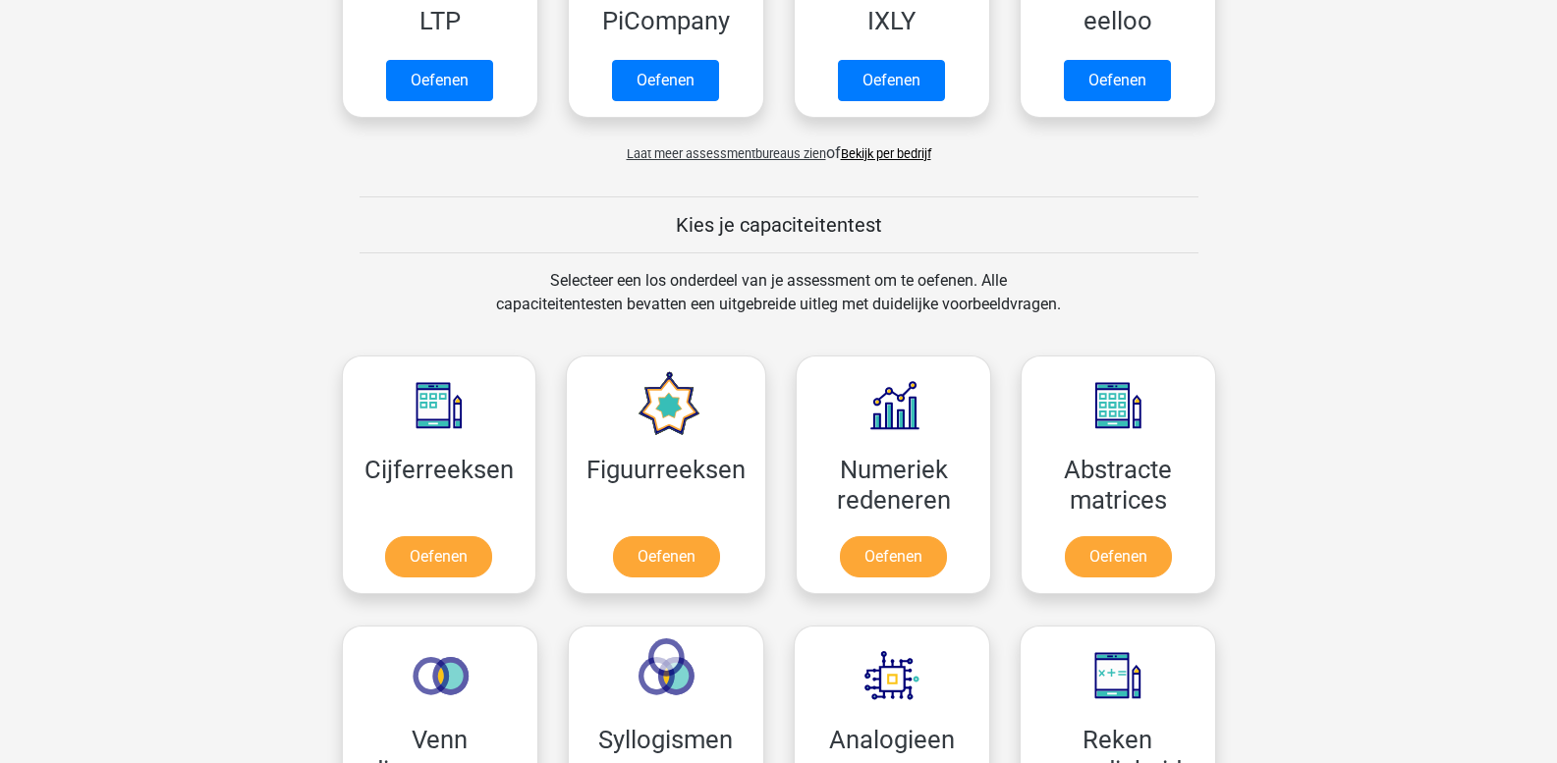
scroll to position [639, 0]
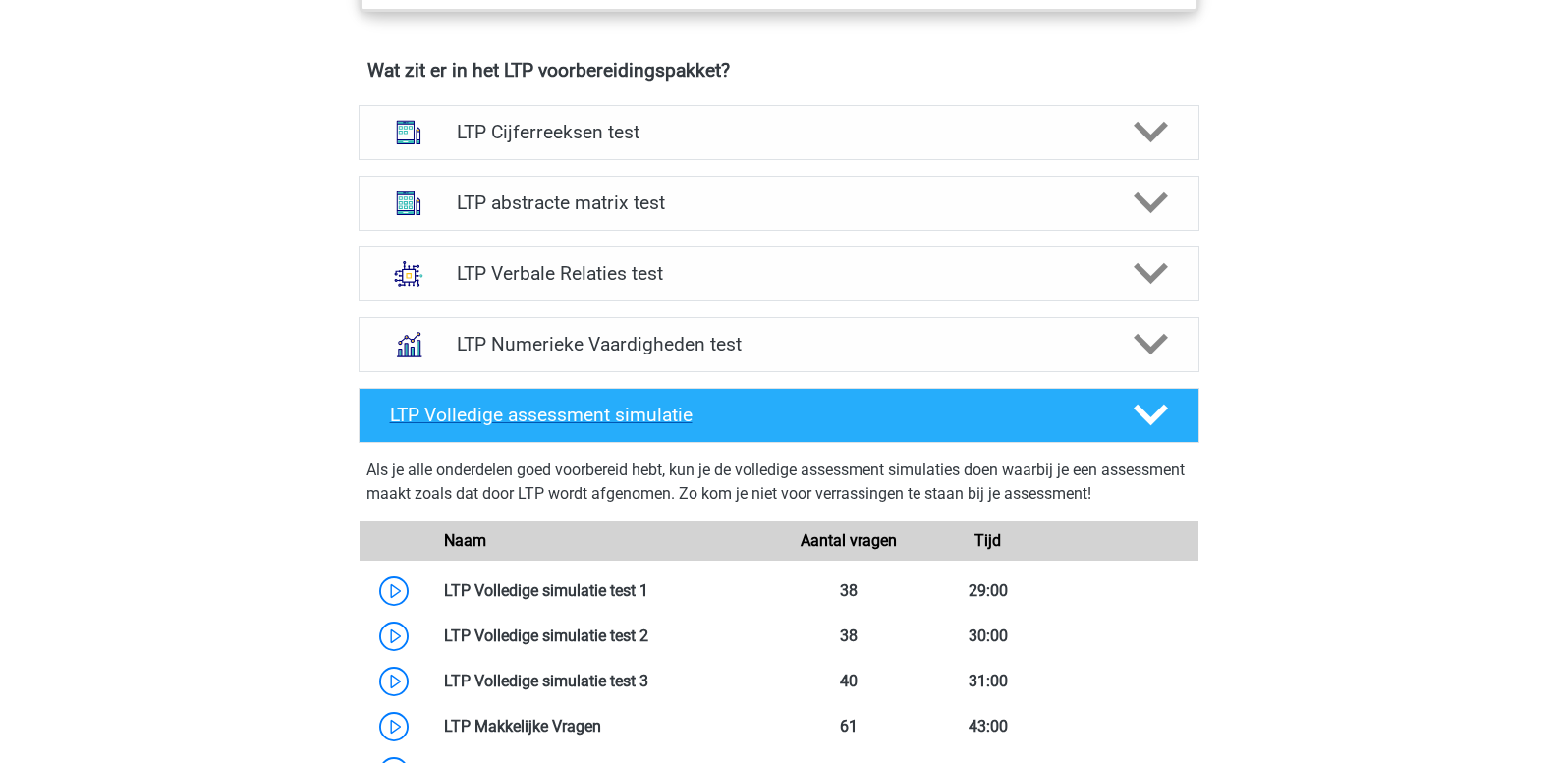
scroll to position [1179, 0]
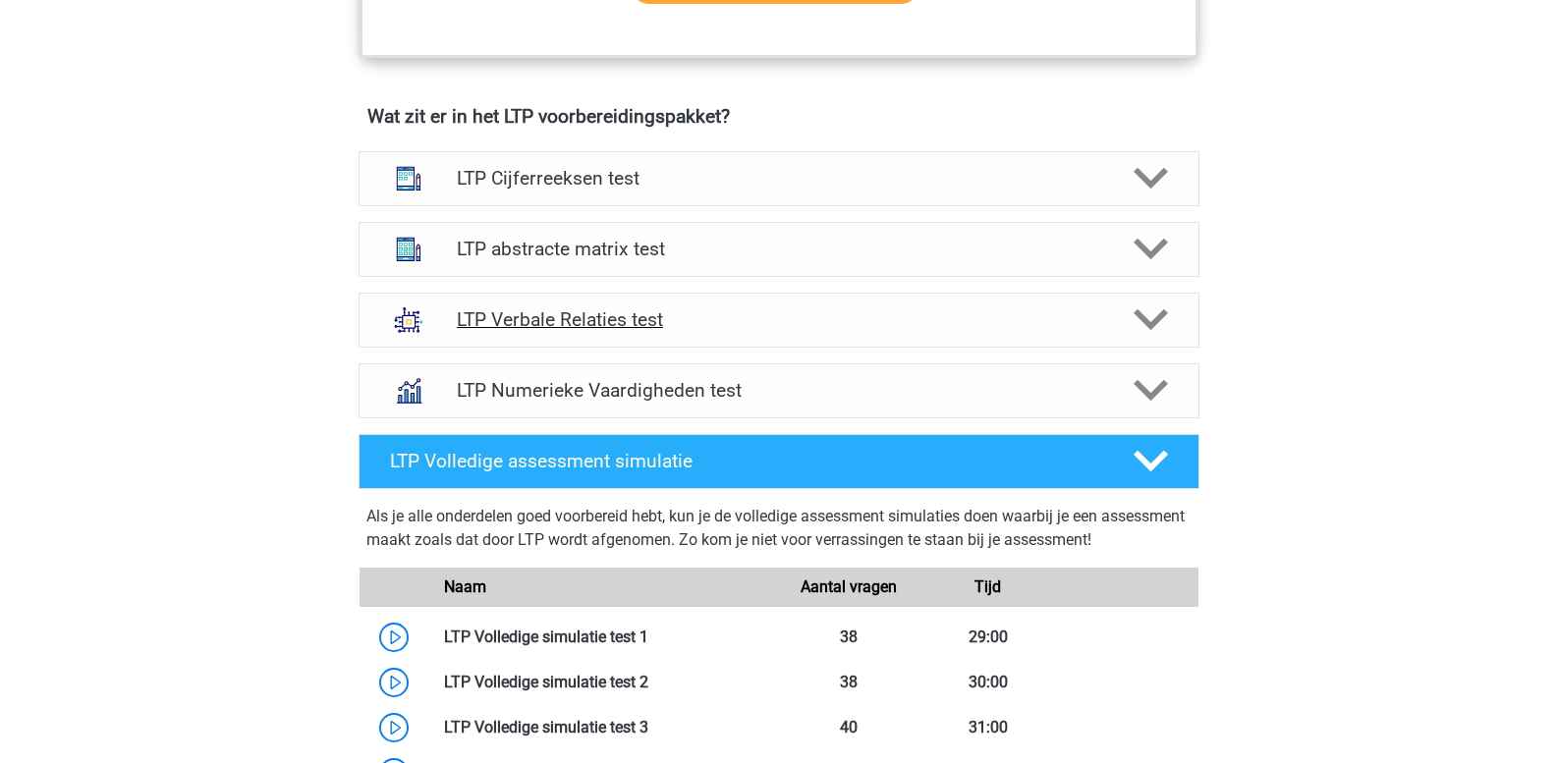
click at [612, 309] on h4 "LTP Verbale Relaties test" at bounding box center [778, 319] width 643 height 23
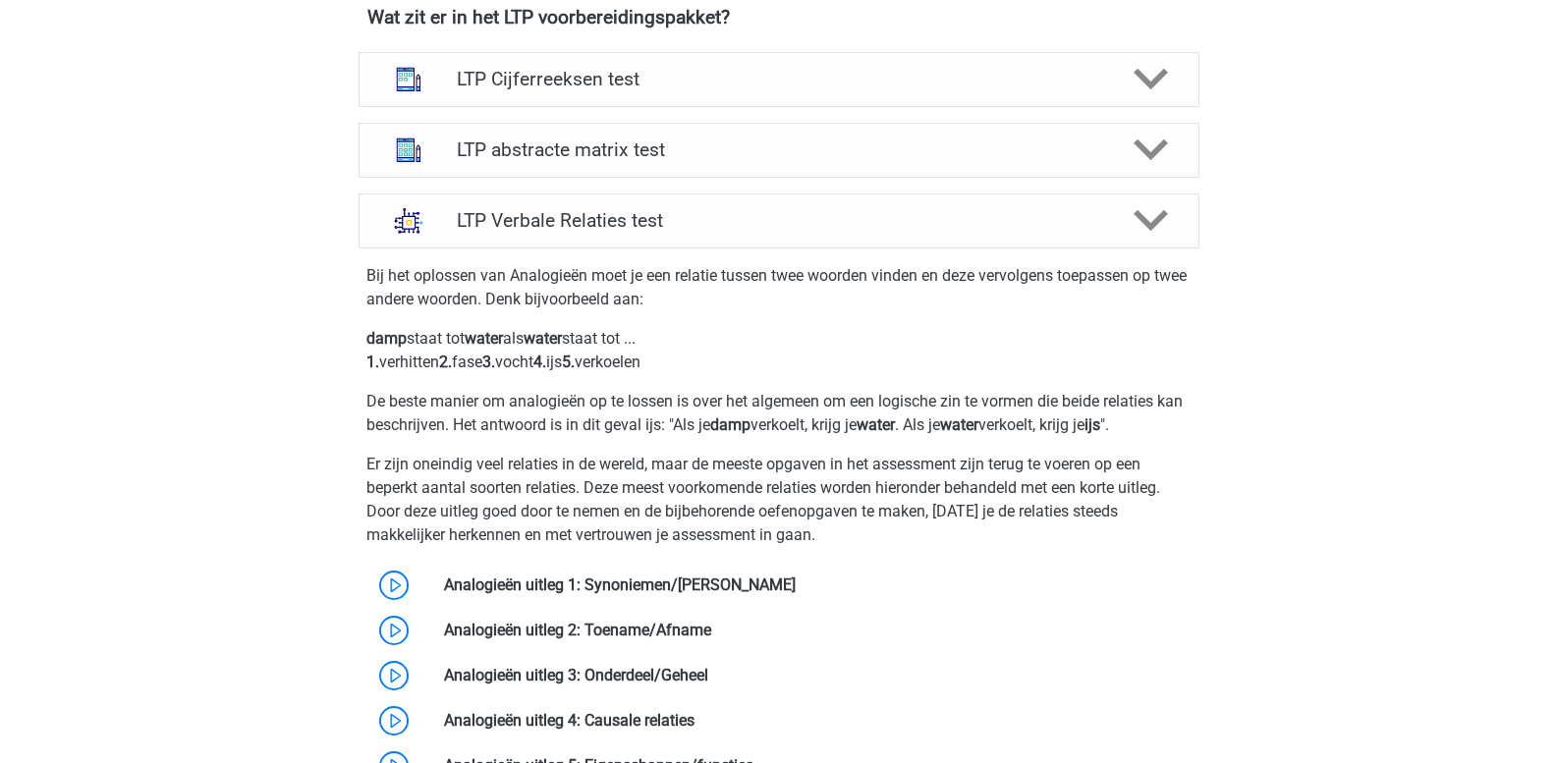
scroll to position [1277, 0]
click at [1145, 147] on icon at bounding box center [1151, 151] width 34 height 34
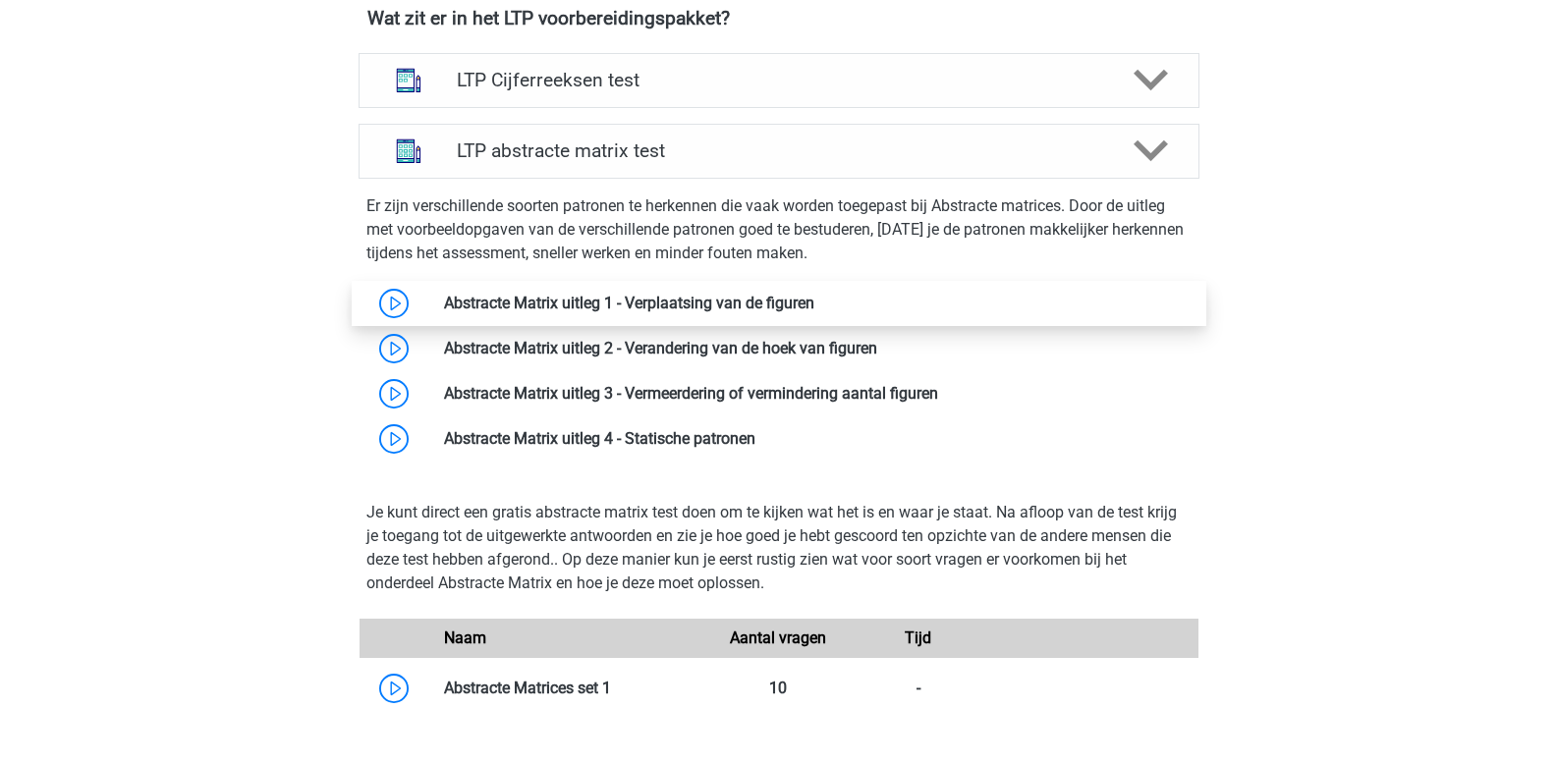
click at [814, 303] on link at bounding box center [814, 303] width 0 height 19
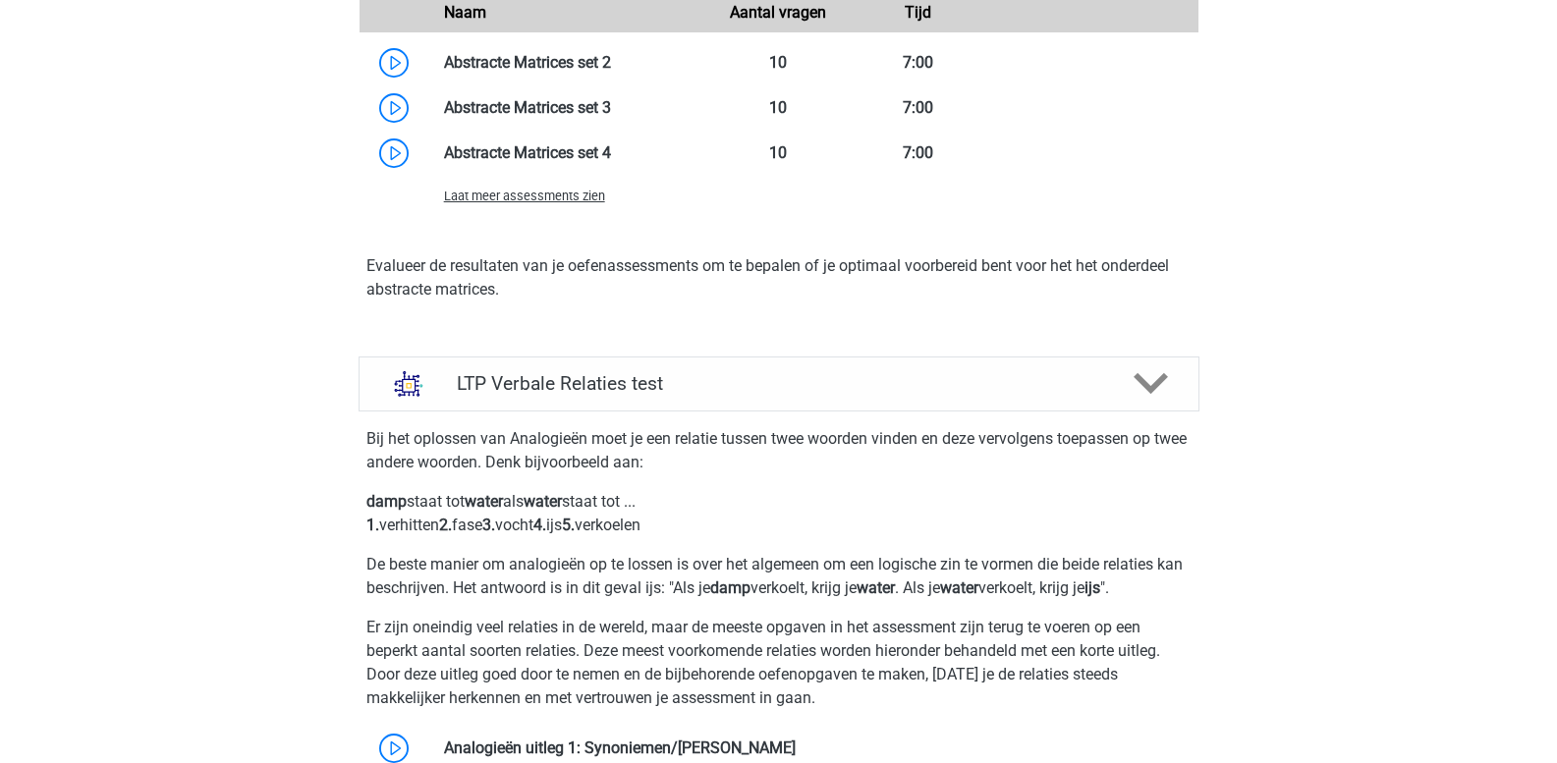
scroll to position [2161, 0]
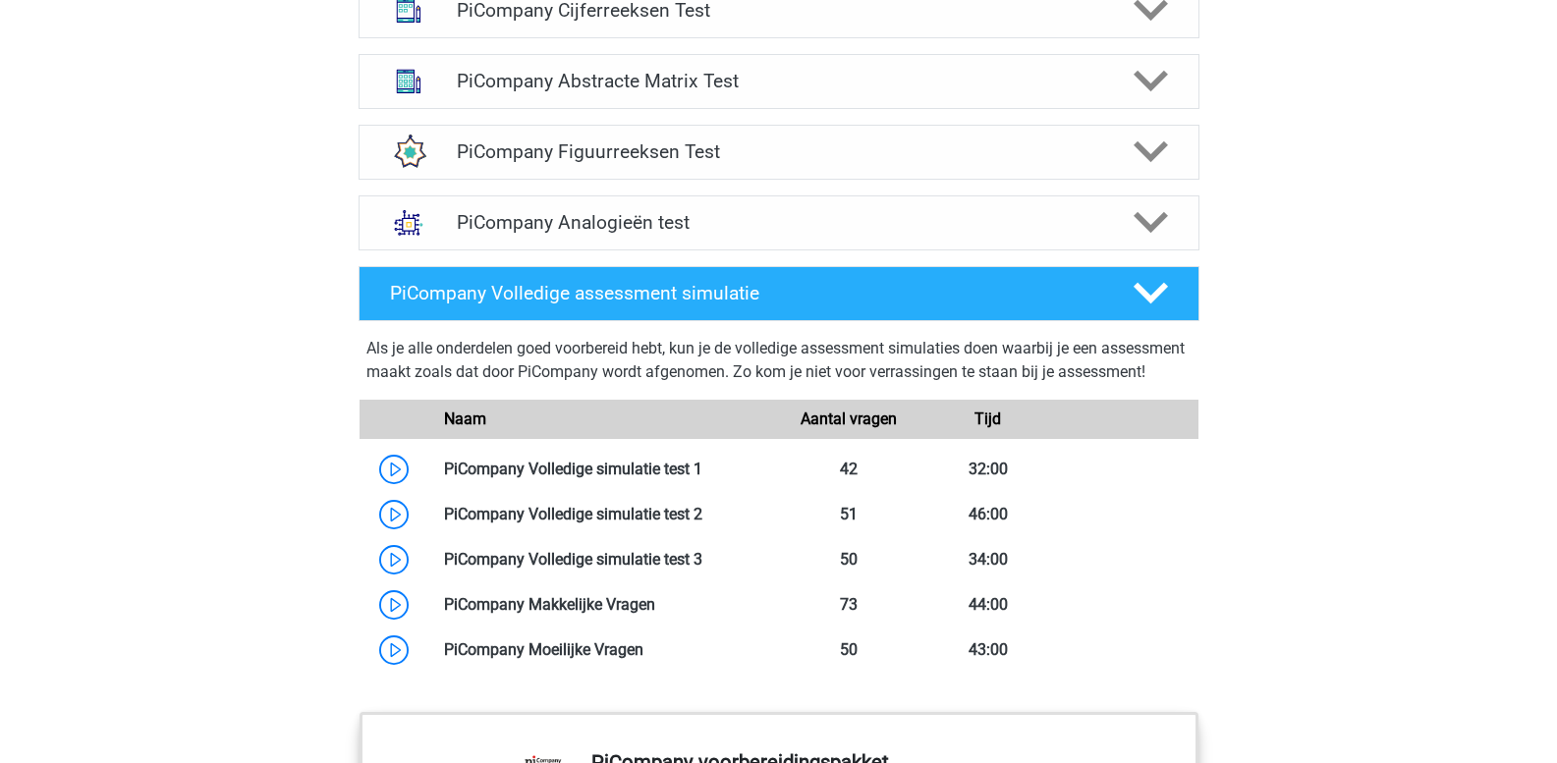
scroll to position [1474, 0]
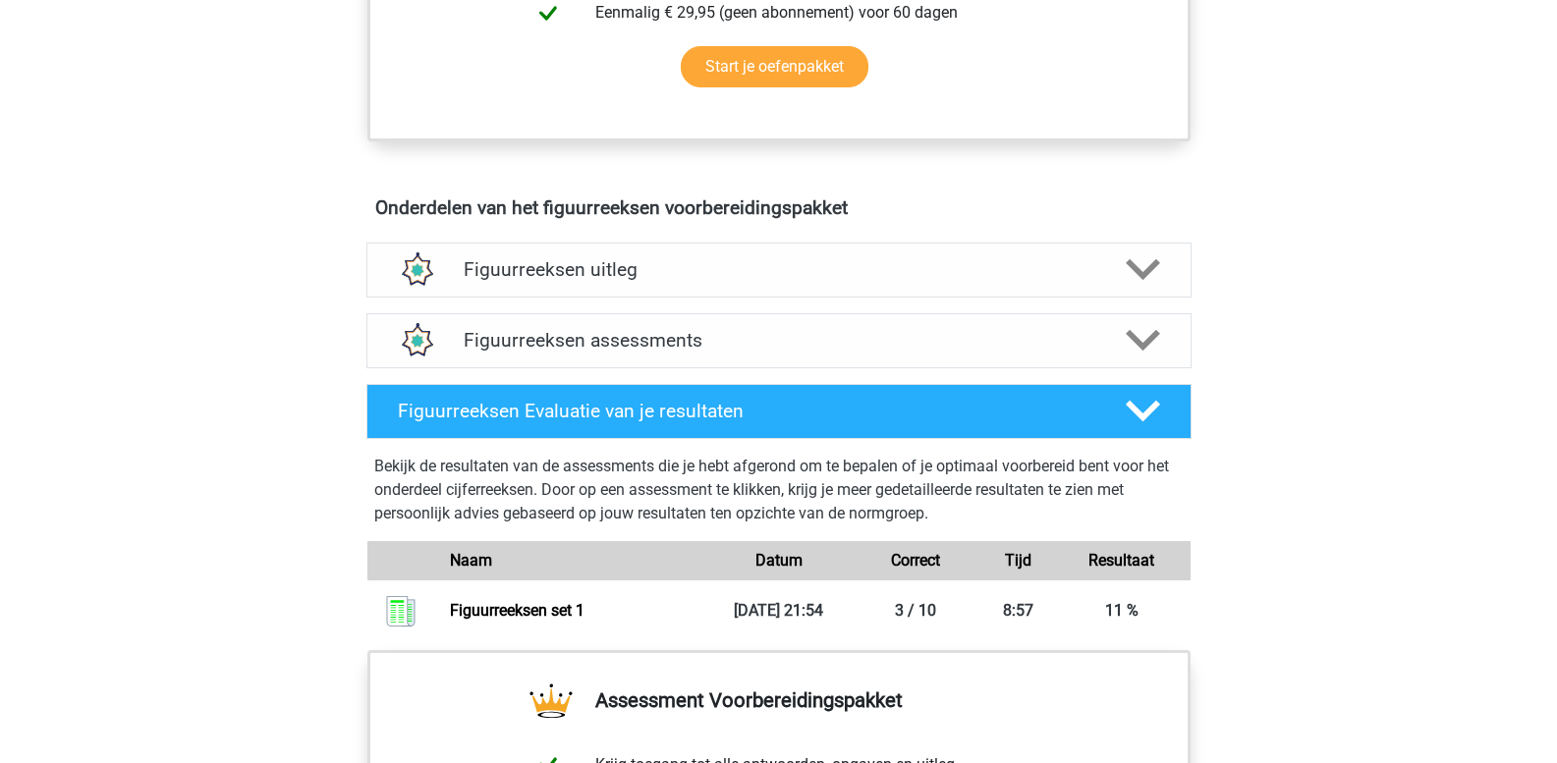
scroll to position [982, 0]
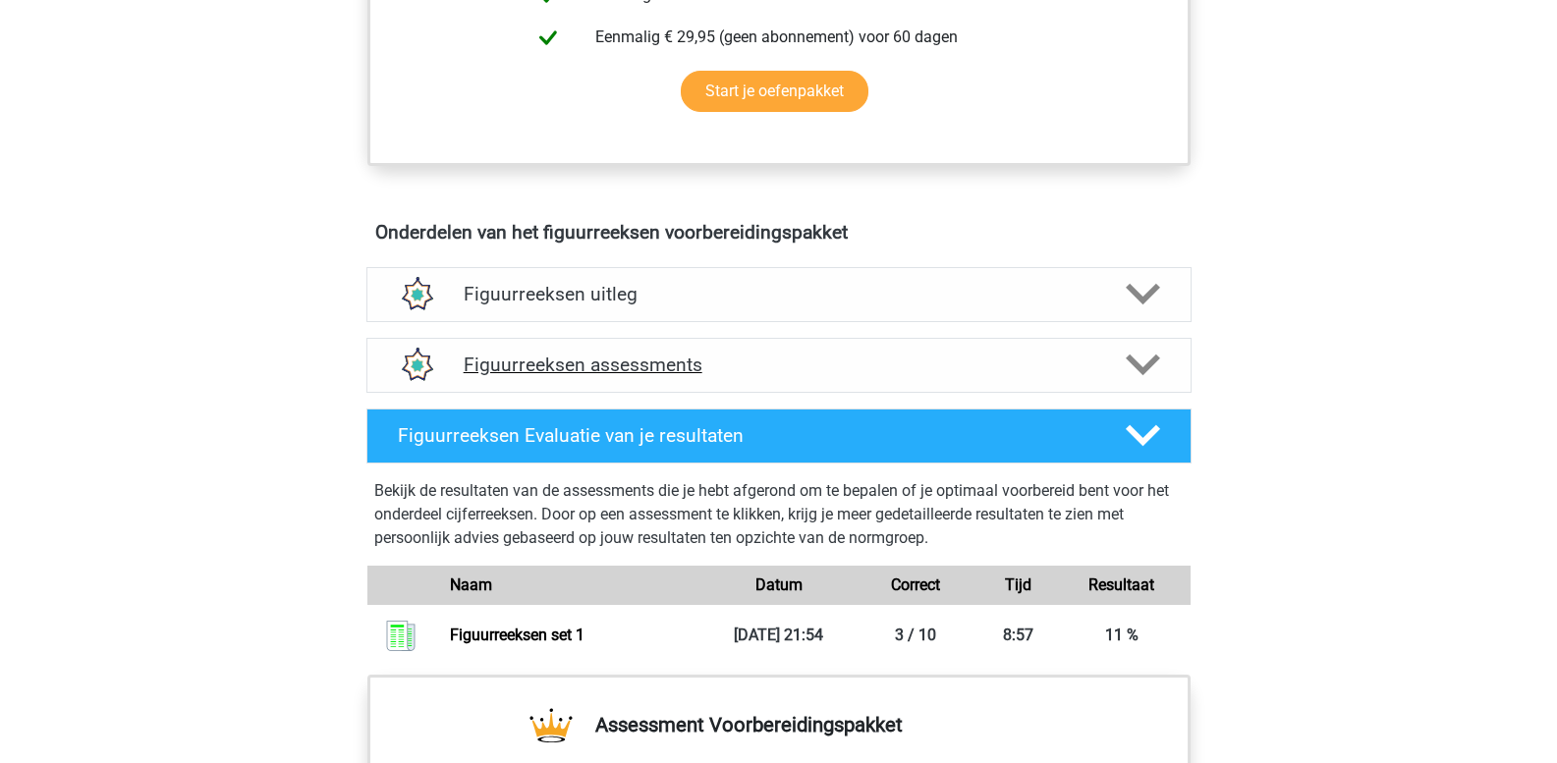
click at [1145, 369] on polygon at bounding box center [1143, 366] width 34 height 22
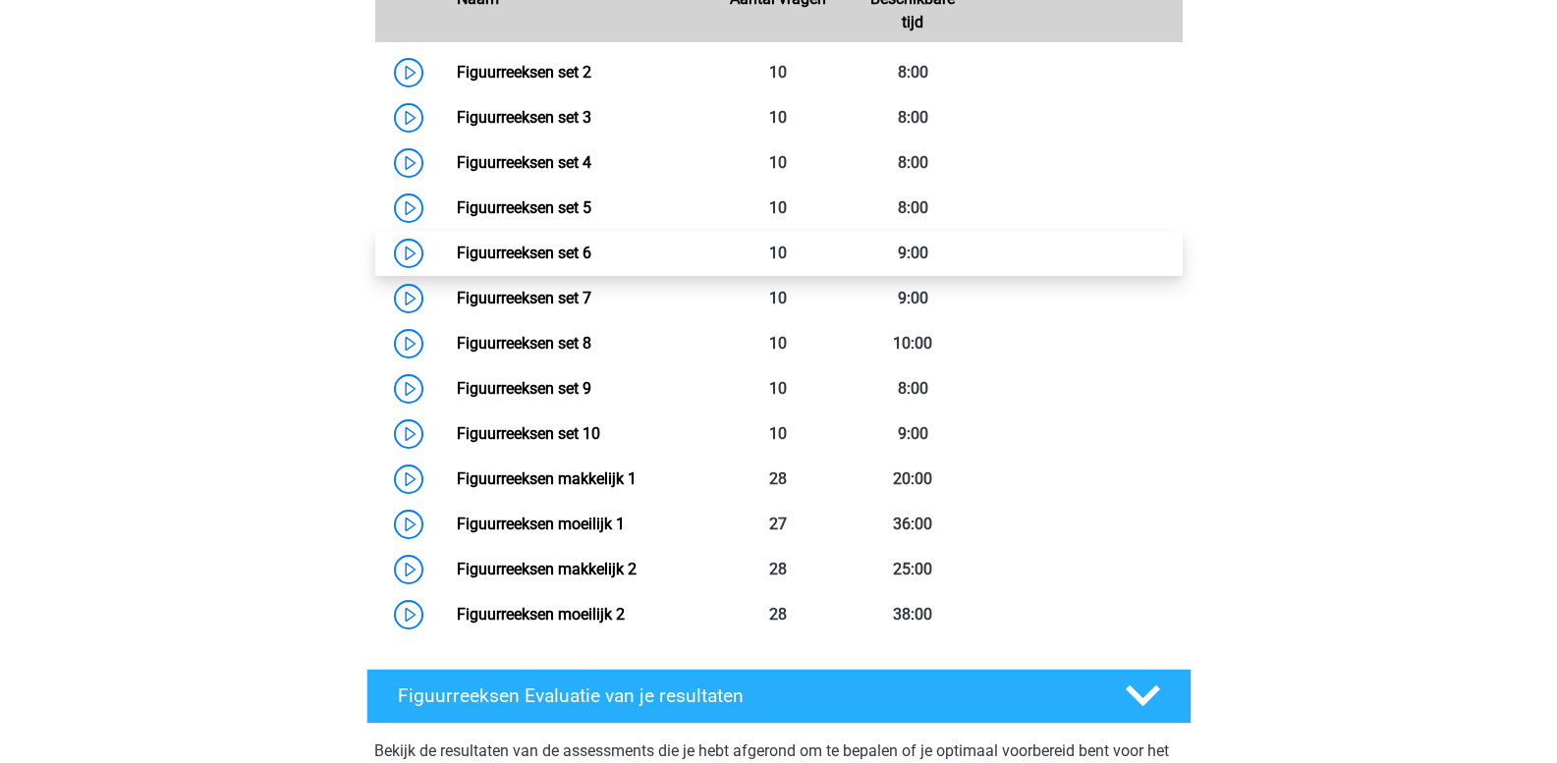
scroll to position [1474, 0]
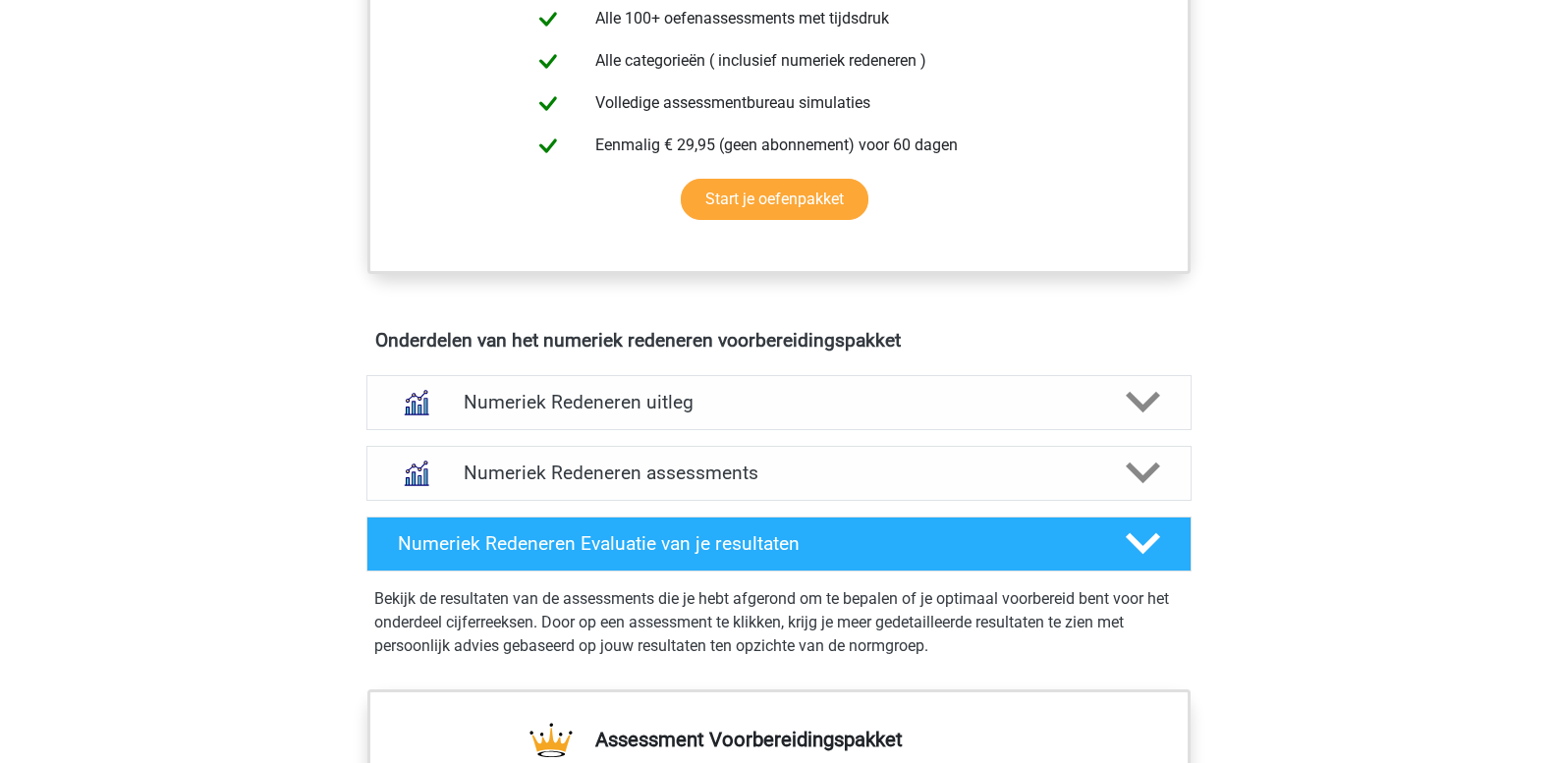
scroll to position [982, 0]
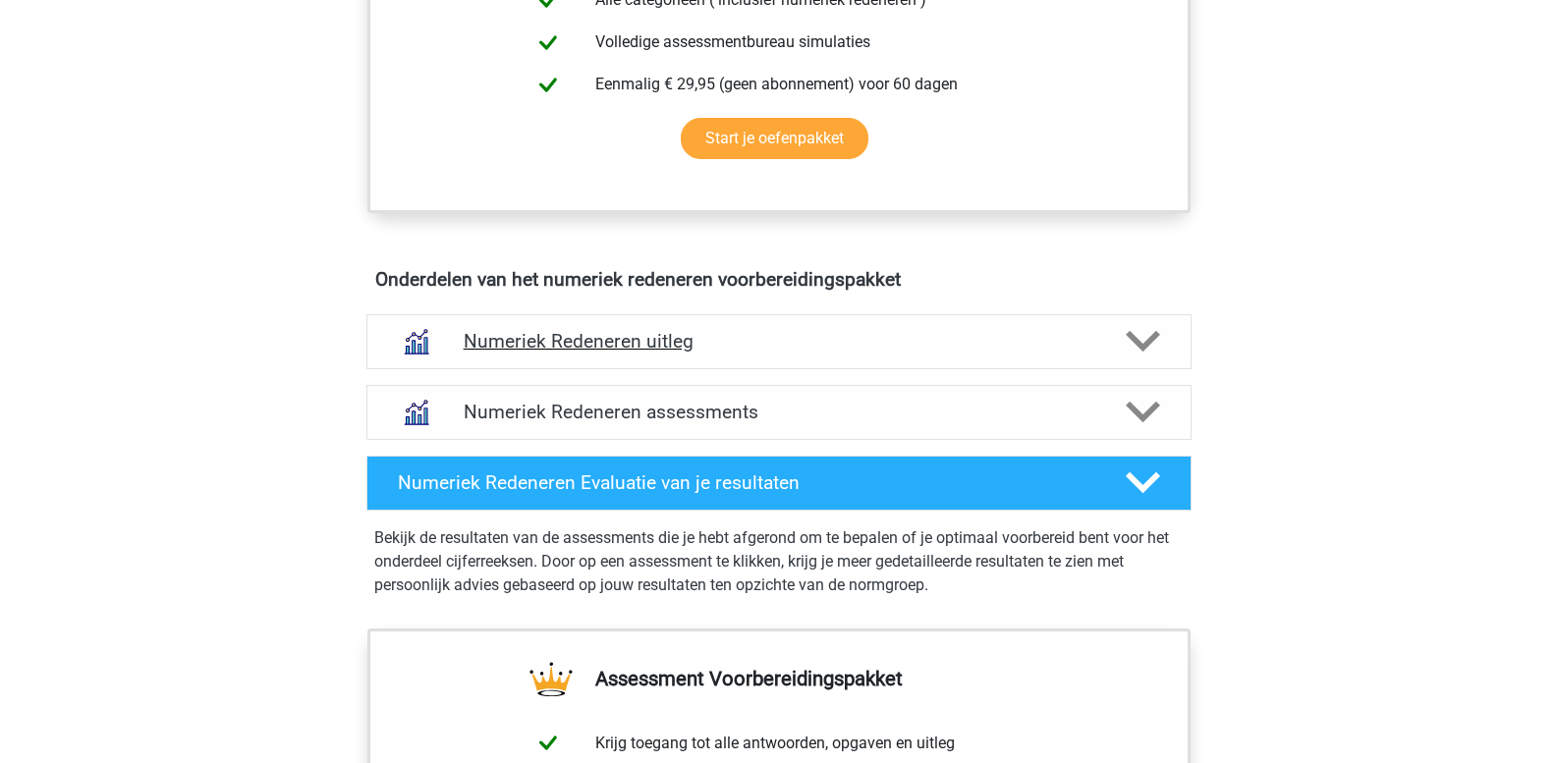
click at [1147, 345] on polygon at bounding box center [1143, 342] width 34 height 22
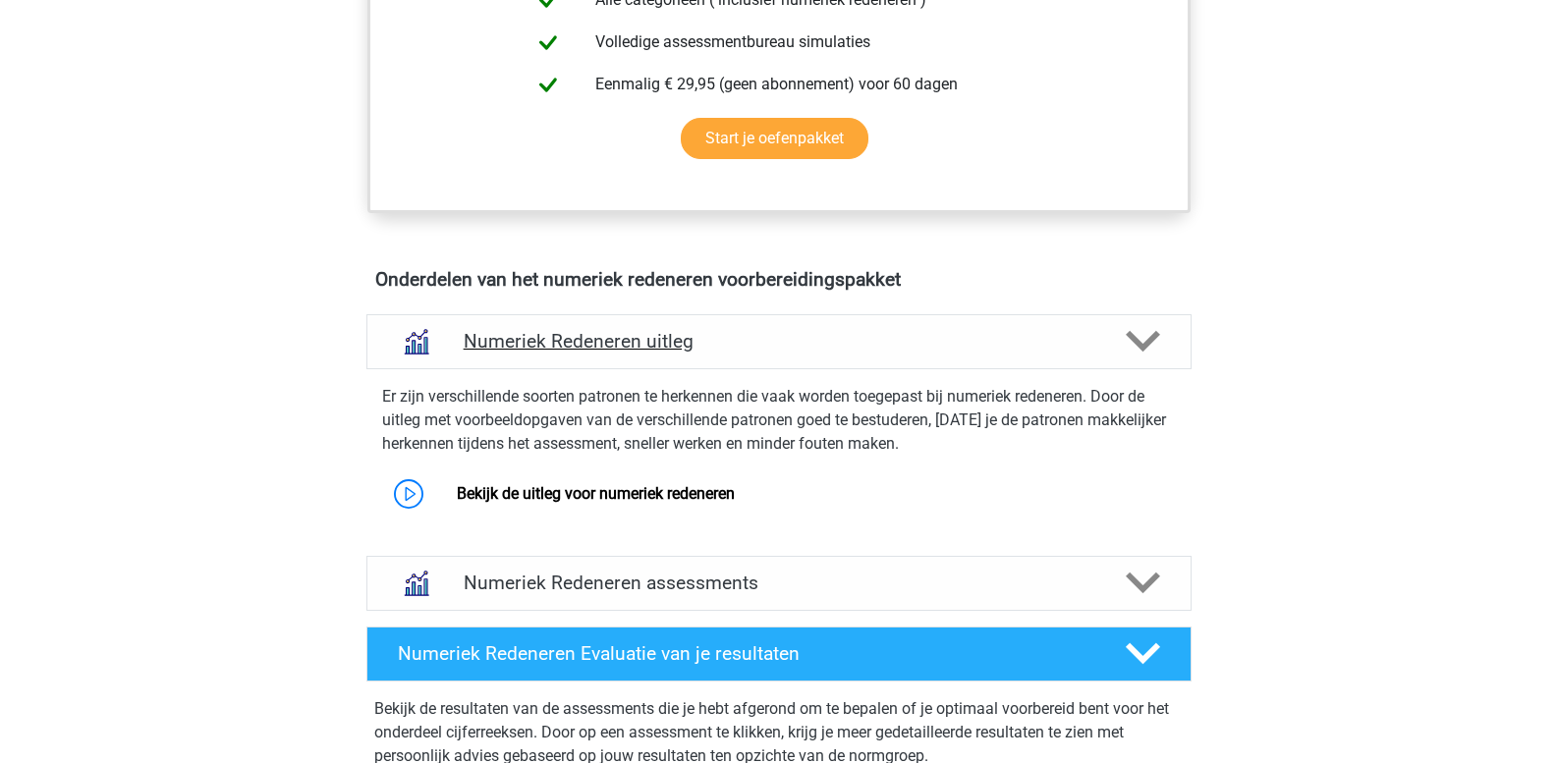
click at [540, 351] on h4 "Numeriek Redeneren uitleg" at bounding box center [779, 341] width 631 height 23
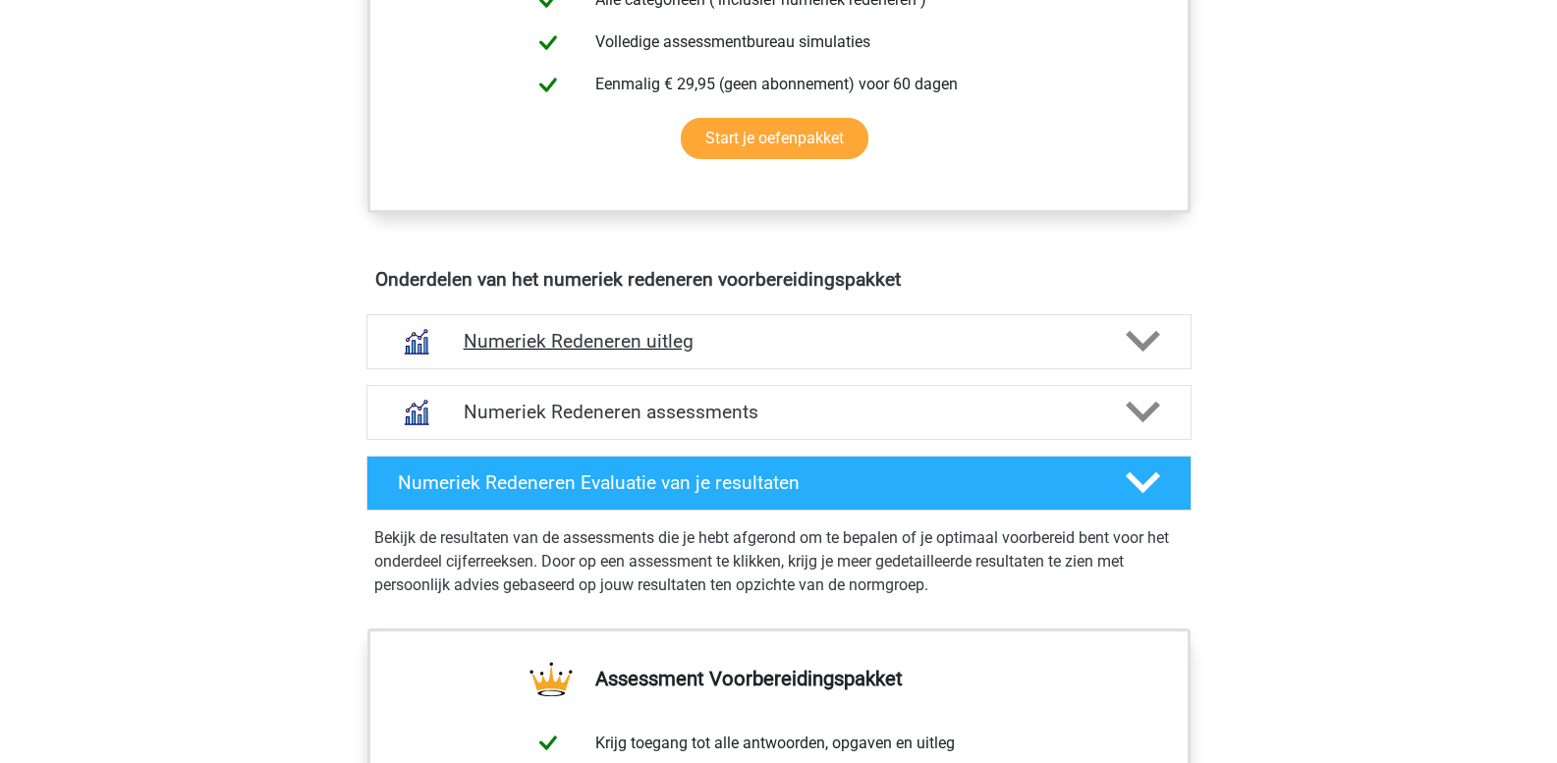
click at [540, 351] on h4 "Numeriek Redeneren uitleg" at bounding box center [779, 341] width 631 height 23
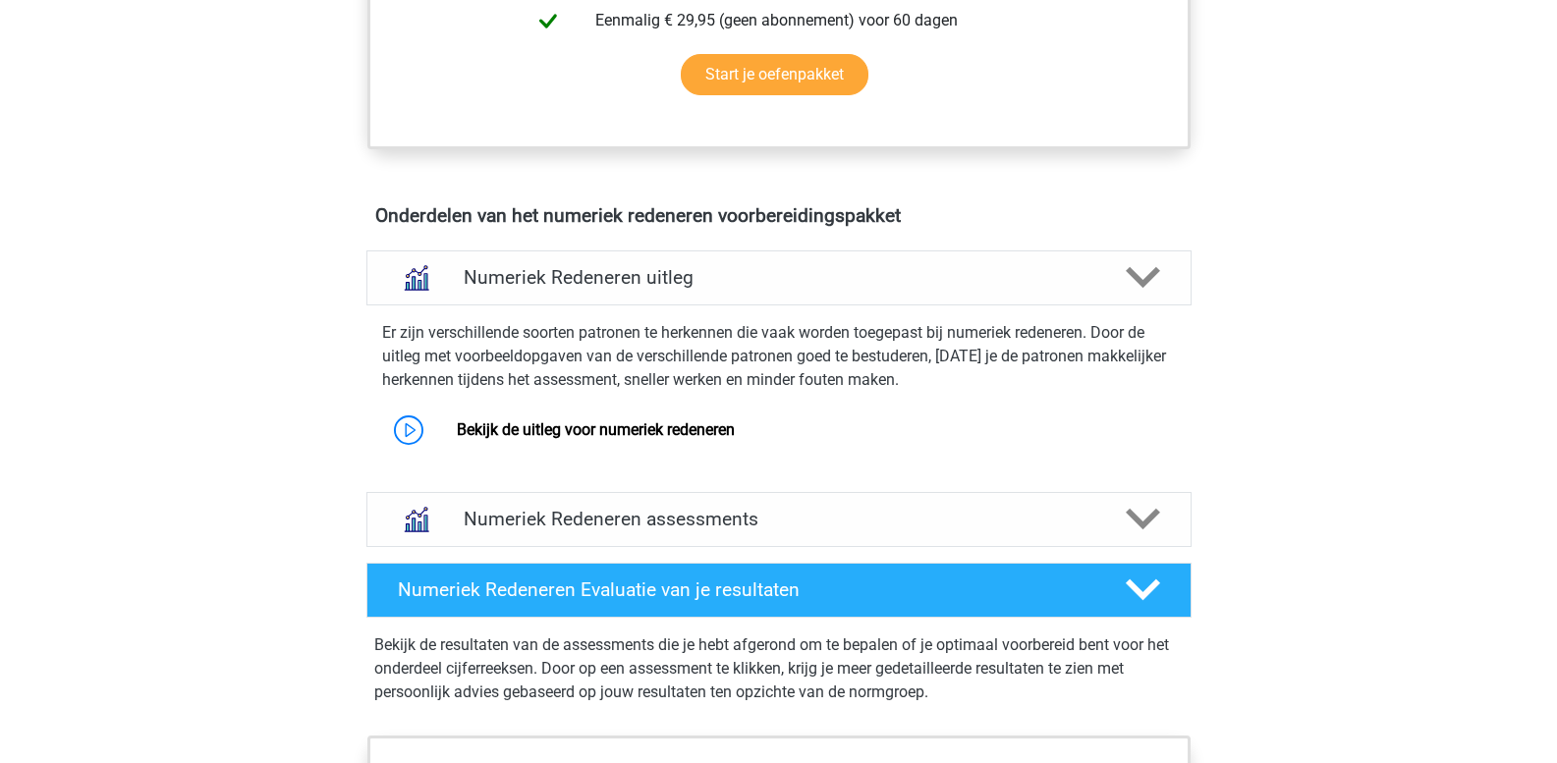
scroll to position [1081, 0]
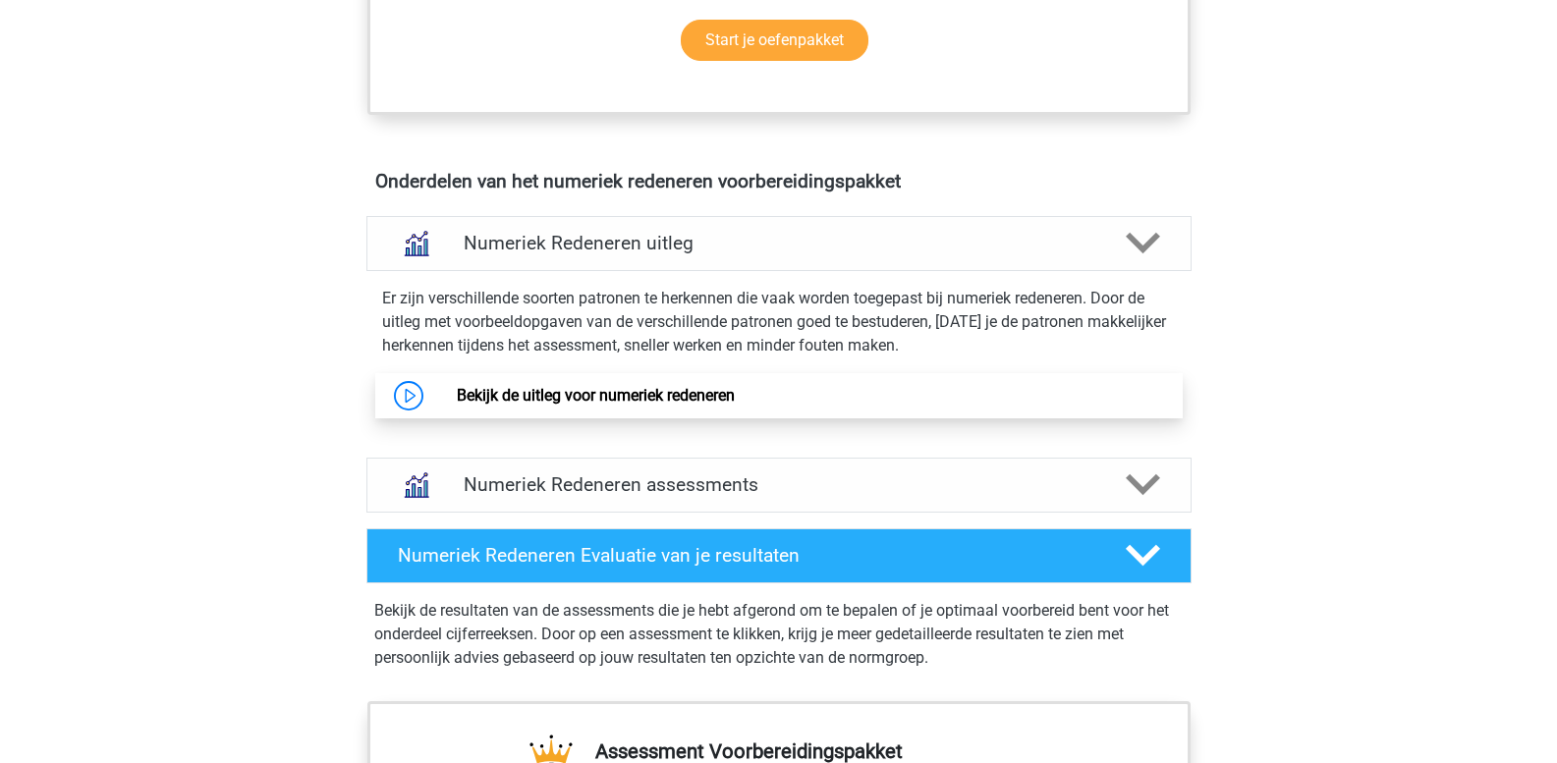
click at [556, 405] on link "Bekijk de uitleg voor numeriek redeneren" at bounding box center [596, 395] width 278 height 19
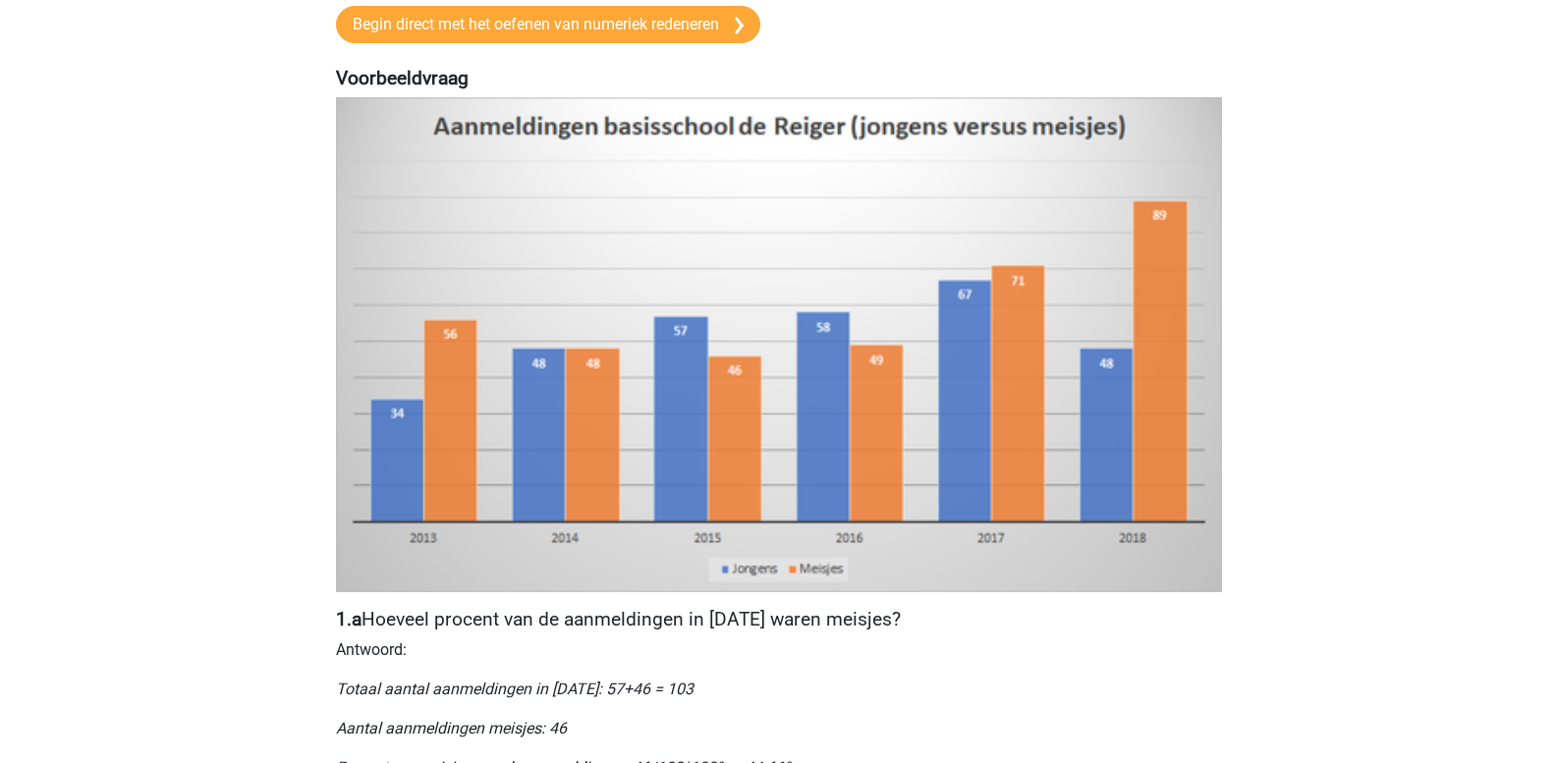
scroll to position [393, 0]
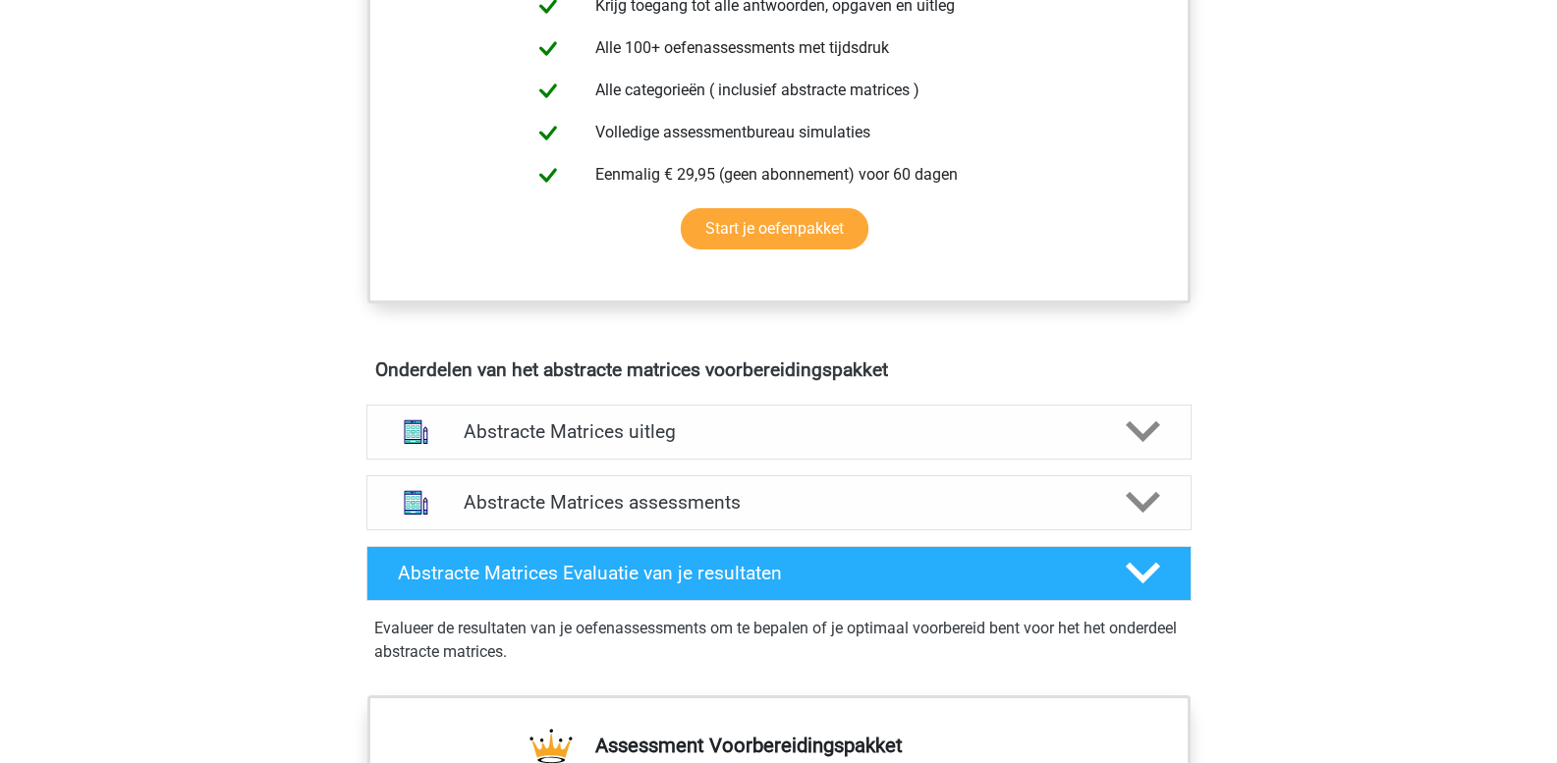
scroll to position [884, 0]
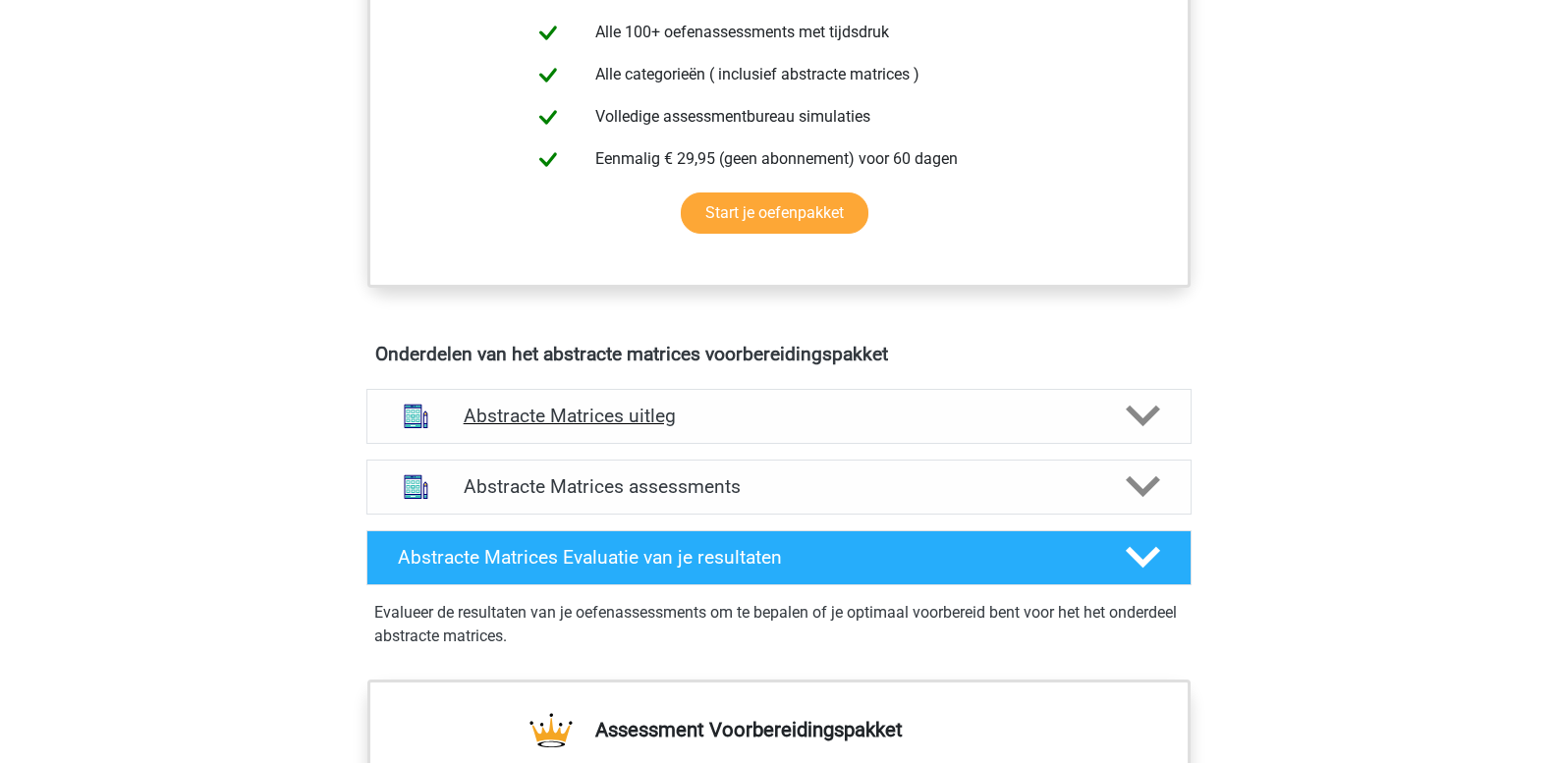
click at [639, 421] on h4 "Abstracte Matrices uitleg" at bounding box center [779, 416] width 631 height 23
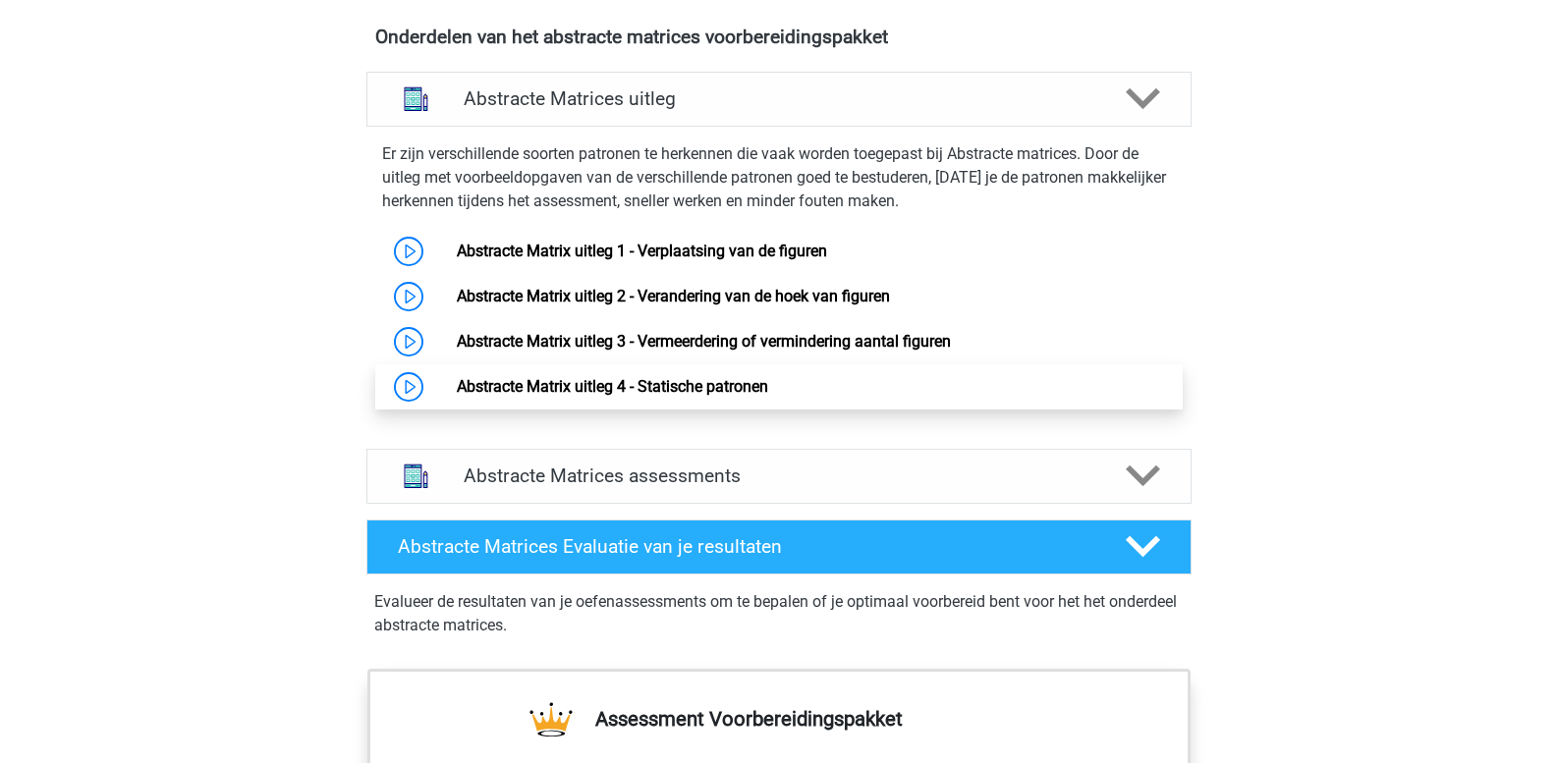
scroll to position [1277, 0]
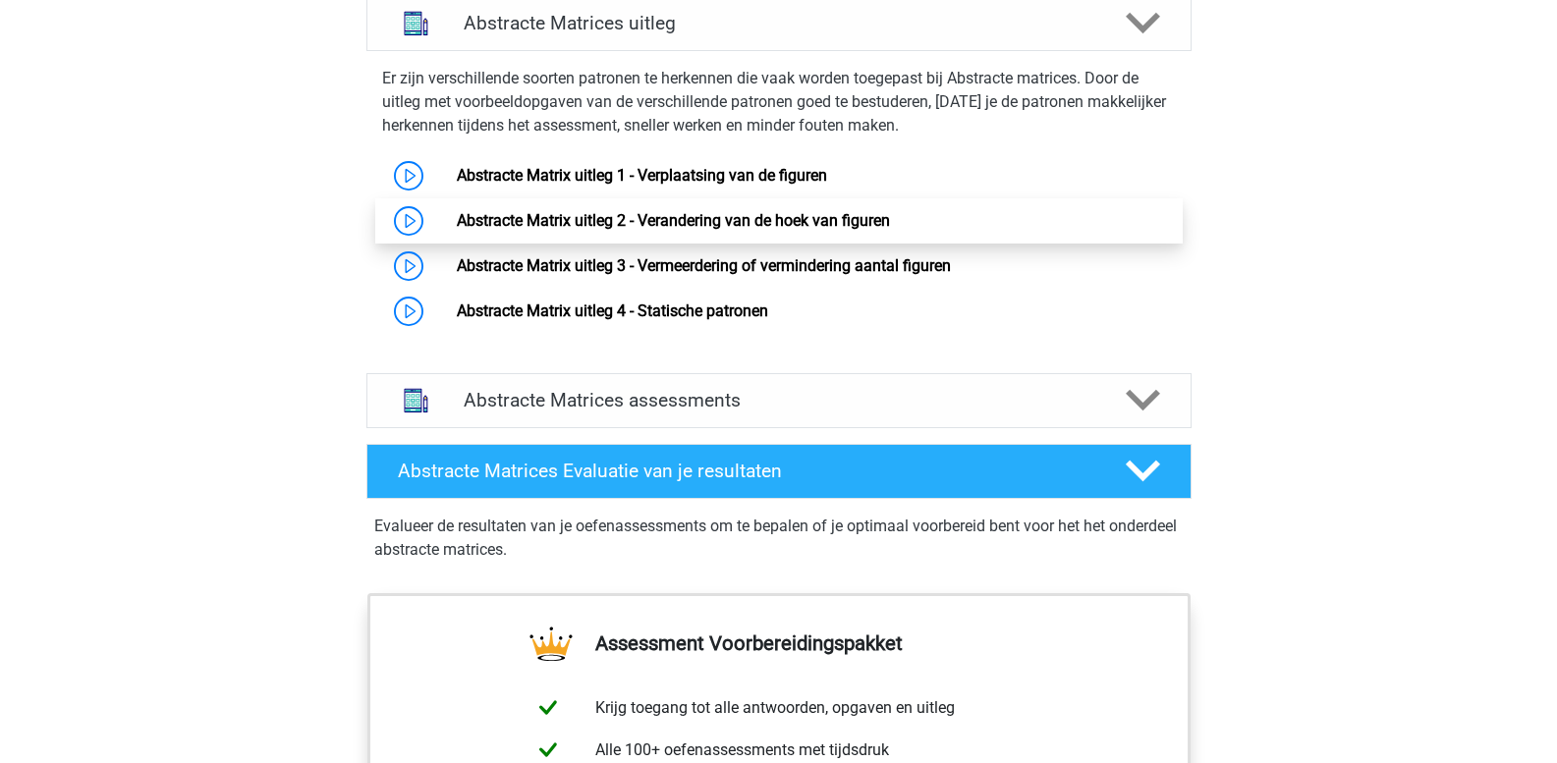
click at [756, 224] on link "Abstracte Matrix uitleg 2 - Verandering van de hoek van figuren" at bounding box center [673, 220] width 433 height 19
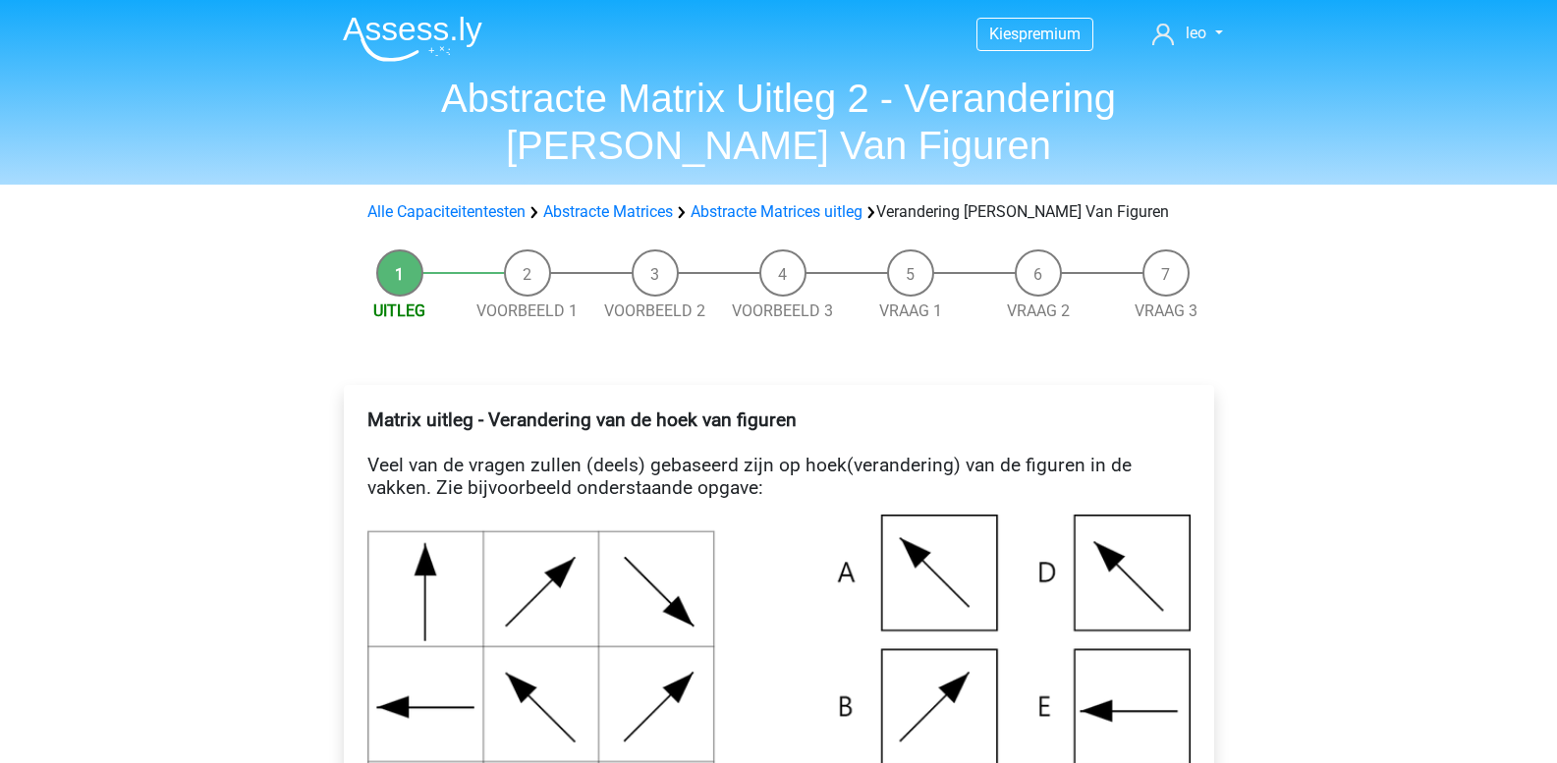
scroll to position [98, 0]
